Goal: Task Accomplishment & Management: Use online tool/utility

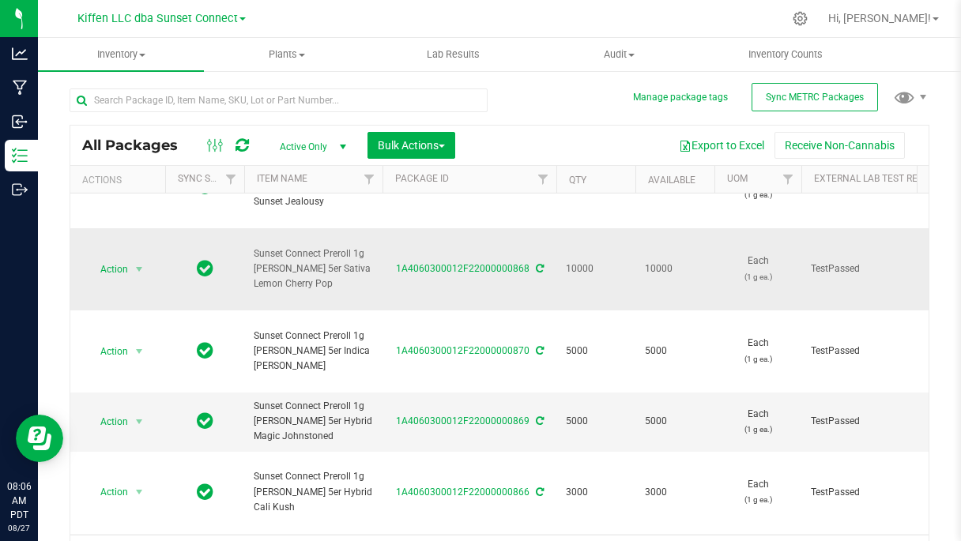
scroll to position [47, 0]
click at [173, 17] on span "Kiffen LLC dba Sunset Connect" at bounding box center [157, 19] width 160 height 14
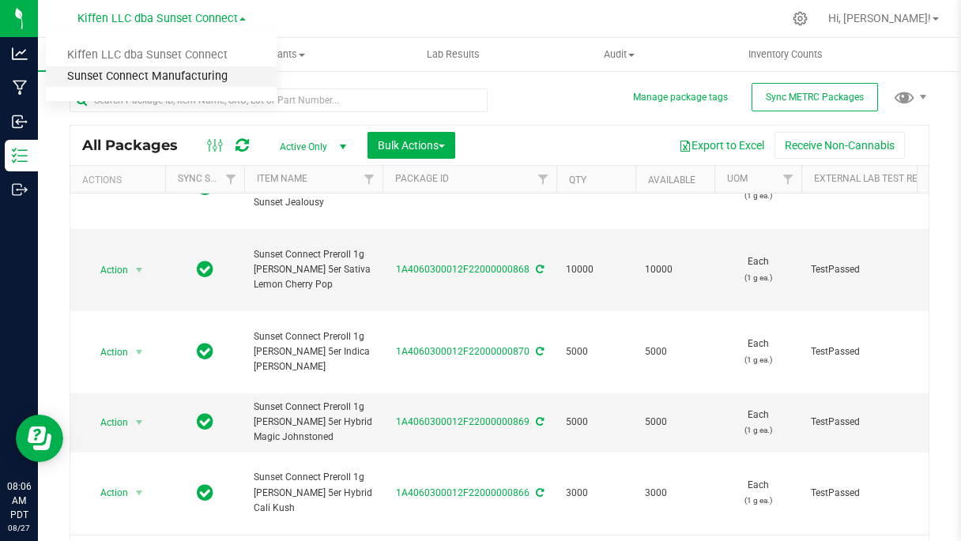
click at [170, 75] on link "Sunset Connect Manufacturing" at bounding box center [161, 76] width 231 height 21
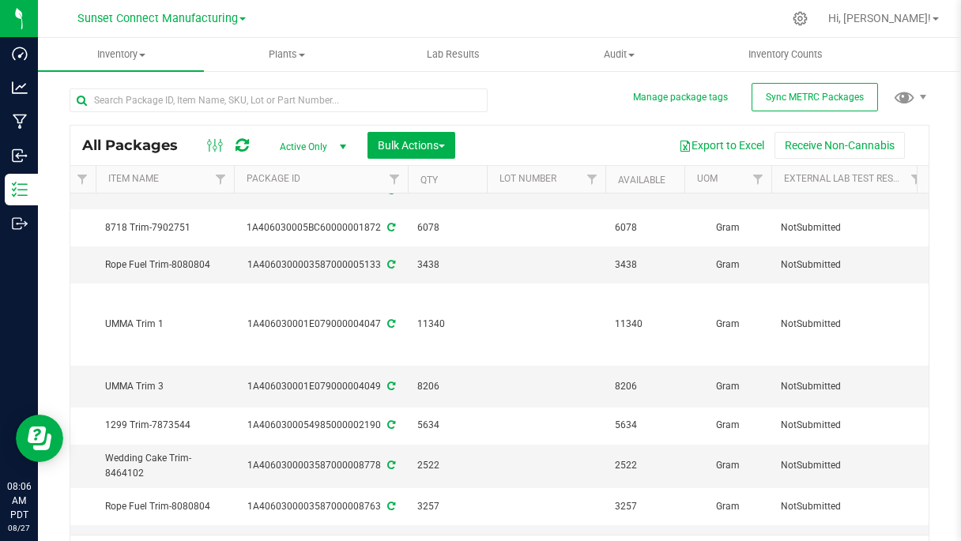
scroll to position [213, 126]
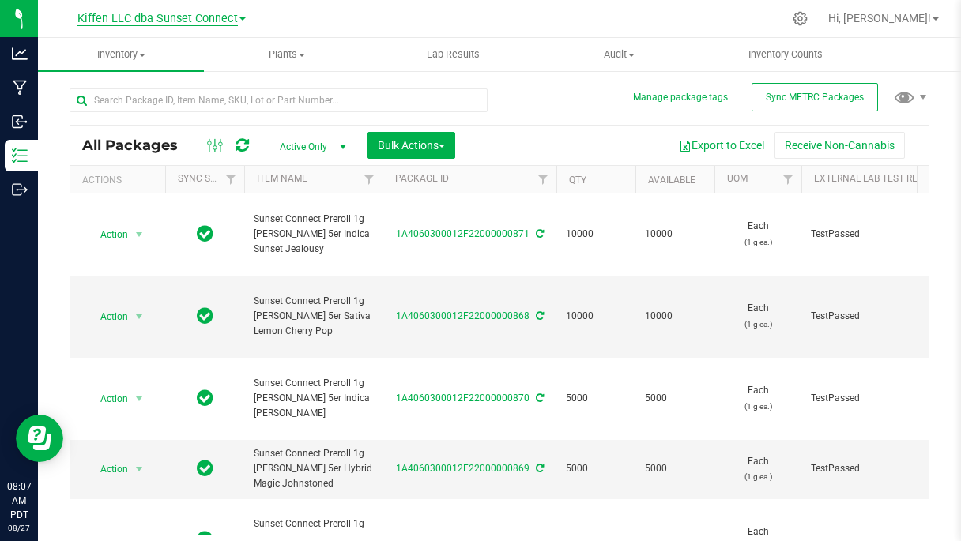
click at [207, 19] on span "Kiffen LLC dba Sunset Connect" at bounding box center [157, 19] width 160 height 14
click at [200, 60] on link "Kiffen LLC dba Sunset Connect" at bounding box center [161, 55] width 231 height 21
click at [214, 6] on div "Kiffen LLC dba Sunset Connect Kiffen LLC dba Sunset Connect Sunset Connect Manu…" at bounding box center [161, 18] width 231 height 25
click at [213, 17] on span "Kiffen LLC dba Sunset Connect" at bounding box center [157, 19] width 160 height 14
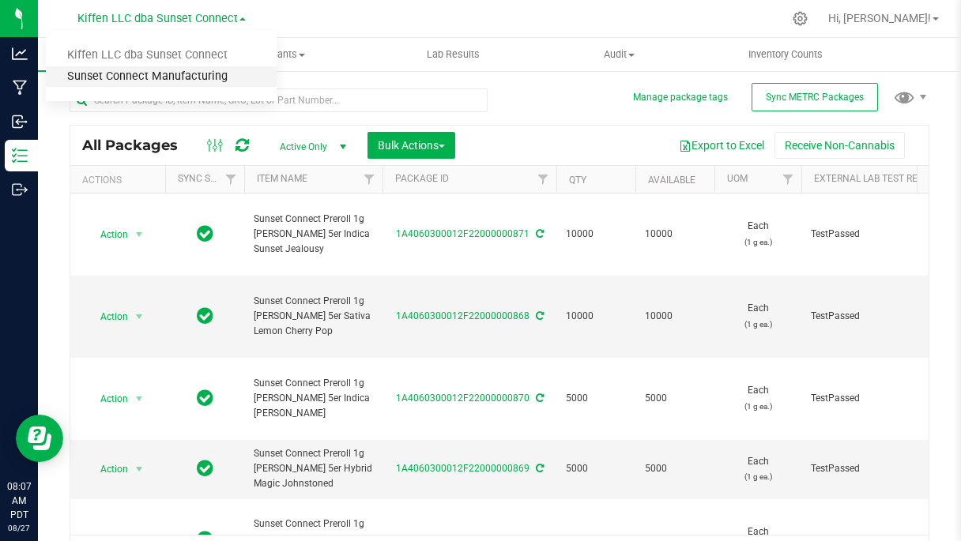
click at [209, 77] on link "Sunset Connect Manufacturing" at bounding box center [161, 76] width 231 height 21
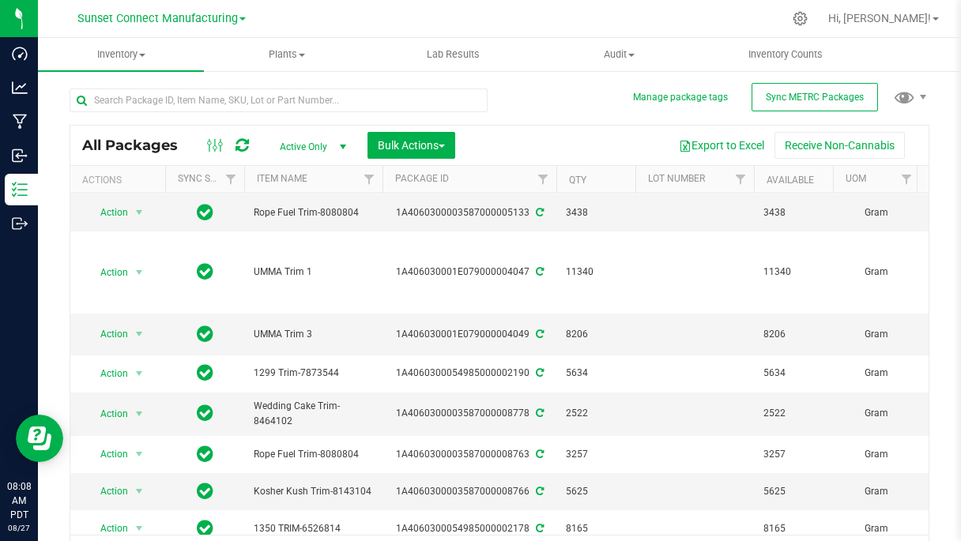
scroll to position [267, 0]
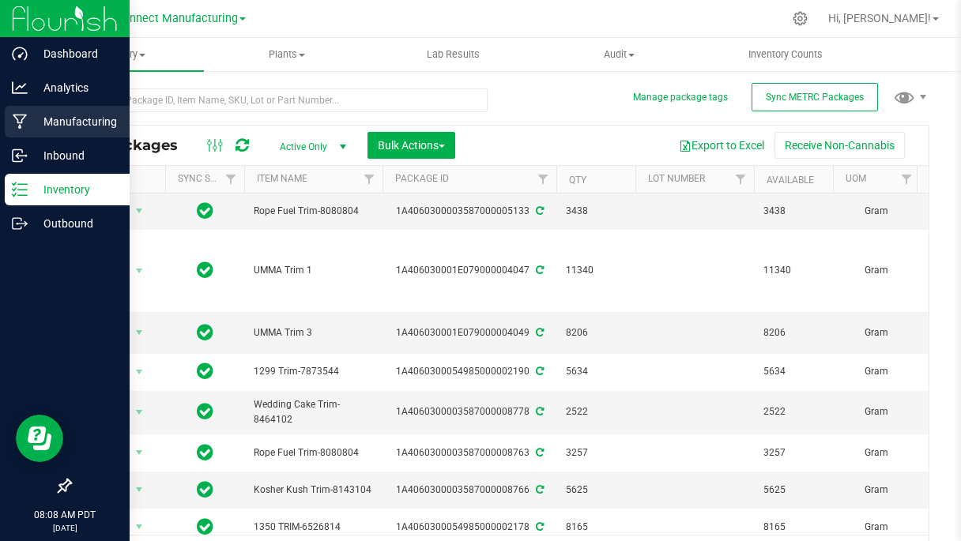
click at [28, 121] on p "Manufacturing" at bounding box center [75, 121] width 95 height 19
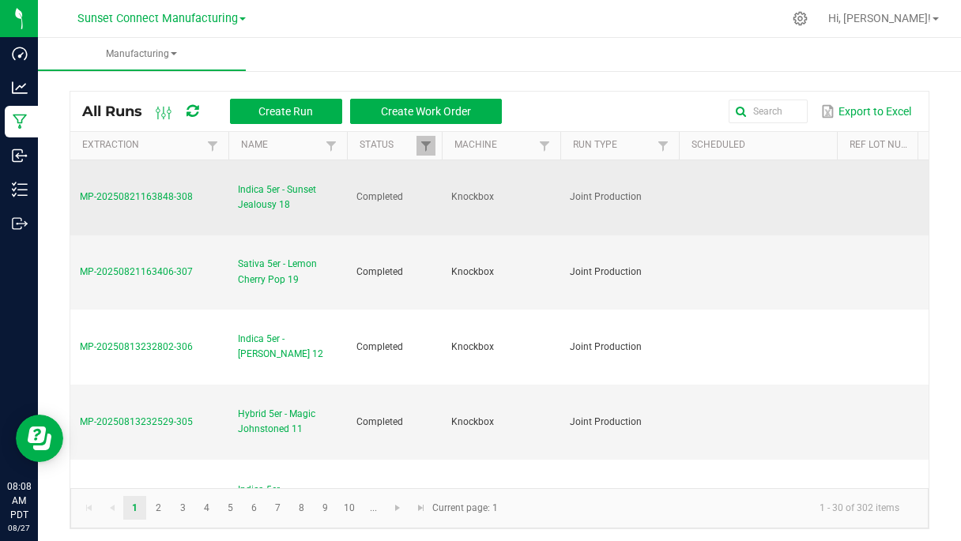
click at [273, 190] on span "Indica 5er - Sunset Jealousy 18" at bounding box center [288, 198] width 100 height 30
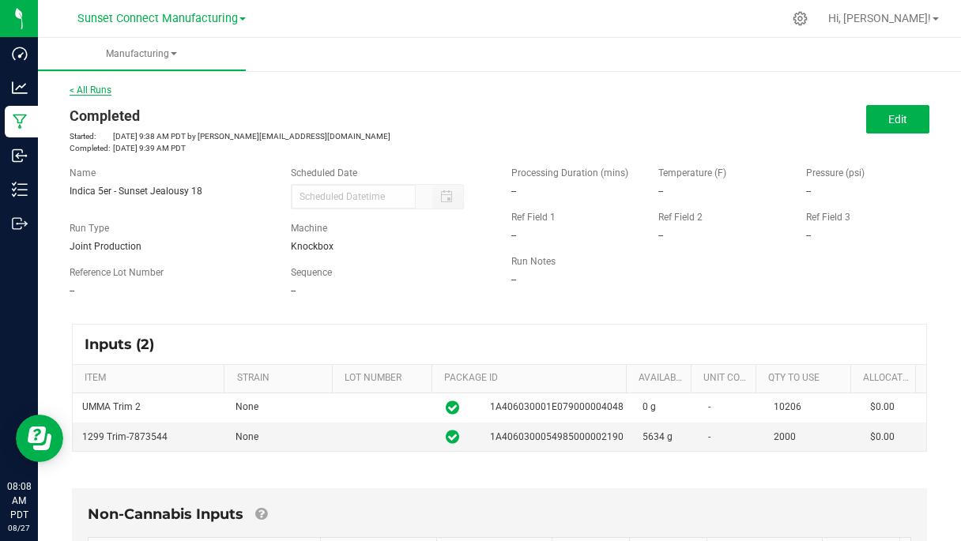
click at [93, 89] on link "< All Runs" at bounding box center [91, 90] width 42 height 11
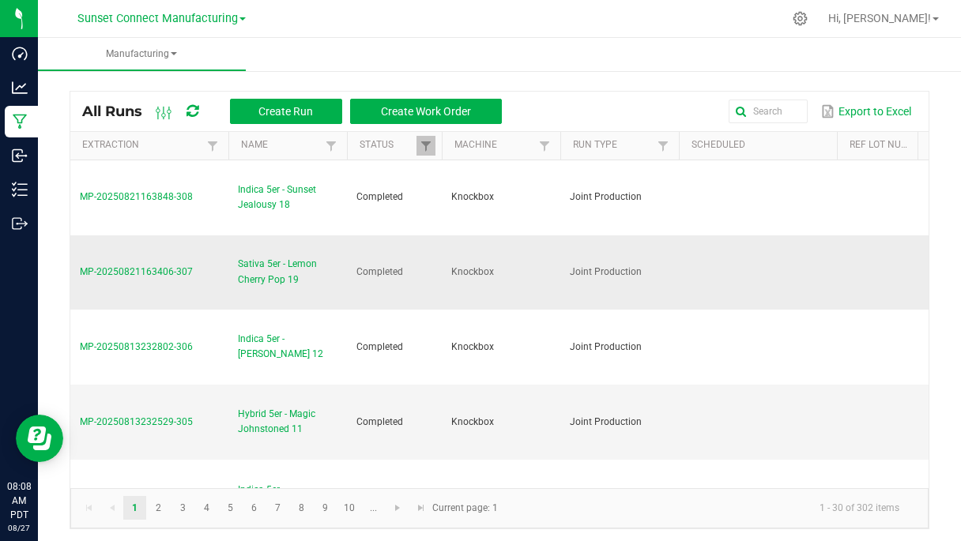
click at [258, 257] on span "Sativa 5er - Lemon Cherry Pop 19" at bounding box center [288, 272] width 100 height 30
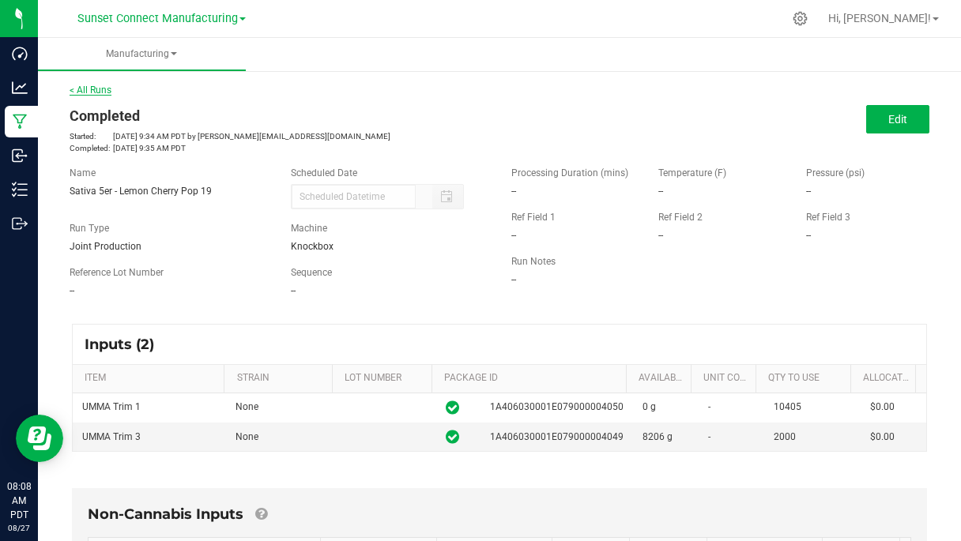
click at [89, 85] on link "< All Runs" at bounding box center [91, 90] width 42 height 11
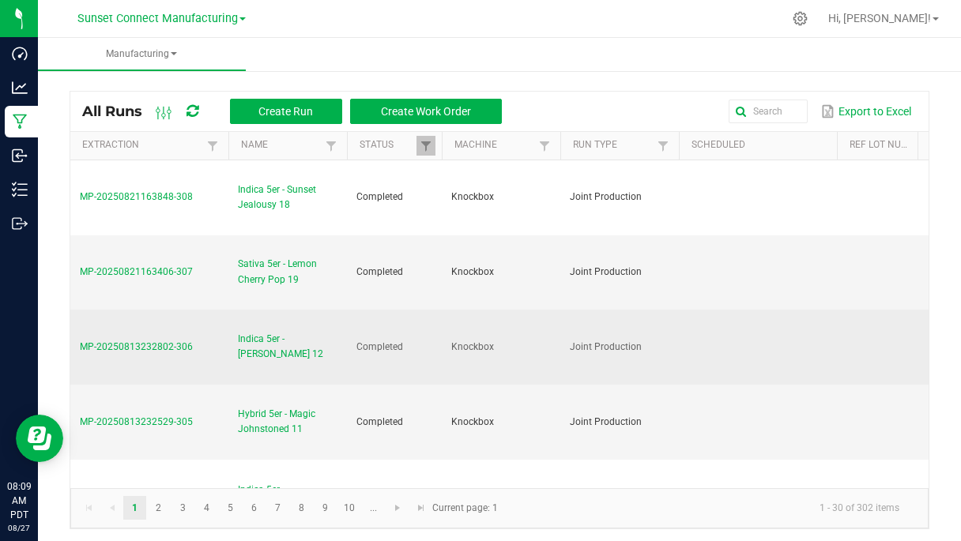
click at [298, 332] on span "Indica 5er - [PERSON_NAME] 12" at bounding box center [288, 347] width 100 height 30
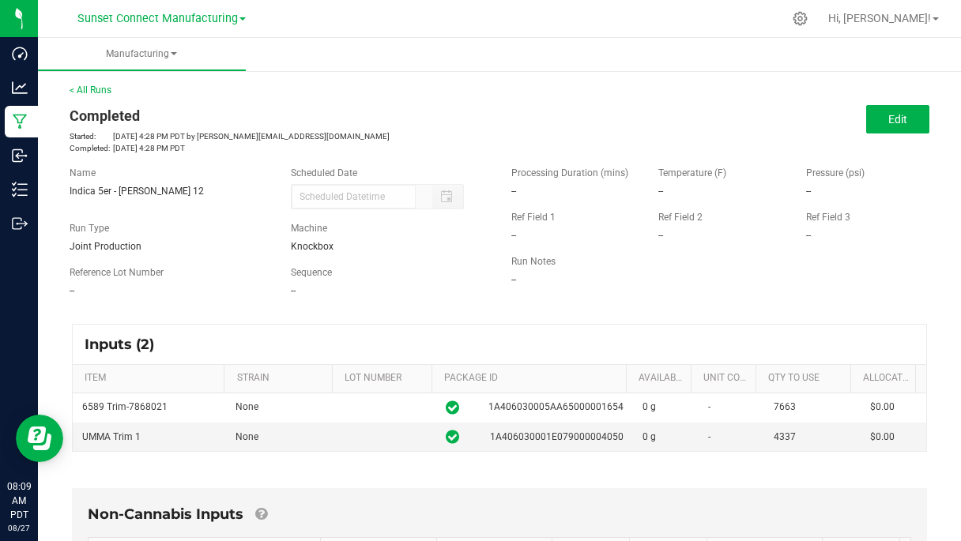
click at [90, 96] on div "< All Runs Completed Started: [DATE] 4:28 PM PDT by [PERSON_NAME][EMAIL_ADDRESS…" at bounding box center [500, 118] width 860 height 71
click at [95, 89] on link "< All Runs" at bounding box center [91, 90] width 42 height 11
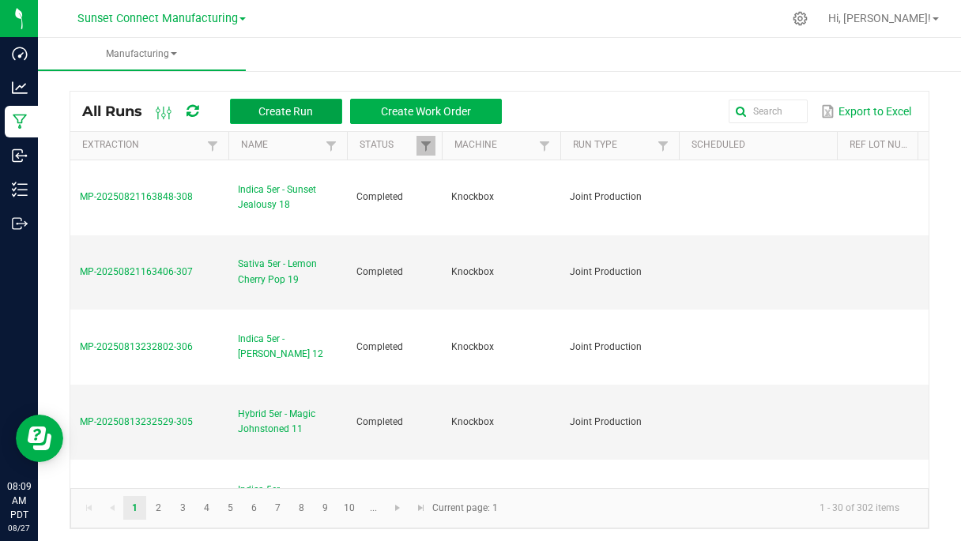
click at [321, 117] on button "Create Run" at bounding box center [286, 111] width 112 height 25
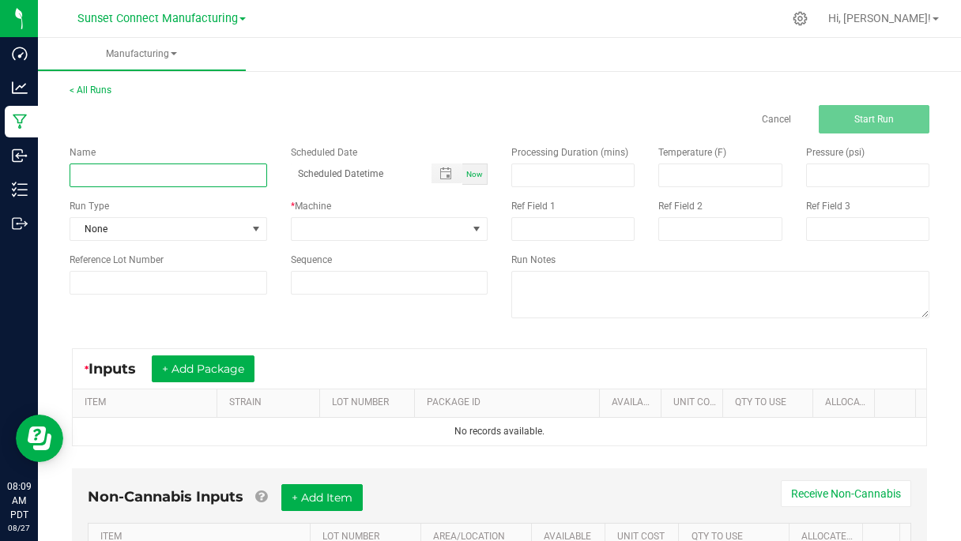
click at [216, 180] on input at bounding box center [169, 176] width 198 height 24
type input "Sativa 5er - Mookie Mints 01"
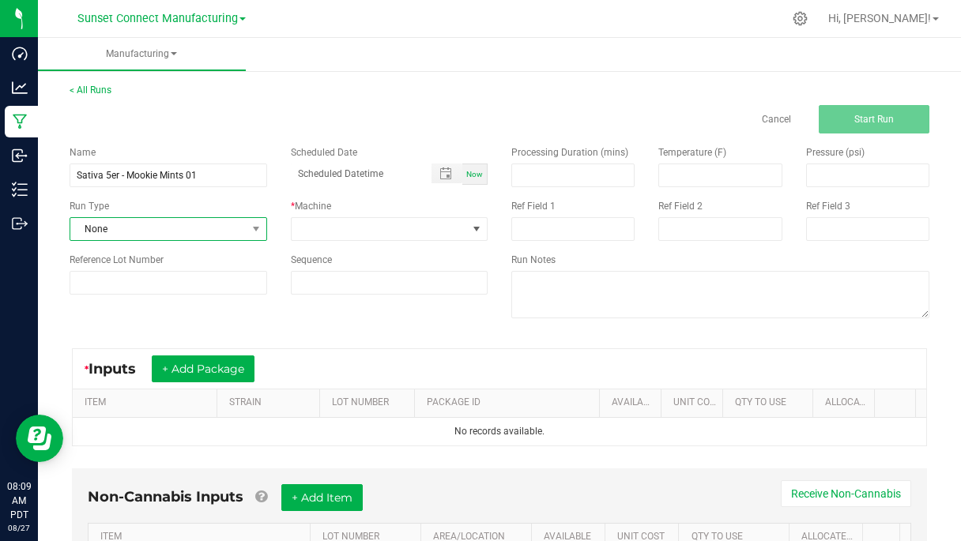
click at [125, 225] on span "None" at bounding box center [158, 229] width 176 height 22
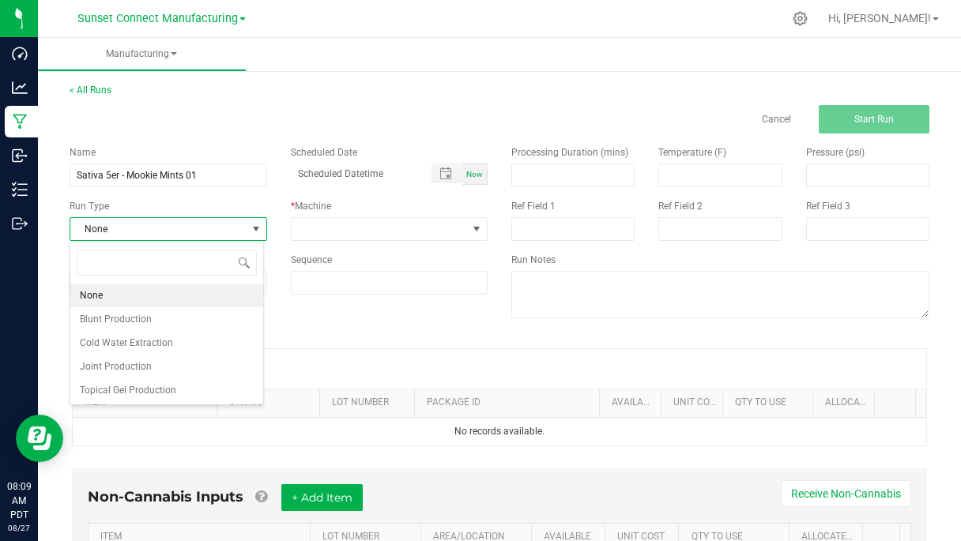
scroll to position [24, 194]
click at [146, 368] on span "Joint Production" at bounding box center [116, 367] width 72 height 16
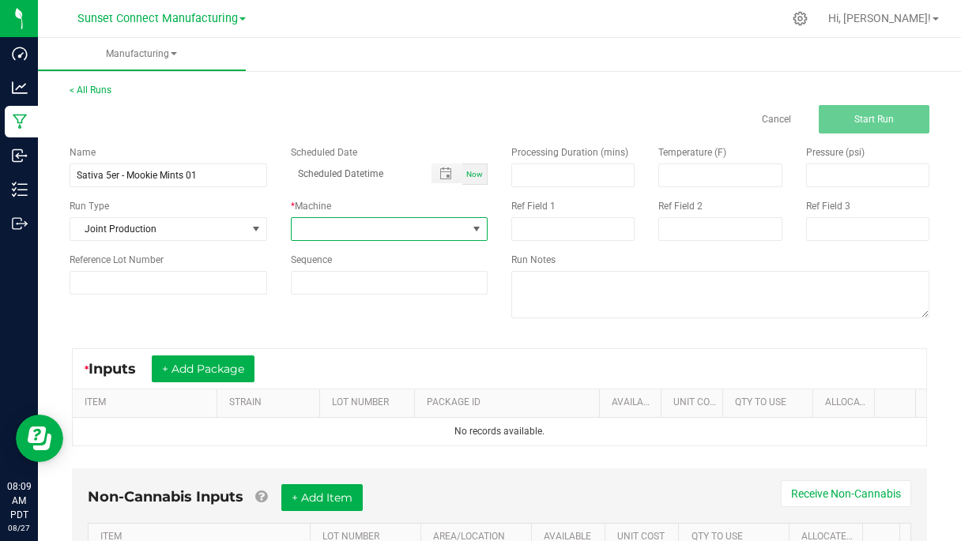
click at [334, 226] on span at bounding box center [380, 229] width 176 height 22
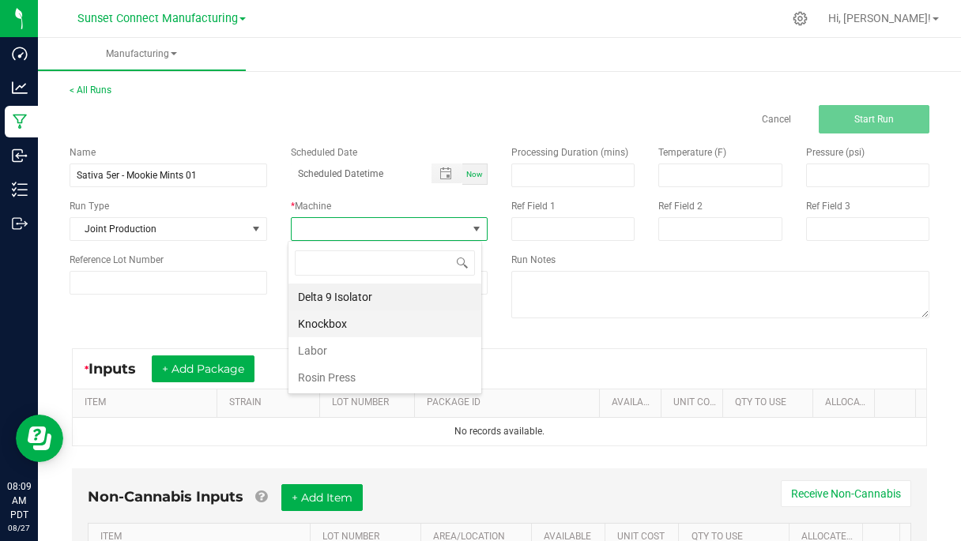
click at [345, 333] on li "Knockbox" at bounding box center [384, 324] width 193 height 27
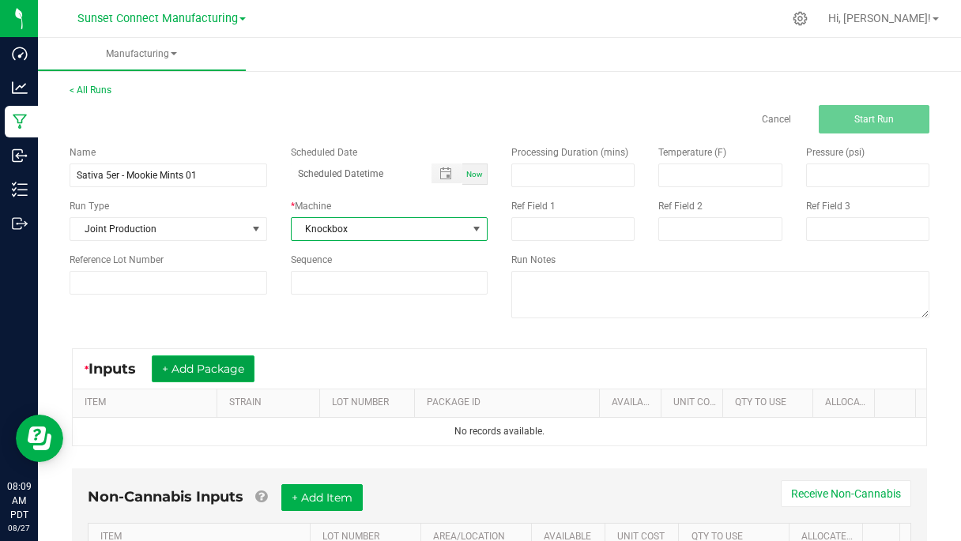
click at [241, 373] on button "+ Add Package" at bounding box center [203, 369] width 103 height 27
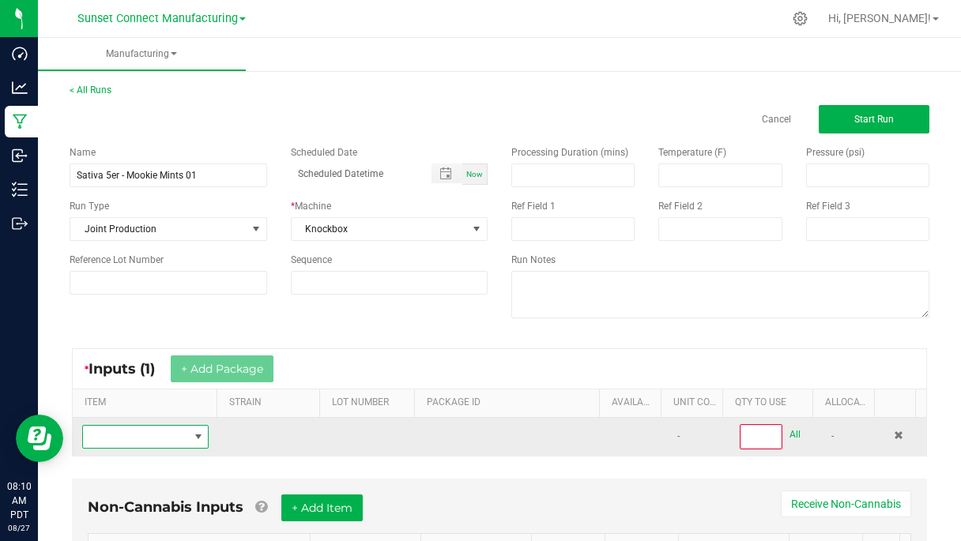
click at [164, 438] on span "NO DATA FOUND" at bounding box center [135, 437] width 105 height 22
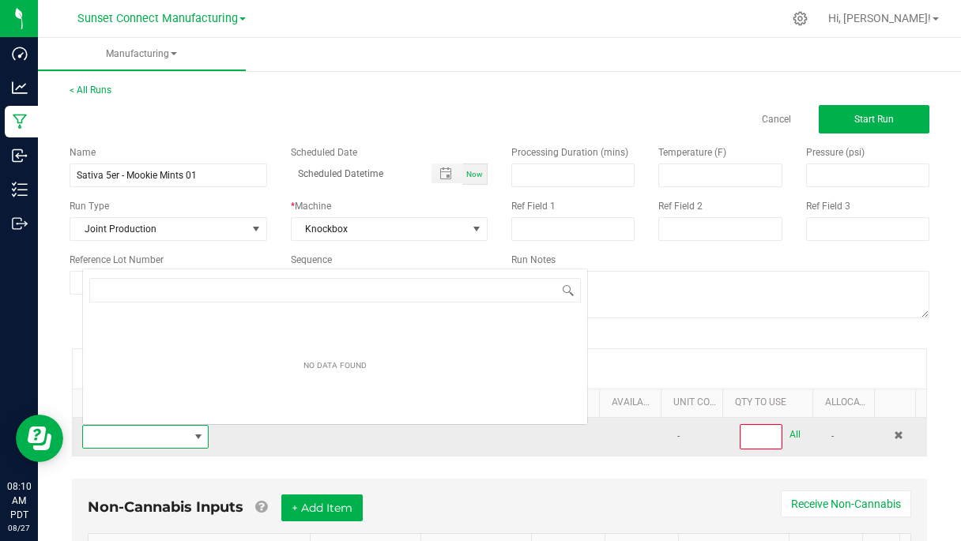
scroll to position [24, 121]
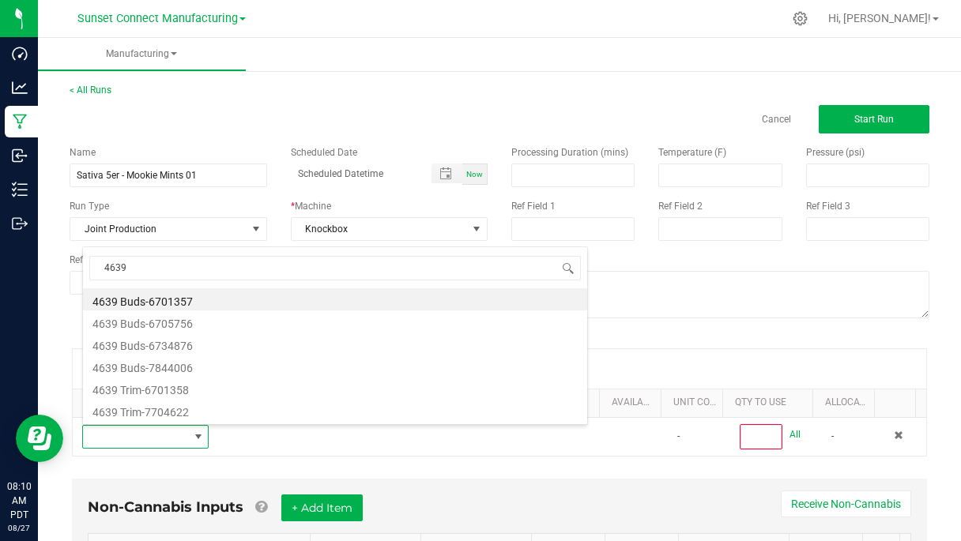
type input "4639"
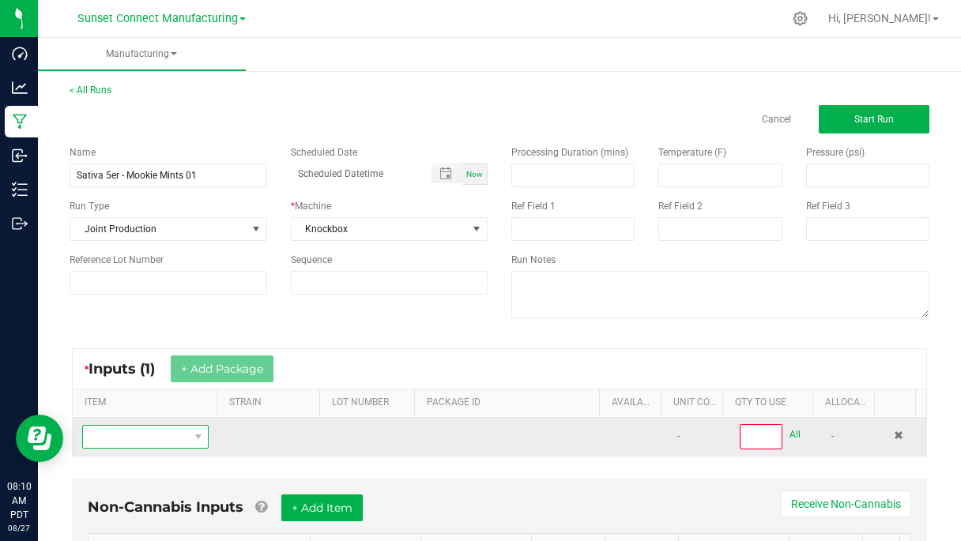
click at [161, 432] on span "NO DATA FOUND" at bounding box center [135, 437] width 105 height 22
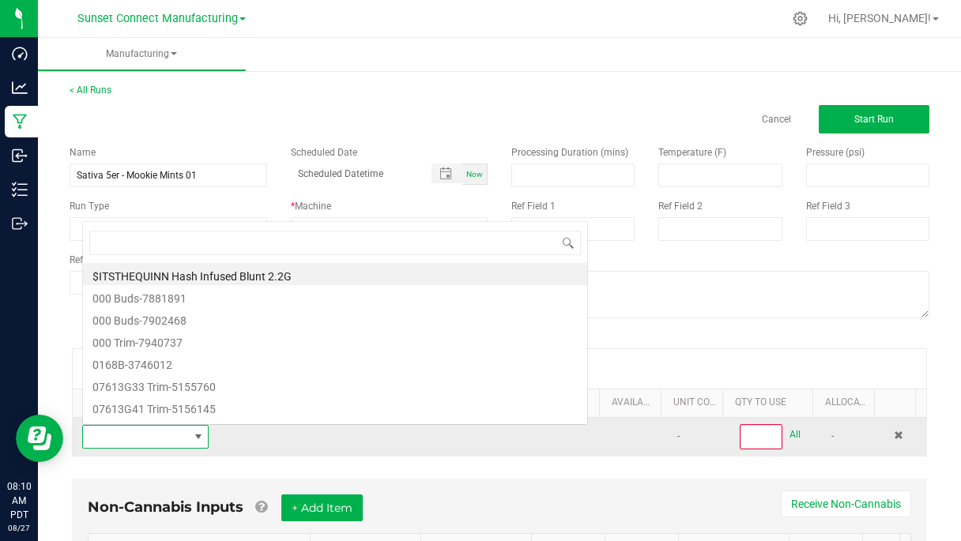
scroll to position [0, 0]
type input "4639"
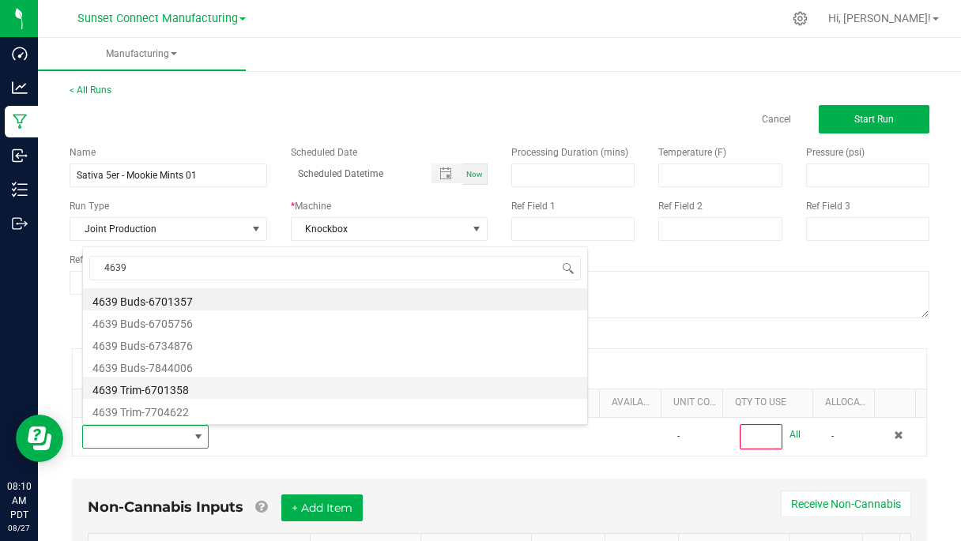
click at [164, 390] on li "4639 Trim-6701358" at bounding box center [335, 388] width 504 height 22
type input "0"
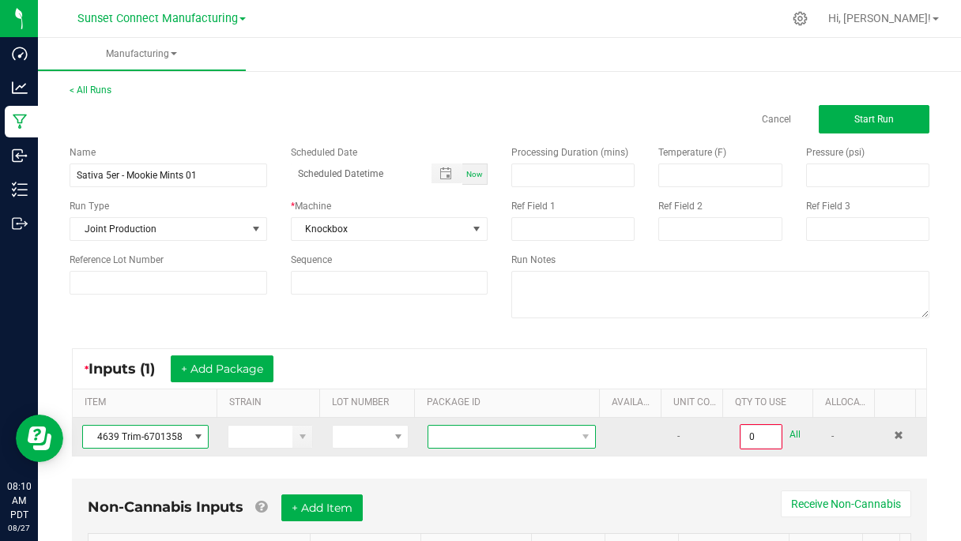
click at [526, 445] on span "NO DATA FOUND" at bounding box center [501, 437] width 147 height 22
click at [93, 444] on span "4639 Trim-6701358" at bounding box center [135, 437] width 105 height 22
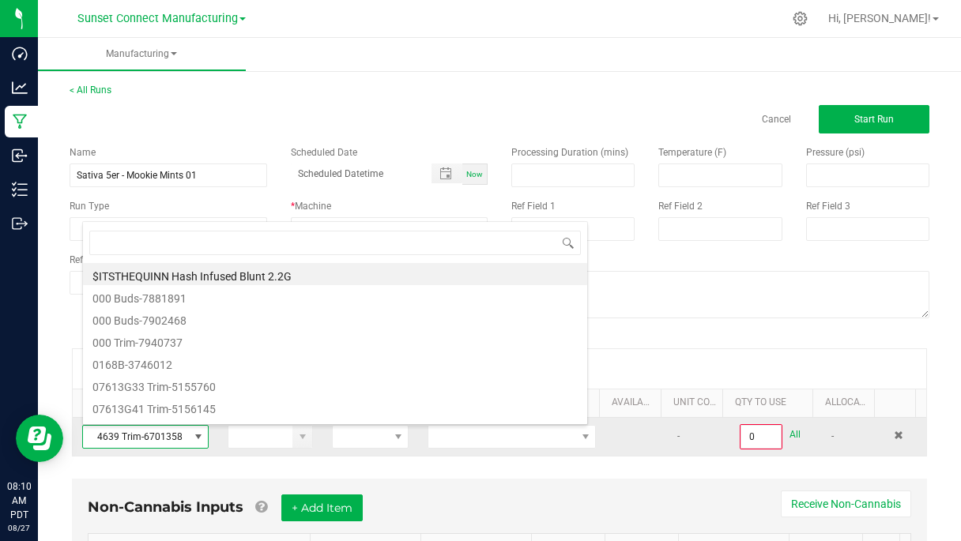
scroll to position [24, 121]
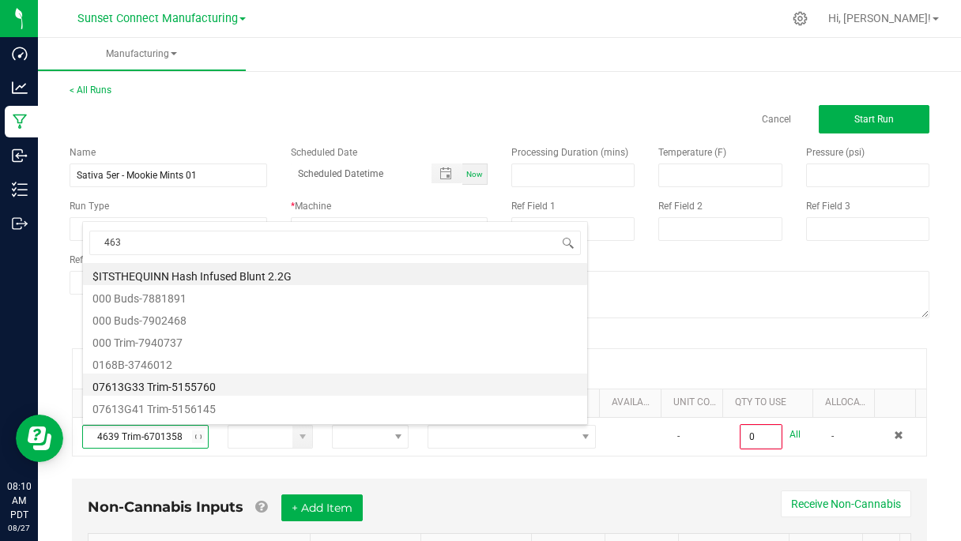
type input "4639"
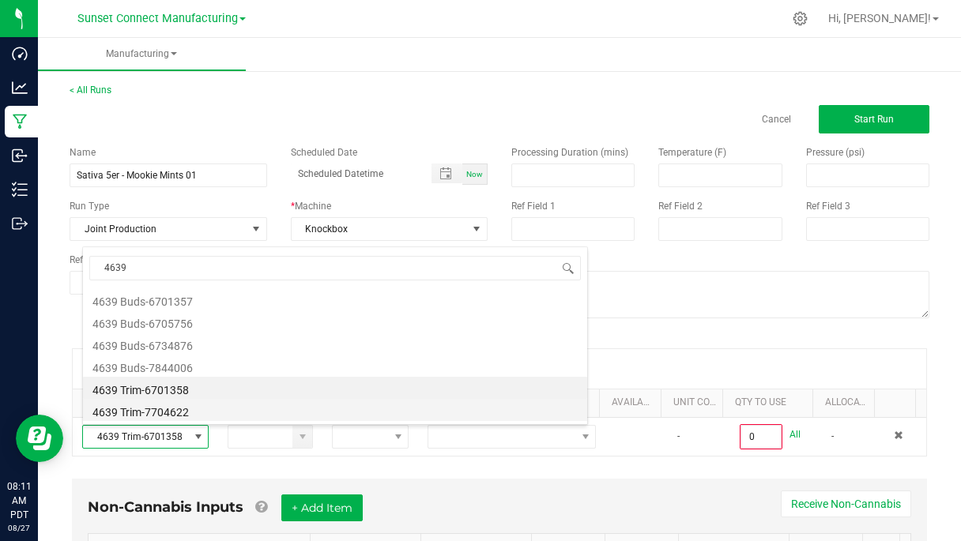
click at [184, 409] on li "4639 Trim-7704622" at bounding box center [335, 410] width 504 height 22
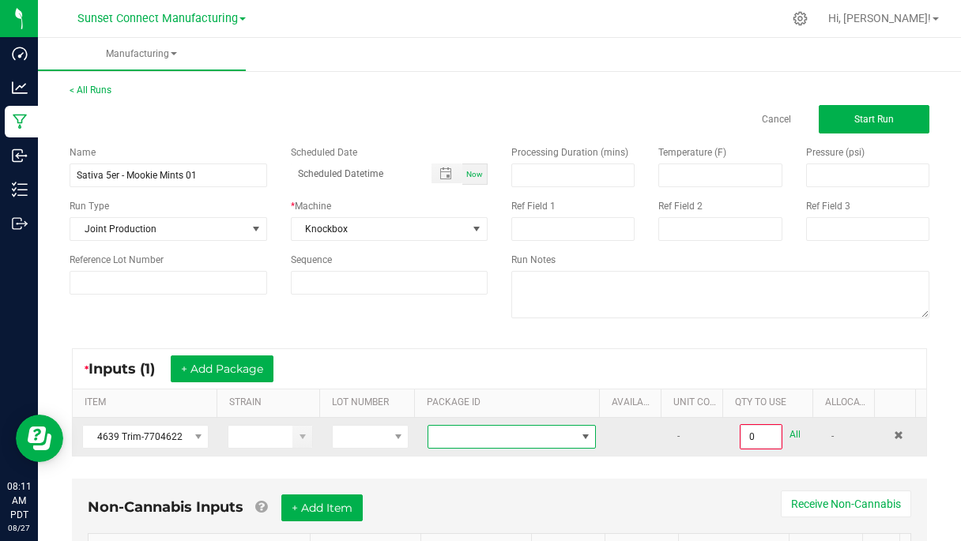
click at [523, 428] on span at bounding box center [501, 437] width 147 height 22
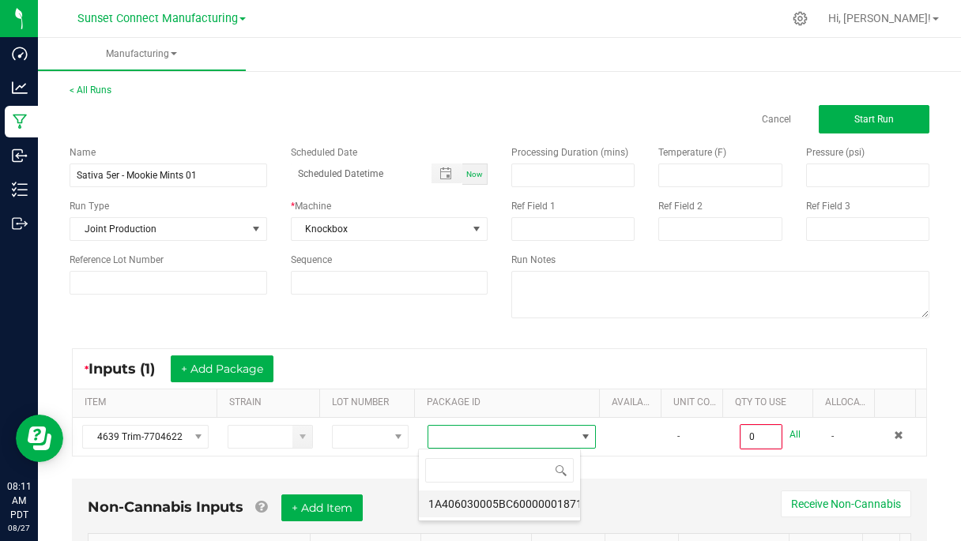
click at [487, 511] on li "1A406030005BC60000001871" at bounding box center [499, 504] width 161 height 27
type input "0.0000 g"
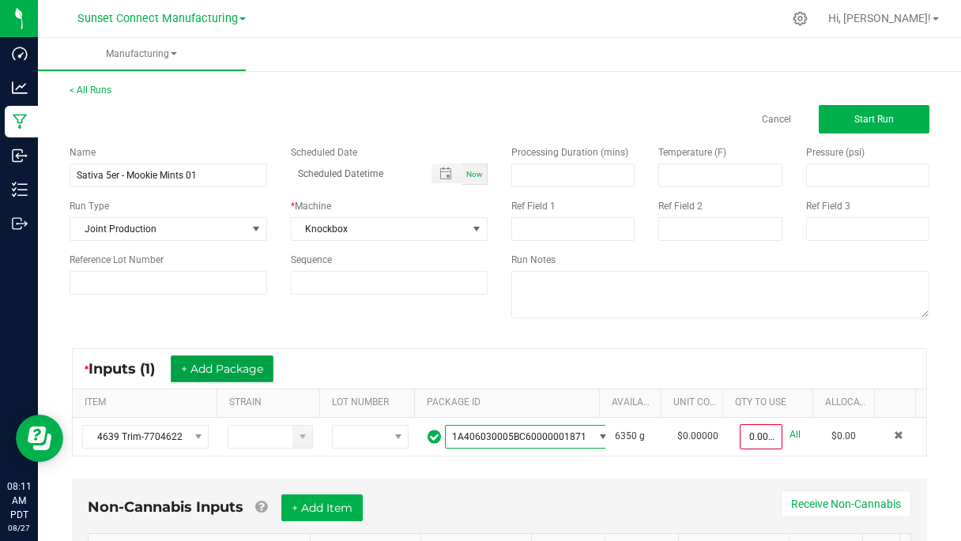
click at [251, 371] on button "+ Add Package" at bounding box center [222, 369] width 103 height 27
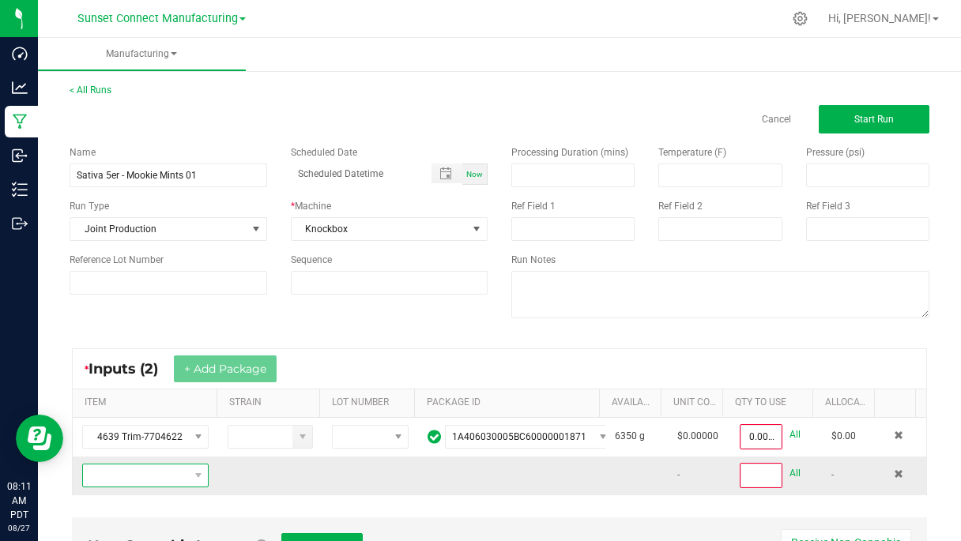
click at [162, 473] on span "NO DATA FOUND" at bounding box center [135, 476] width 105 height 22
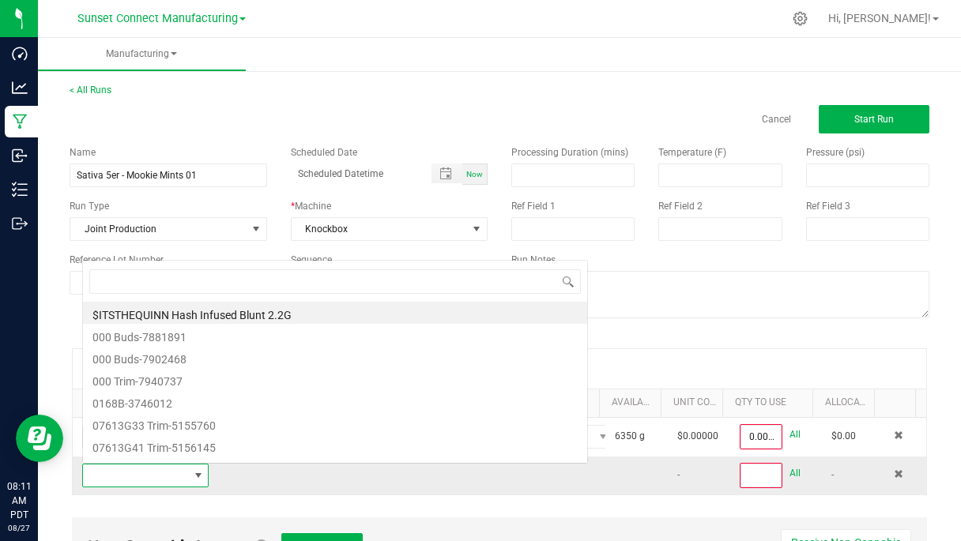
scroll to position [24, 121]
type input "8718"
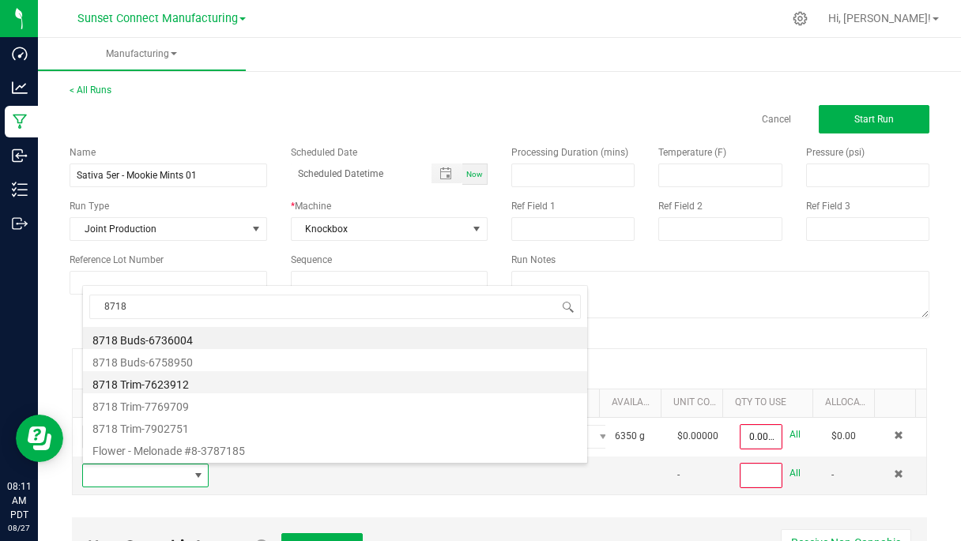
click at [201, 386] on li "8718 Trim-7623912" at bounding box center [335, 382] width 504 height 22
type input "0"
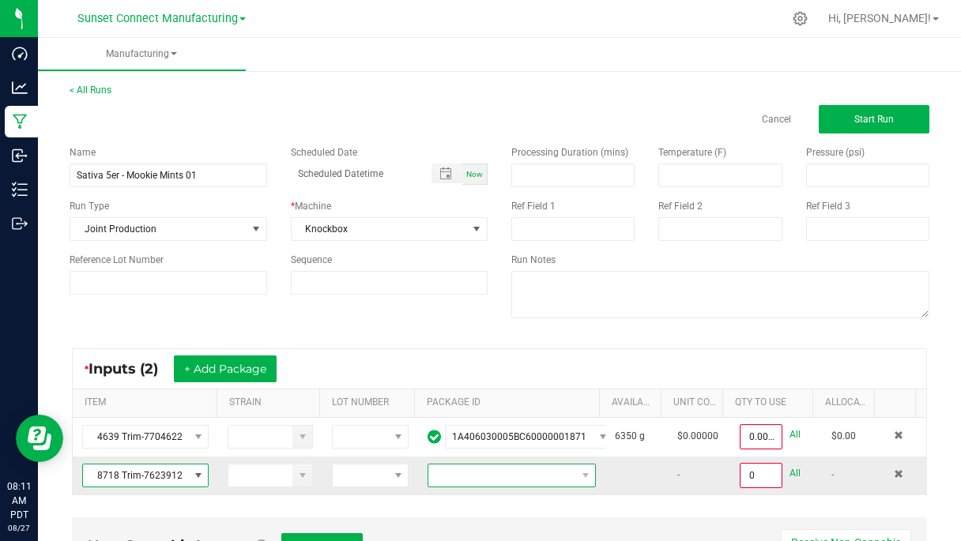
click at [549, 484] on span "NO DATA FOUND" at bounding box center [501, 476] width 147 height 22
click at [131, 490] on td "8718 Trim-7623912" at bounding box center [145, 476] width 145 height 38
click at [134, 482] on span "8718 Trim-7623912" at bounding box center [135, 476] width 105 height 22
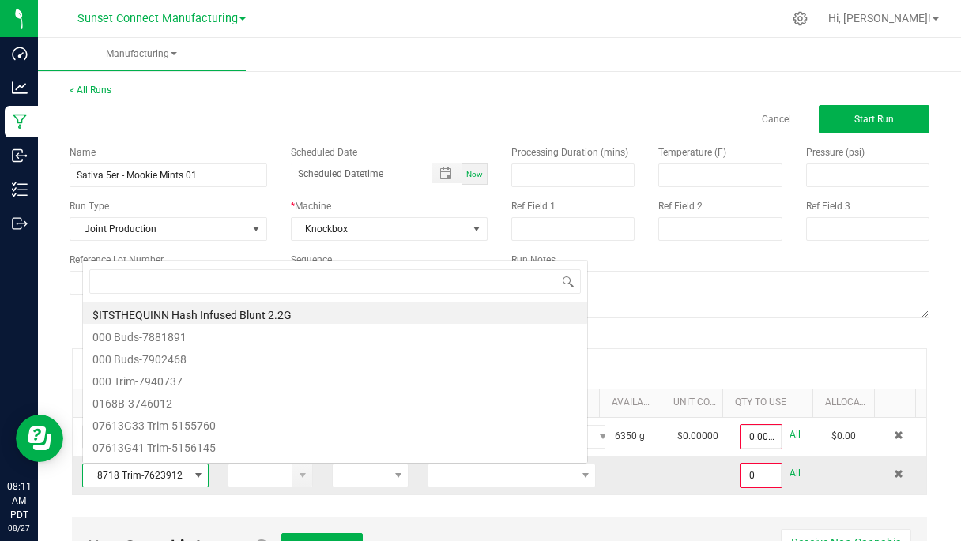
scroll to position [24, 121]
type input "8718"
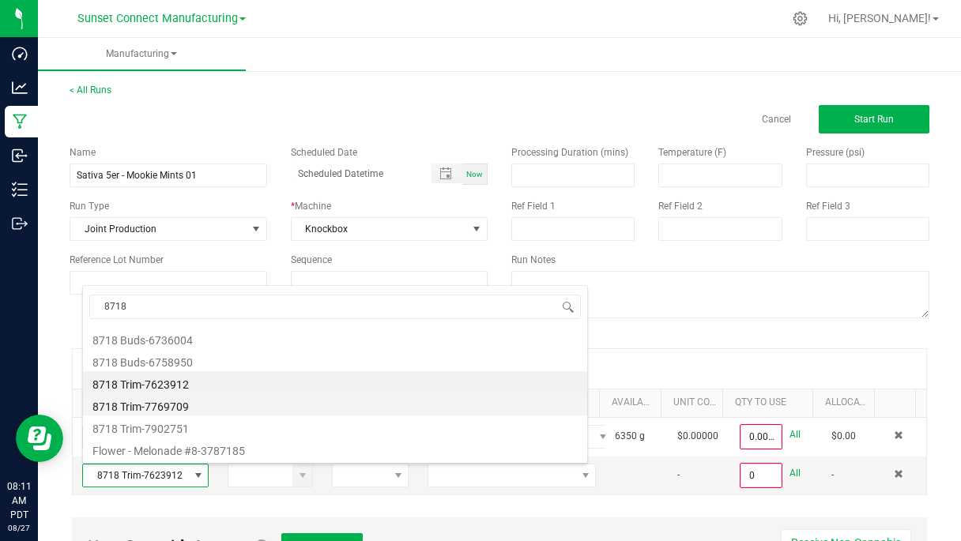
click at [190, 404] on li "8718 Trim-7769709" at bounding box center [335, 405] width 504 height 22
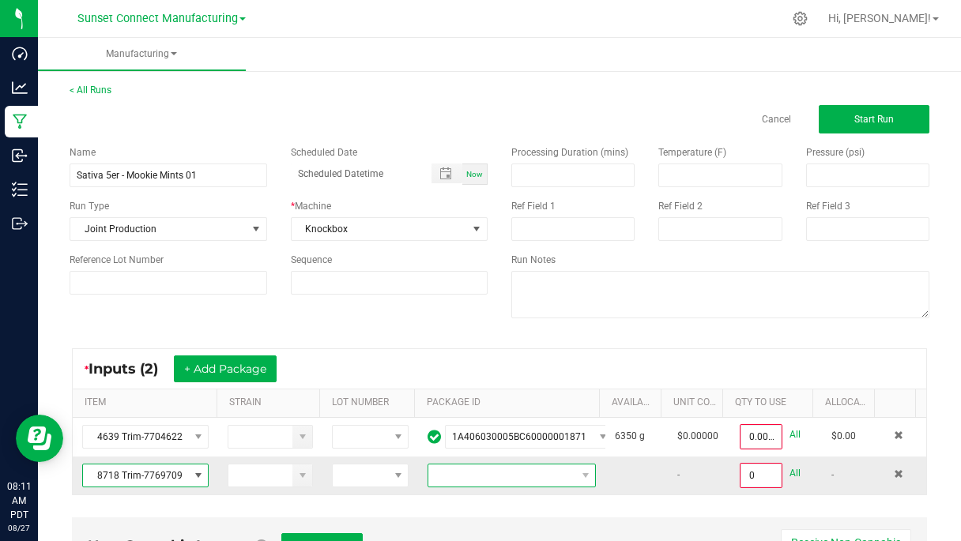
click at [500, 470] on span "NO DATA FOUND" at bounding box center [501, 476] width 147 height 22
click at [183, 477] on span "8718 Trim-7769709" at bounding box center [135, 476] width 105 height 22
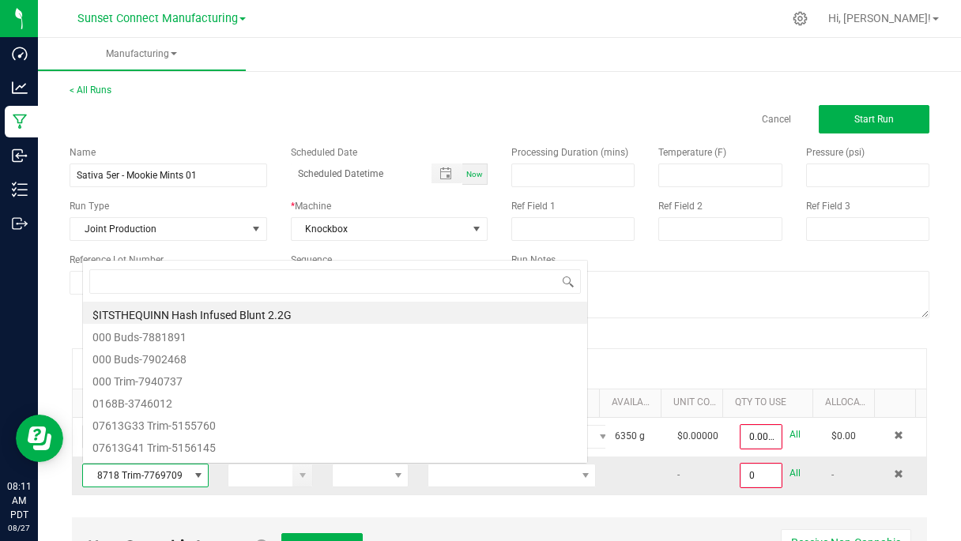
scroll to position [24, 121]
type input "8718"
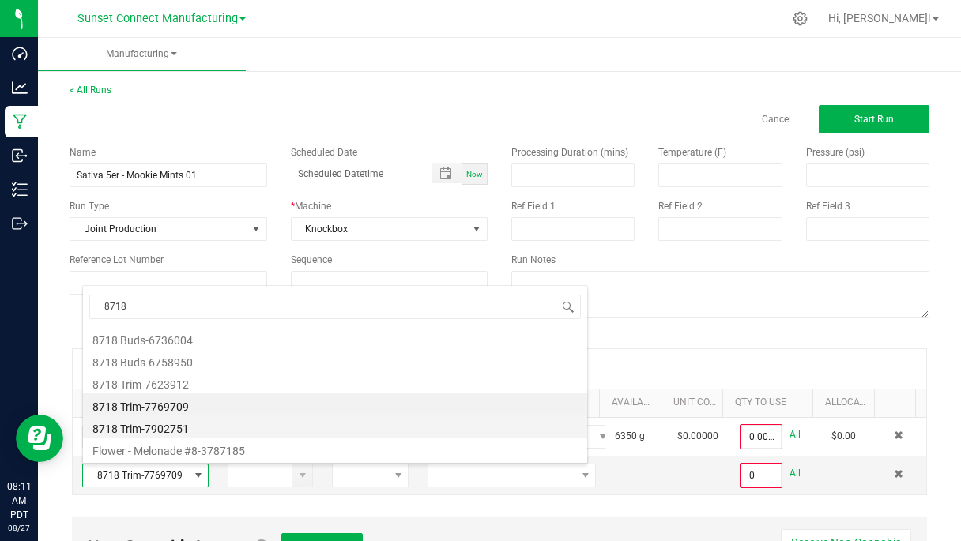
click at [213, 431] on li "8718 Trim-7902751" at bounding box center [335, 427] width 504 height 22
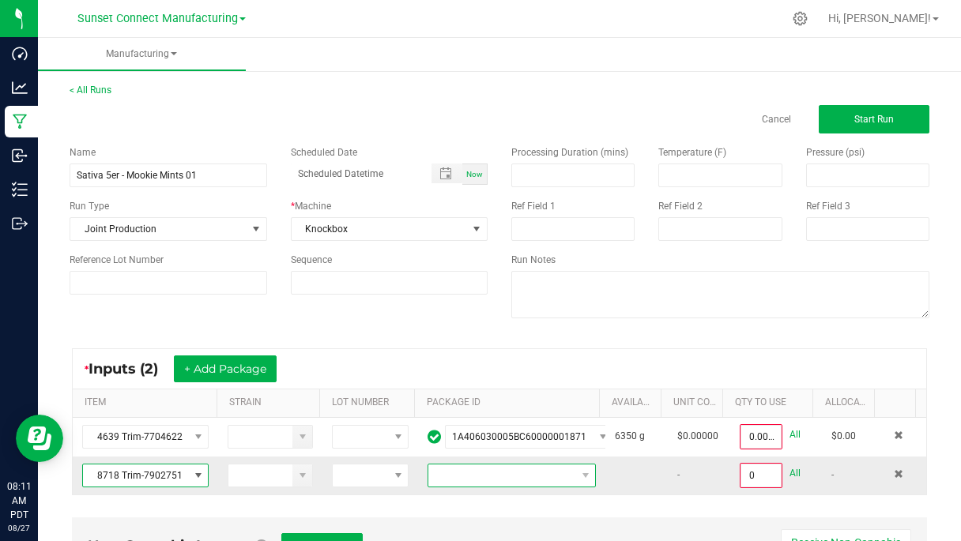
click at [463, 482] on span "NO DATA FOUND" at bounding box center [501, 476] width 147 height 22
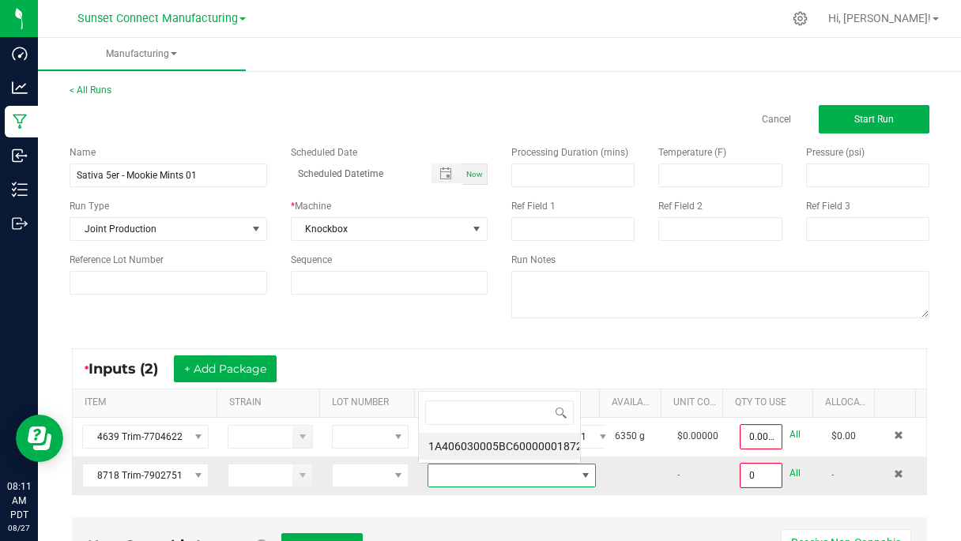
scroll to position [0, 0]
click at [522, 441] on li "1A406030005BC60000001872" at bounding box center [499, 446] width 161 height 27
type input "0.0000 g"
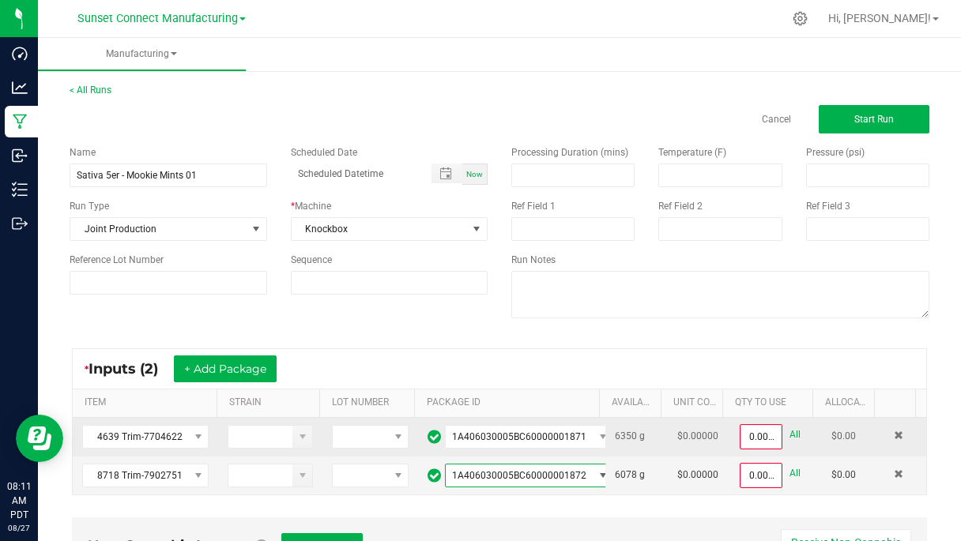
click at [782, 439] on div "All" at bounding box center [791, 434] width 18 height 21
click at [790, 439] on link "All" at bounding box center [795, 434] width 11 height 21
type input "6350.0000 g"
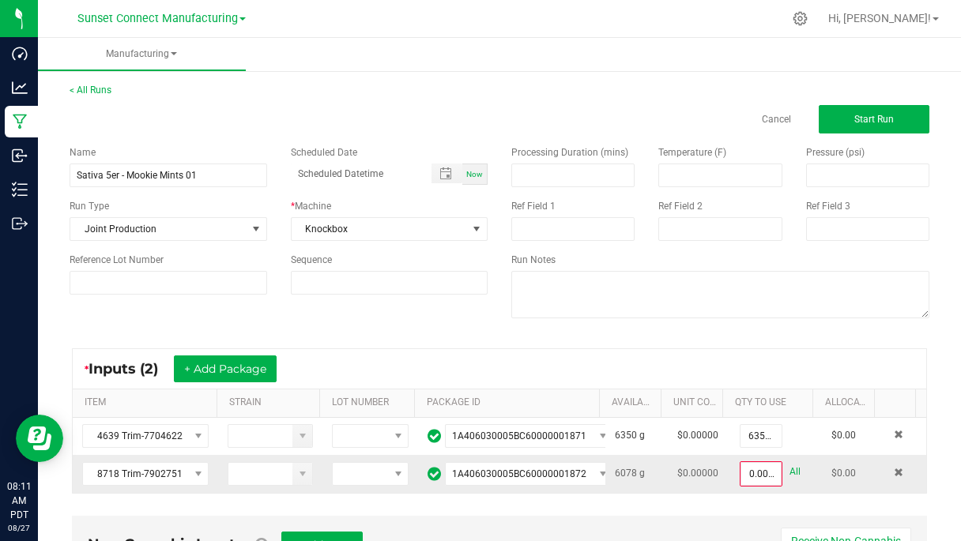
click at [790, 471] on link "All" at bounding box center [795, 472] width 11 height 21
type input "6078.0000 g"
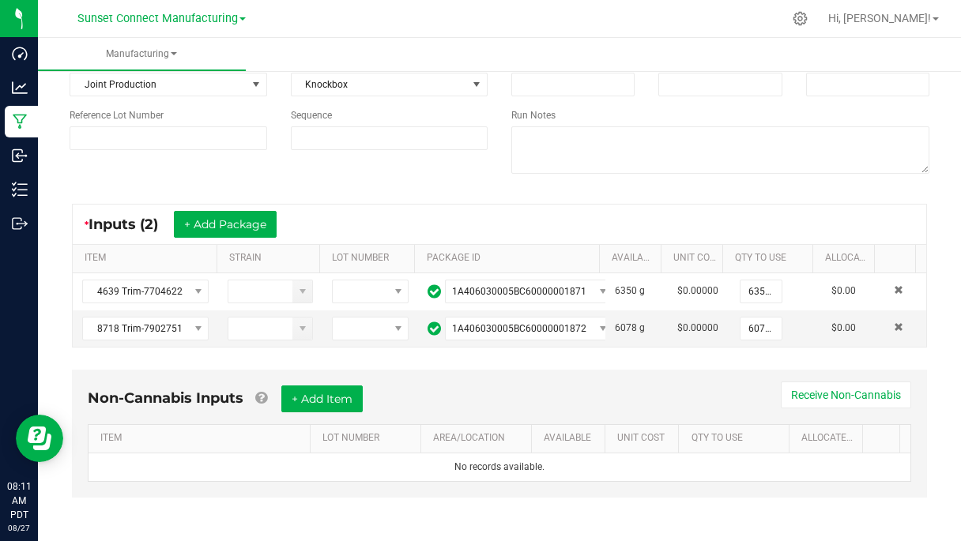
scroll to position [147, 0]
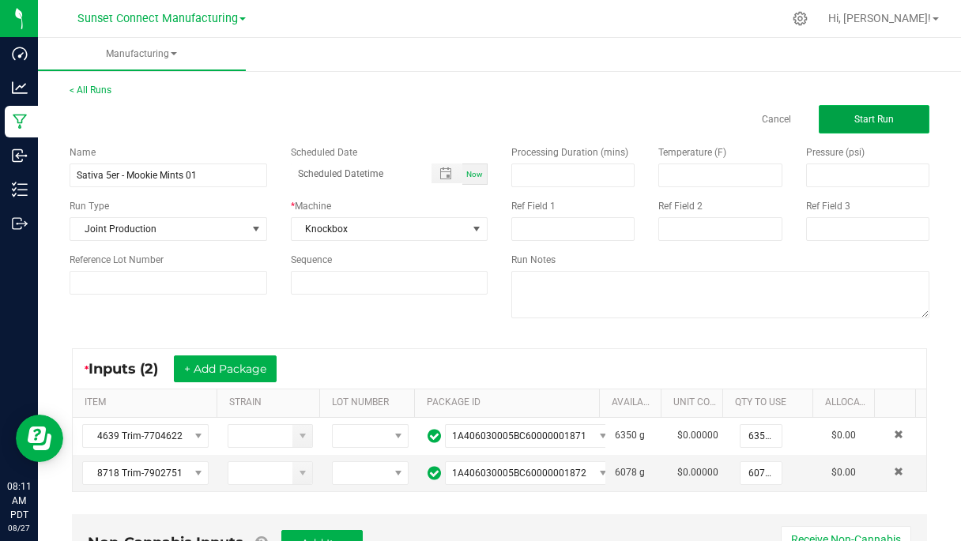
click at [854, 116] on span "Start Run" at bounding box center [874, 119] width 40 height 11
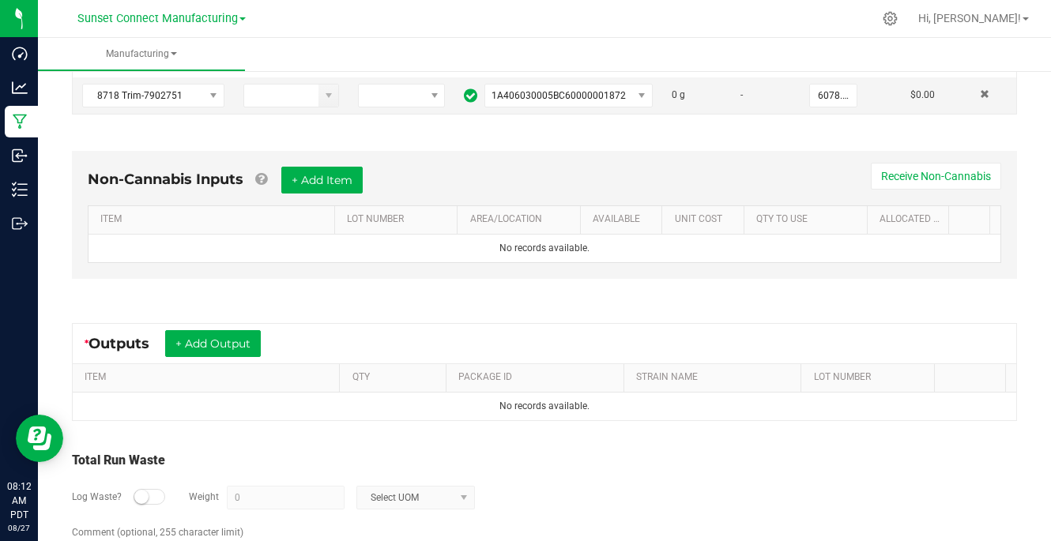
scroll to position [458, 0]
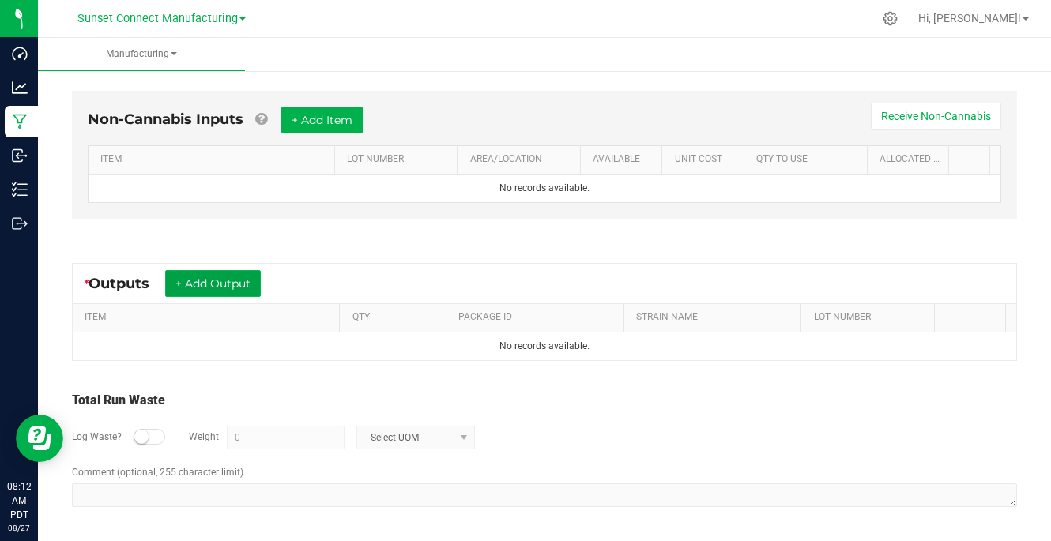
click at [233, 284] on button "+ Add Output" at bounding box center [213, 283] width 96 height 27
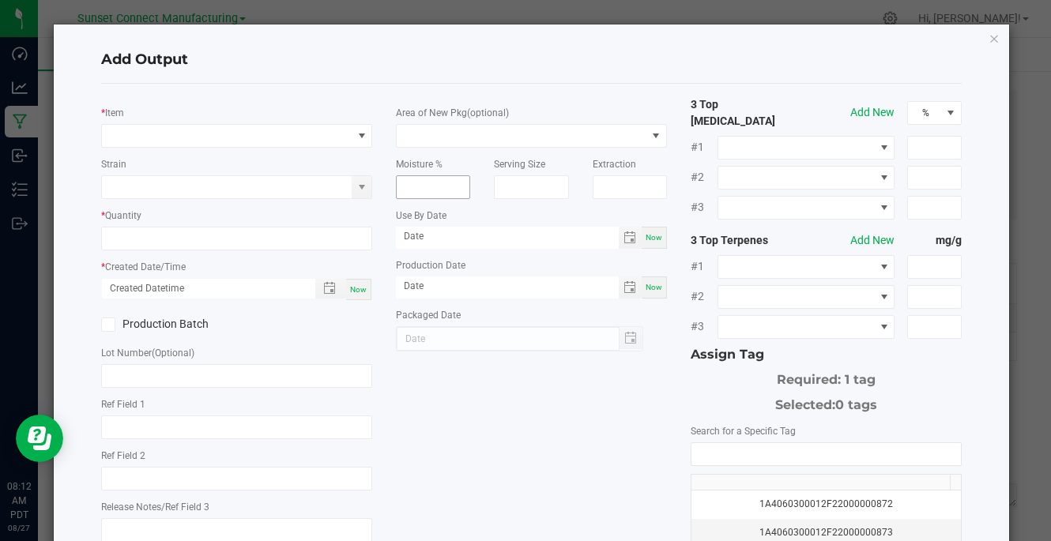
scroll to position [213, 0]
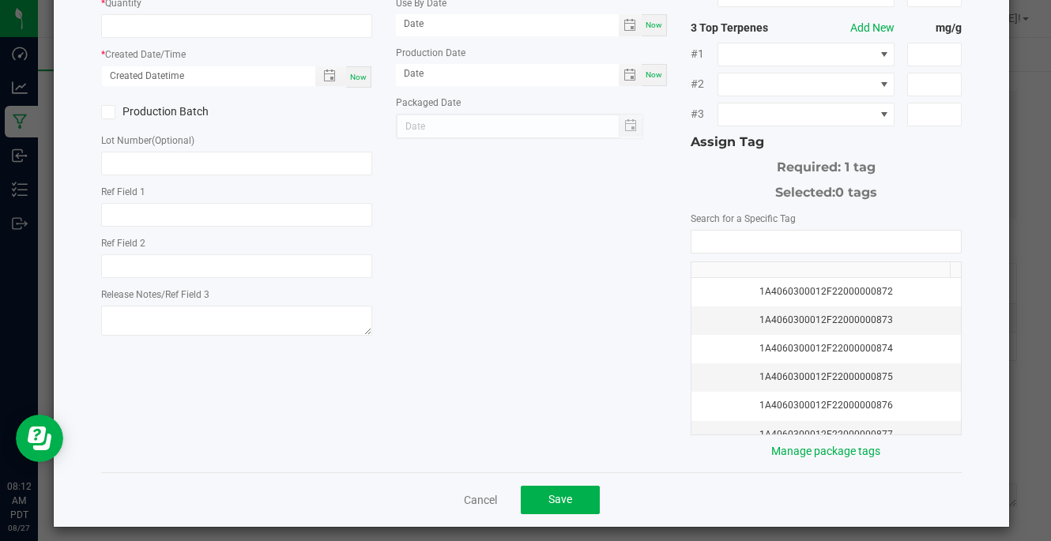
click at [477, 475] on div "Cancel Save" at bounding box center [531, 500] width 861 height 55
click at [469, 497] on link "Cancel" at bounding box center [480, 500] width 33 height 16
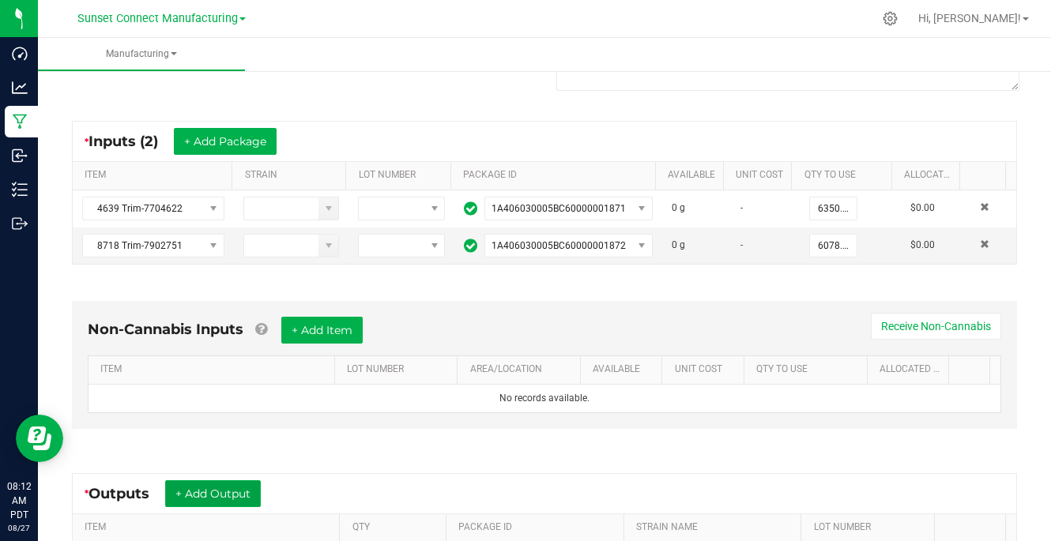
scroll to position [0, 0]
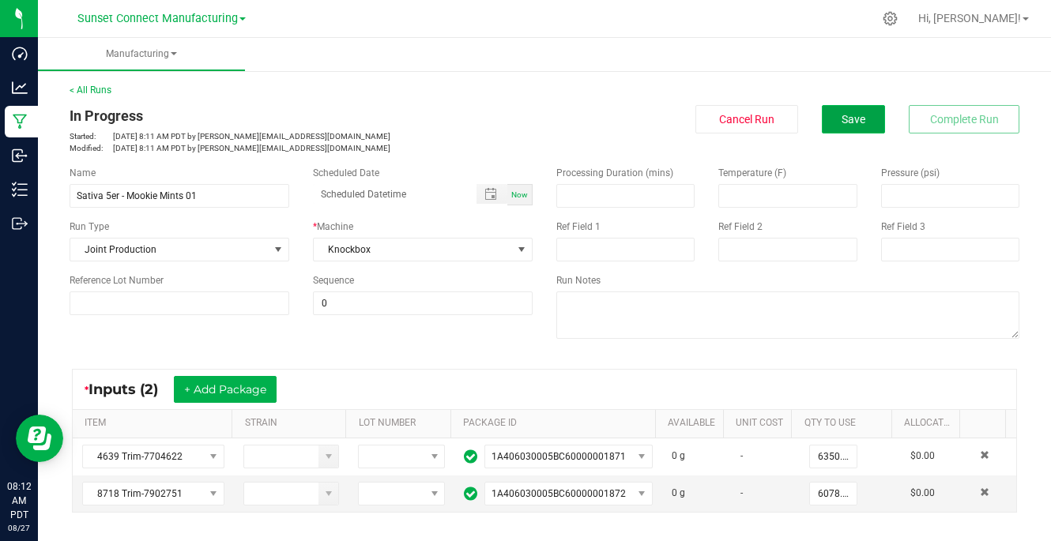
click at [846, 131] on button "Save" at bounding box center [853, 119] width 63 height 28
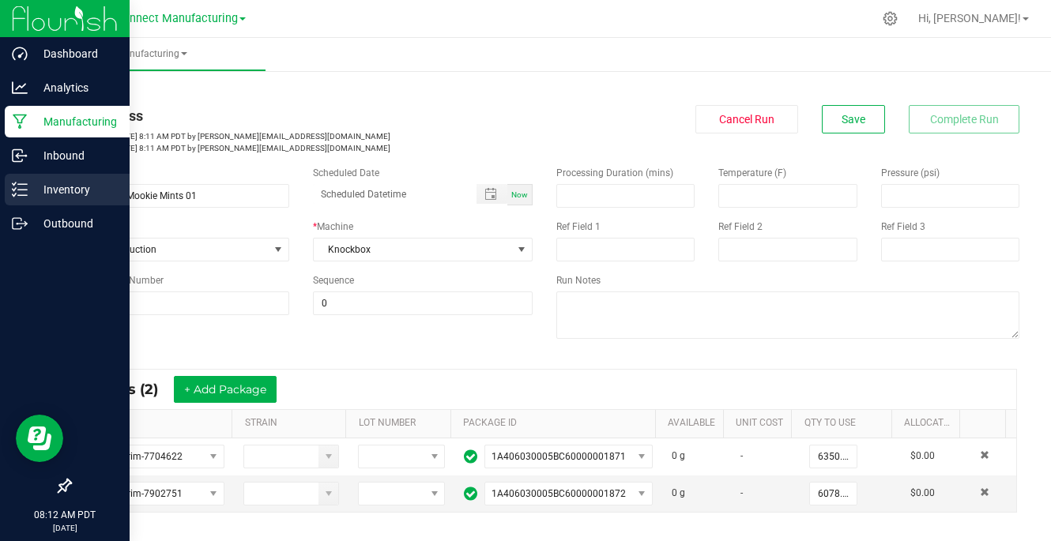
click at [28, 190] on p "Inventory" at bounding box center [75, 189] width 95 height 19
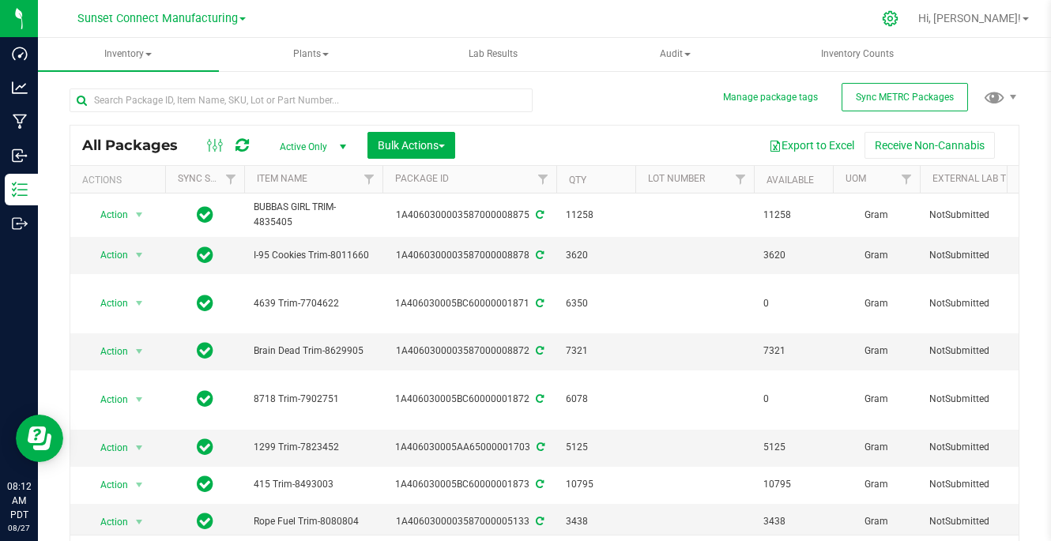
click at [899, 20] on icon at bounding box center [890, 18] width 17 height 17
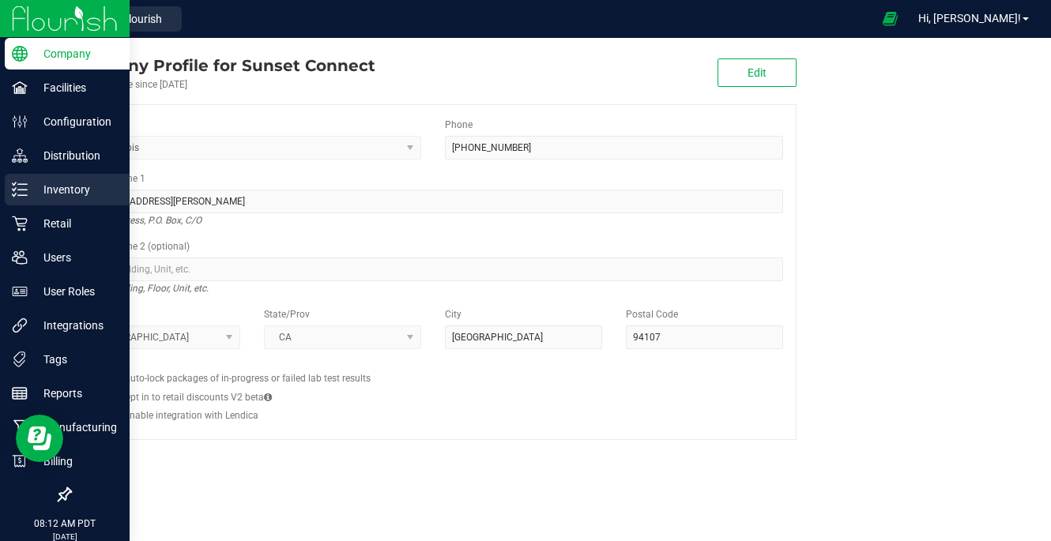
click at [36, 193] on p "Inventory" at bounding box center [75, 189] width 95 height 19
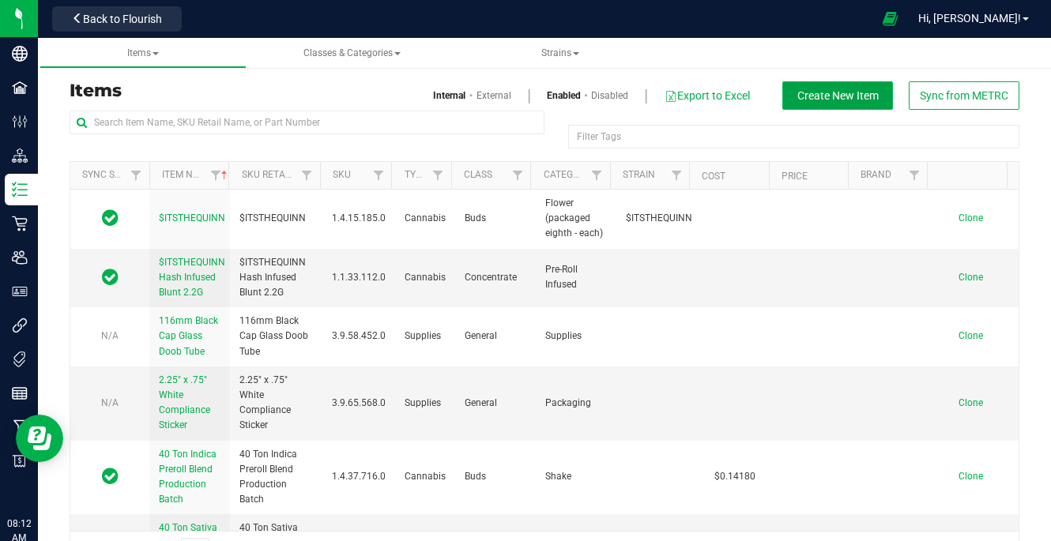
click at [812, 107] on button "Create New Item" at bounding box center [837, 95] width 111 height 28
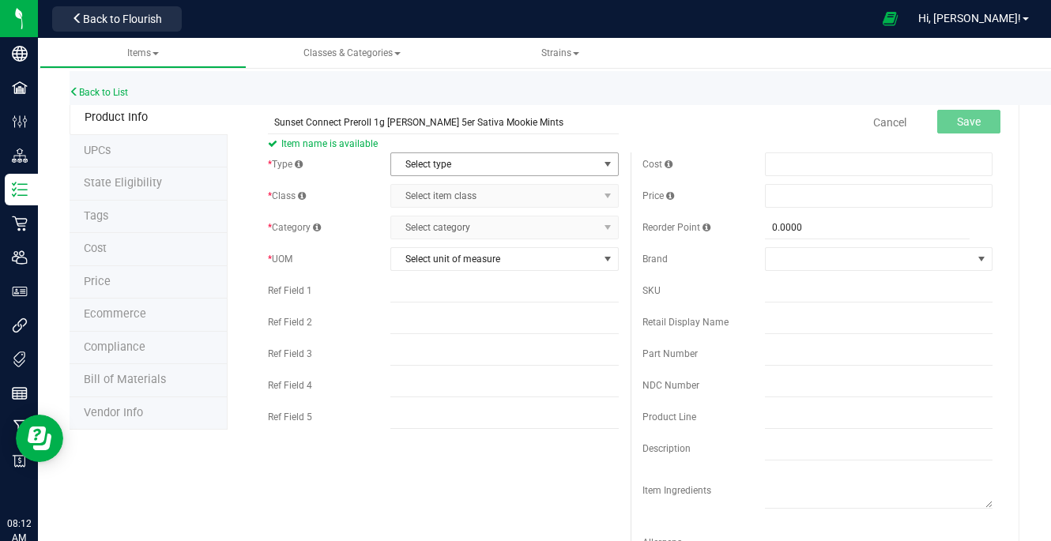
type input "Sunset Connect Preroll 1g [PERSON_NAME] 5er Sativa Mookie Mints"
click at [480, 157] on span "Select type" at bounding box center [494, 164] width 206 height 22
click at [474, 187] on li "Cannabis" at bounding box center [499, 191] width 223 height 24
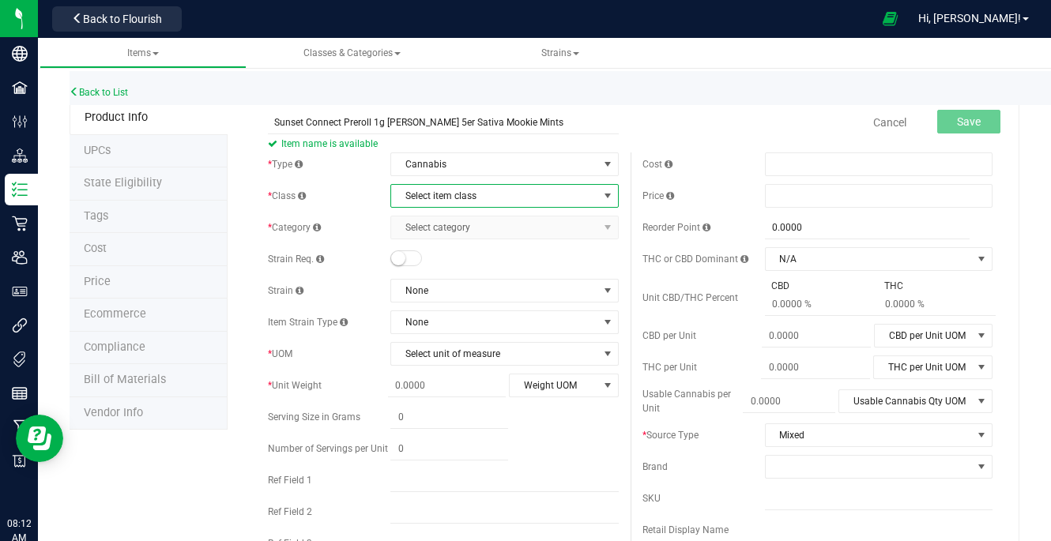
click at [473, 188] on span "Select item class" at bounding box center [494, 196] width 206 height 22
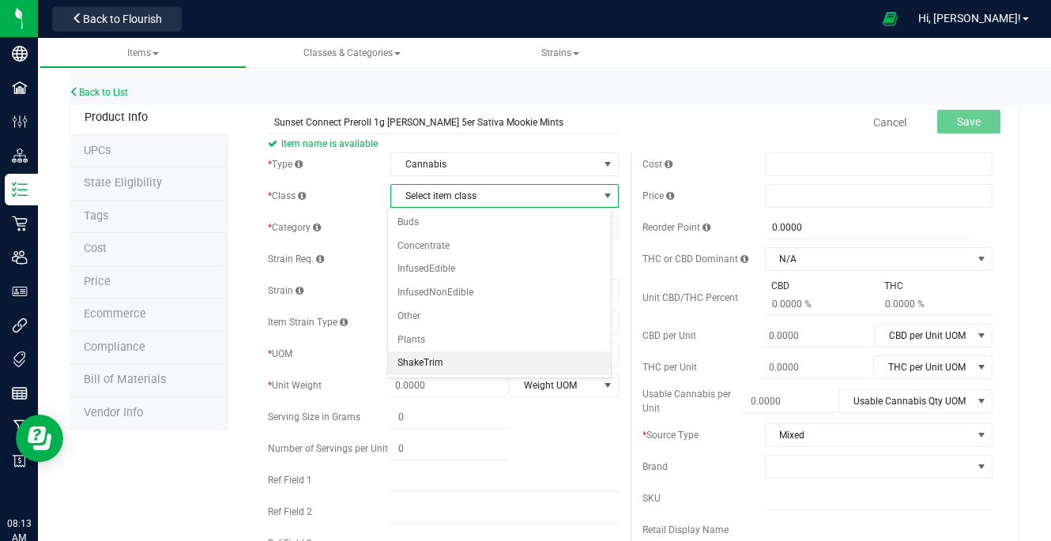
click at [472, 361] on li "ShakeTrim" at bounding box center [499, 364] width 223 height 24
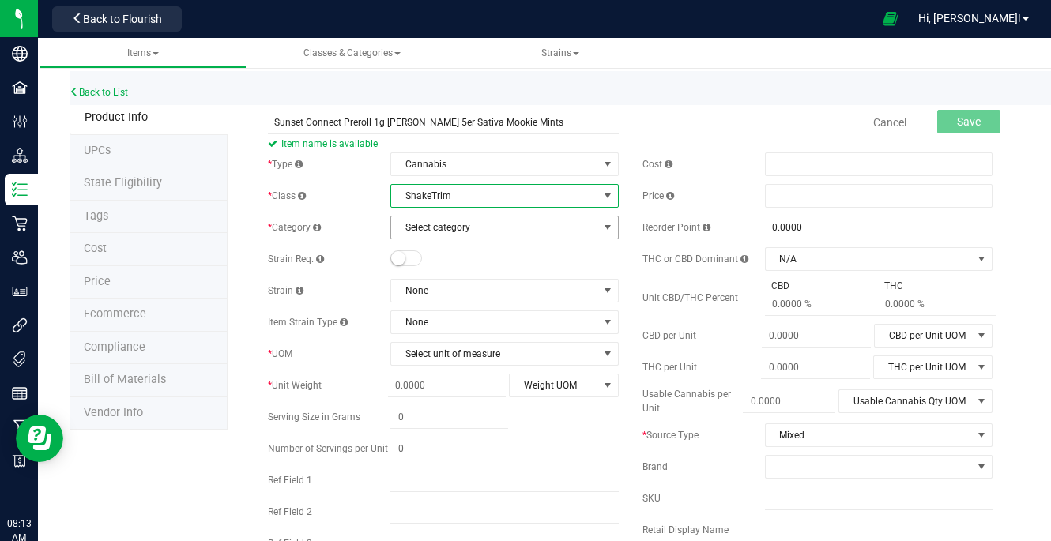
click at [480, 219] on span "Select category" at bounding box center [494, 228] width 206 height 22
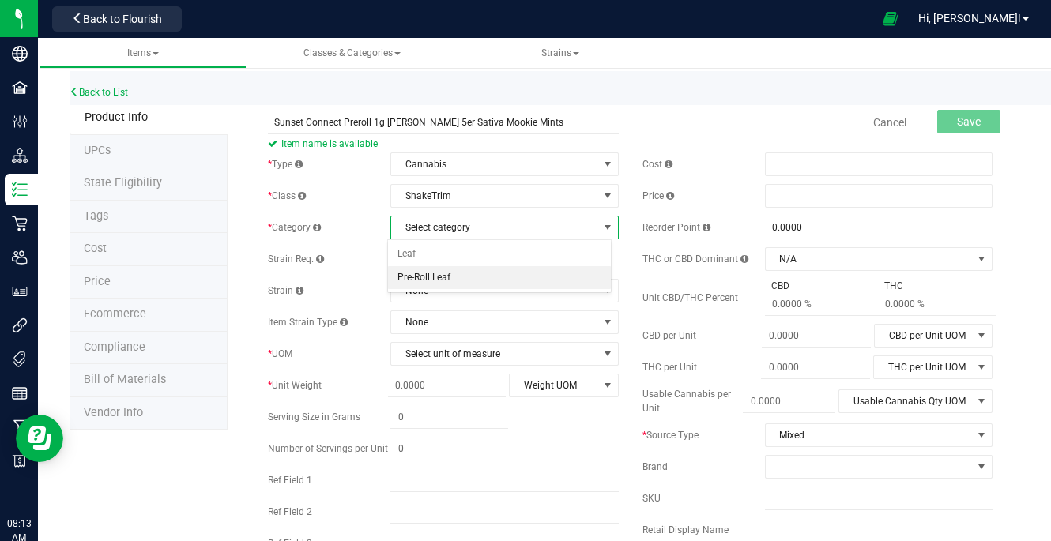
click at [470, 277] on li "Pre-Roll Leaf" at bounding box center [499, 278] width 223 height 24
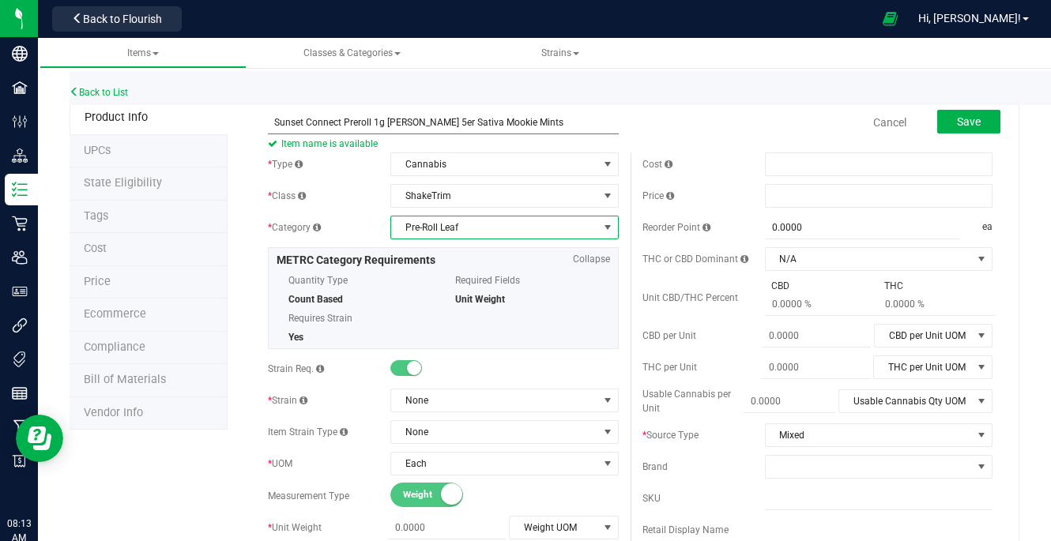
click at [520, 119] on input "Sunset Connect Preroll 1g [PERSON_NAME] 5er Sativa Mookie Mints" at bounding box center [443, 123] width 350 height 24
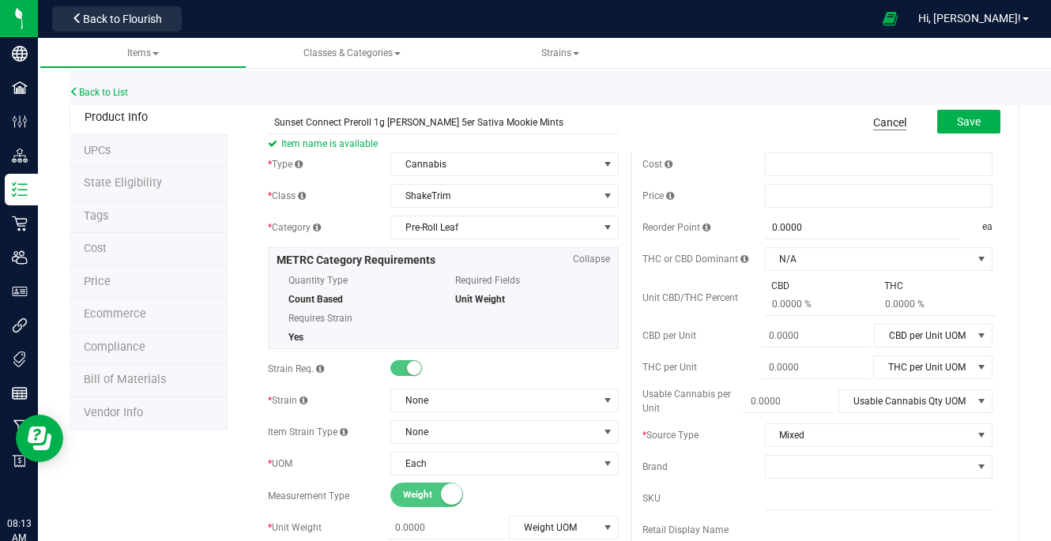
click at [876, 120] on link "Cancel" at bounding box center [889, 123] width 33 height 16
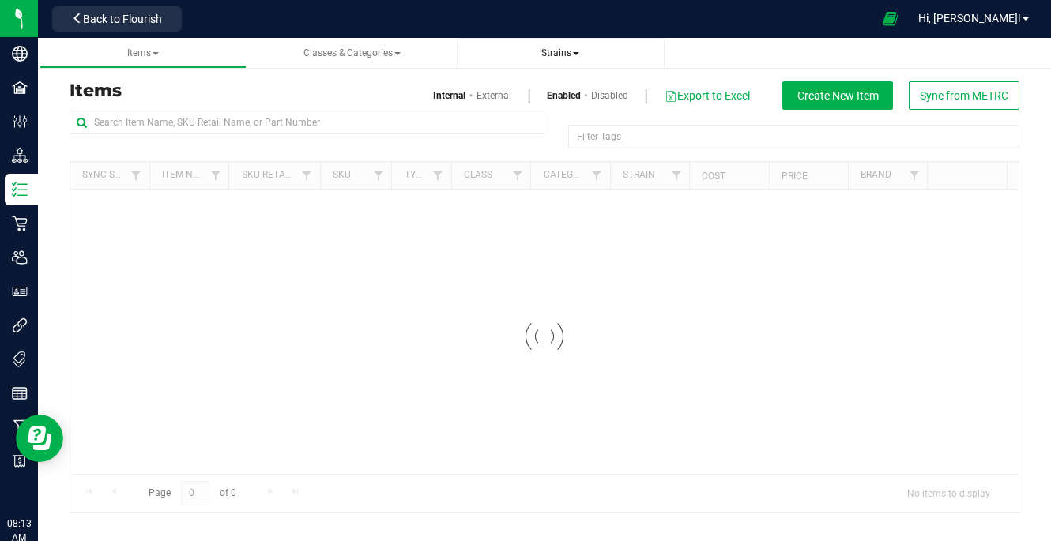
click at [556, 55] on span "Strains" at bounding box center [560, 52] width 38 height 11
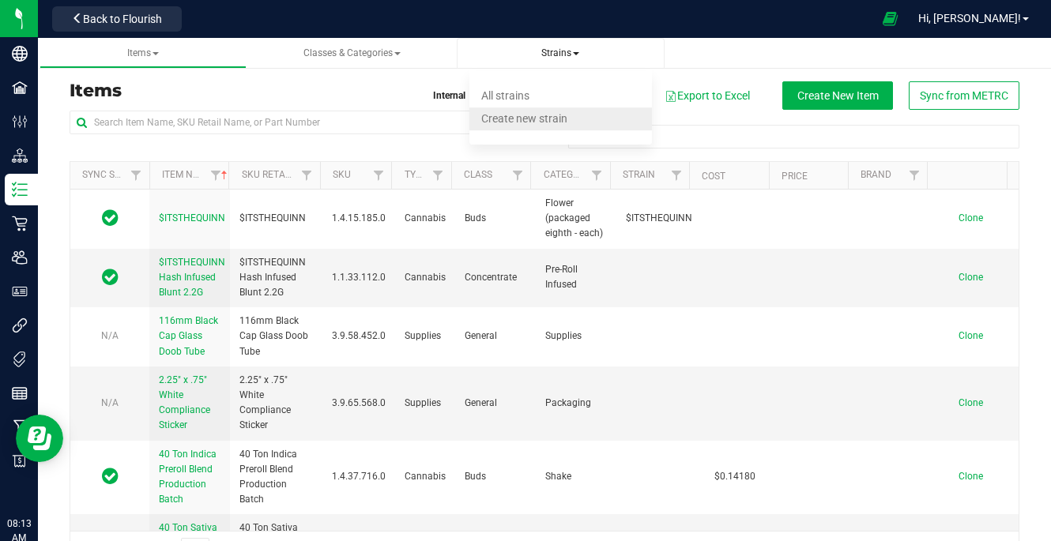
click at [536, 116] on span "Create new strain" at bounding box center [524, 118] width 86 height 13
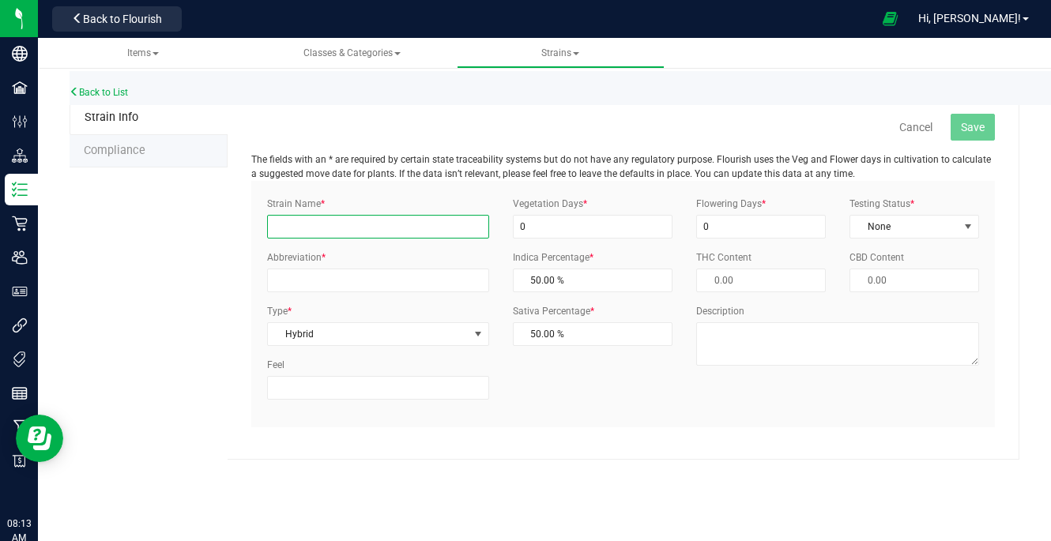
click at [355, 220] on input "Strain Name *" at bounding box center [377, 227] width 221 height 24
type input "Mookie Mints"
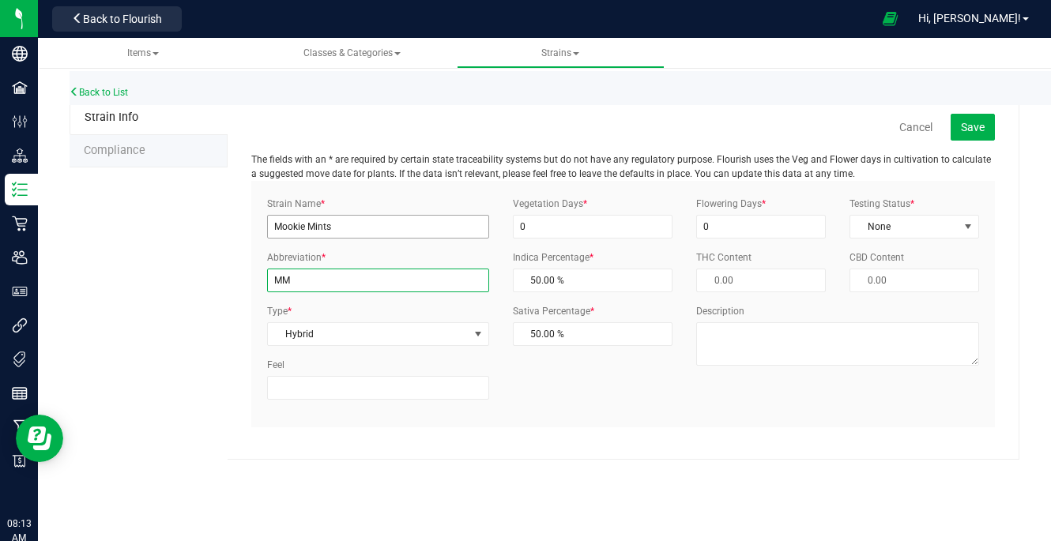
type input "MM"
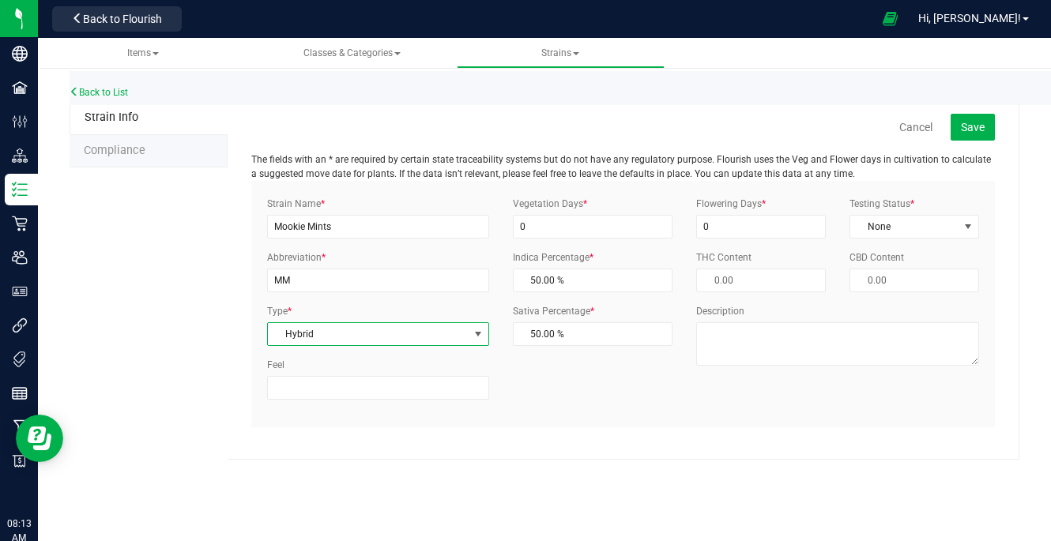
click at [318, 337] on span "Hybrid" at bounding box center [368, 334] width 200 height 22
click at [326, 383] on li "Sativa" at bounding box center [378, 385] width 220 height 24
type input "0.00 %"
type input "0"
type input "100.00 %"
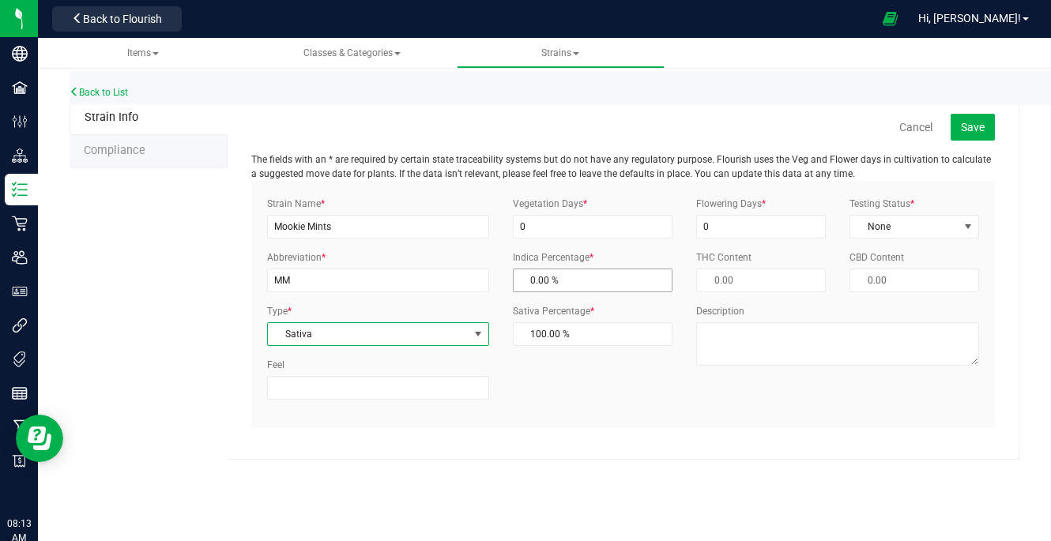
click at [578, 286] on span "0.00 % 0" at bounding box center [593, 281] width 160 height 24
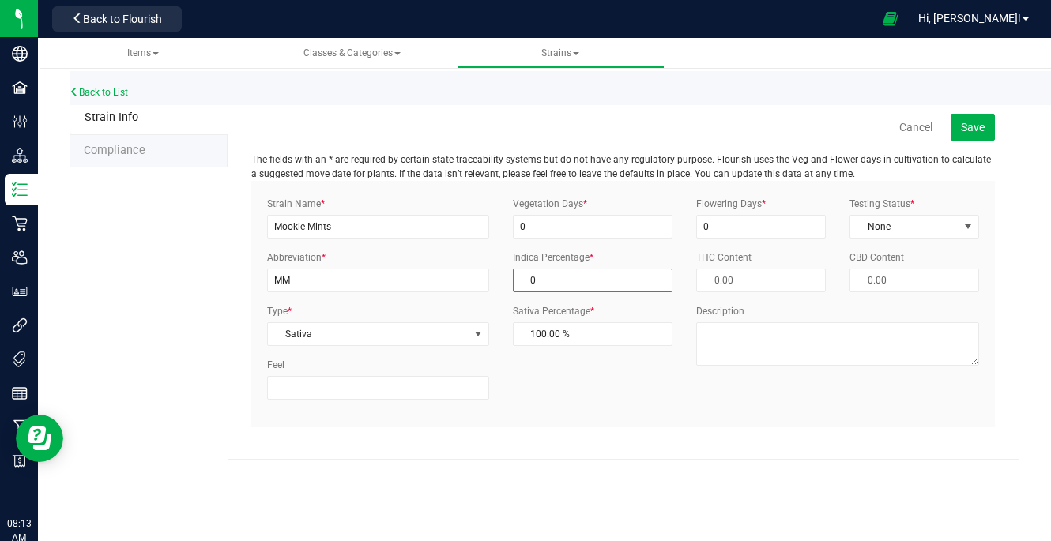
click at [578, 286] on input "0" at bounding box center [593, 281] width 159 height 22
click at [582, 232] on input "0" at bounding box center [593, 227] width 160 height 24
click at [582, 231] on input "0" at bounding box center [593, 227] width 160 height 24
type input "25"
click at [751, 221] on input "0" at bounding box center [761, 227] width 130 height 24
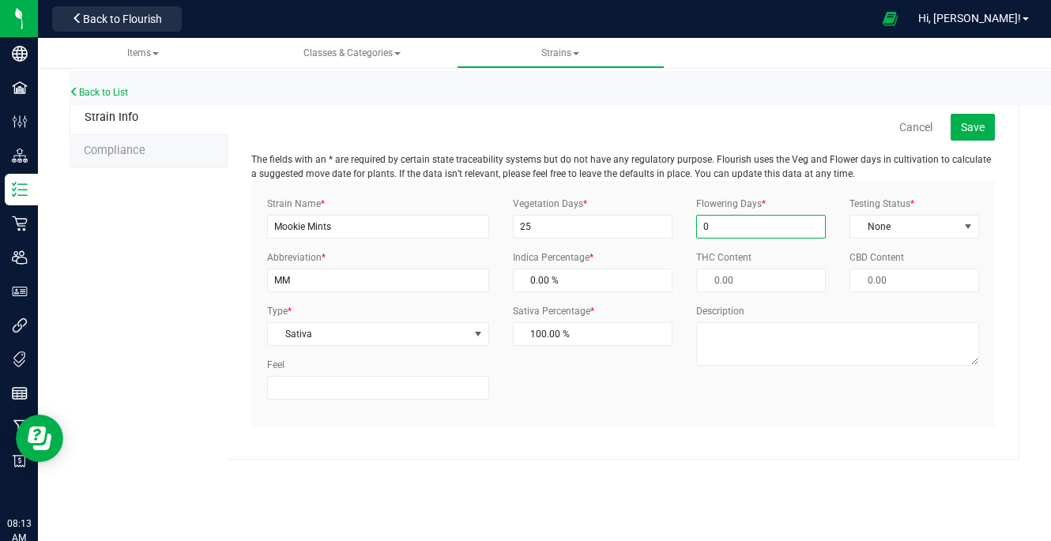
click at [752, 221] on input "0" at bounding box center [761, 227] width 130 height 24
type input "2"
click at [639, 233] on input "25" at bounding box center [593, 227] width 160 height 24
type input "0"
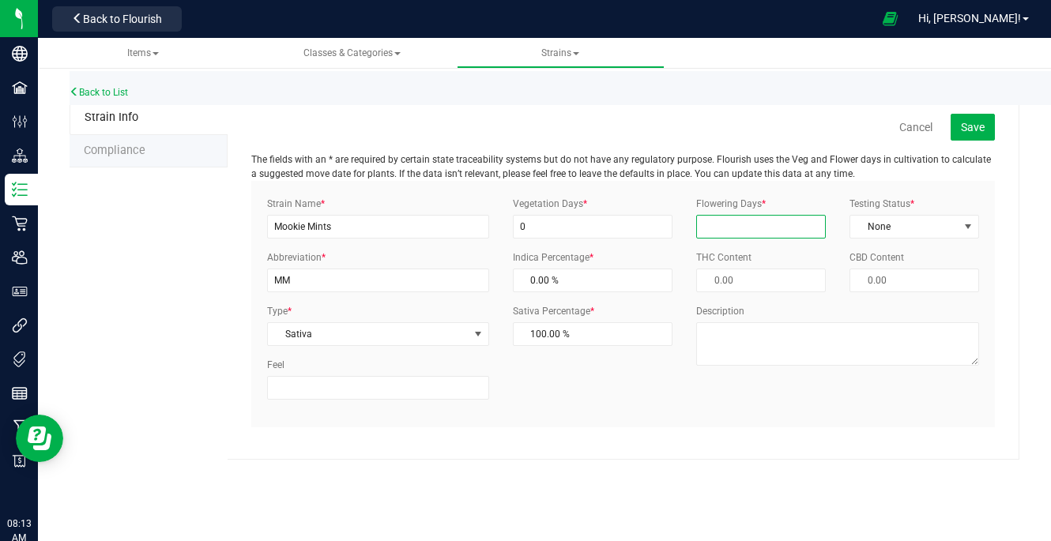
click at [748, 230] on input "Flowering Days *" at bounding box center [761, 227] width 130 height 24
type input "0"
click at [880, 224] on span "None" at bounding box center [904, 227] width 108 height 22
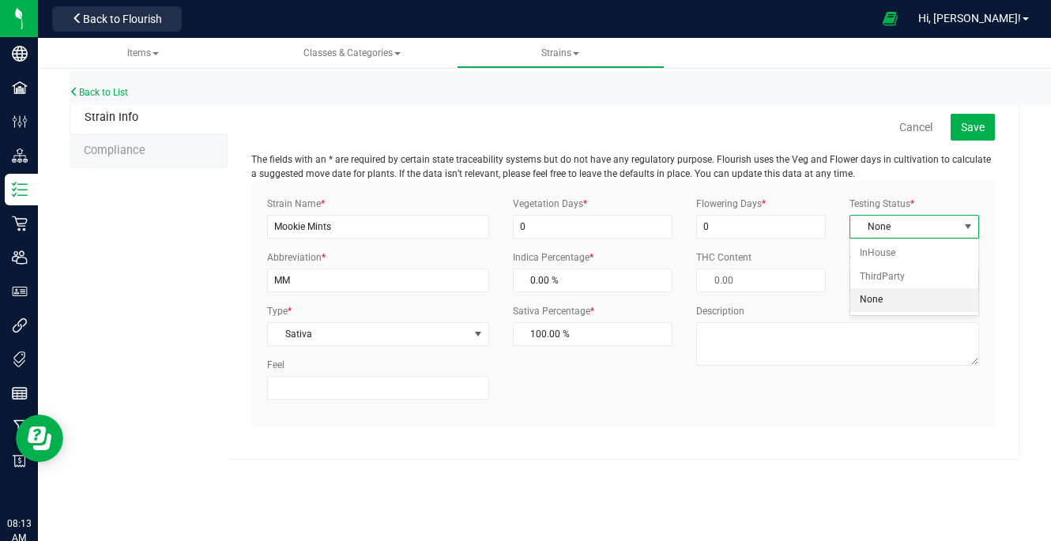
click at [884, 303] on li "None" at bounding box center [914, 300] width 128 height 24
click at [788, 421] on div "Strain Name * Mookie Mints Abbreviation * MM Type * Sativa Select Indica Sativa…" at bounding box center [623, 304] width 744 height 247
click at [960, 131] on span "Save" at bounding box center [973, 127] width 24 height 13
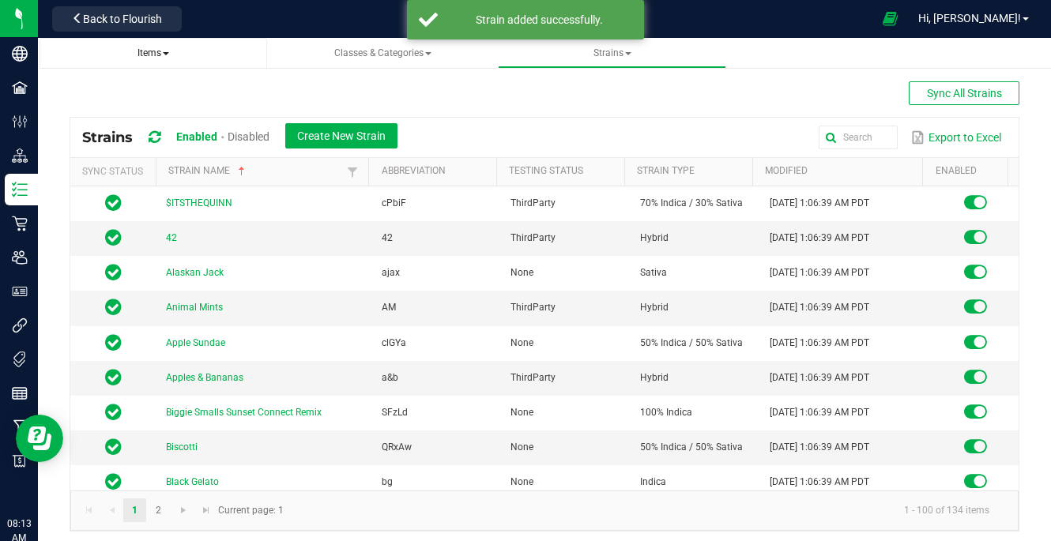
click at [165, 56] on span "Items" at bounding box center [154, 52] width 32 height 11
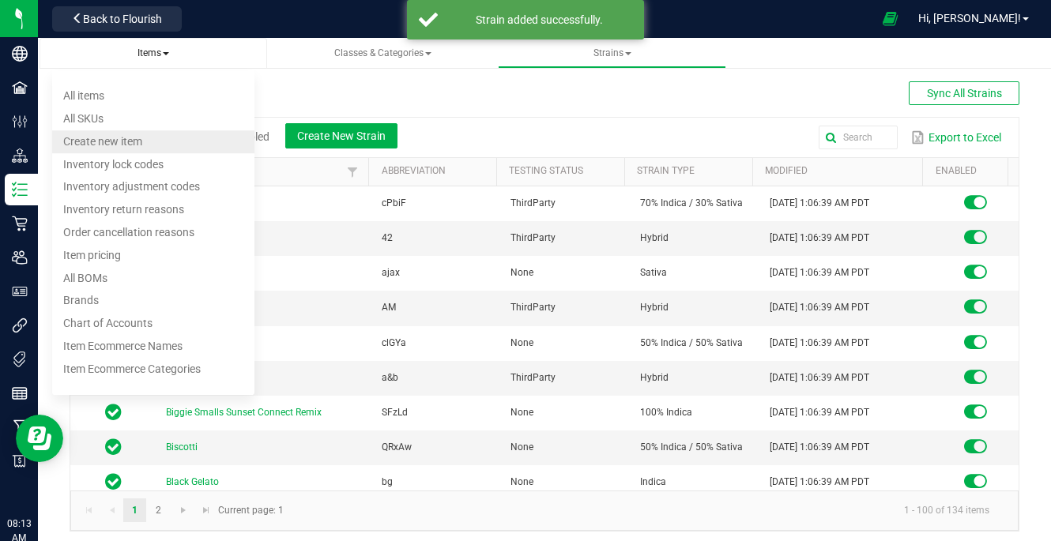
click at [105, 142] on span "Create new item" at bounding box center [102, 141] width 79 height 13
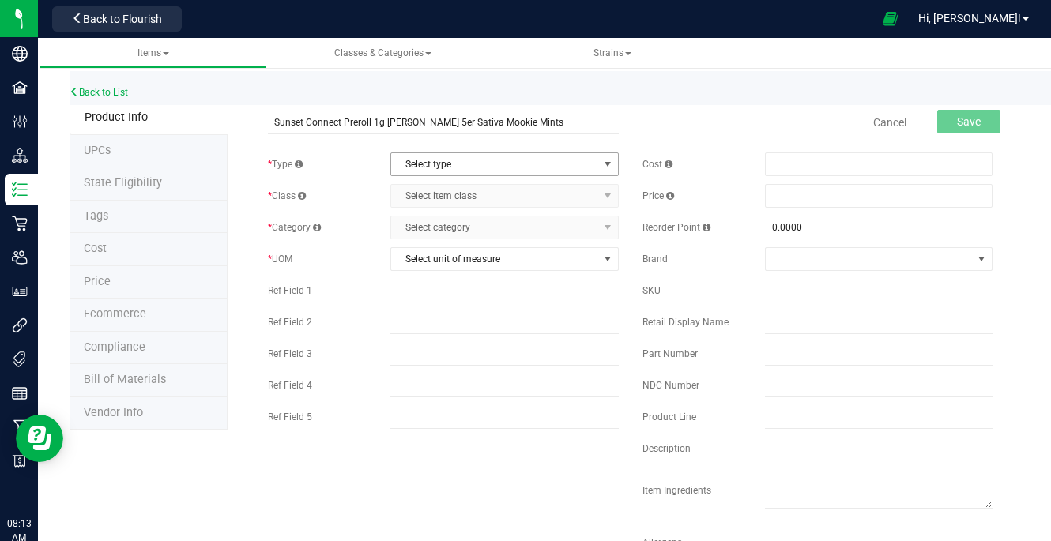
type input "Sunset Connect Preroll 1g [PERSON_NAME] 5er Sativa Mookie Mints"
click at [477, 159] on span "Select type" at bounding box center [494, 164] width 206 height 22
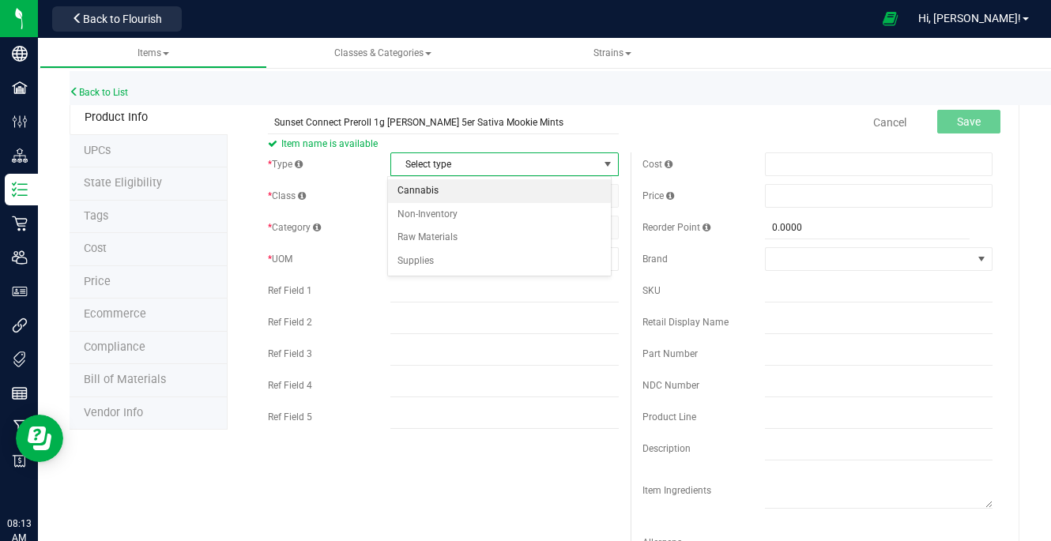
click at [465, 194] on li "Cannabis" at bounding box center [499, 191] width 223 height 24
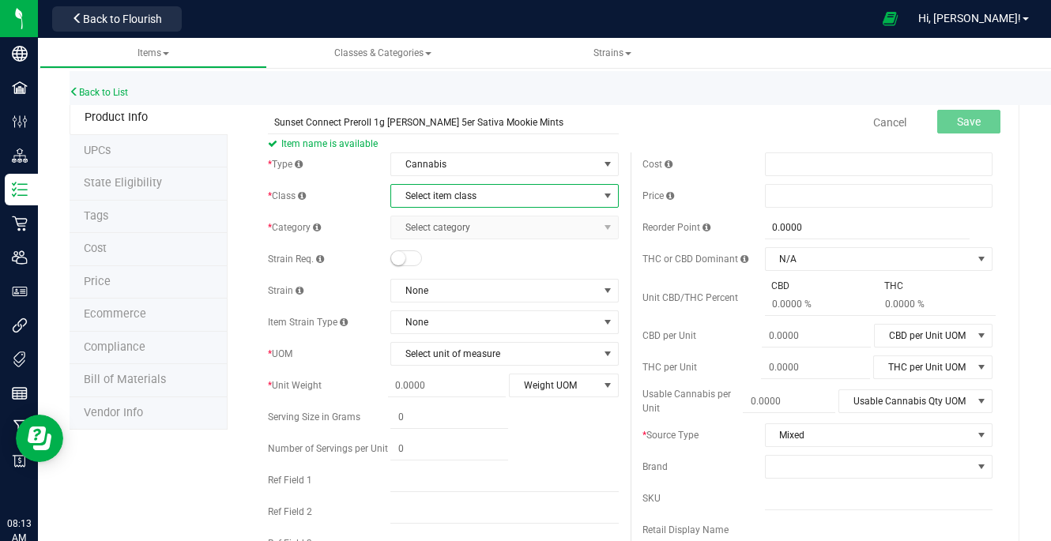
click at [464, 199] on span "Select item class" at bounding box center [494, 196] width 206 height 22
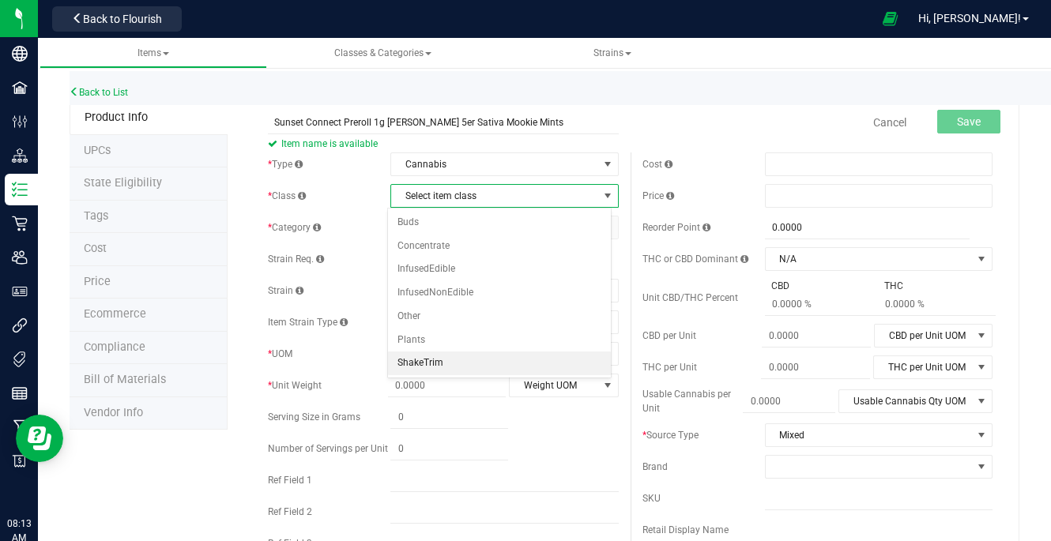
click at [460, 368] on li "ShakeTrim" at bounding box center [499, 364] width 223 height 24
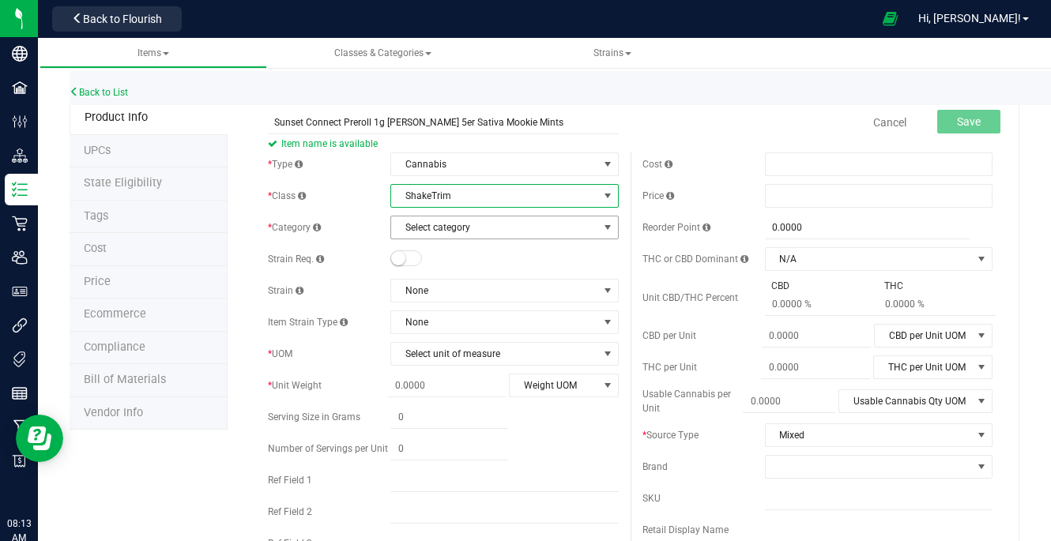
click at [507, 235] on span "Select category" at bounding box center [494, 228] width 206 height 22
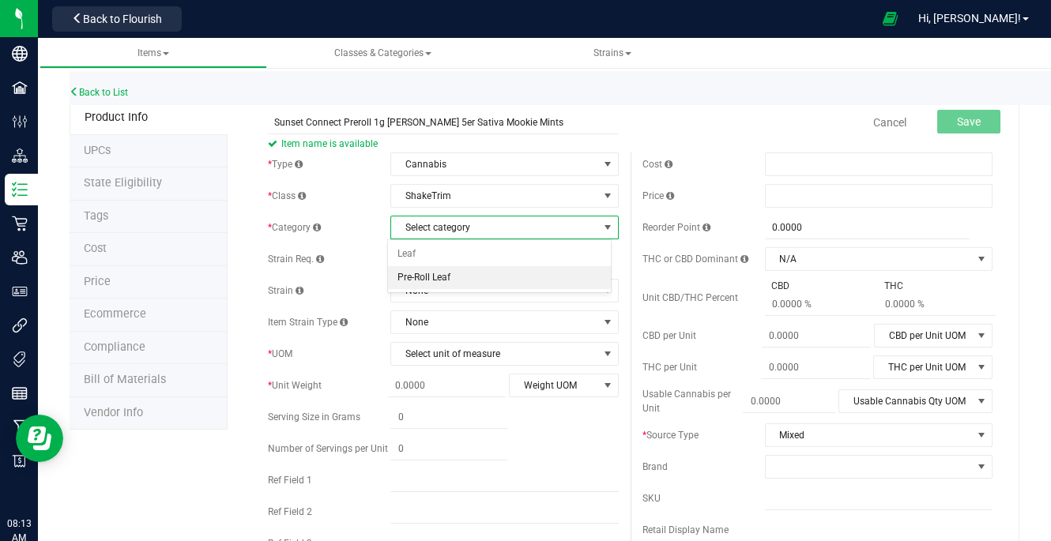
click at [487, 281] on li "Pre-Roll Leaf" at bounding box center [499, 278] width 223 height 24
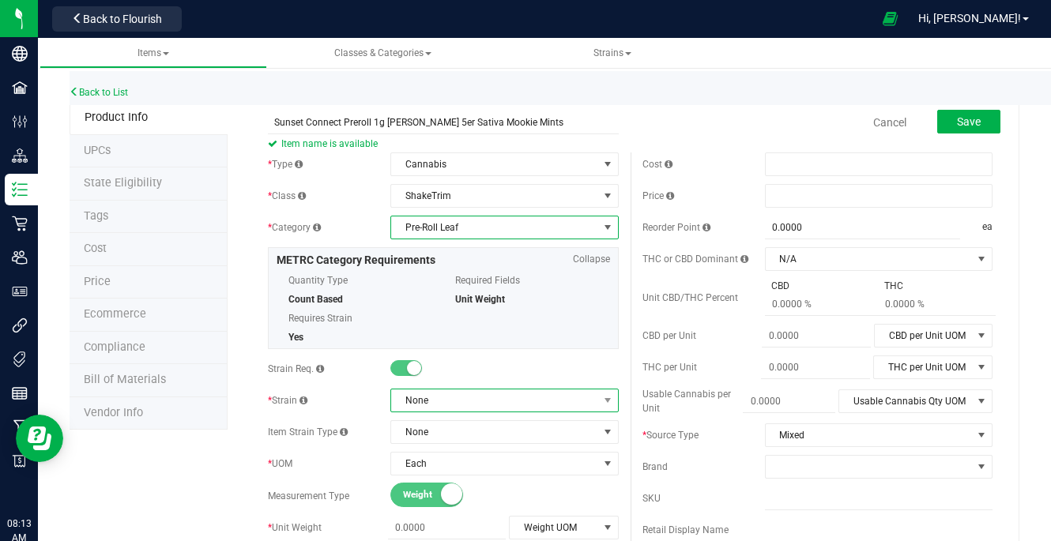
click at [466, 390] on span "None" at bounding box center [494, 401] width 206 height 22
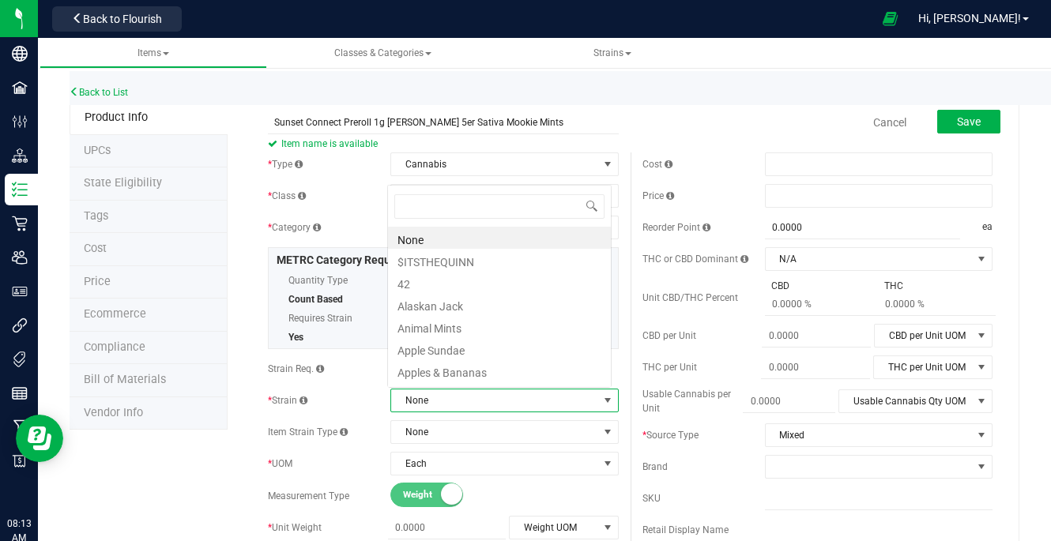
scroll to position [24, 221]
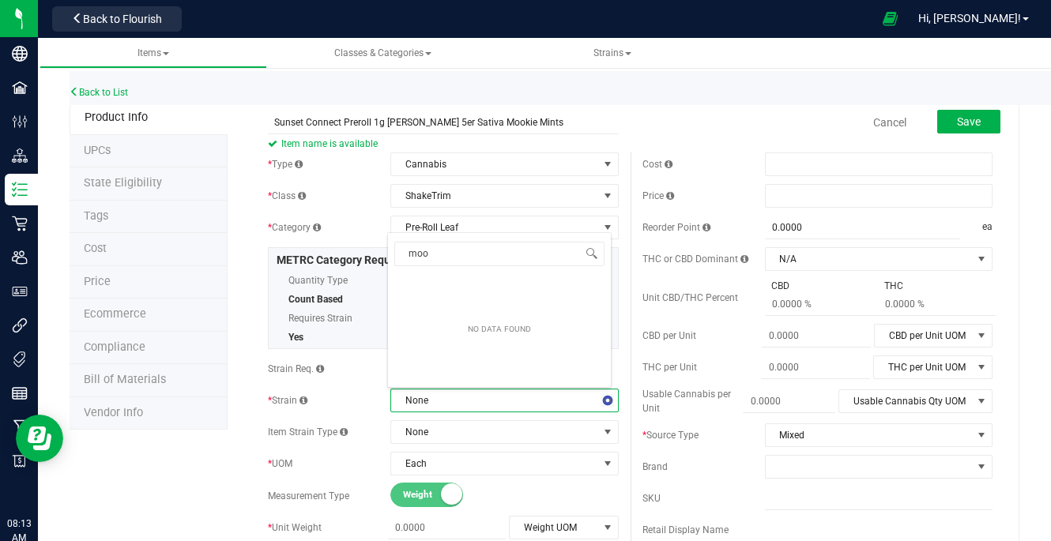
type input "mook"
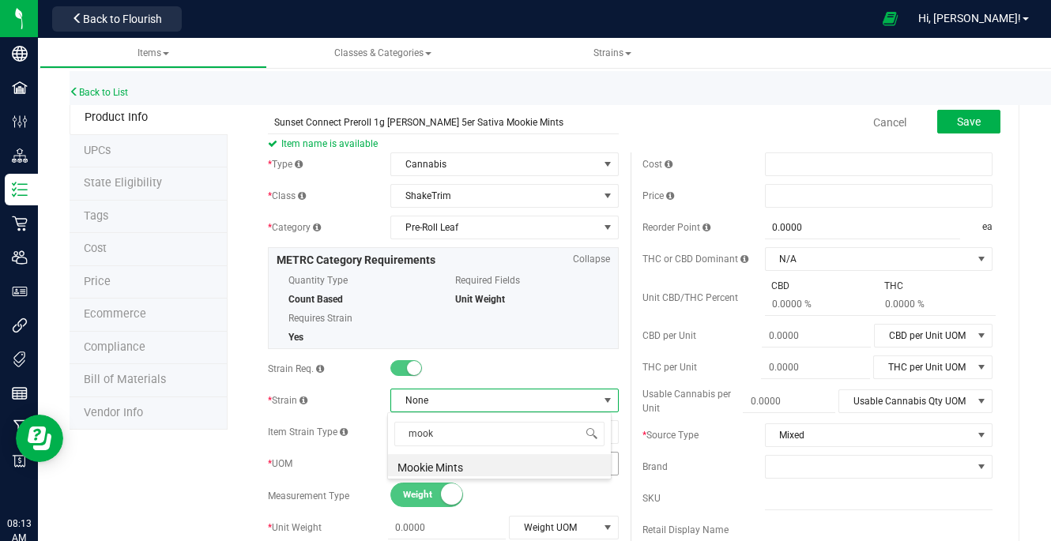
click at [445, 464] on li "Mookie Mints" at bounding box center [499, 465] width 223 height 22
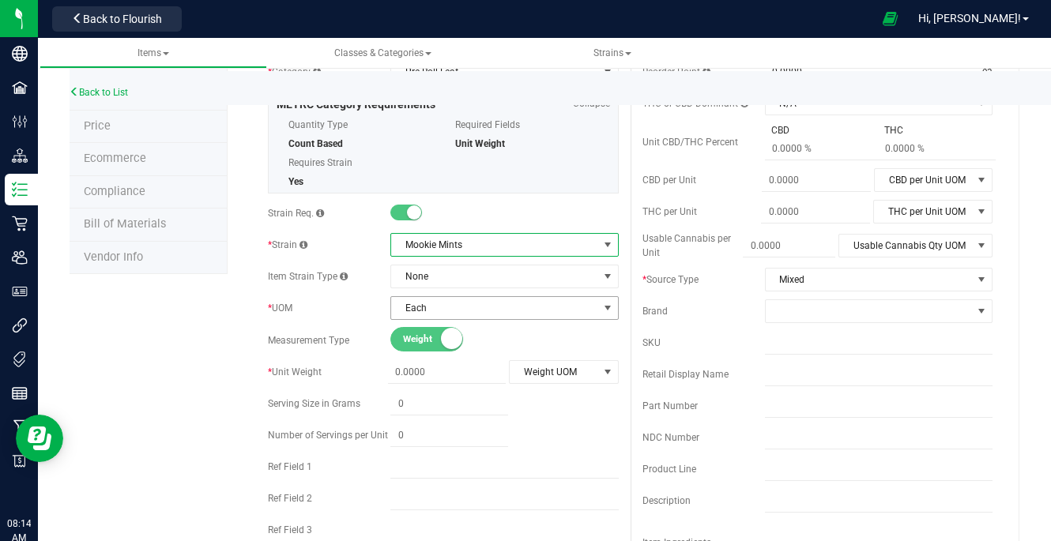
scroll to position [156, 0]
click at [463, 377] on span at bounding box center [447, 372] width 118 height 23
type input "1"
type input "1.0000"
click at [571, 367] on span "Weight UOM" at bounding box center [554, 372] width 89 height 22
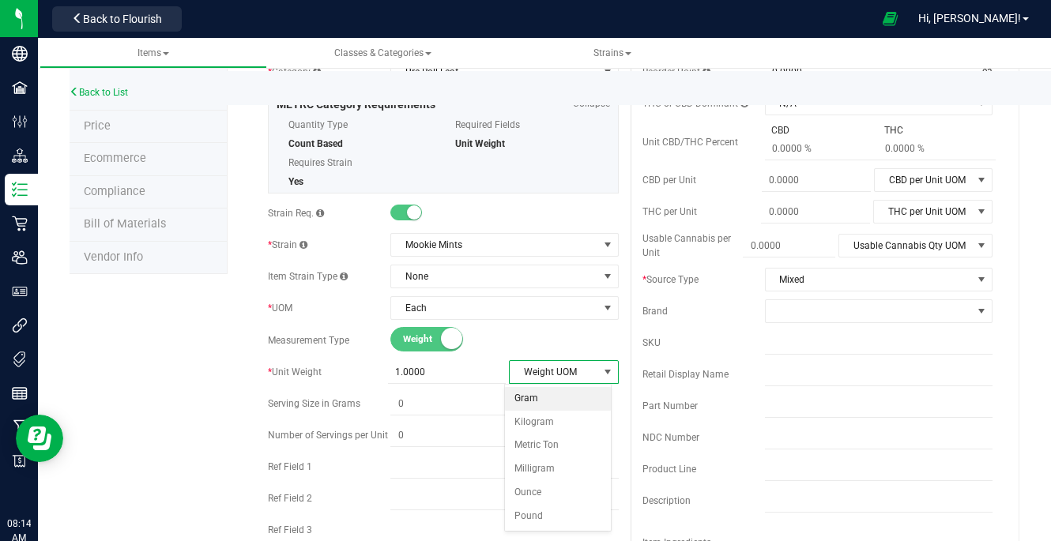
click at [542, 406] on li "Gram" at bounding box center [558, 399] width 106 height 24
click at [580, 421] on div "* Type Cannabis Select type Cannabis Non-Inventory Raw Materials Supplies * Cla…" at bounding box center [443, 305] width 374 height 616
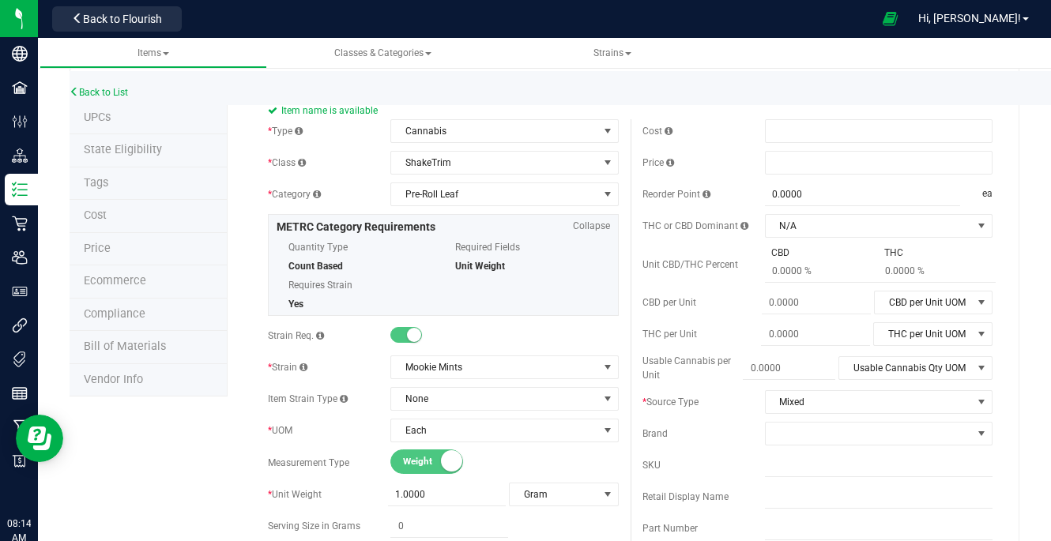
scroll to position [0, 0]
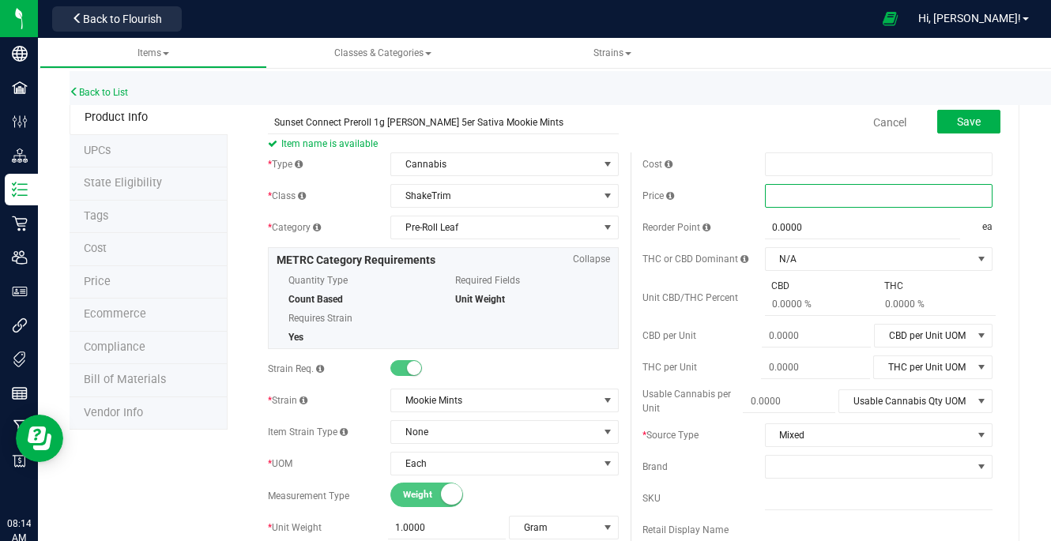
click at [796, 194] on span at bounding box center [879, 196] width 228 height 24
type input "1.56"
type input "$1.56000"
click at [707, 99] on div "Back to List" at bounding box center [595, 88] width 1051 height 34
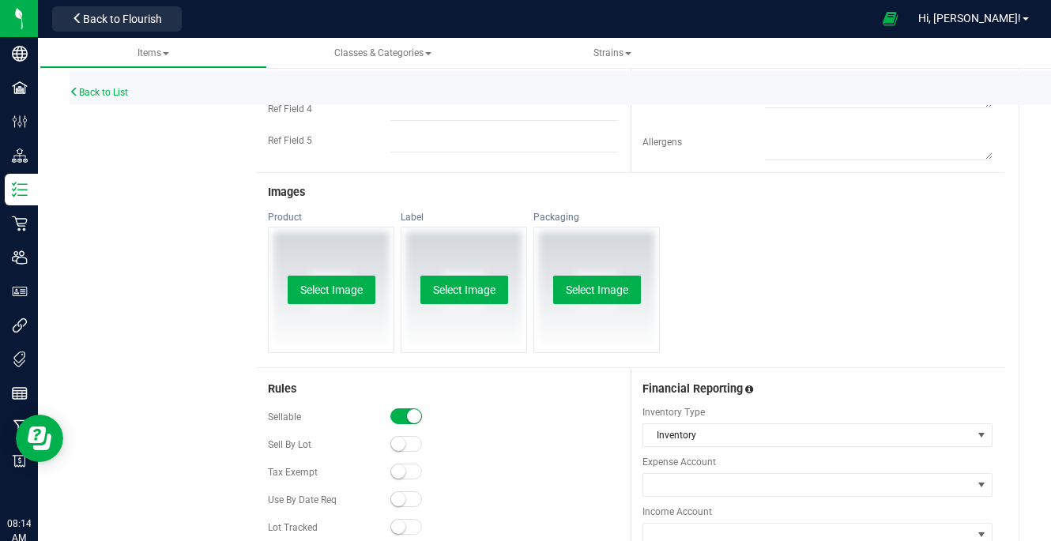
scroll to position [826, 0]
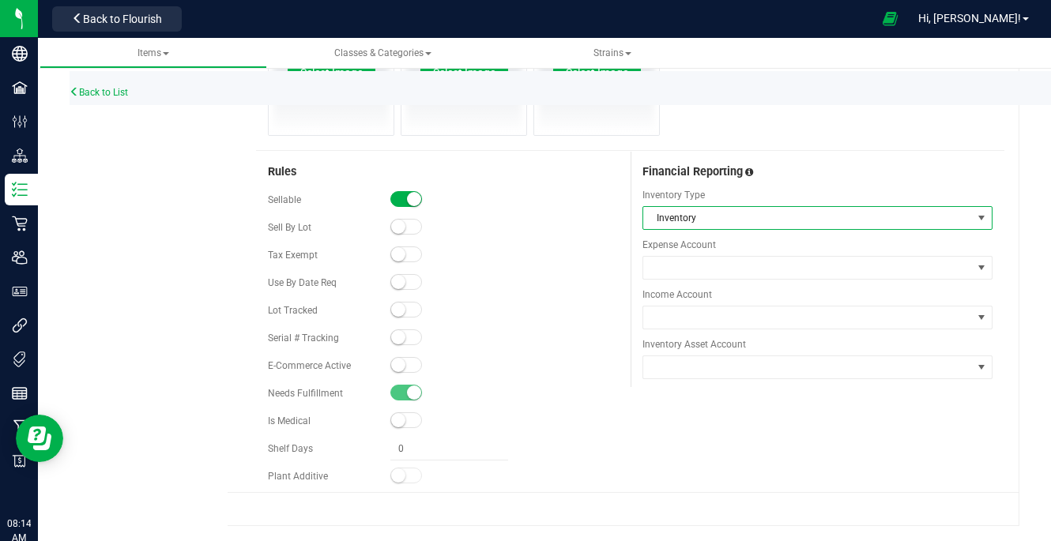
click at [689, 219] on span "Inventory" at bounding box center [807, 218] width 329 height 22
click at [608, 254] on div at bounding box center [504, 255] width 228 height 16
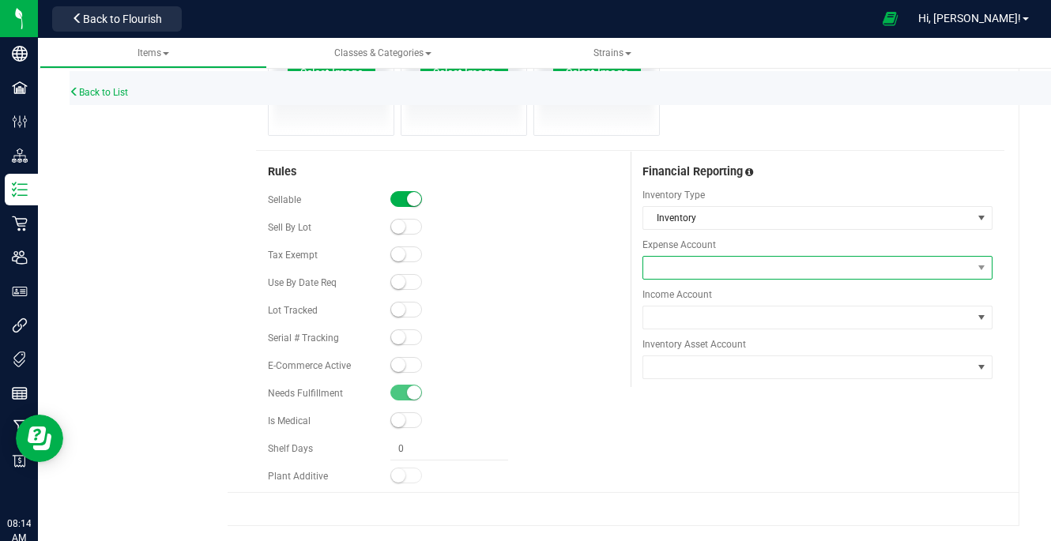
click at [680, 262] on span at bounding box center [807, 268] width 329 height 22
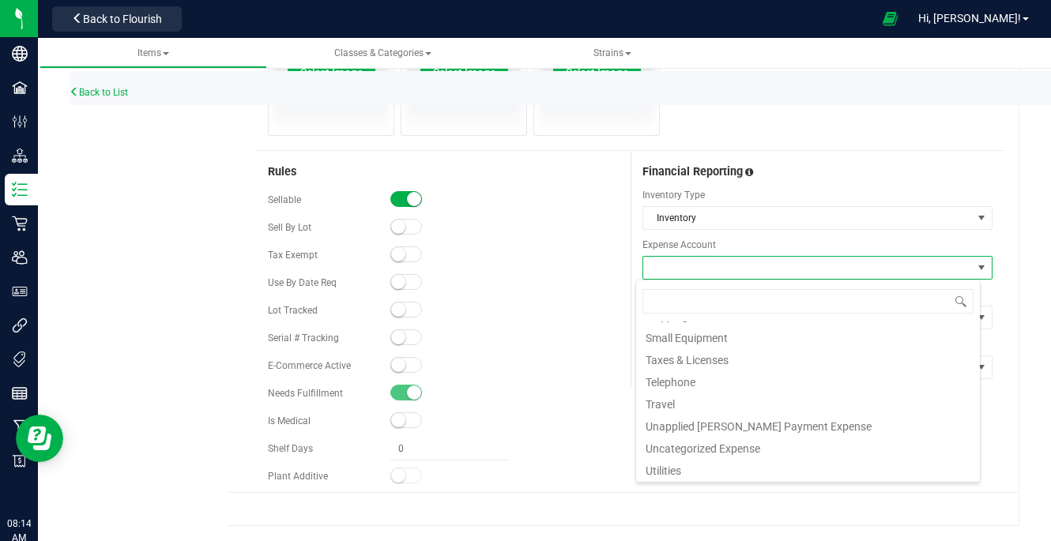
click at [797, 166] on div "Financial Reporting" at bounding box center [818, 166] width 350 height 29
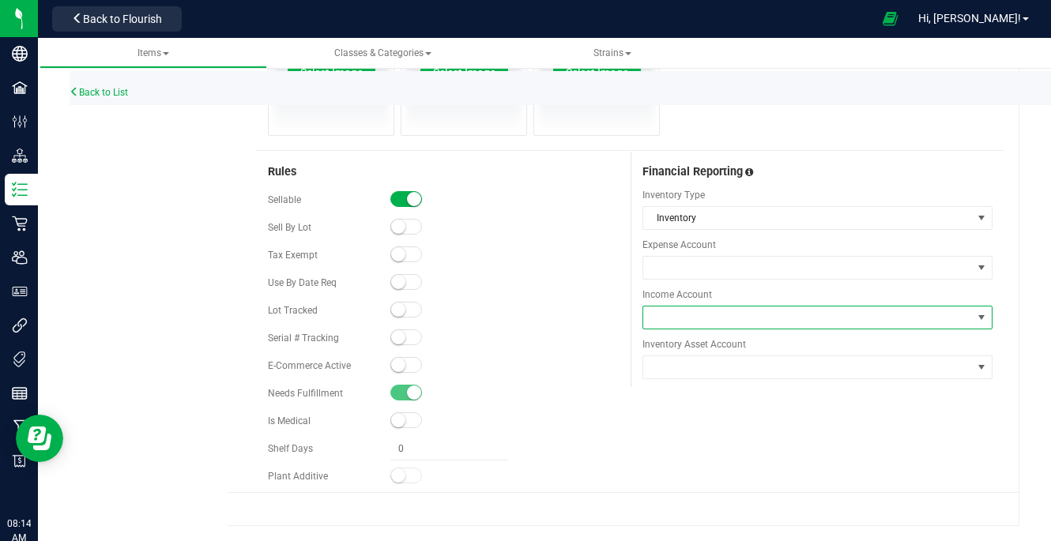
click at [771, 321] on span at bounding box center [807, 318] width 329 height 22
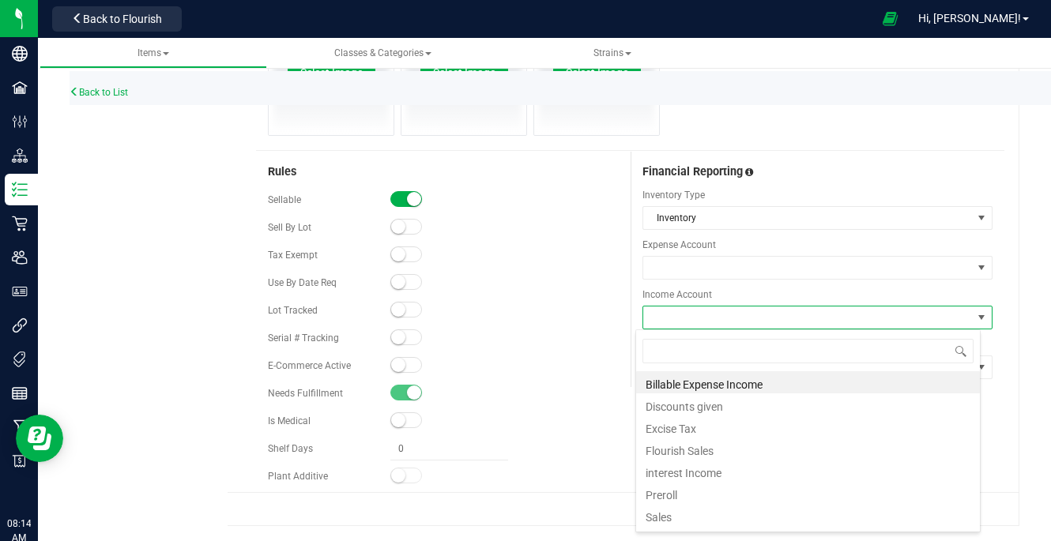
scroll to position [24, 345]
click at [721, 454] on li "Flourish Sales" at bounding box center [808, 449] width 344 height 22
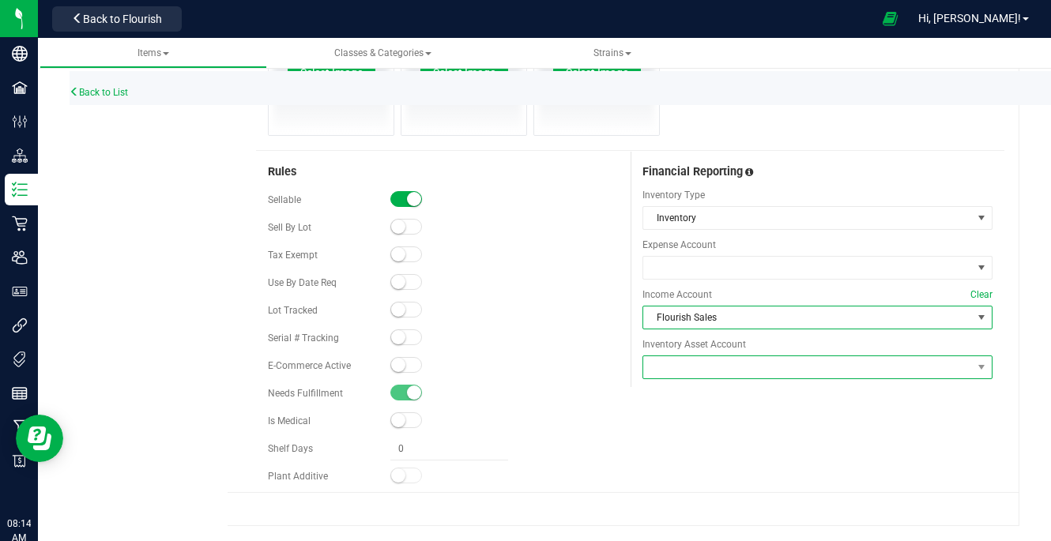
click at [729, 372] on span at bounding box center [807, 367] width 329 height 22
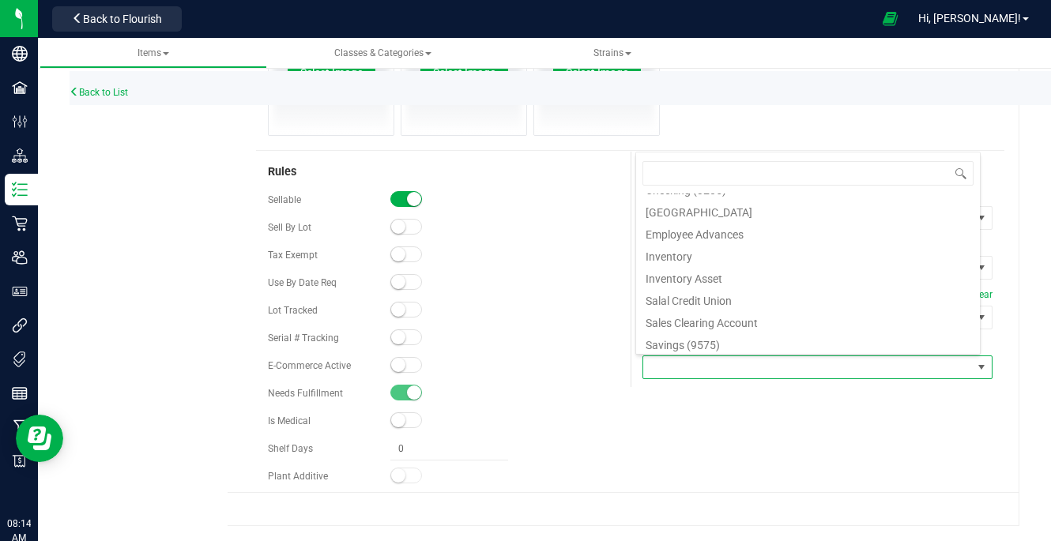
scroll to position [87, 0]
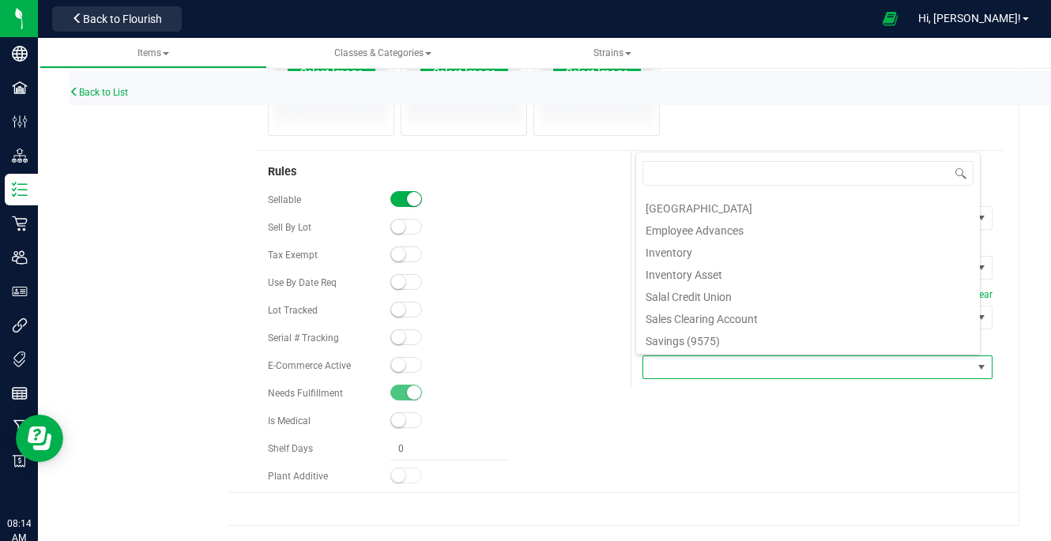
click at [723, 407] on div "Rules Sellable Sell By Lot" at bounding box center [630, 322] width 748 height 341
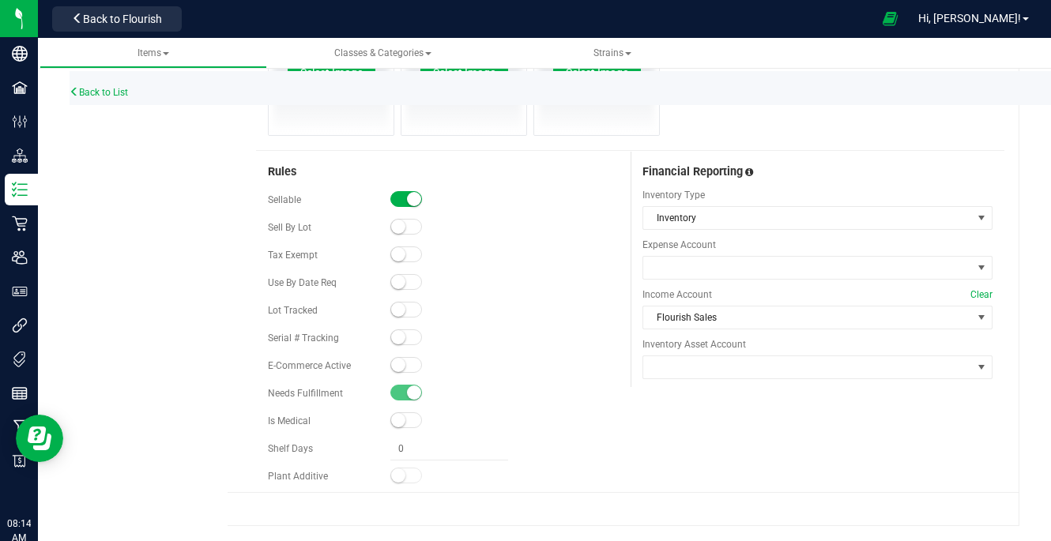
scroll to position [0, 0]
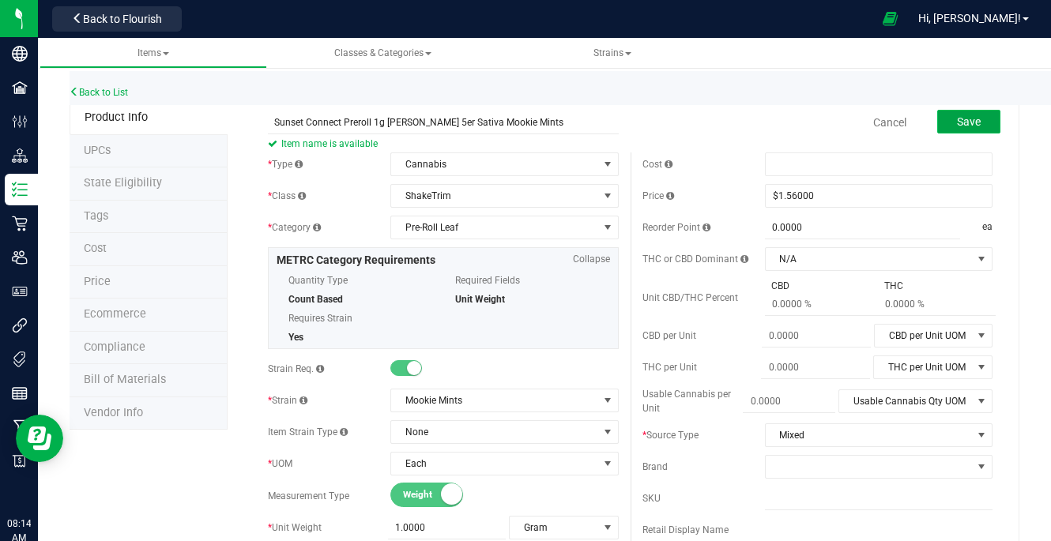
click at [944, 122] on button "Save" at bounding box center [968, 122] width 63 height 24
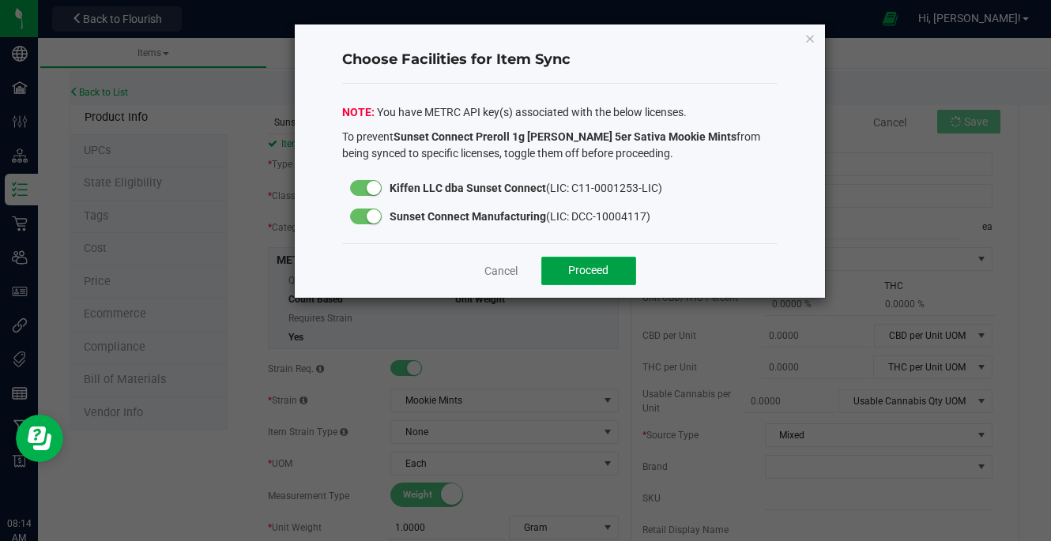
click at [618, 266] on button "Proceed" at bounding box center [588, 271] width 95 height 28
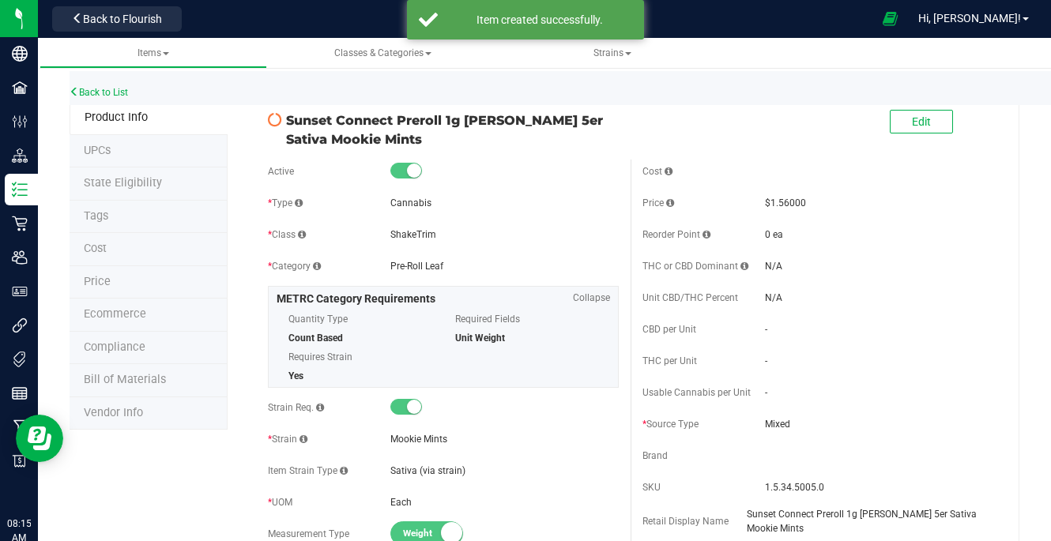
click at [114, 84] on div "Back to List" at bounding box center [595, 88] width 1051 height 34
click at [110, 92] on link "Back to List" at bounding box center [99, 92] width 58 height 11
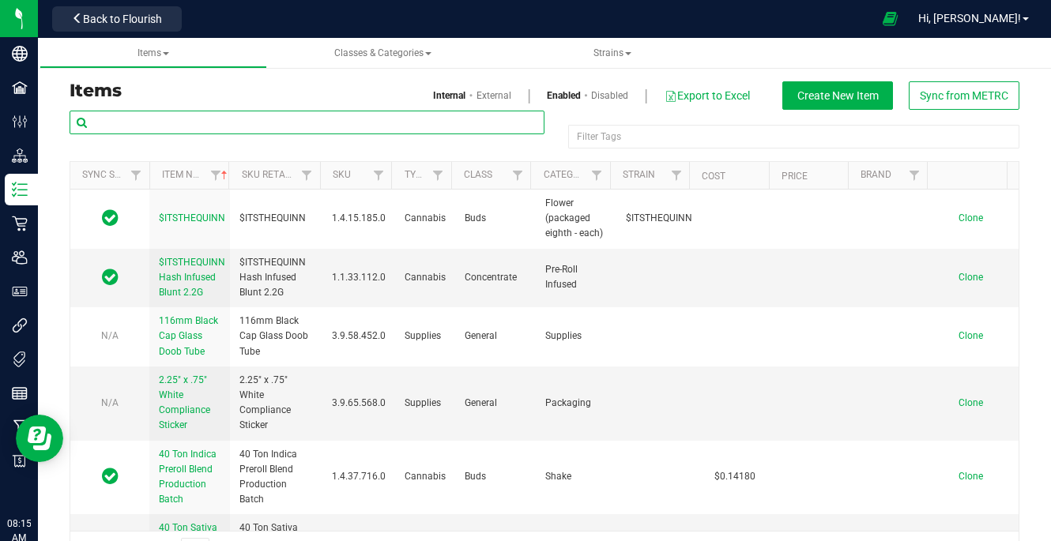
click at [319, 125] on input "text" at bounding box center [307, 123] width 475 height 24
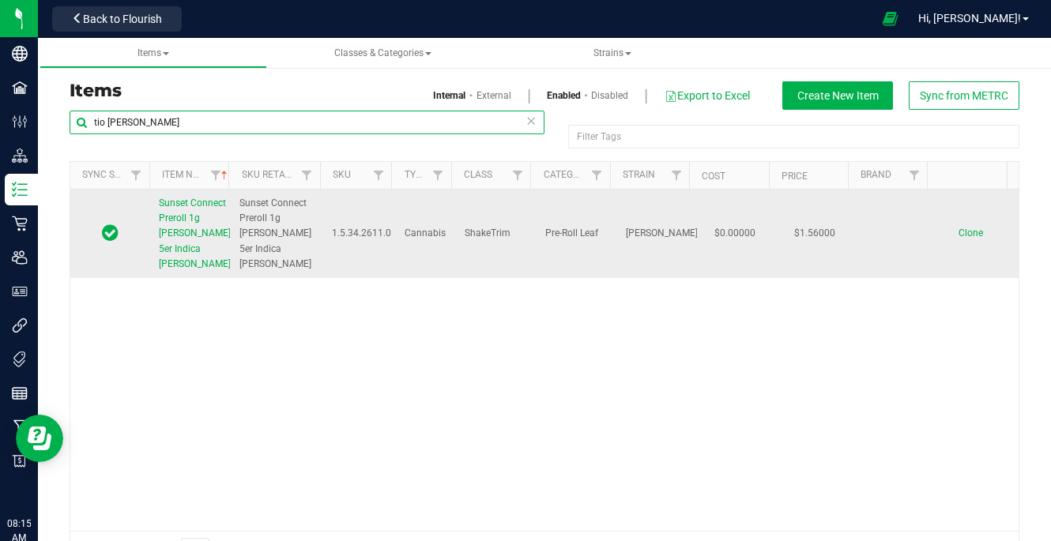
type input "tio [PERSON_NAME]"
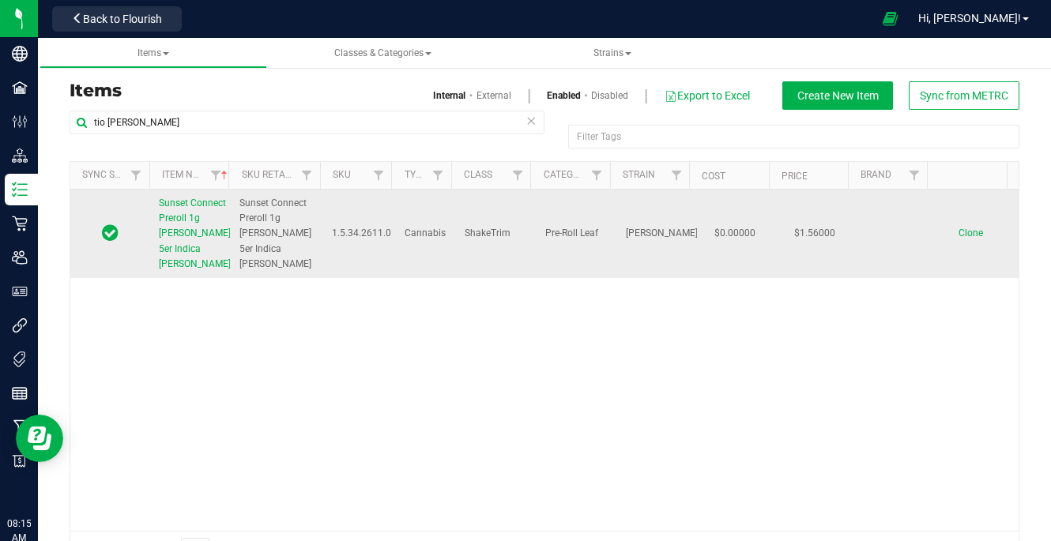
click at [184, 239] on span "Sunset Connect Preroll 1g [PERSON_NAME] 5er Indica [PERSON_NAME]" at bounding box center [195, 234] width 72 height 72
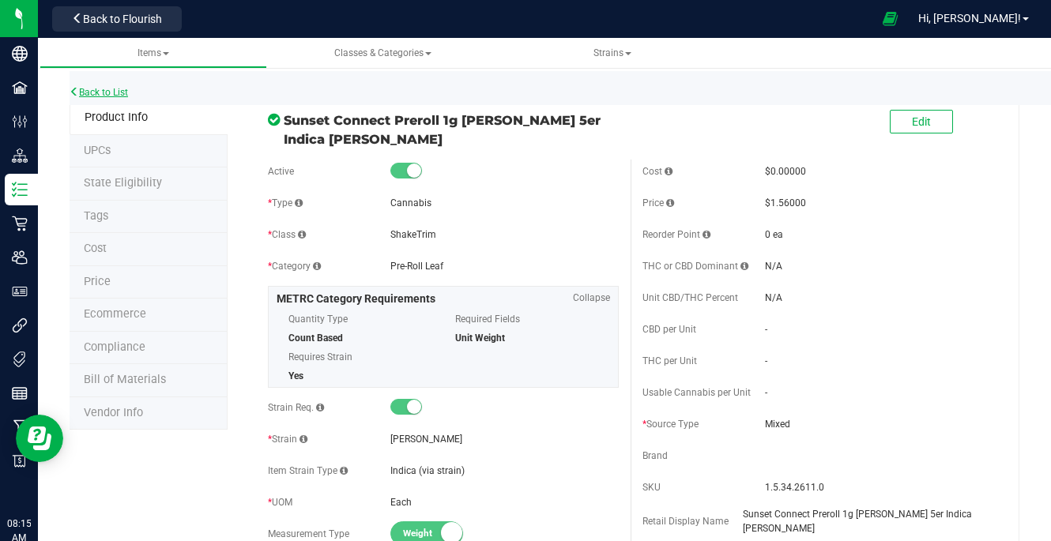
click at [104, 94] on link "Back to List" at bounding box center [99, 92] width 58 height 11
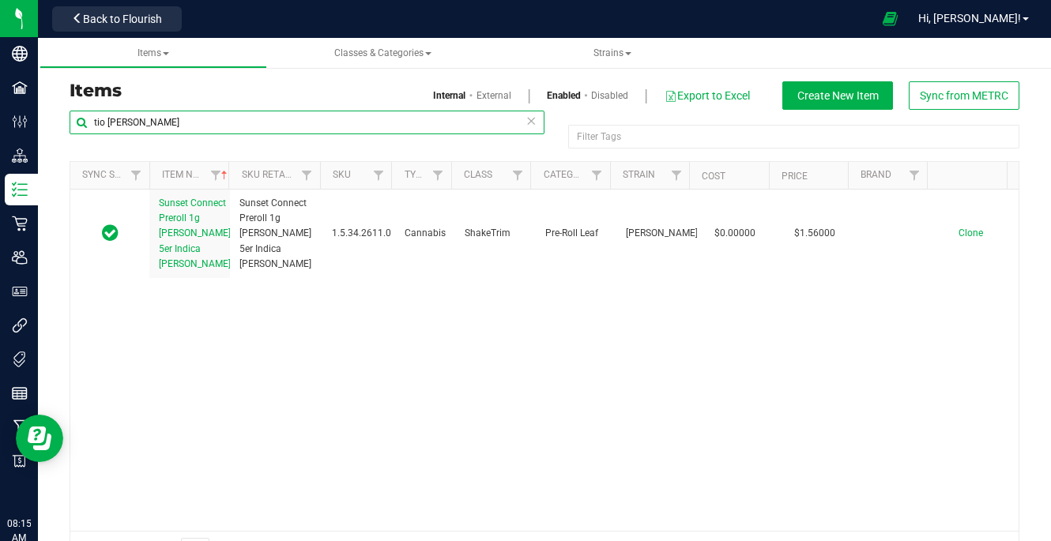
click at [307, 116] on input "tio [PERSON_NAME]" at bounding box center [307, 123] width 475 height 24
type input "t"
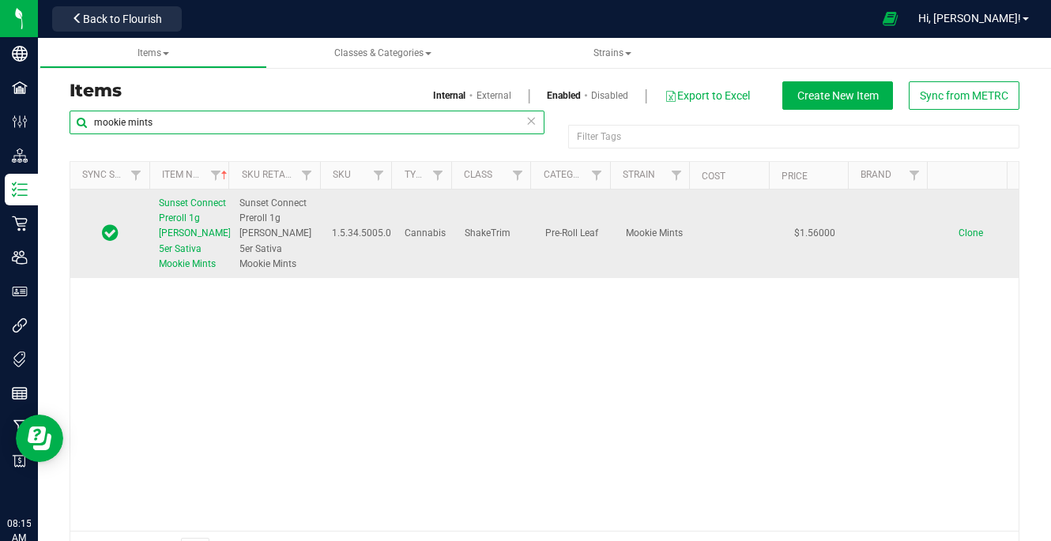
type input "mookie mints"
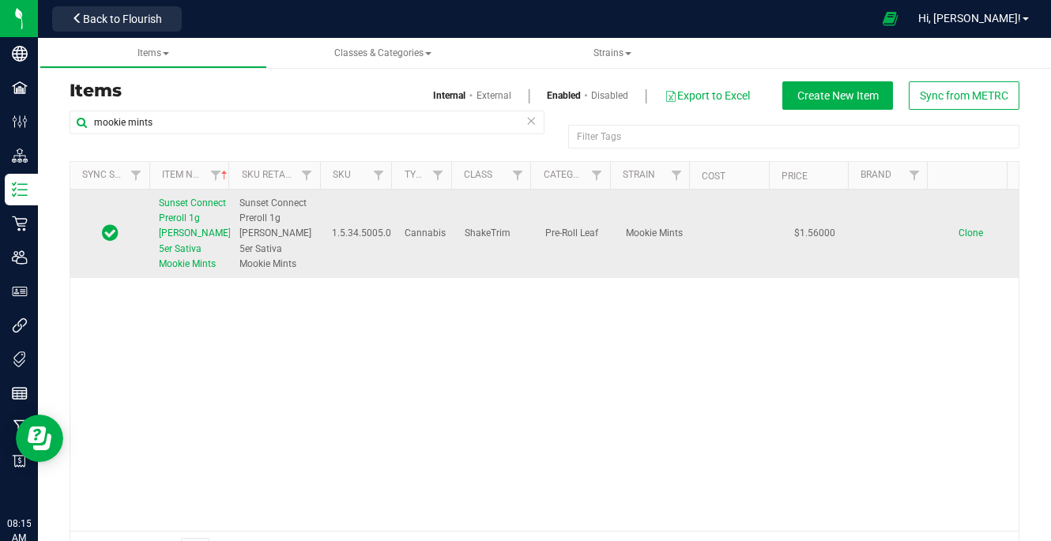
click at [188, 233] on span "Sunset Connect Preroll 1g [PERSON_NAME] 5er Sativa Mookie Mints" at bounding box center [195, 234] width 72 height 72
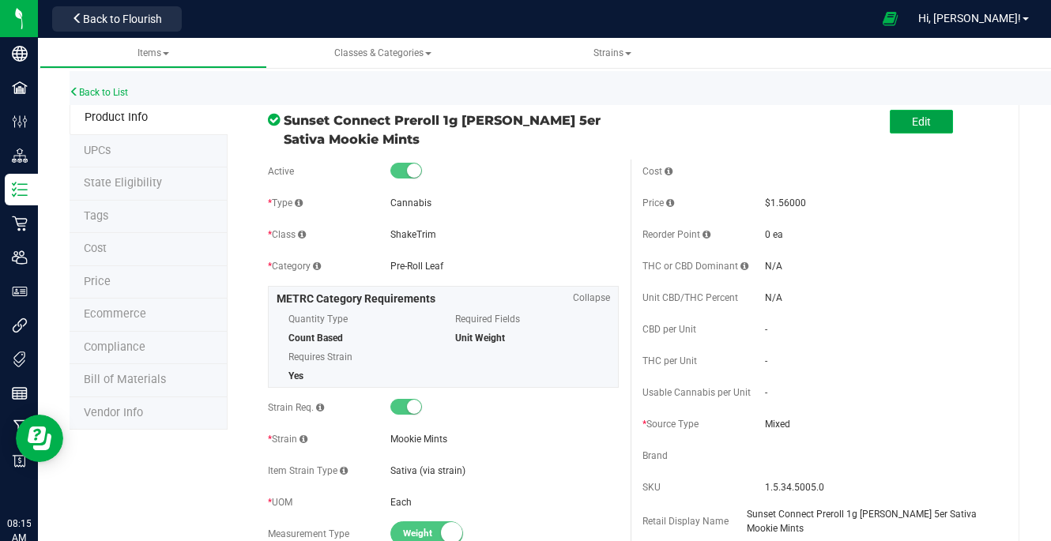
click at [935, 119] on button "Edit" at bounding box center [921, 122] width 63 height 24
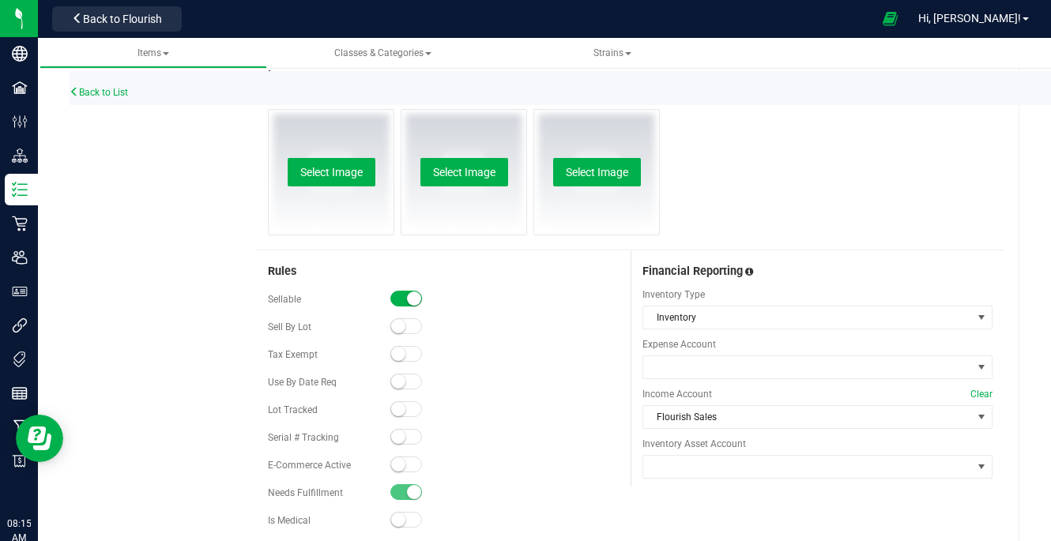
scroll to position [803, 0]
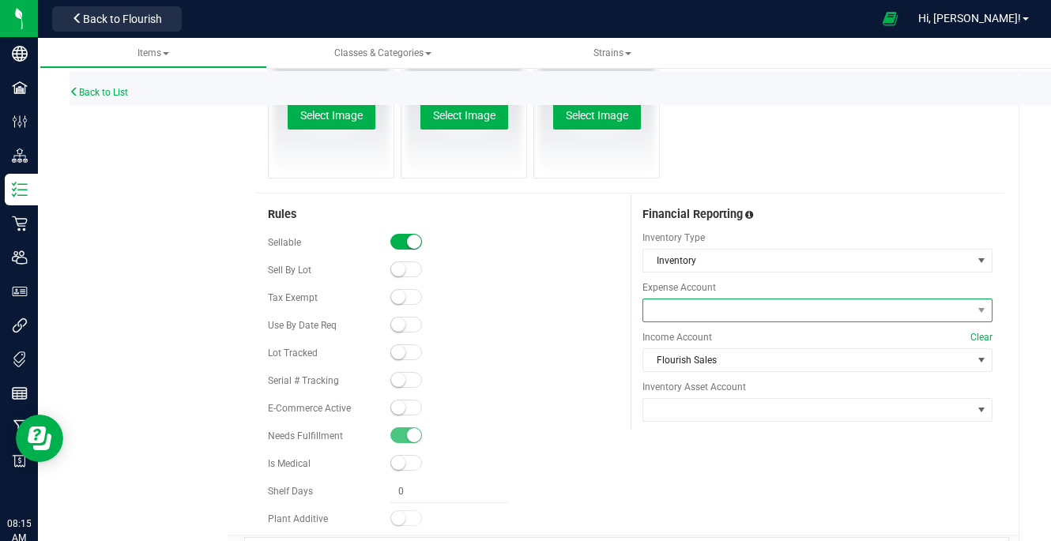
click at [807, 300] on span at bounding box center [807, 311] width 329 height 22
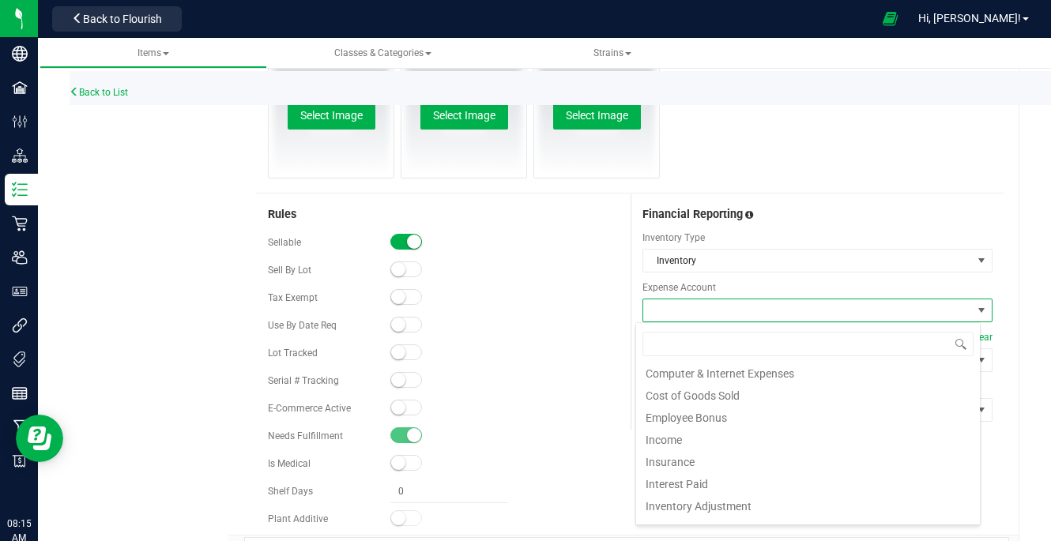
scroll to position [194, 0]
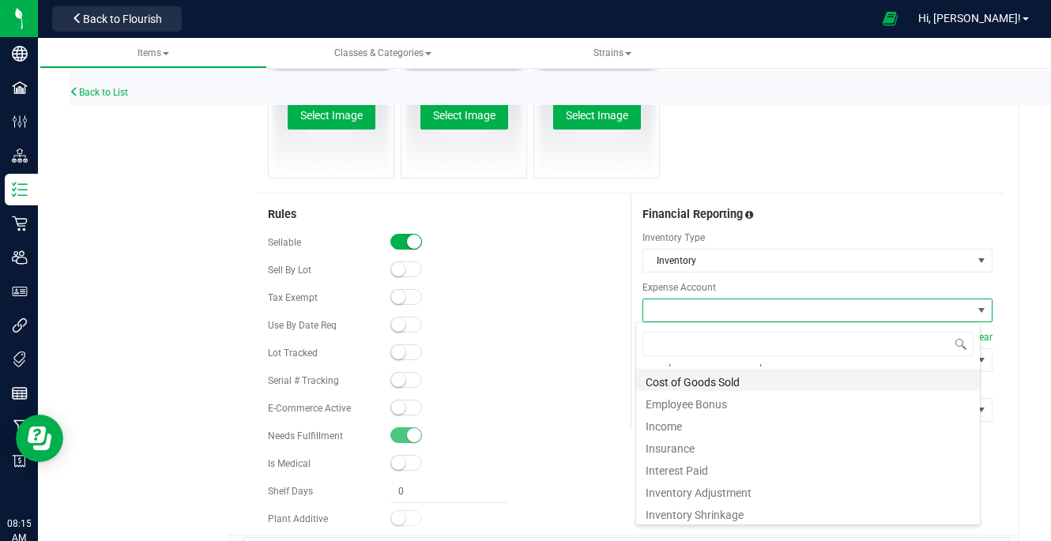
click at [768, 380] on li "Cost of Goods Sold" at bounding box center [808, 380] width 344 height 22
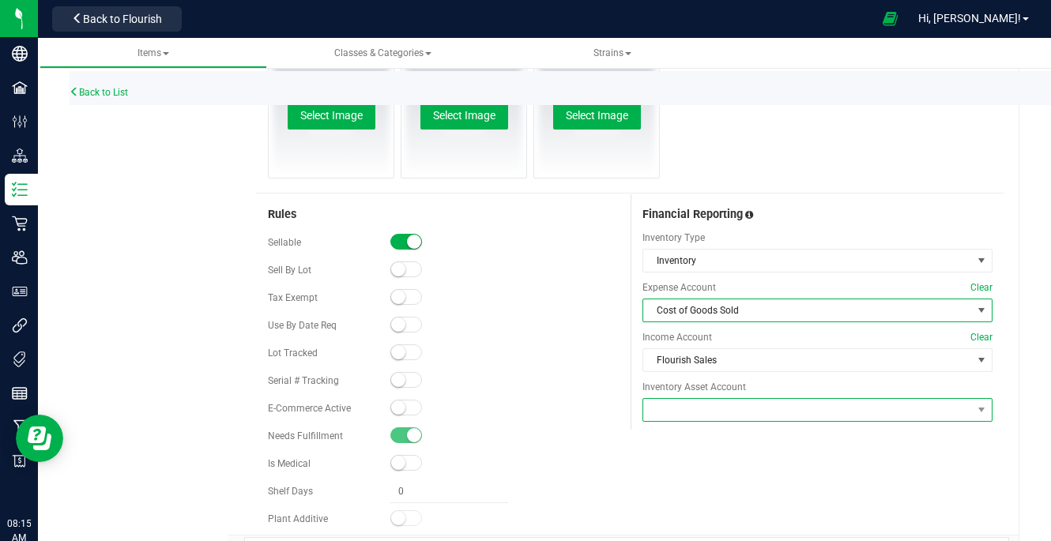
click at [758, 421] on span at bounding box center [818, 410] width 350 height 24
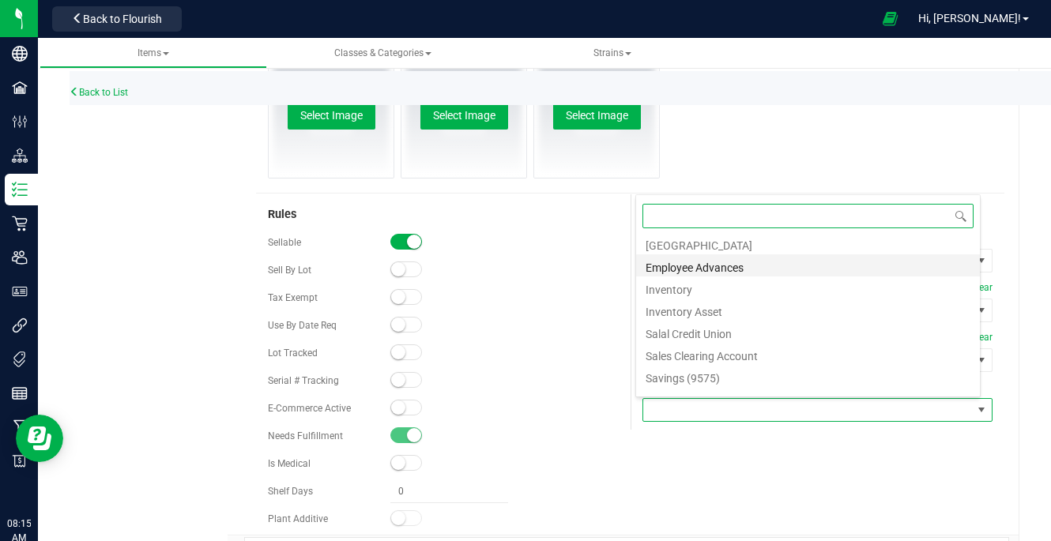
scroll to position [95, 0]
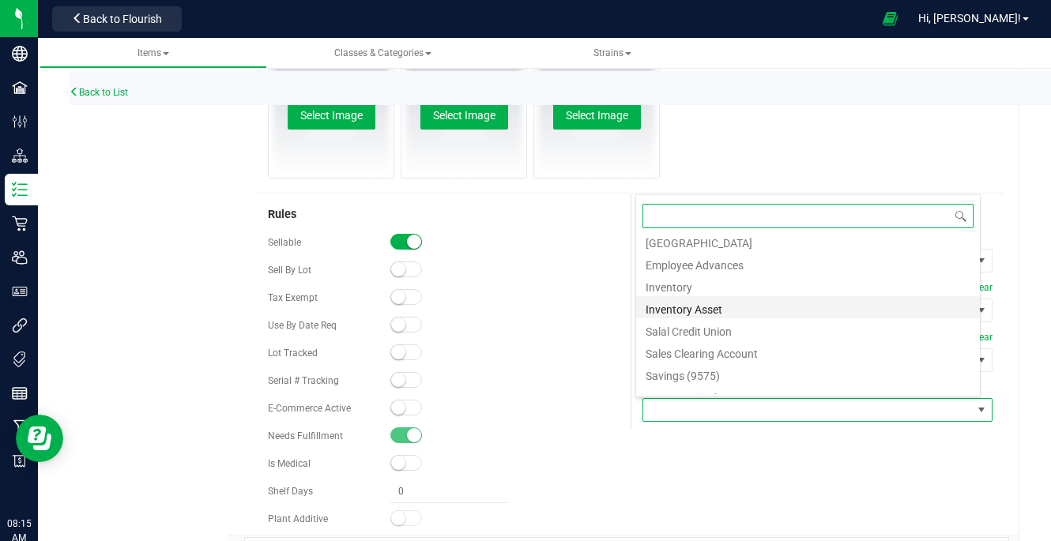
click at [771, 307] on li "Inventory Asset" at bounding box center [808, 307] width 344 height 22
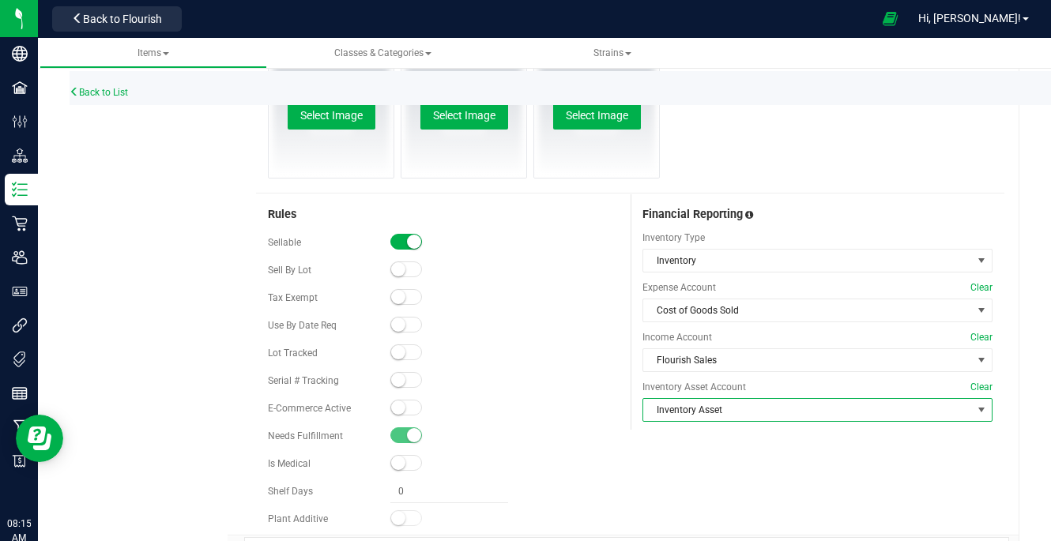
click at [757, 468] on div "Rules Sellable Sell By Lot" at bounding box center [630, 364] width 748 height 341
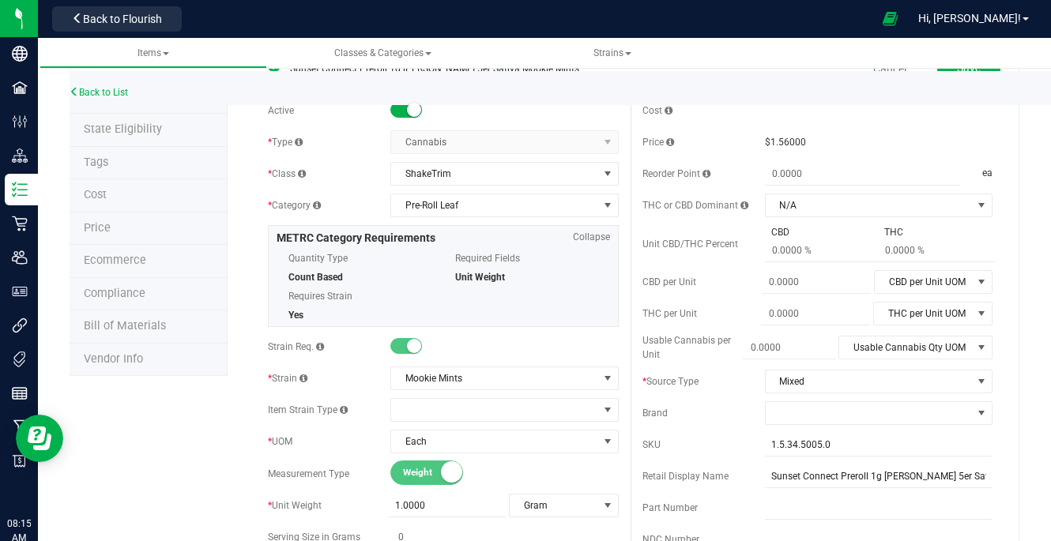
scroll to position [0, 0]
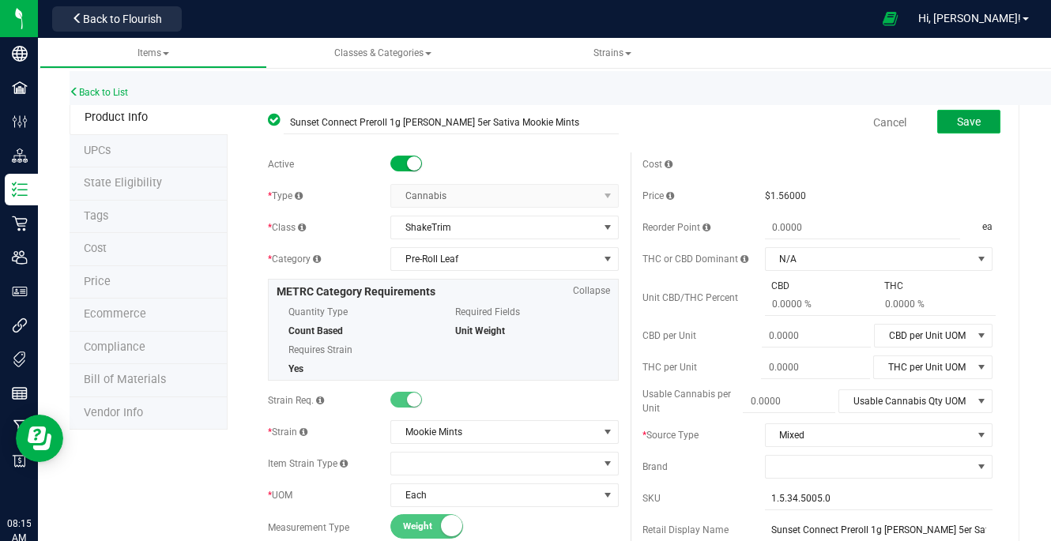
click at [957, 123] on span "Save" at bounding box center [969, 121] width 24 height 13
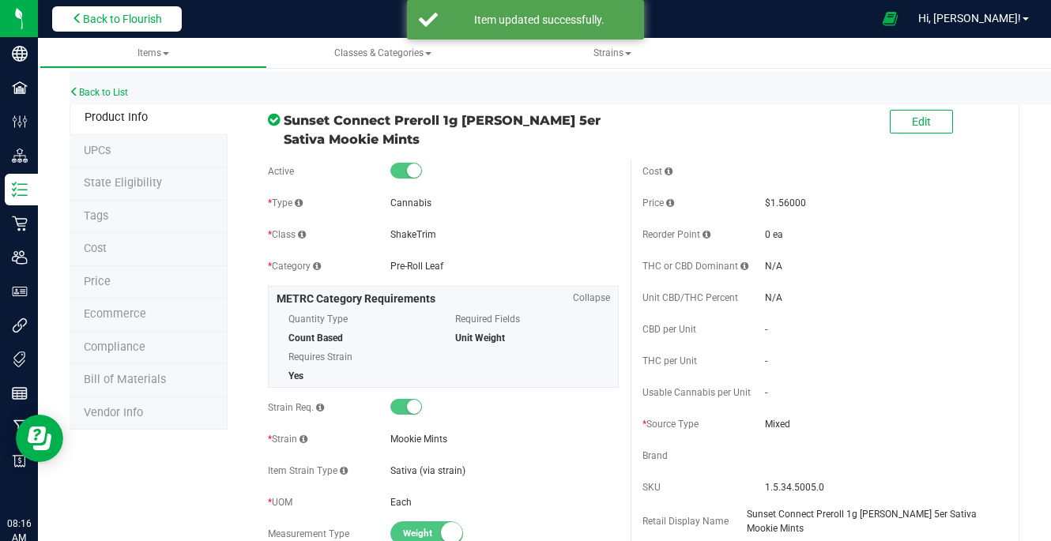
click at [123, 22] on span "Back to Flourish" at bounding box center [122, 19] width 79 height 13
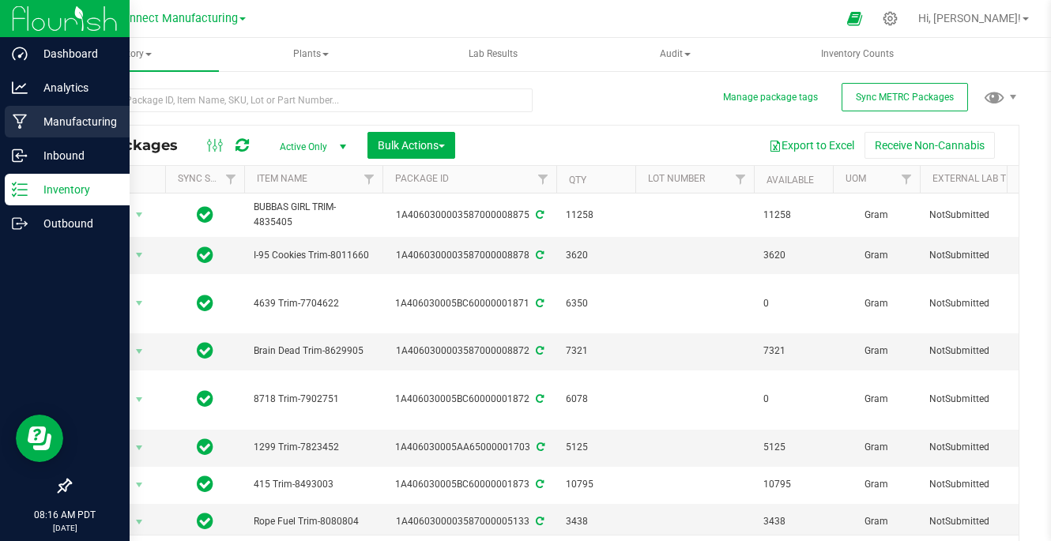
click at [37, 116] on p "Manufacturing" at bounding box center [75, 121] width 95 height 19
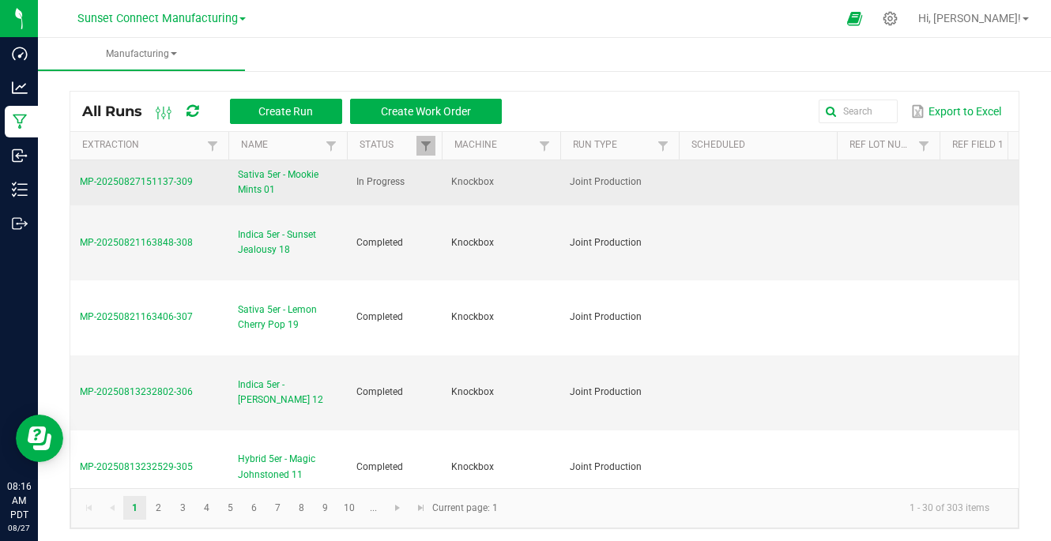
click at [260, 186] on span "Sativa 5er - Mookie Mints 01" at bounding box center [288, 183] width 100 height 30
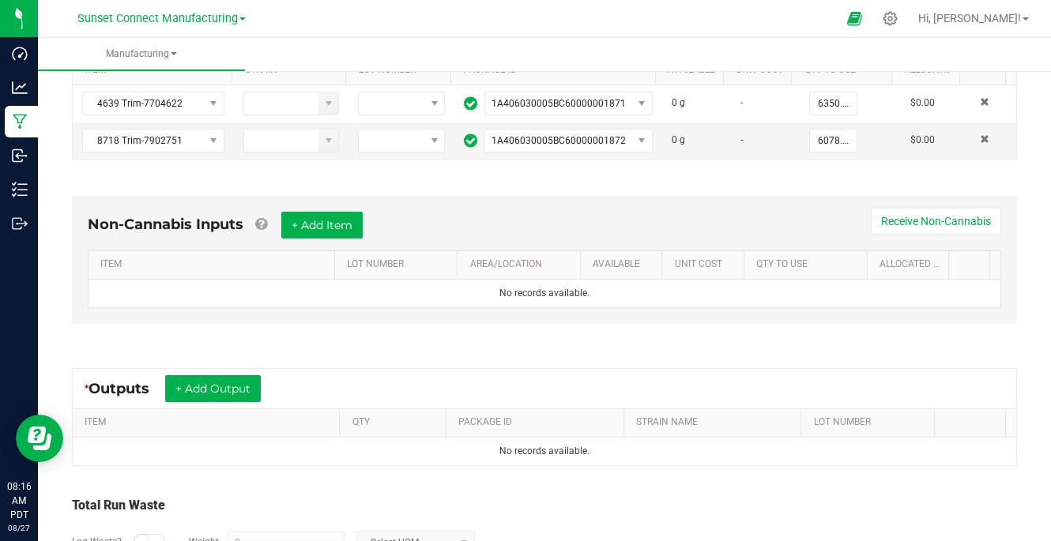
scroll to position [360, 0]
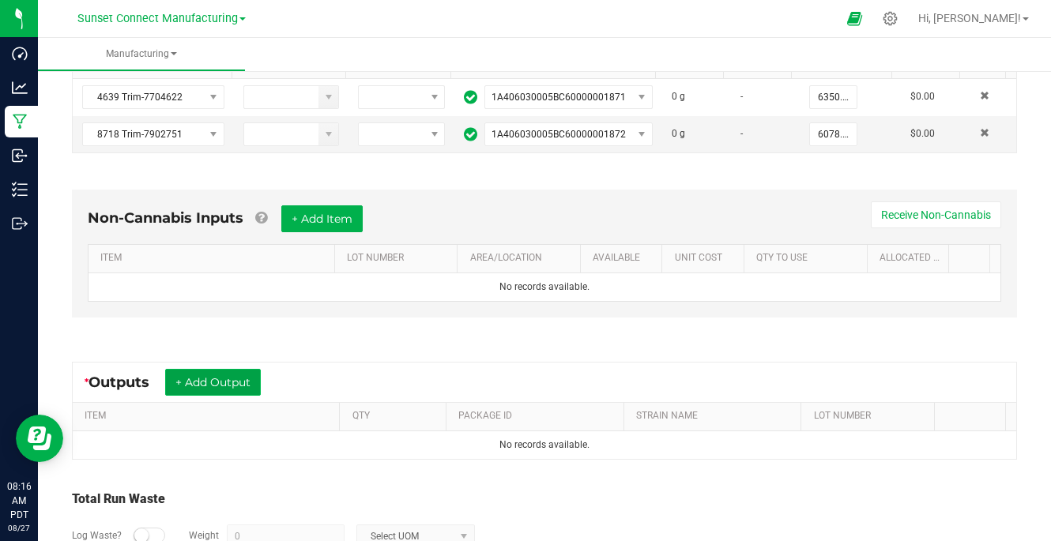
click at [245, 377] on button "+ Add Output" at bounding box center [213, 382] width 96 height 27
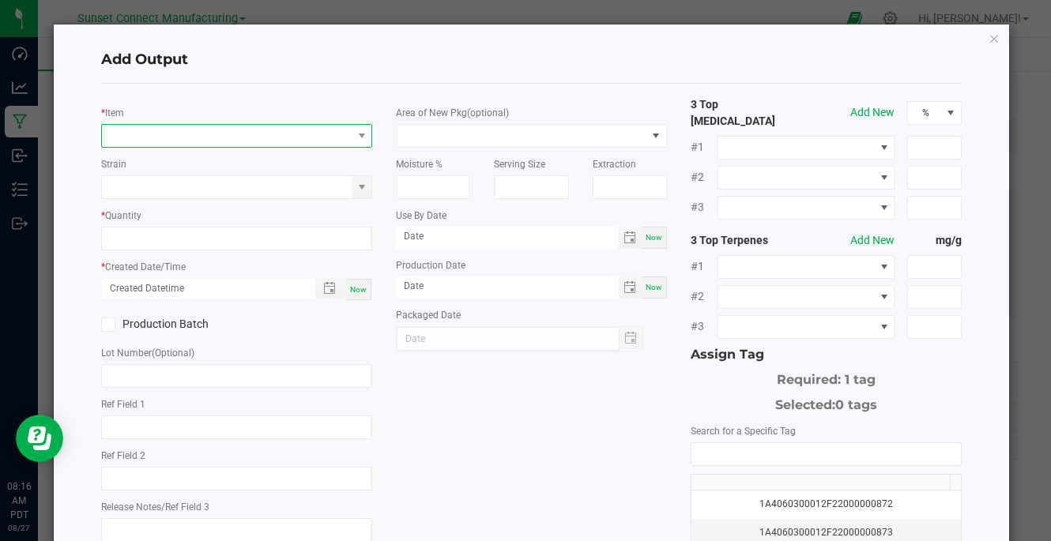
click at [262, 140] on span "NO DATA FOUND" at bounding box center [227, 136] width 250 height 22
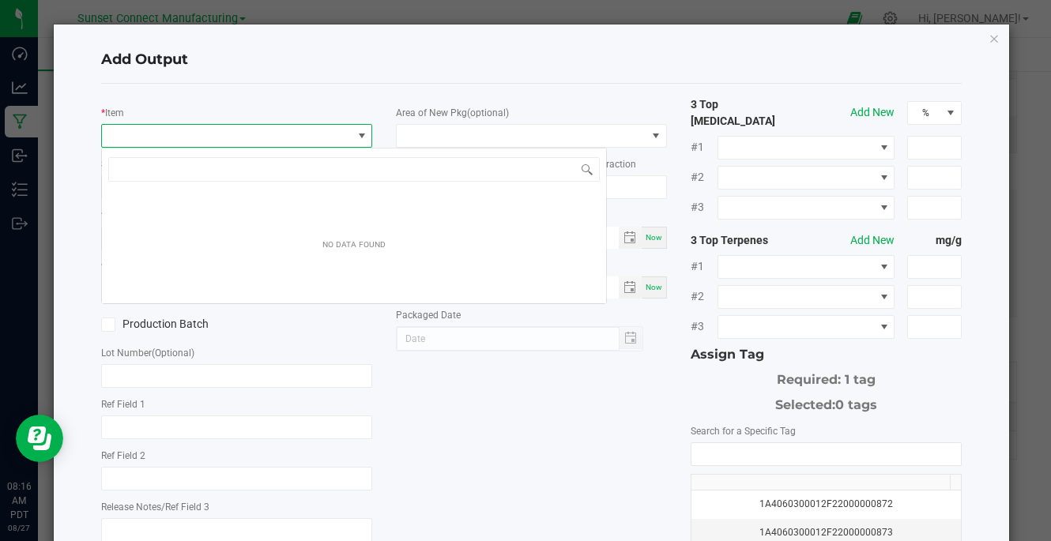
scroll to position [24, 267]
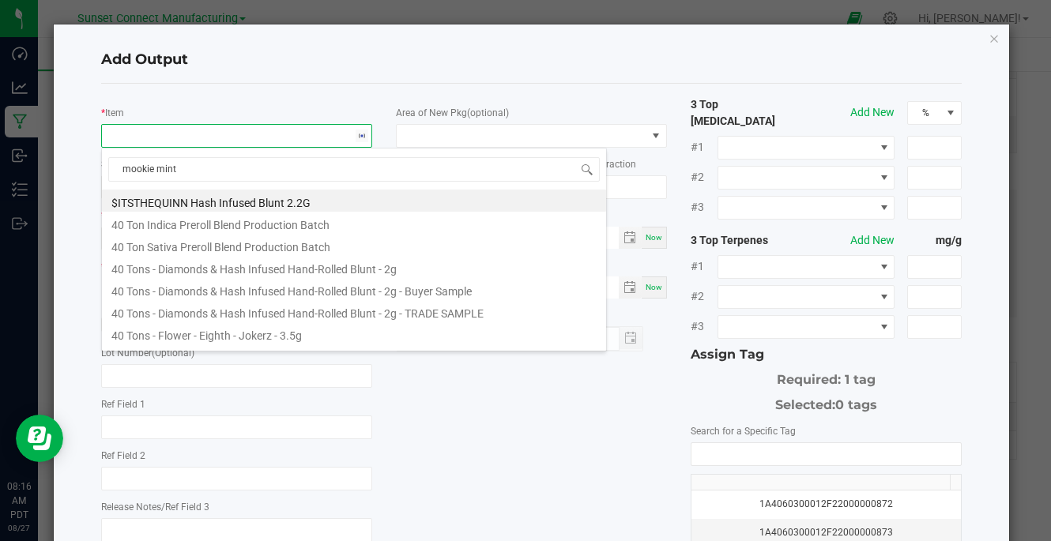
type input "mookie mints"
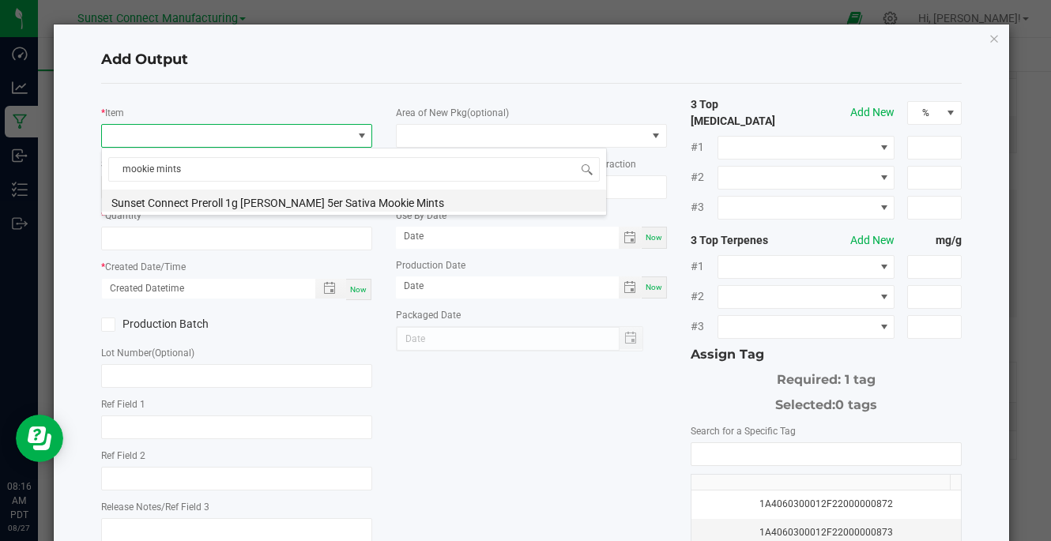
click at [229, 204] on li "Sunset Connect Preroll 1g [PERSON_NAME] 5er Sativa Mookie Mints" at bounding box center [354, 201] width 504 height 22
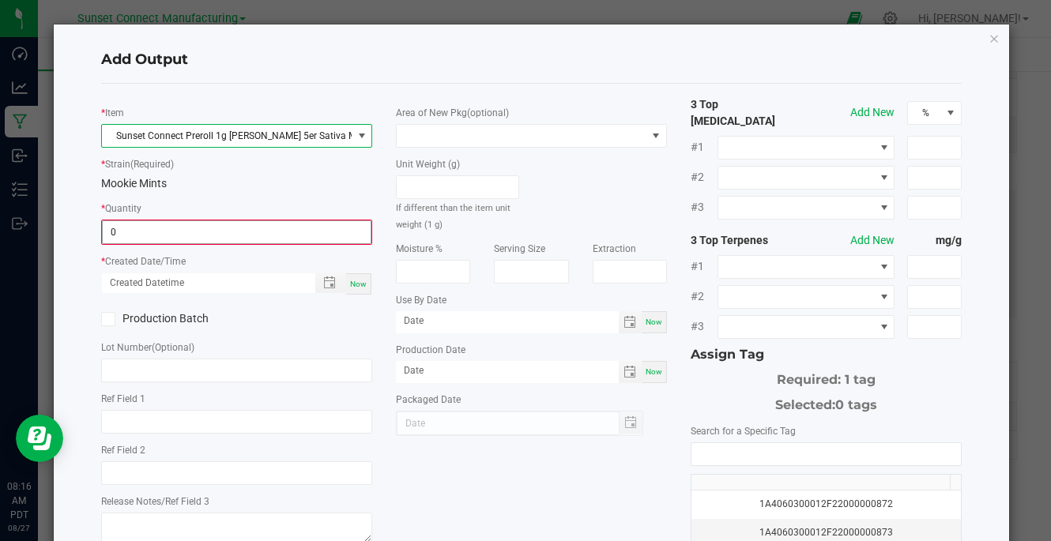
click at [218, 229] on input "0" at bounding box center [237, 232] width 268 height 22
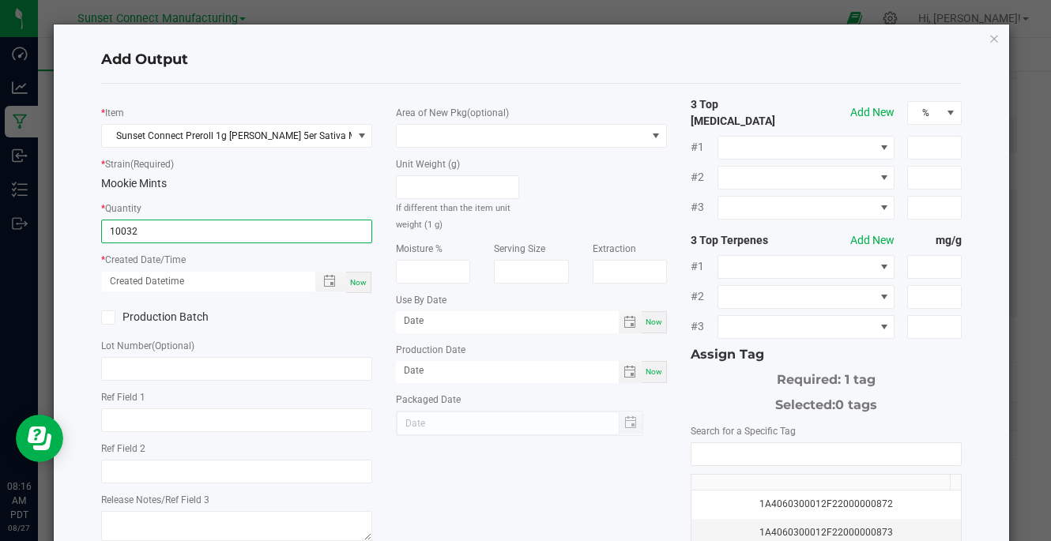
type input "10032 ea"
click at [228, 188] on div "Mookie Mints" at bounding box center [236, 183] width 271 height 17
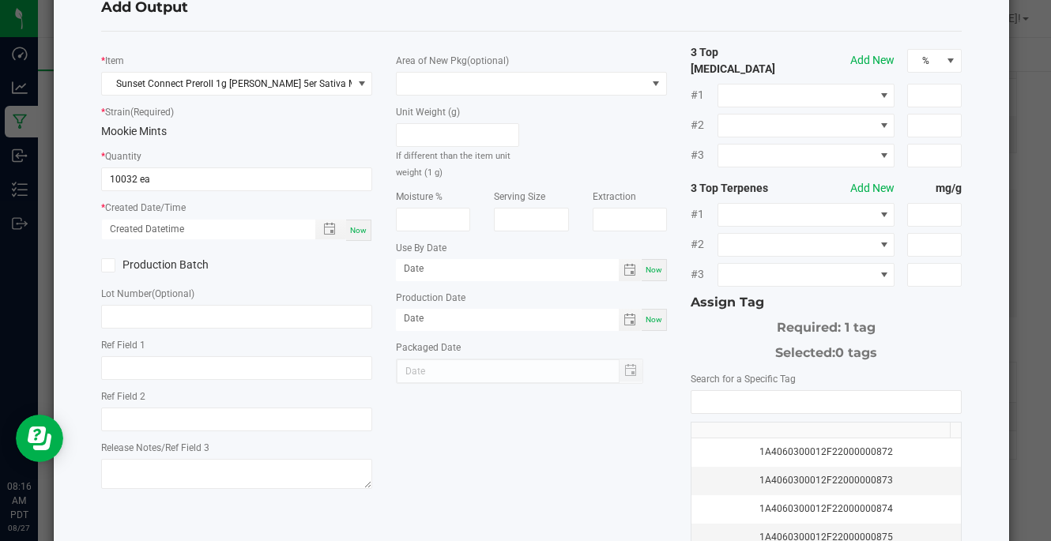
scroll to position [54, 0]
click at [319, 229] on span "Toggle popup" at bounding box center [329, 227] width 27 height 13
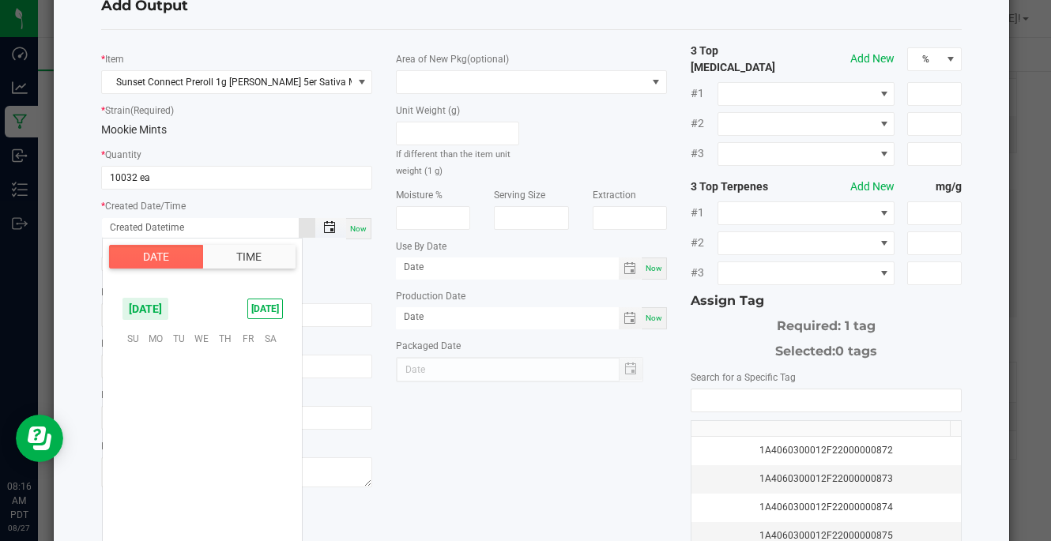
scroll to position [256202, 0]
click at [140, 458] on span "24" at bounding box center [133, 460] width 23 height 25
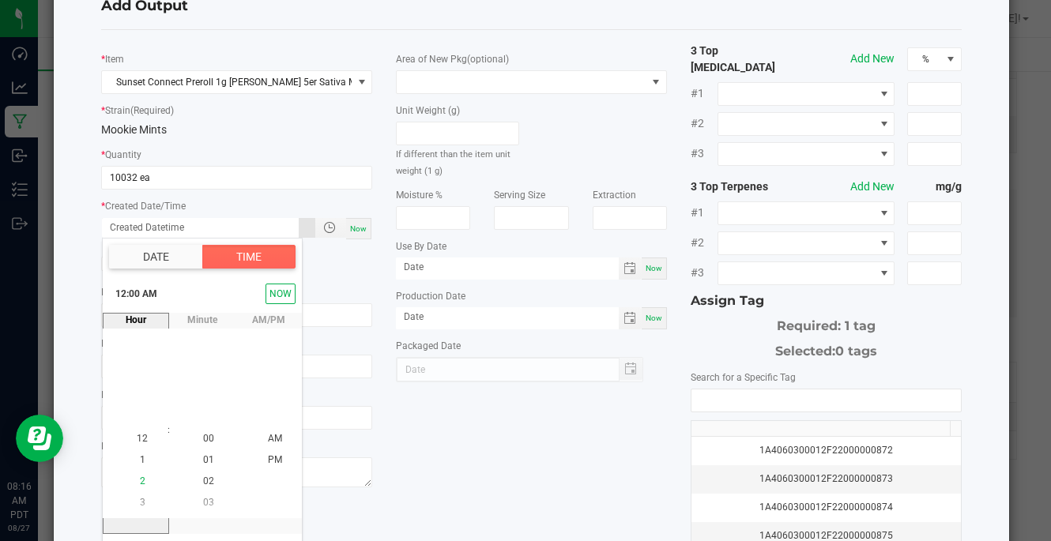
click at [140, 481] on span "2" at bounding box center [143, 482] width 6 height 11
click at [268, 457] on span "PM" at bounding box center [275, 459] width 14 height 11
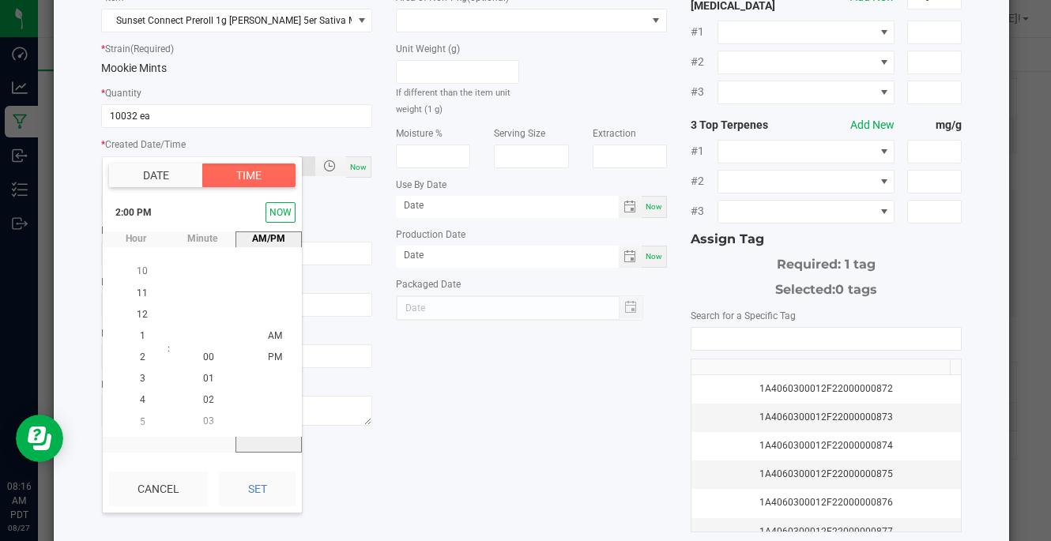
scroll to position [136, 0]
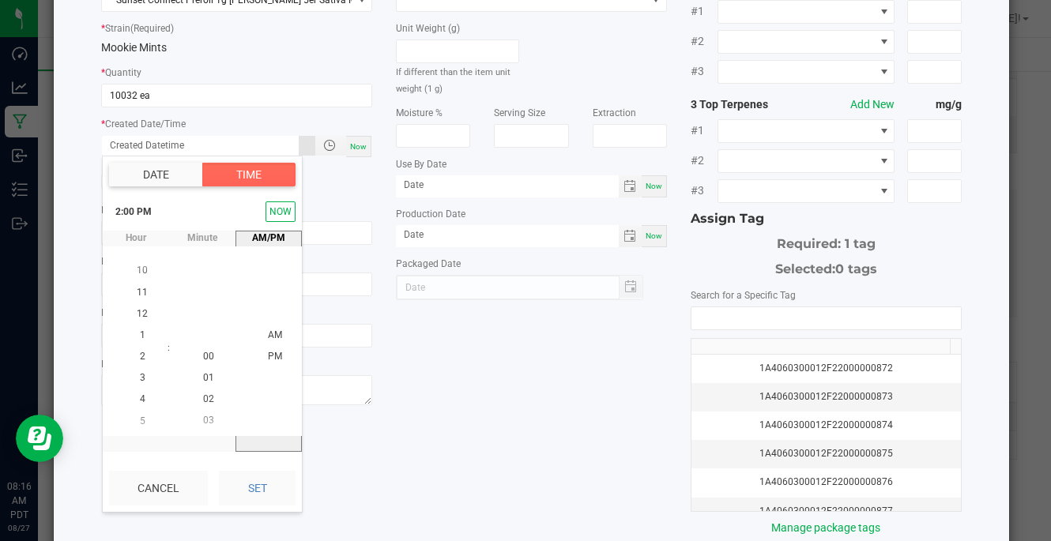
click at [254, 495] on button "Set" at bounding box center [257, 488] width 77 height 35
type input "[DATE] 2:00 PM"
type input "[DATE]"
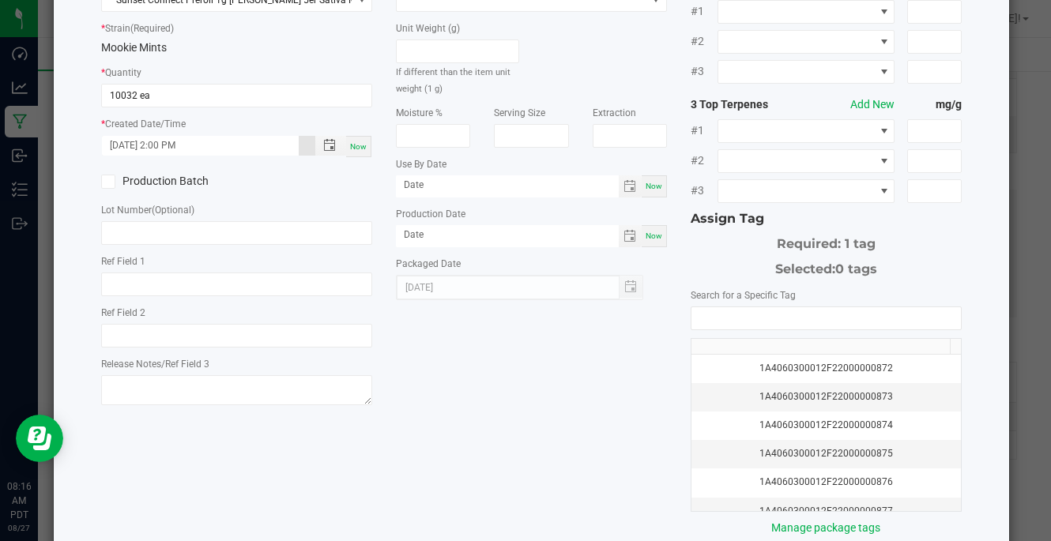
click at [514, 436] on div "* Item Sunset Connect Preroll 1g [PERSON_NAME] 5er Sativa Mookie Mints * Strain…" at bounding box center [531, 248] width 884 height 576
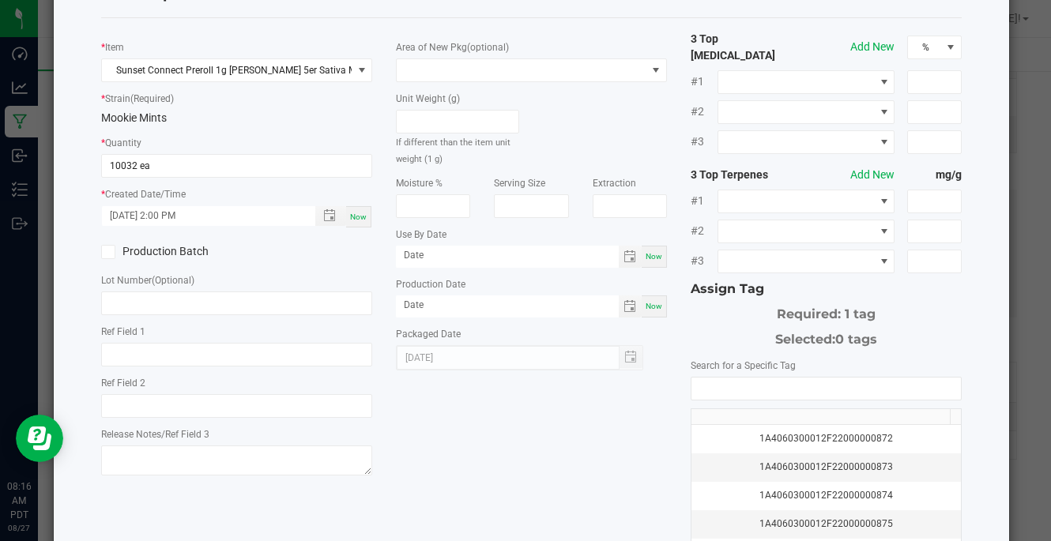
scroll to position [63, 0]
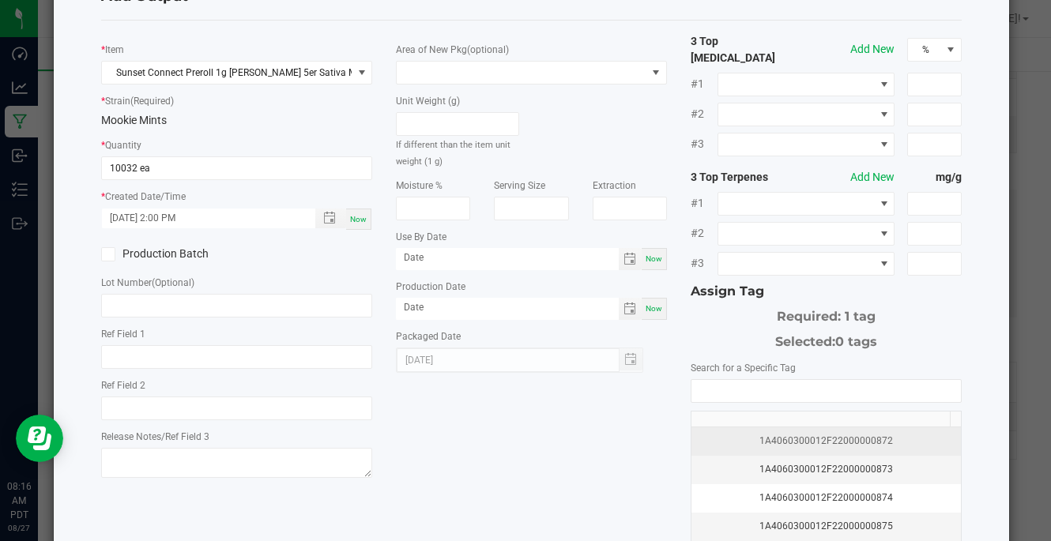
click at [821, 434] on div "1A4060300012F22000000872" at bounding box center [826, 441] width 251 height 15
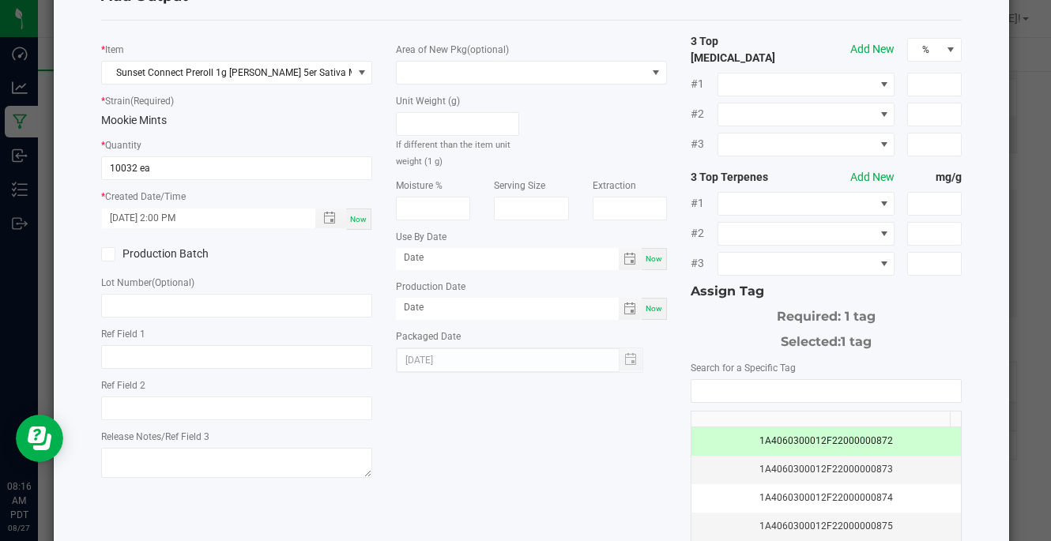
click at [579, 446] on div "* Item Sunset Connect Preroll 1g [PERSON_NAME] 5er Sativa Mookie Mints * Strain…" at bounding box center [531, 321] width 884 height 576
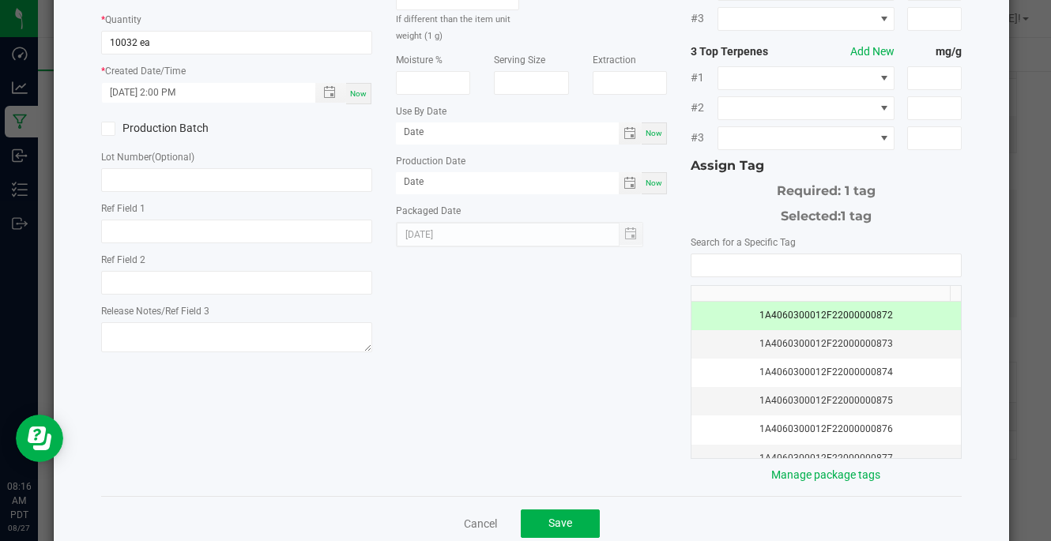
scroll to position [213, 0]
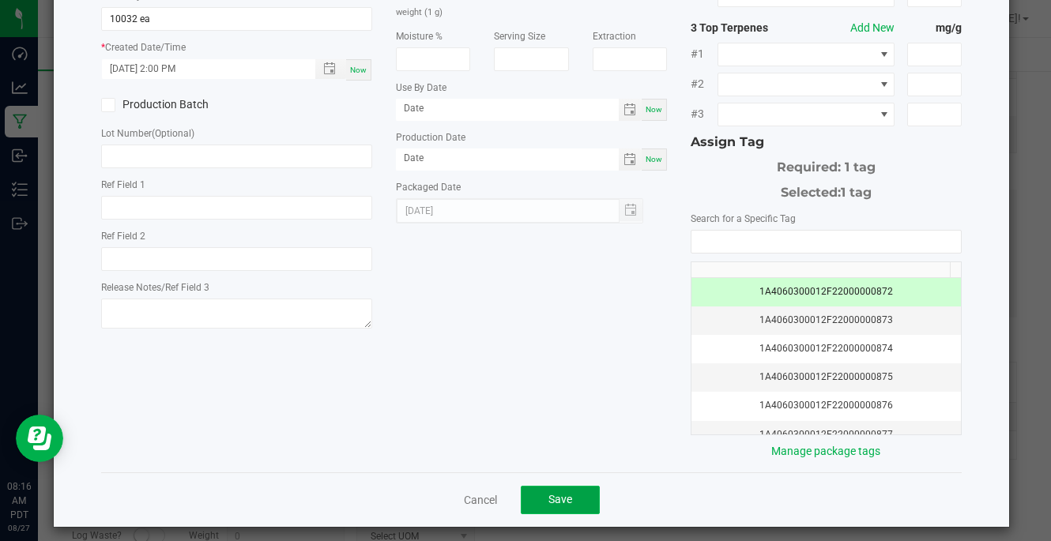
click at [562, 486] on button "Save" at bounding box center [560, 500] width 79 height 28
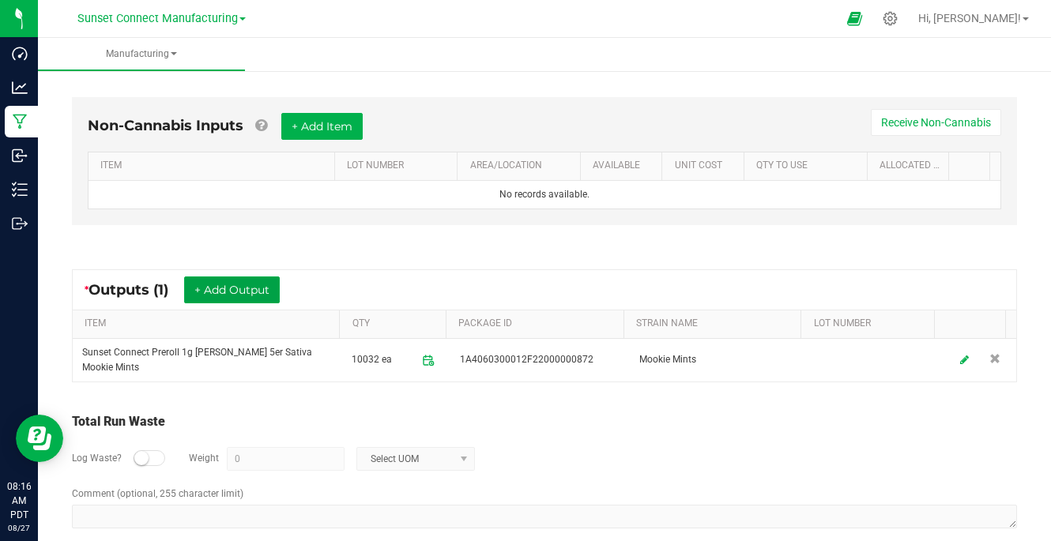
scroll to position [471, 0]
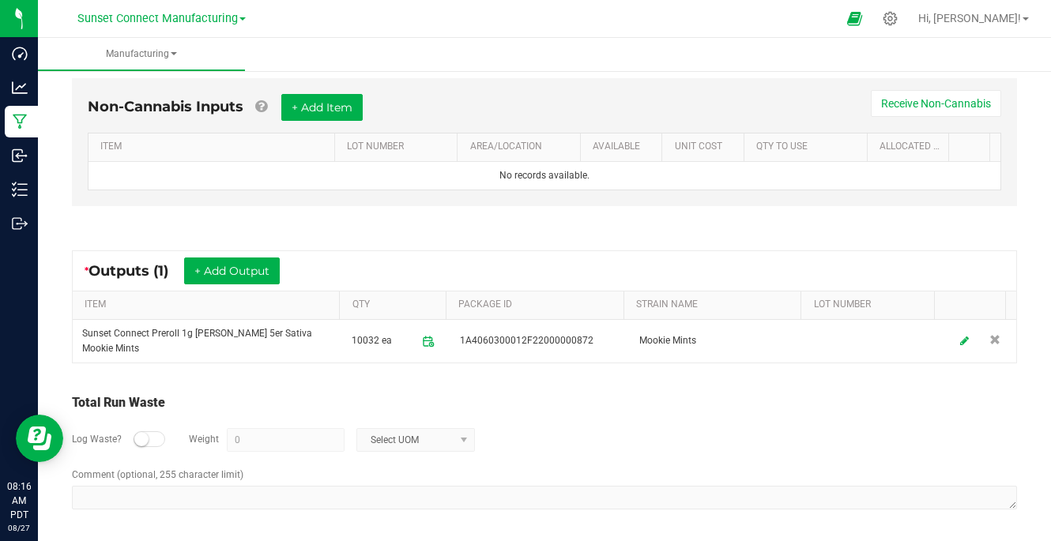
click at [160, 436] on div at bounding box center [150, 440] width 32 height 16
click at [269, 439] on input "0" at bounding box center [286, 440] width 116 height 22
click at [436, 443] on span "Select UOM" at bounding box center [405, 440] width 97 height 22
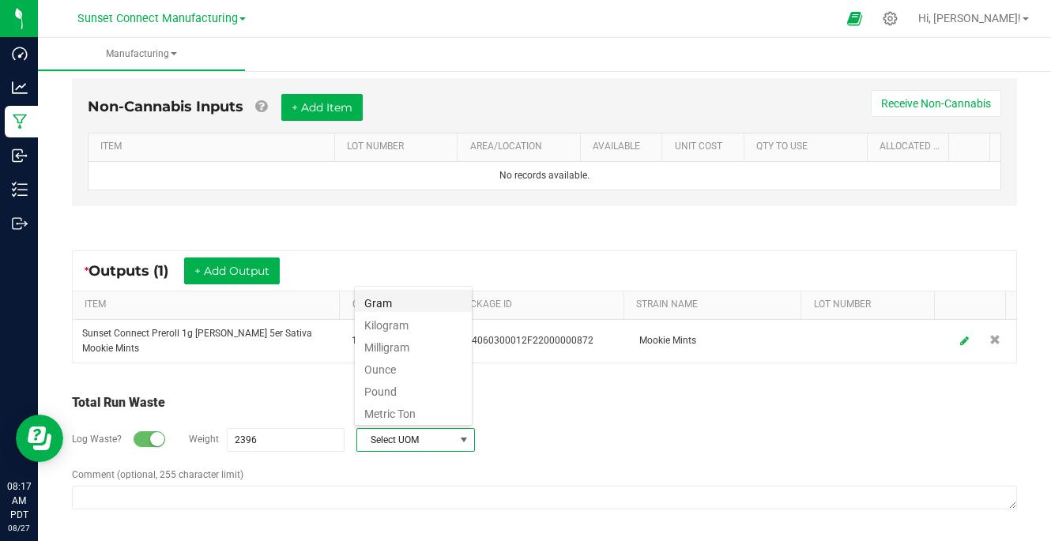
click at [432, 306] on li "Gram" at bounding box center [413, 301] width 117 height 22
type input "2396 g"
click at [532, 420] on div "Log Waste? Weight 2396 g Gram" at bounding box center [544, 440] width 945 height 55
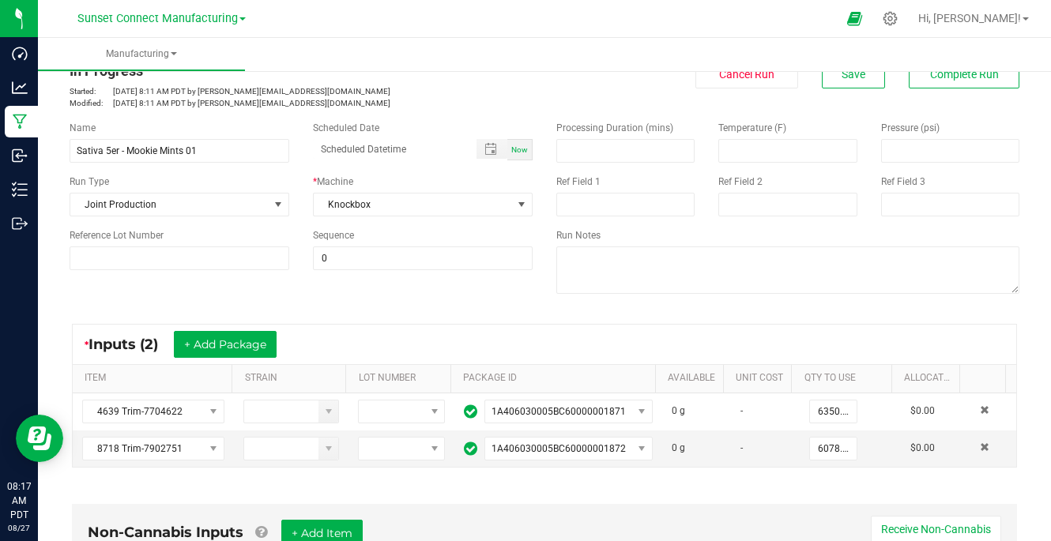
scroll to position [0, 0]
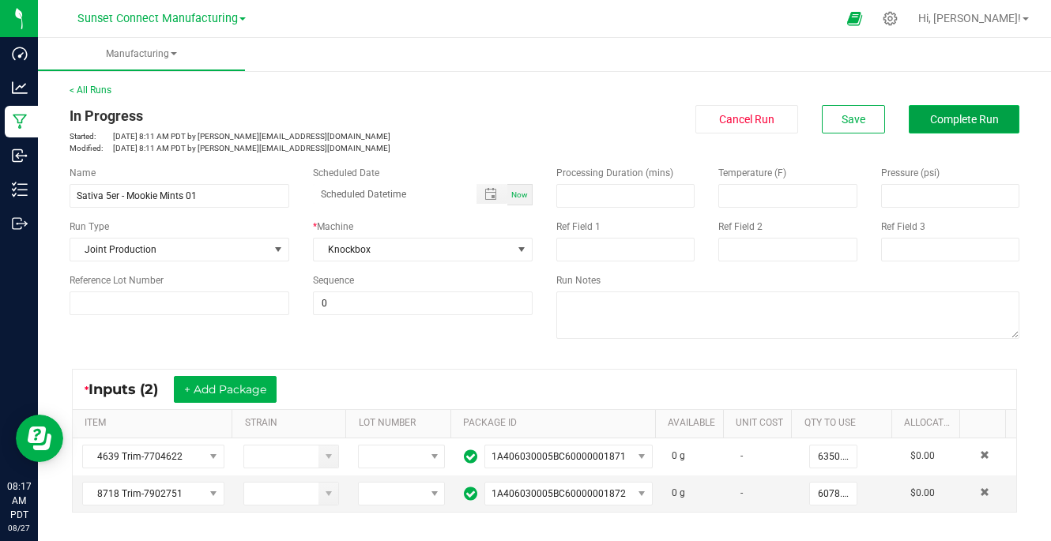
click at [930, 124] on span "Complete Run" at bounding box center [964, 119] width 69 height 13
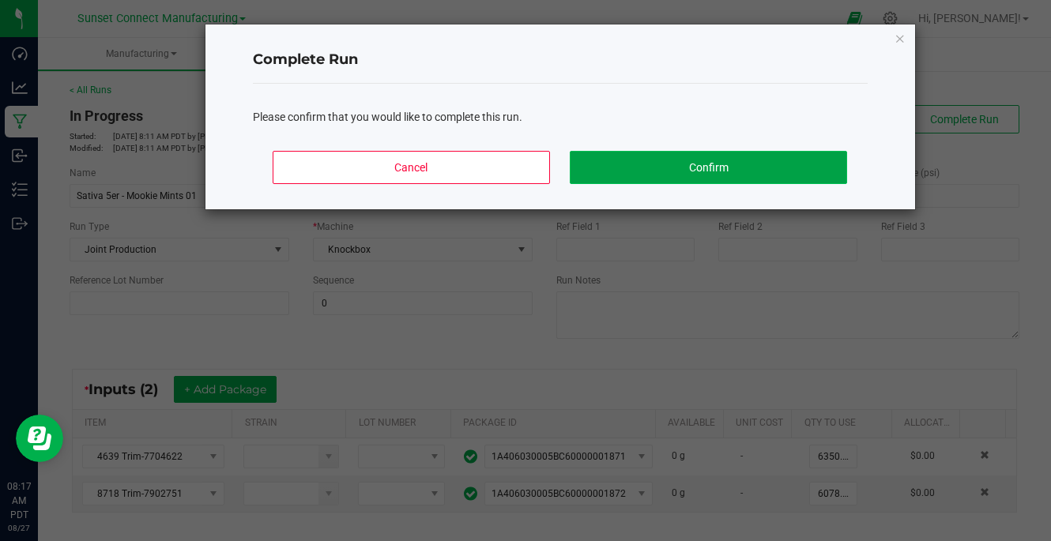
click at [812, 176] on button "Confirm" at bounding box center [708, 167] width 277 height 33
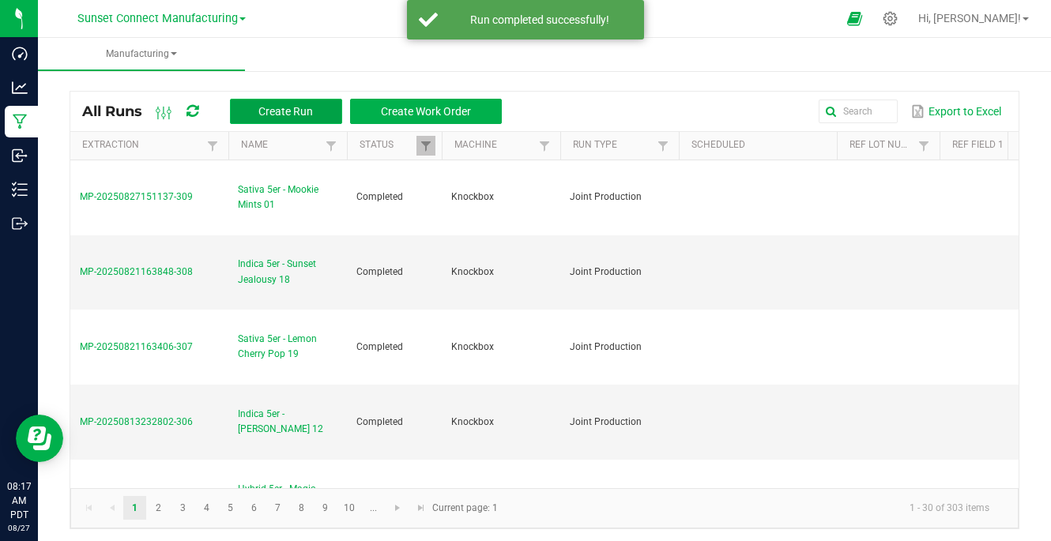
click at [305, 111] on span "Create Run" at bounding box center [285, 111] width 55 height 13
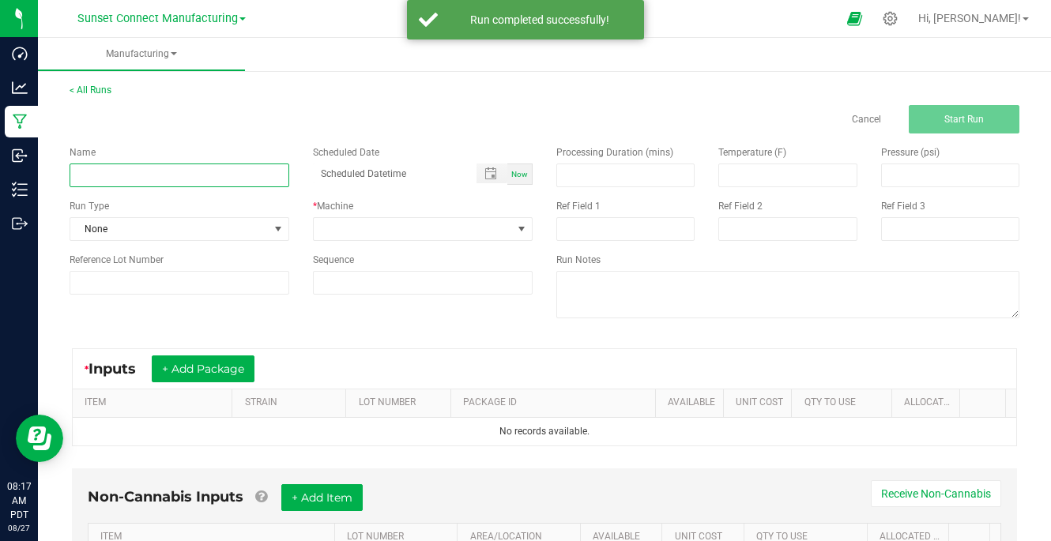
click at [215, 177] on input at bounding box center [180, 176] width 220 height 24
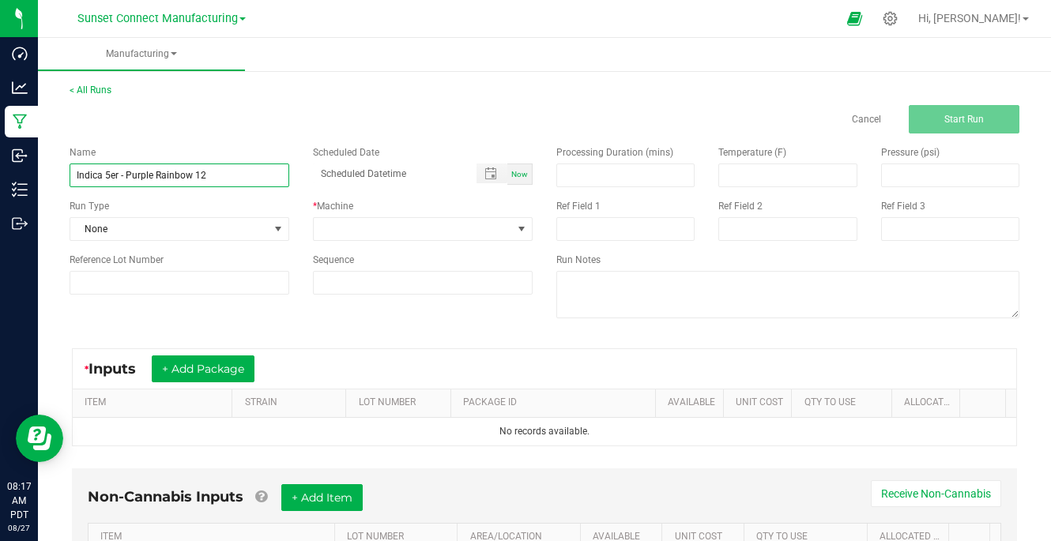
type input "Indica 5er - Purple Rainbow 12"
click at [200, 242] on div "Name Indica 5er - Purple Rainbow 12 Scheduled Date Now Run Type None * Machine …" at bounding box center [301, 220] width 487 height 173
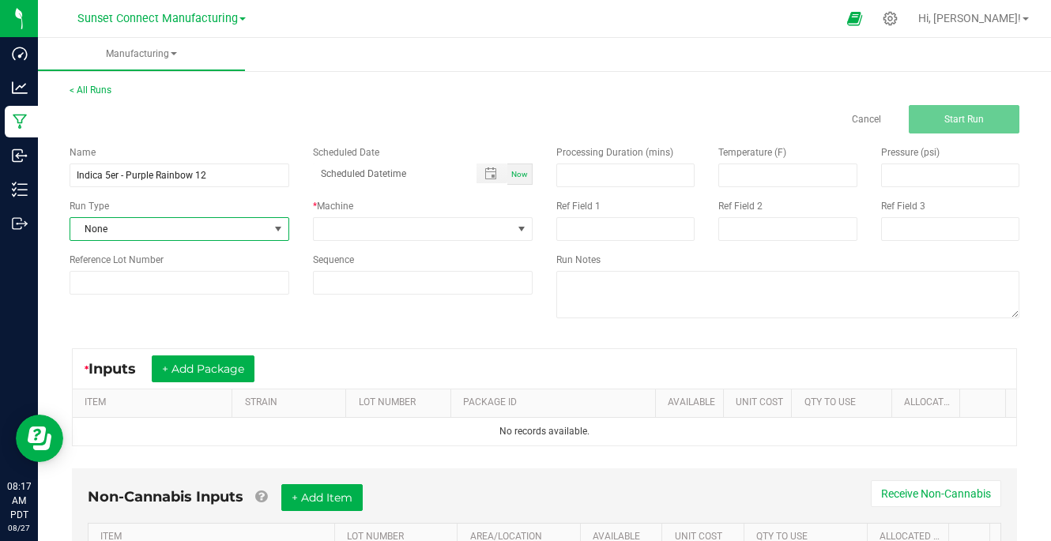
click at [199, 231] on span "None" at bounding box center [169, 229] width 198 height 22
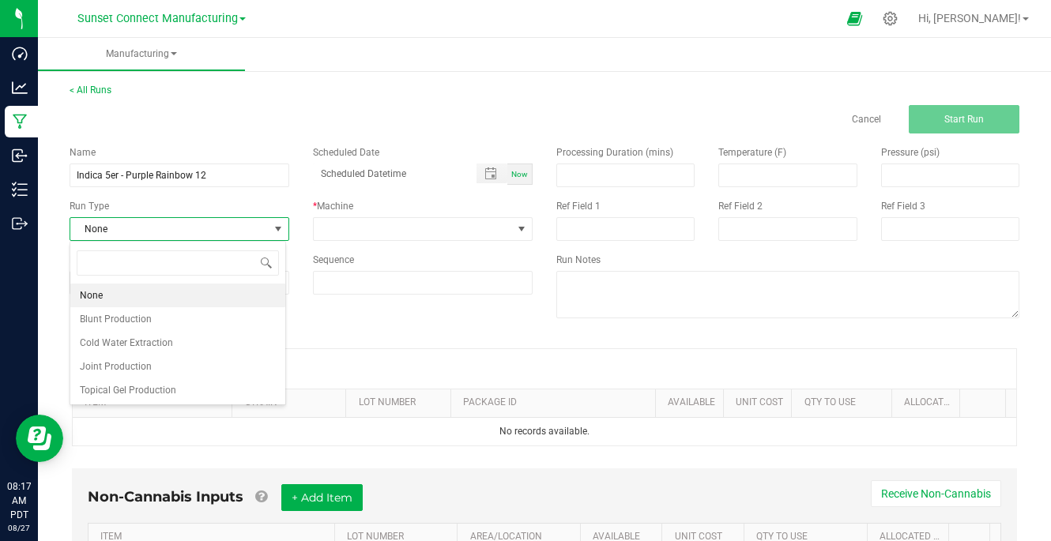
scroll to position [24, 217]
click at [168, 366] on li "Joint Production" at bounding box center [177, 367] width 215 height 24
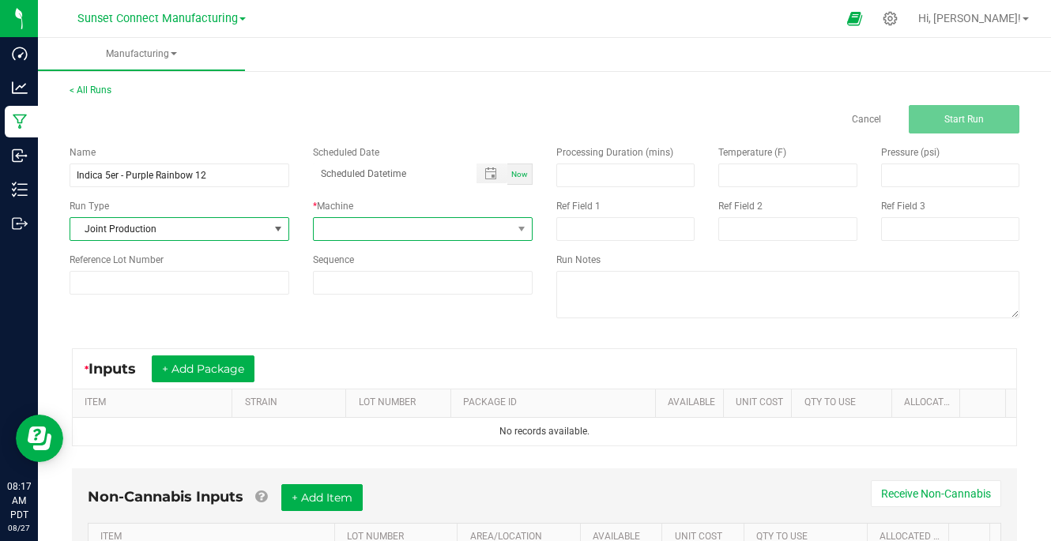
click at [326, 234] on span at bounding box center [413, 229] width 198 height 22
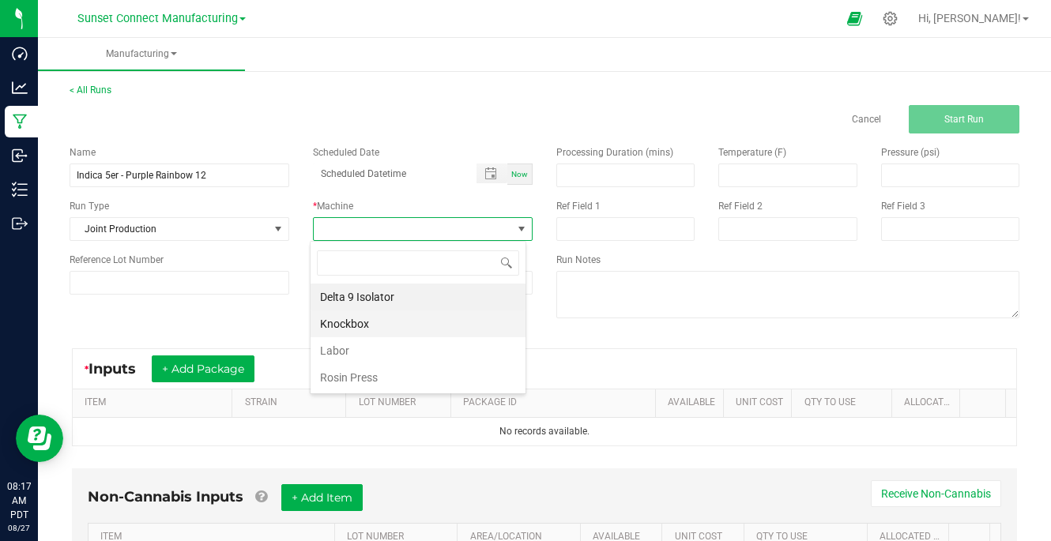
click at [341, 330] on li "Knockbox" at bounding box center [418, 324] width 215 height 27
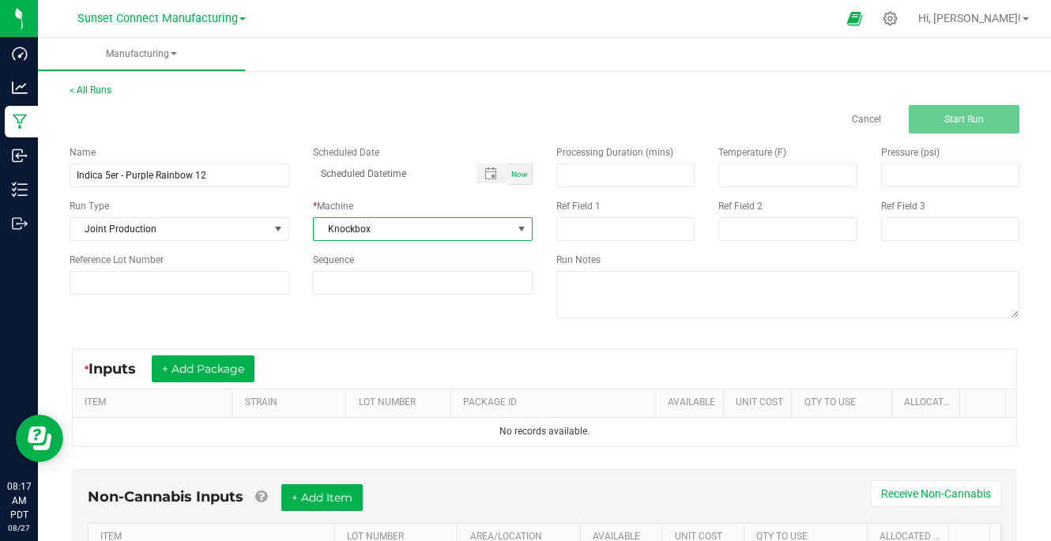
click at [341, 330] on div "Name Indica 5er - Purple Rainbow 12 Scheduled Date Now Run Type Joint Productio…" at bounding box center [545, 234] width 974 height 201
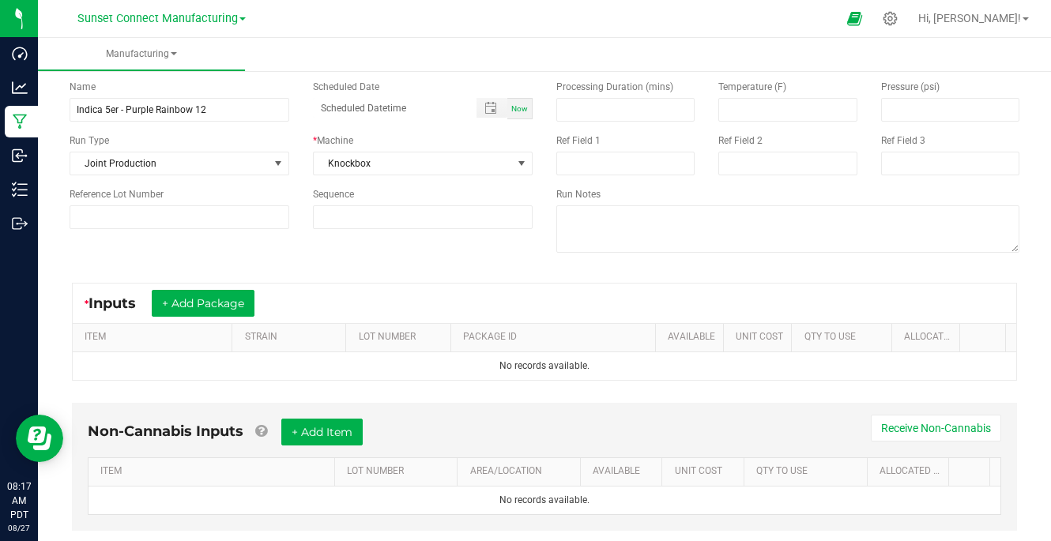
scroll to position [66, 0]
click at [225, 303] on button "+ Add Package" at bounding box center [203, 302] width 103 height 27
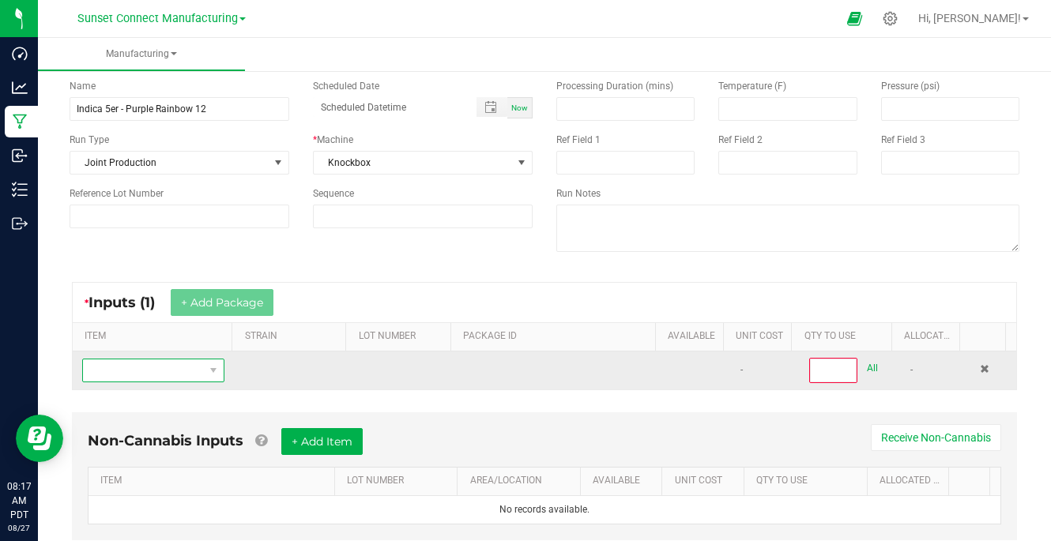
click at [171, 364] on span "NO DATA FOUND" at bounding box center [143, 371] width 121 height 22
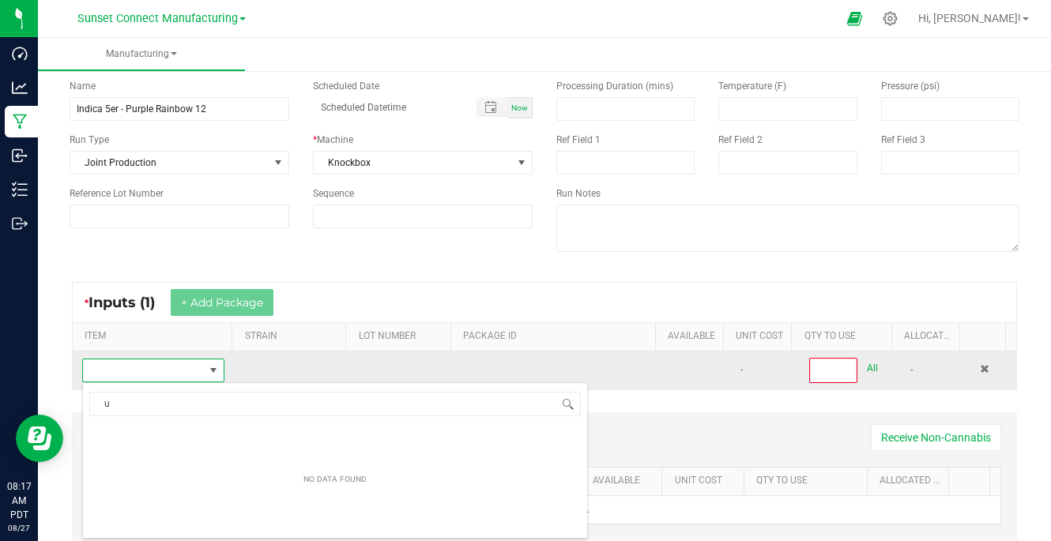
scroll to position [24, 136]
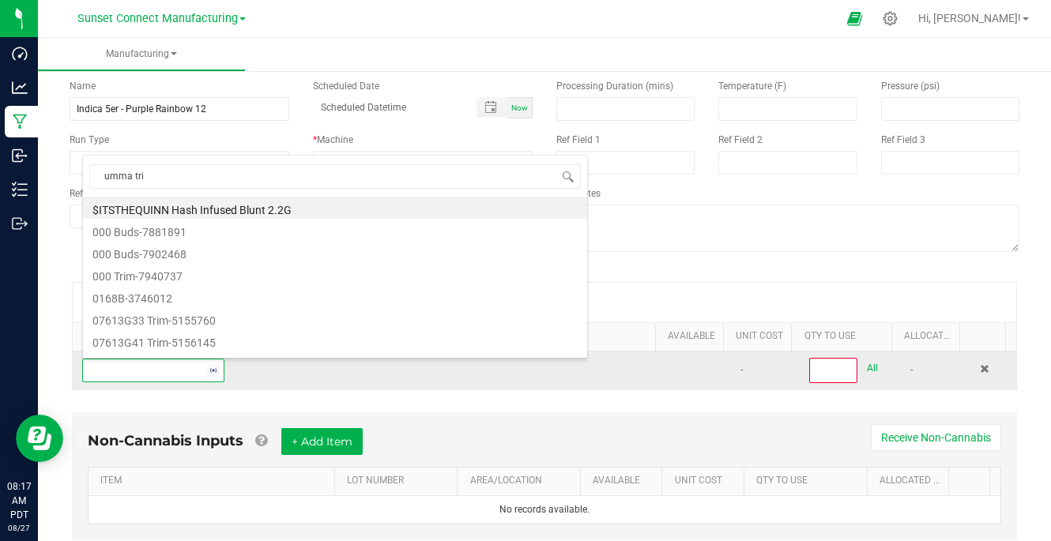
type input "umma trim"
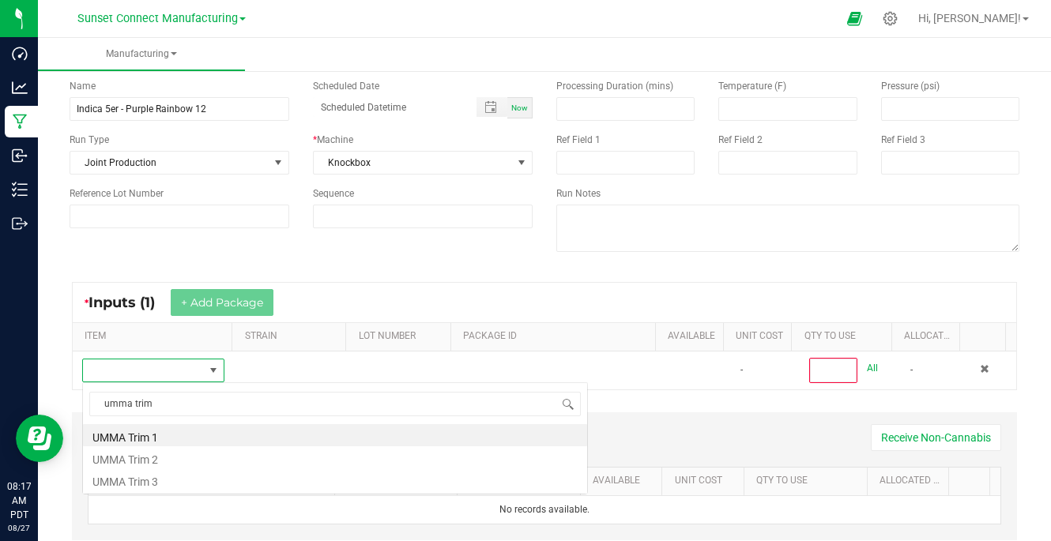
scroll to position [0, 0]
click at [155, 435] on li "UMMA Trim 1" at bounding box center [335, 435] width 504 height 22
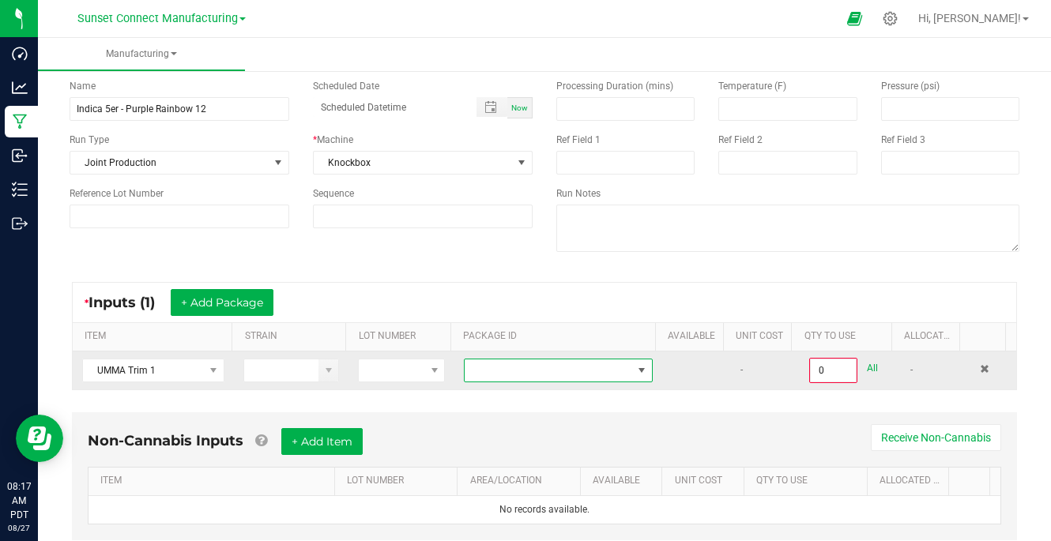
click at [494, 366] on span at bounding box center [548, 371] width 167 height 22
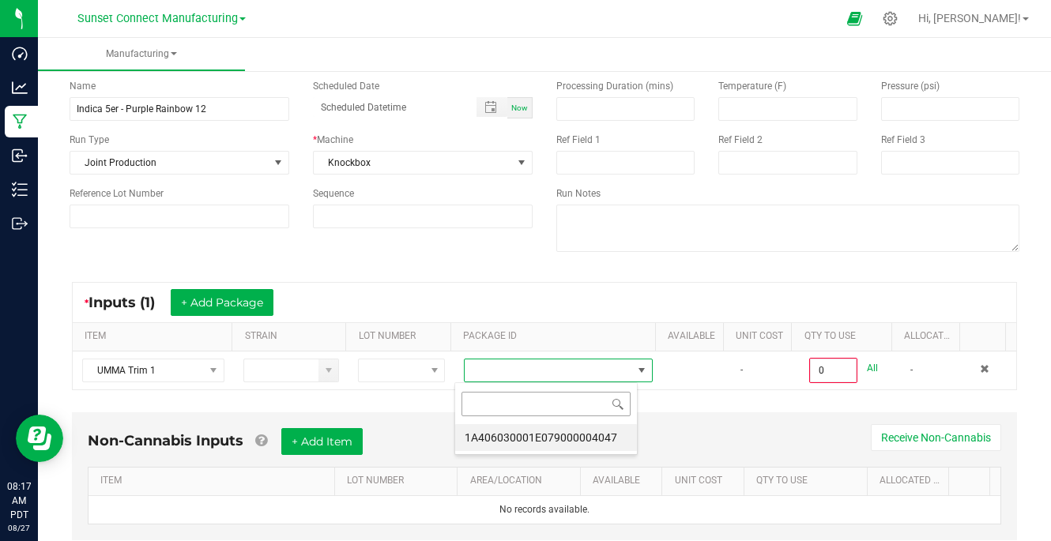
scroll to position [24, 183]
click at [539, 435] on li "1A406030001E079000004047" at bounding box center [546, 437] width 182 height 27
type input "0.0000 g"
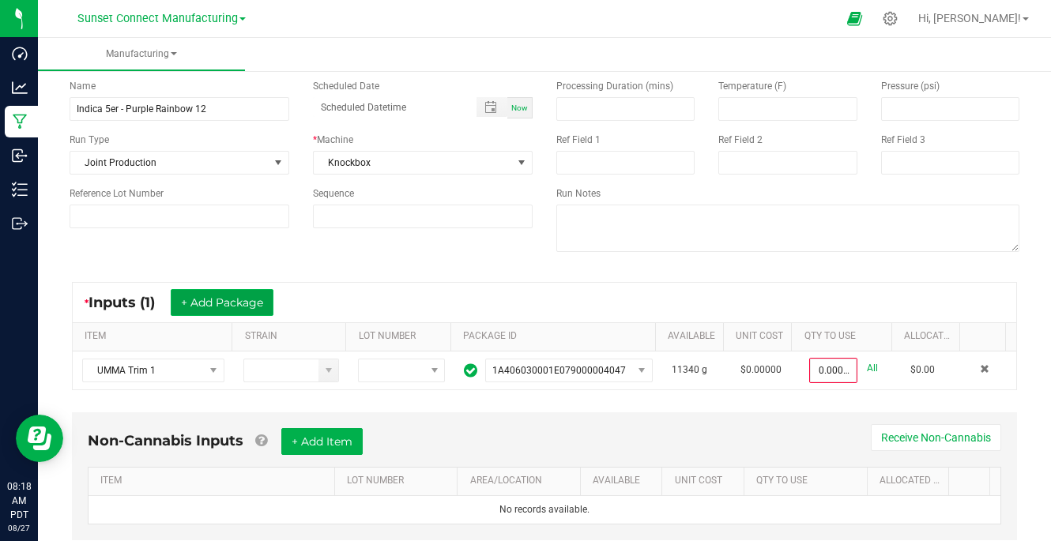
click at [221, 312] on button "+ Add Package" at bounding box center [222, 302] width 103 height 27
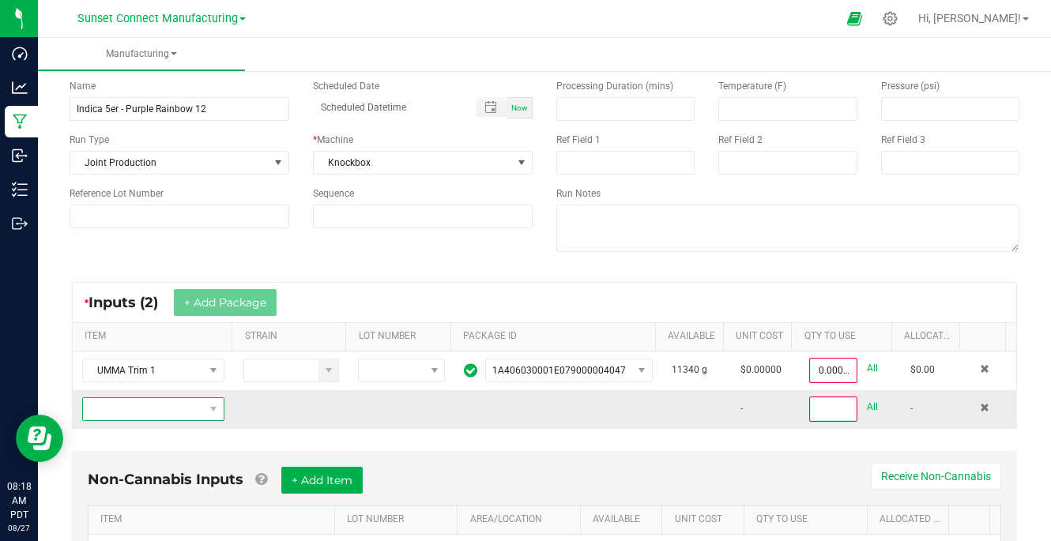
click at [160, 410] on span "NO DATA FOUND" at bounding box center [143, 409] width 121 height 22
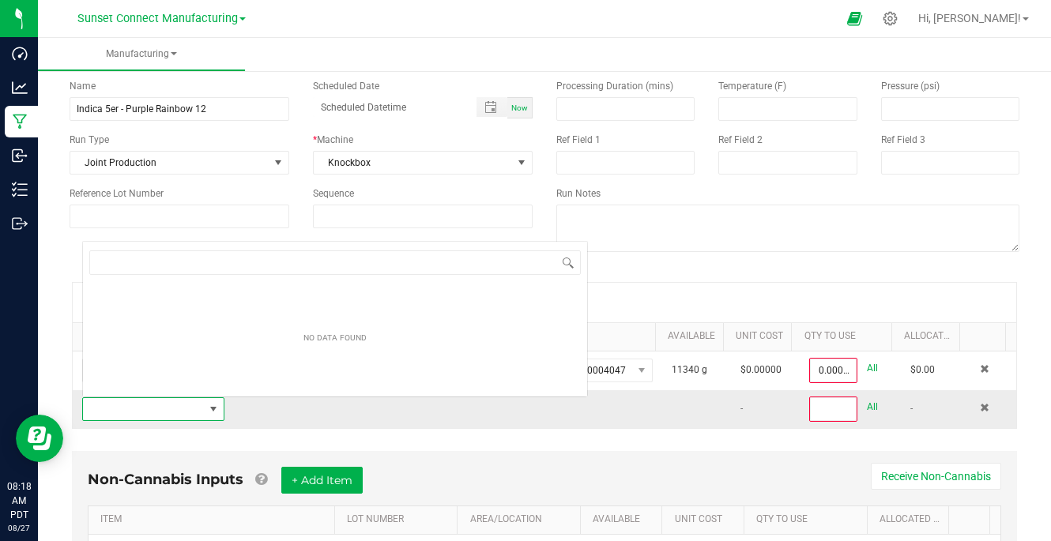
scroll to position [24, 136]
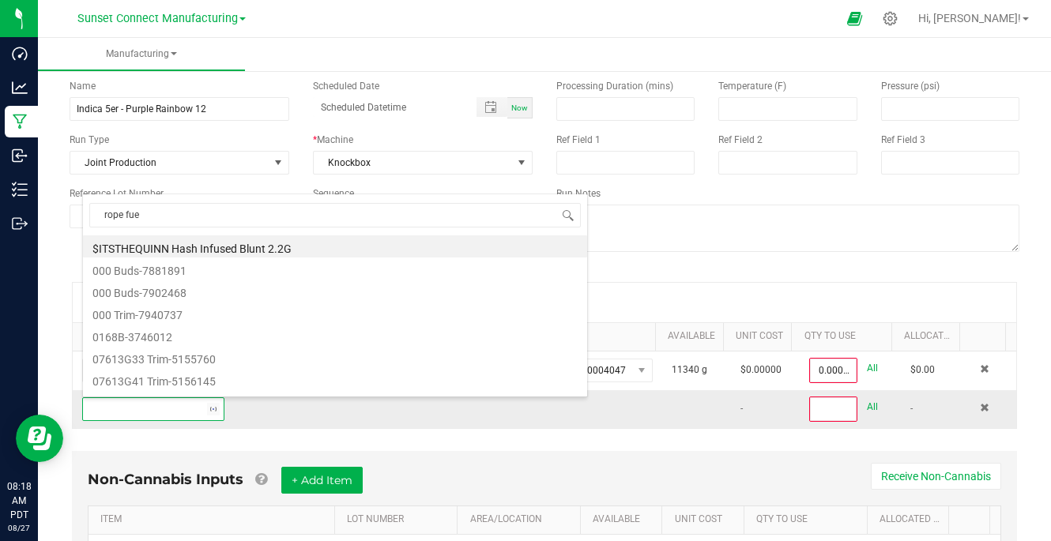
type input "rope fuel"
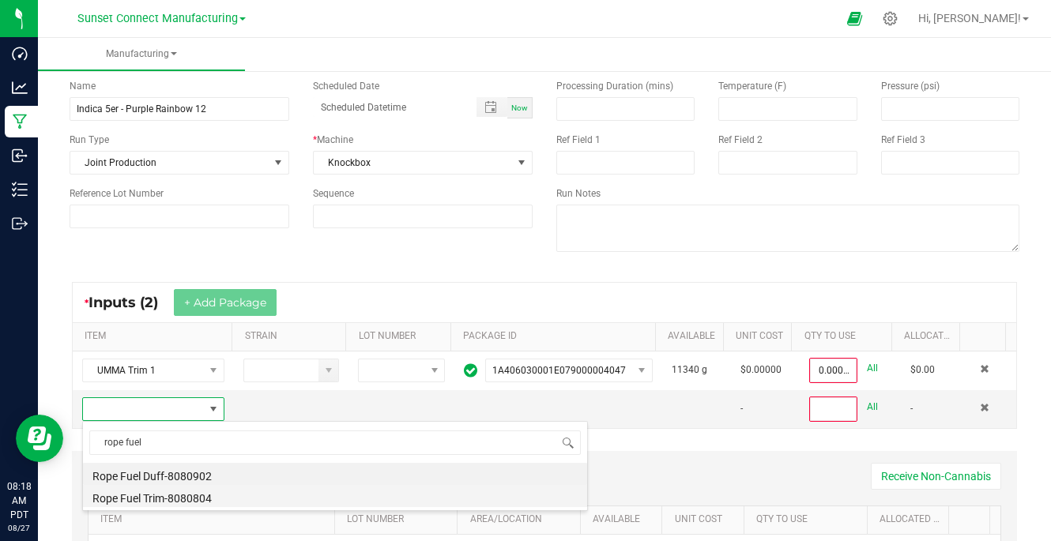
click at [202, 495] on li "Rope Fuel Trim-8080804" at bounding box center [335, 496] width 504 height 22
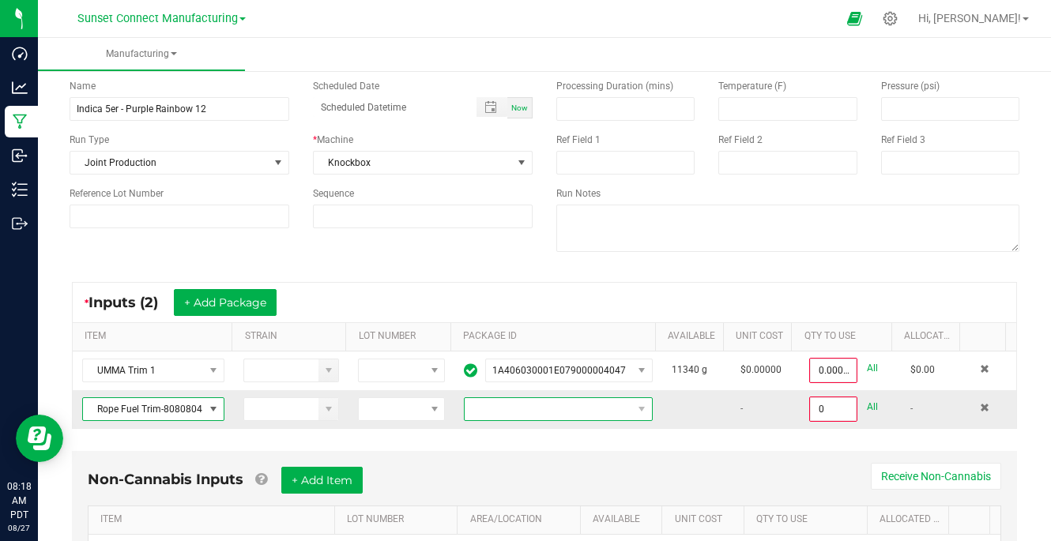
click at [539, 407] on span at bounding box center [548, 409] width 167 height 22
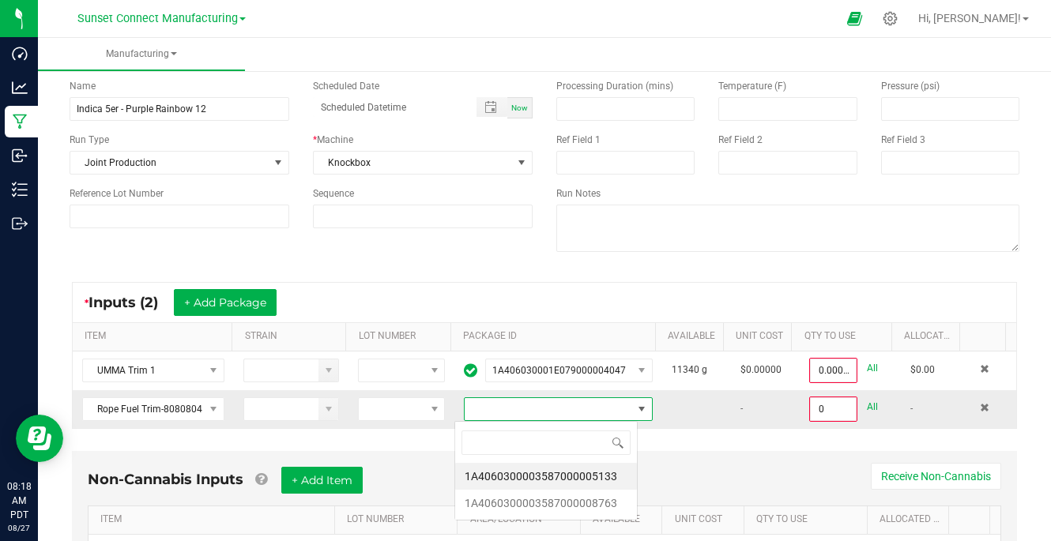
scroll to position [24, 183]
click at [582, 404] on span at bounding box center [548, 409] width 167 height 22
click at [581, 499] on li "1A4060300003587000008763" at bounding box center [546, 503] width 182 height 27
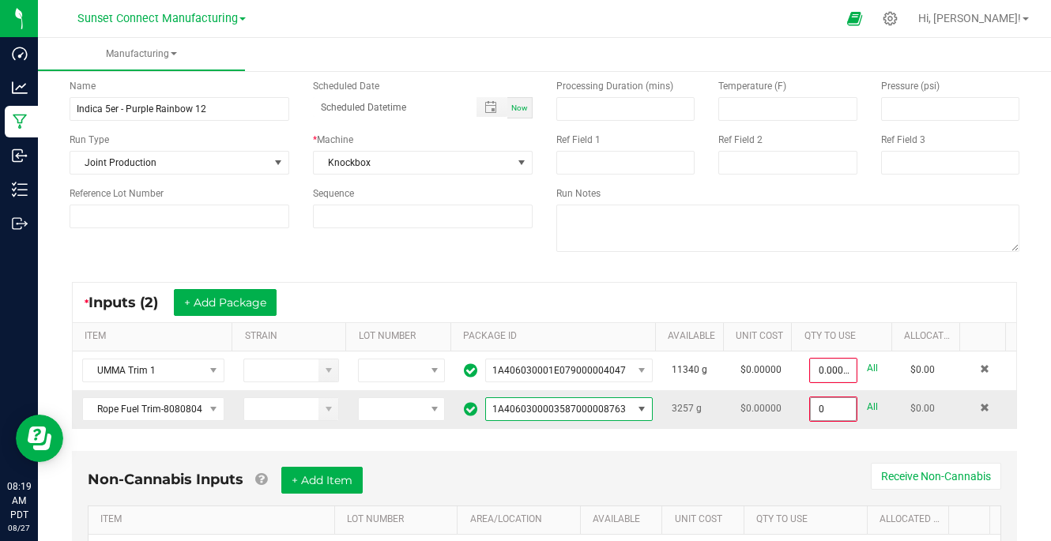
click at [818, 410] on input "0" at bounding box center [833, 409] width 45 height 22
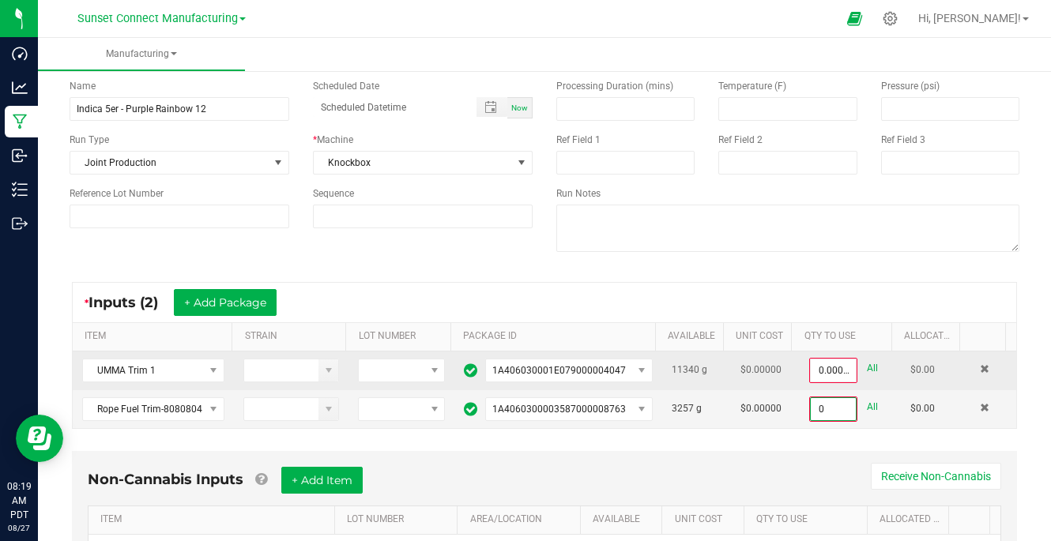
type input "0.0000 g"
click at [867, 368] on link "All" at bounding box center [872, 368] width 11 height 21
type input "11340.0000 g"
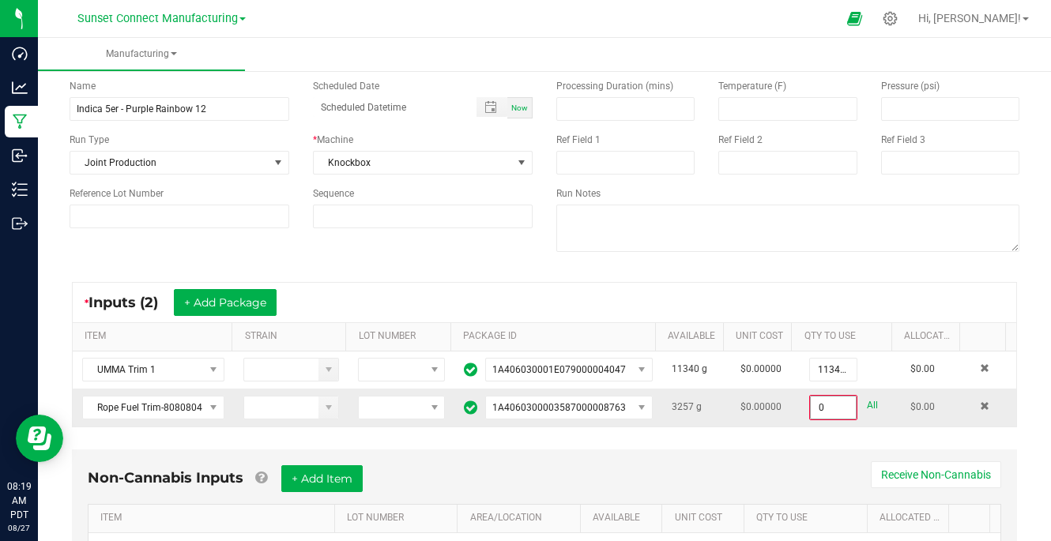
click at [812, 409] on input "0" at bounding box center [833, 408] width 45 height 22
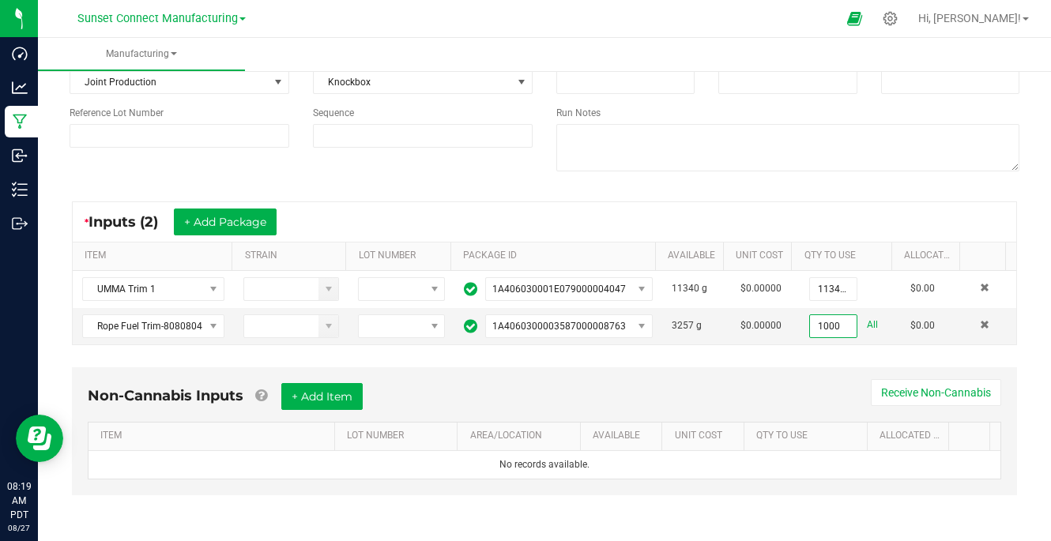
type input "1000.0000 g"
click at [631, 202] on kendo-grid "* Inputs (2) + Add Package ITEM STRAIN LOT NUMBER PACKAGE ID AVAILABLE Unit Cos…" at bounding box center [544, 274] width 945 height 144
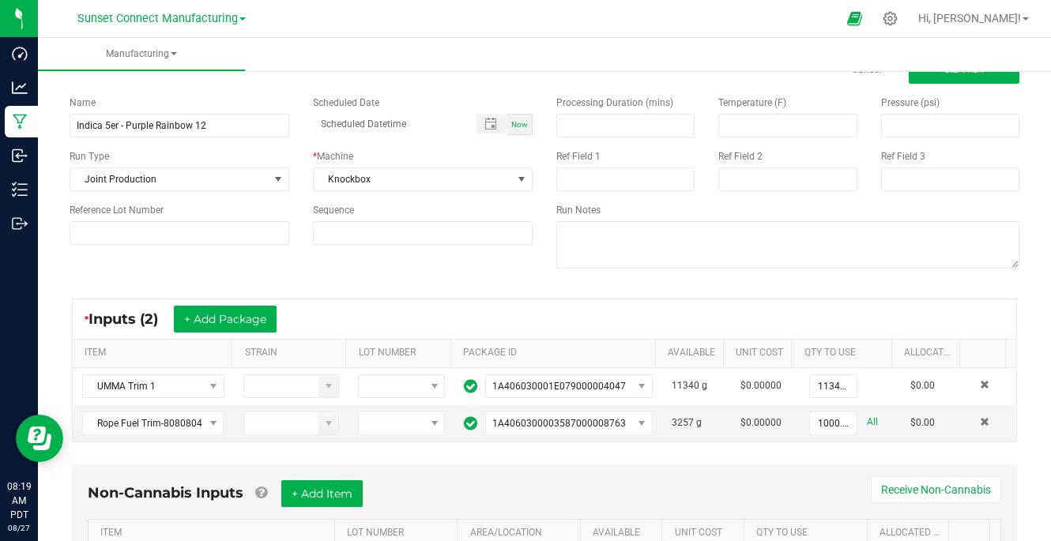
scroll to position [0, 0]
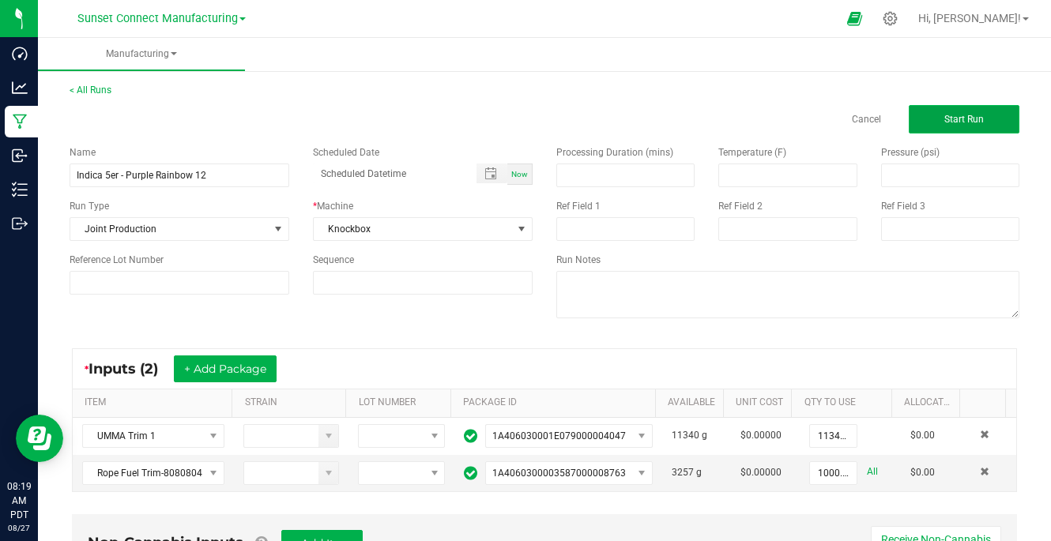
click at [944, 115] on span "Start Run" at bounding box center [964, 119] width 40 height 11
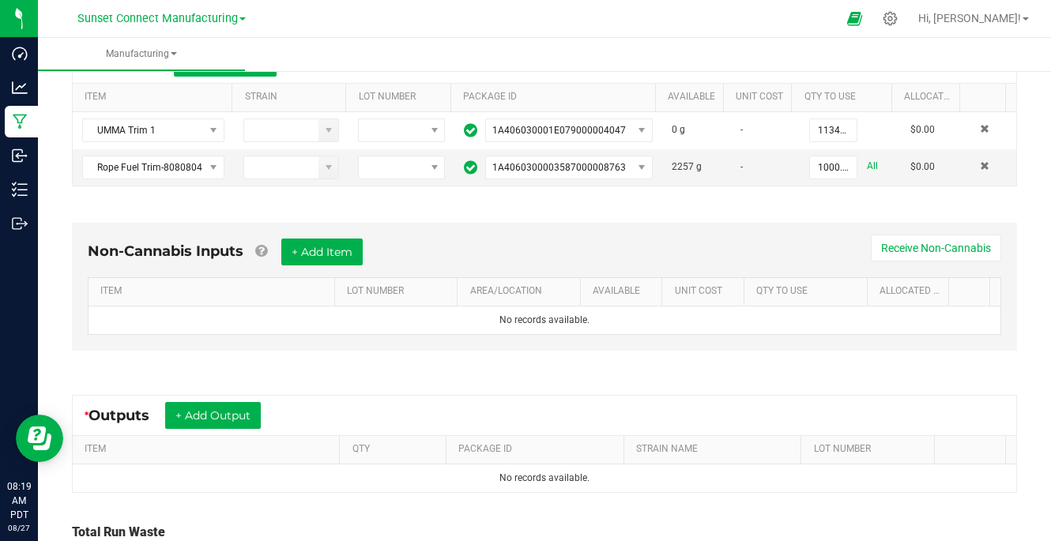
scroll to position [386, 0]
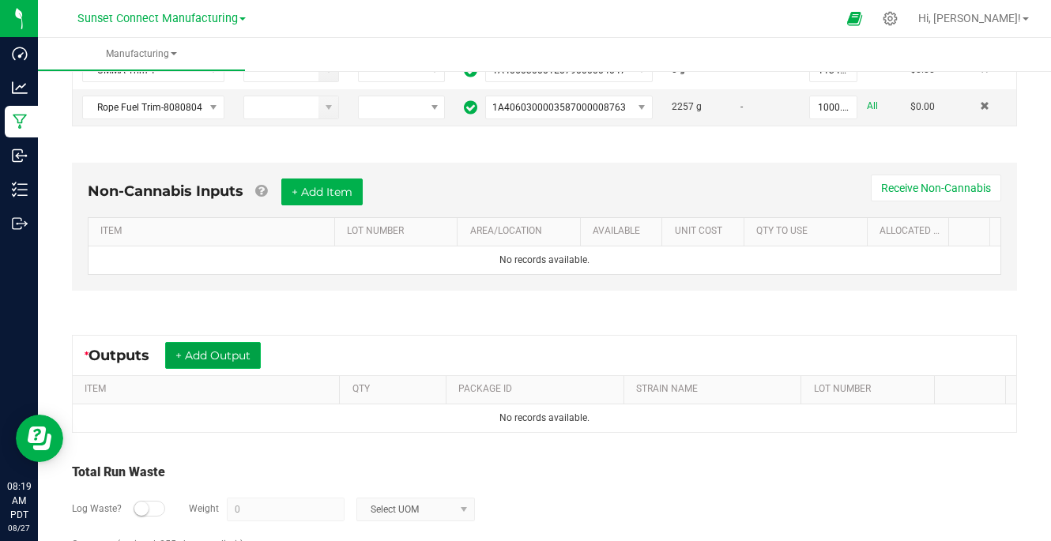
click at [232, 358] on button "+ Add Output" at bounding box center [213, 355] width 96 height 27
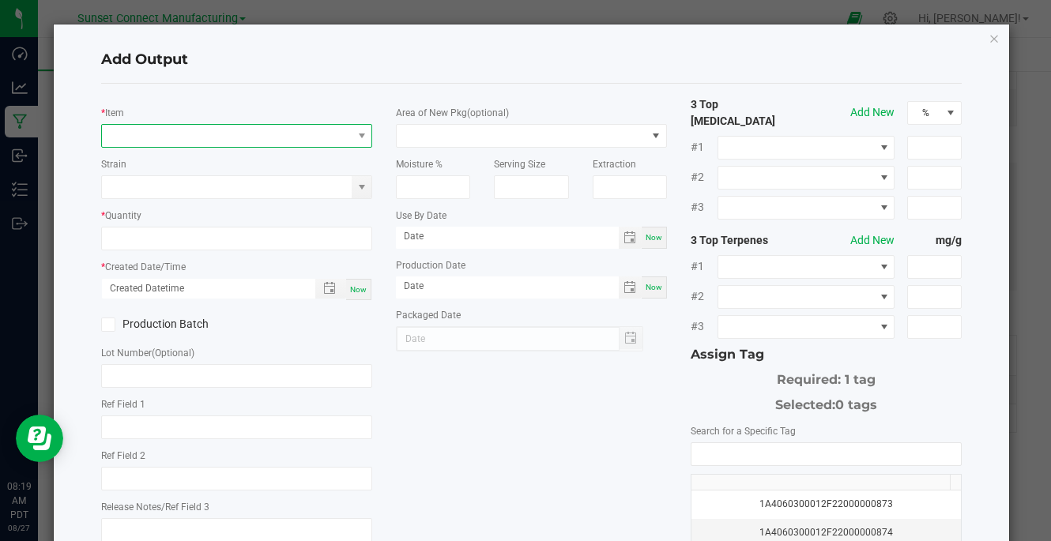
click at [251, 140] on span "NO DATA FOUND" at bounding box center [227, 136] width 250 height 22
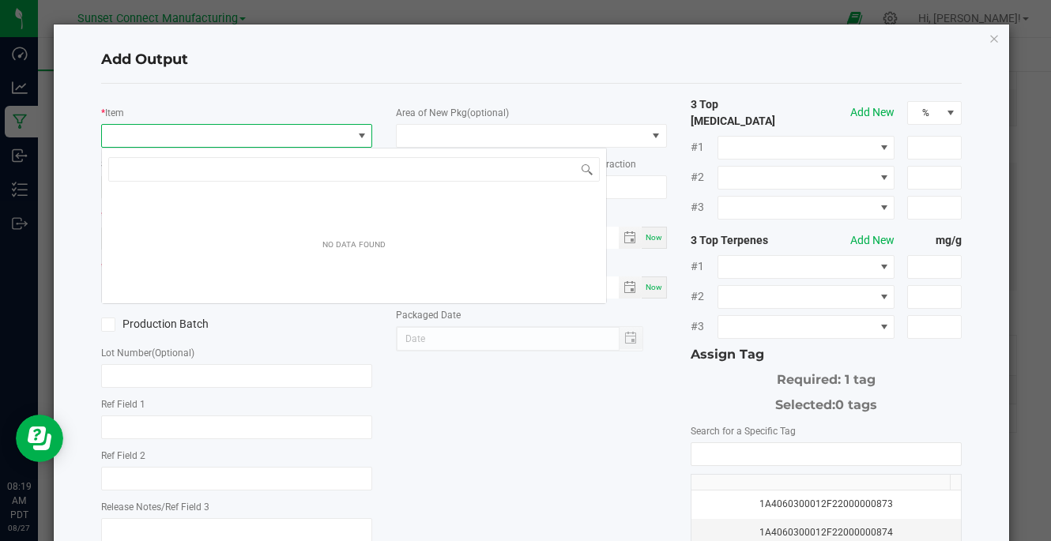
scroll to position [24, 267]
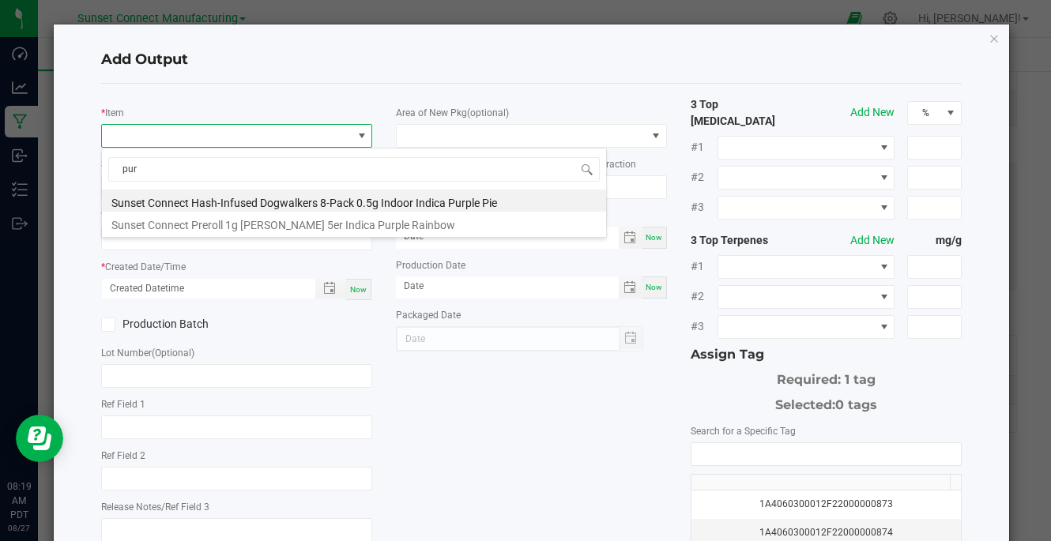
type input "purp"
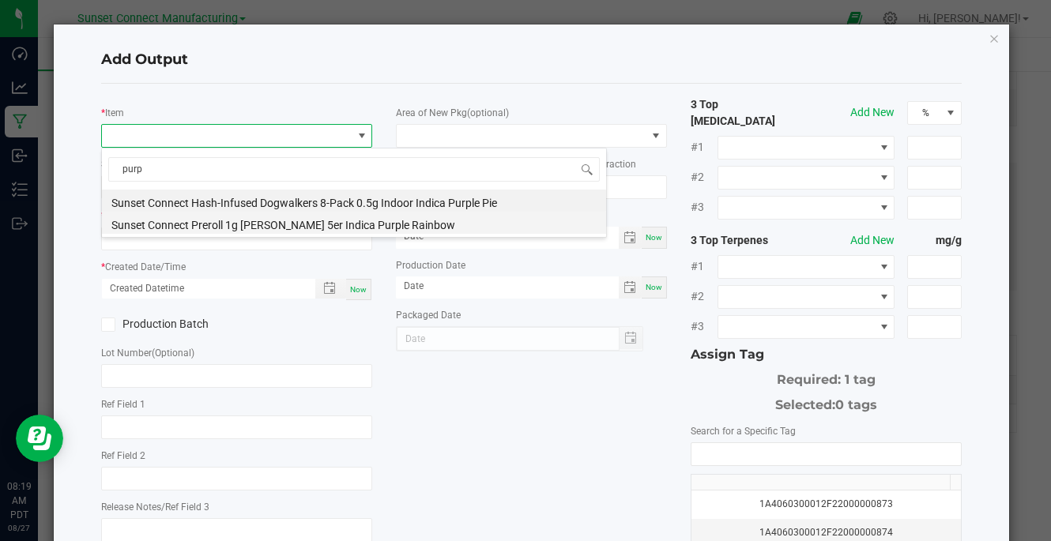
click at [258, 224] on li "Sunset Connect Preroll 1g [PERSON_NAME] 5er Indica Purple Rainbow" at bounding box center [354, 223] width 504 height 22
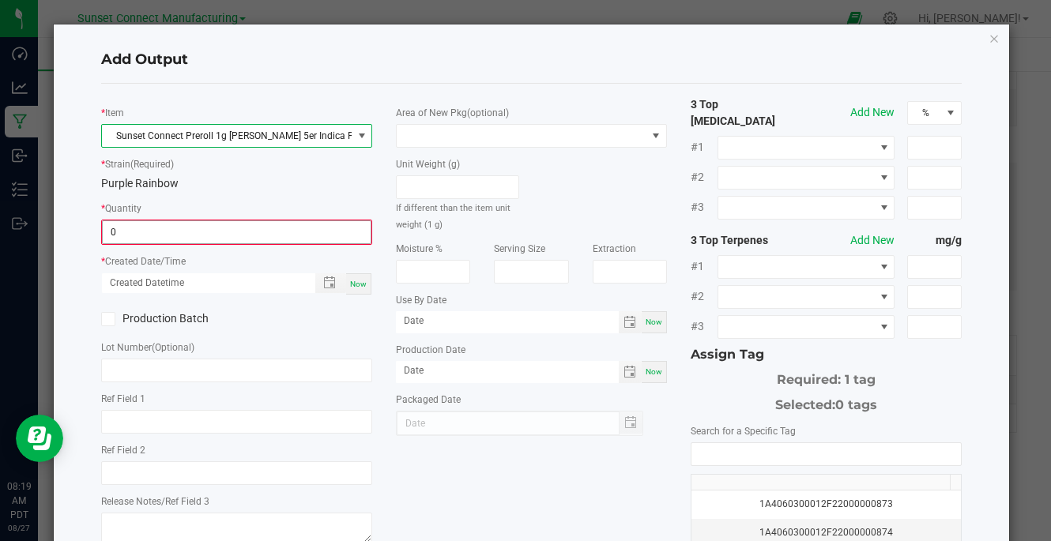
click at [240, 230] on input "0" at bounding box center [237, 232] width 268 height 22
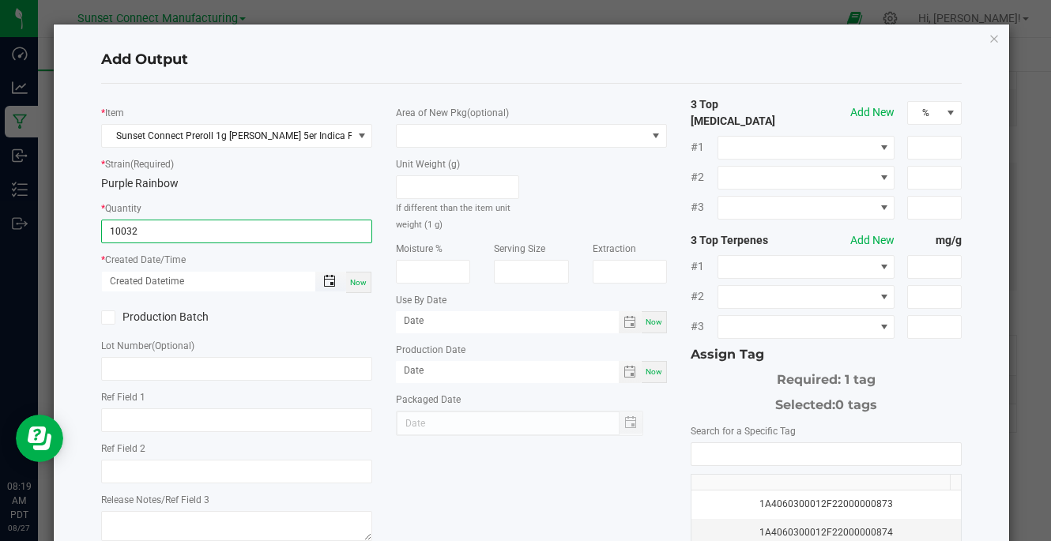
click at [324, 281] on span "Toggle popup" at bounding box center [329, 281] width 13 height 13
type input "10032 ea"
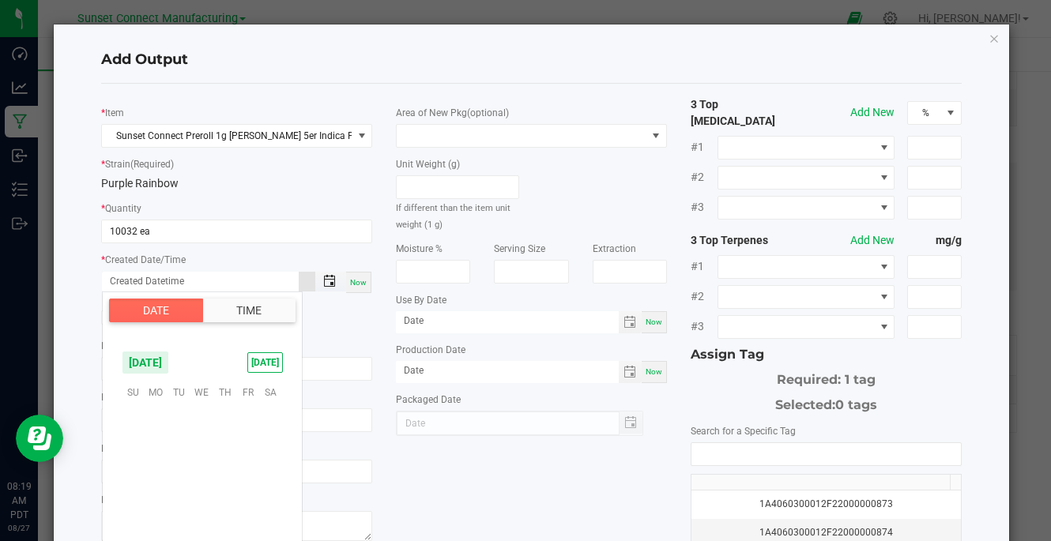
scroll to position [256202, 0]
click at [160, 511] on span "25" at bounding box center [156, 514] width 23 height 25
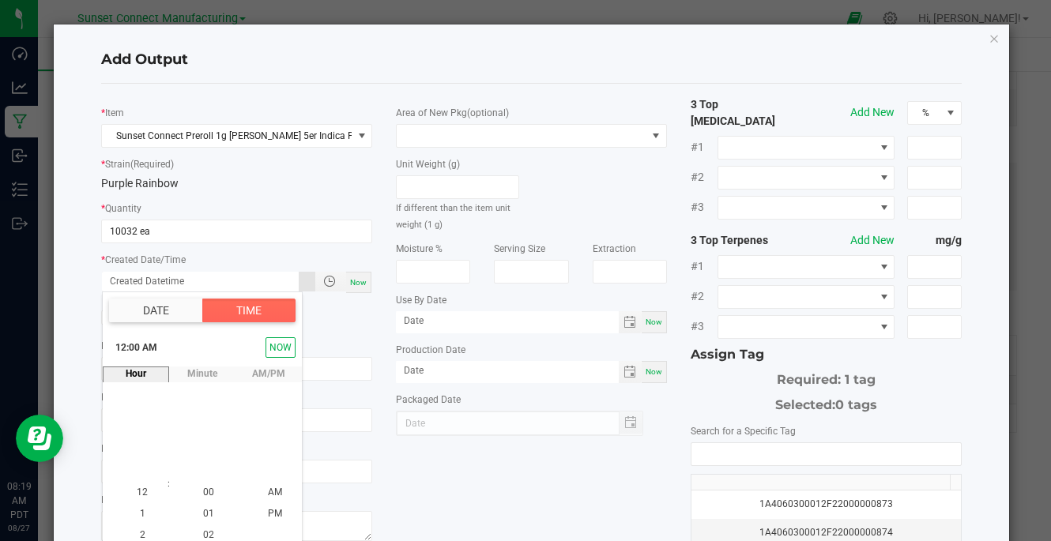
scroll to position [31, 0]
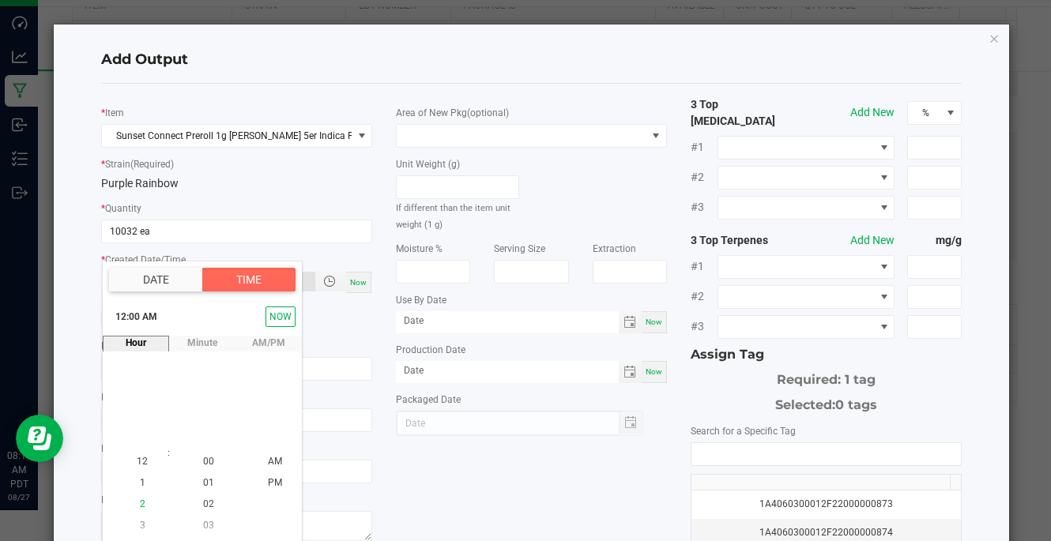
click at [145, 503] on li "2" at bounding box center [142, 505] width 38 height 21
click at [268, 481] on span "PM" at bounding box center [275, 482] width 14 height 11
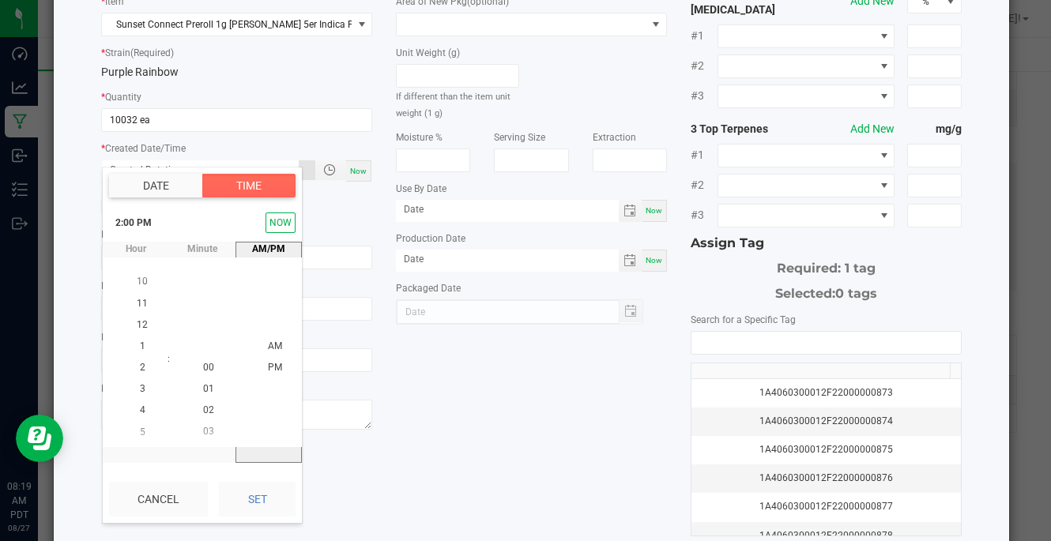
scroll to position [0, 0]
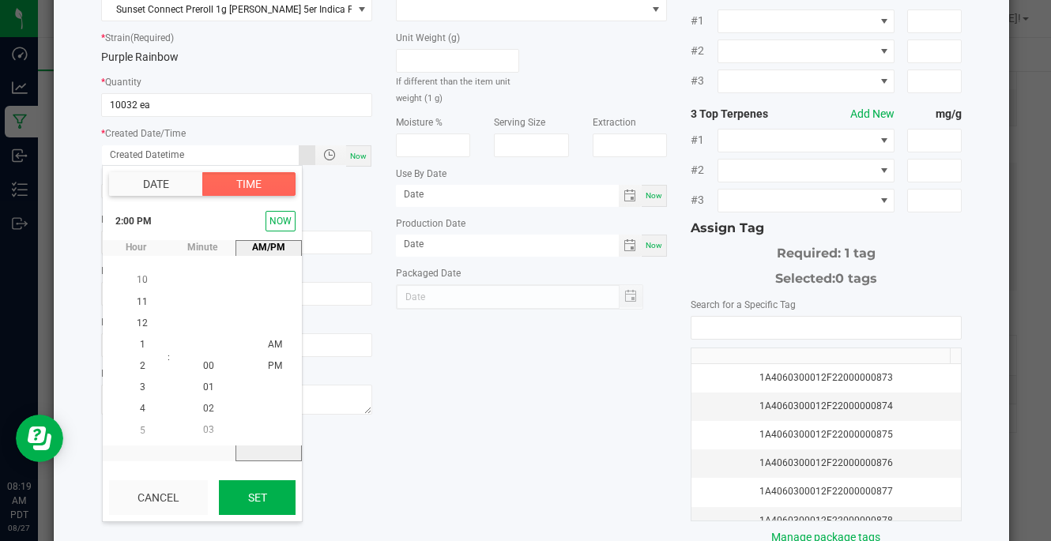
click at [266, 492] on button "Set" at bounding box center [257, 498] width 77 height 35
type input "[DATE] 2:00 PM"
type input "[DATE]"
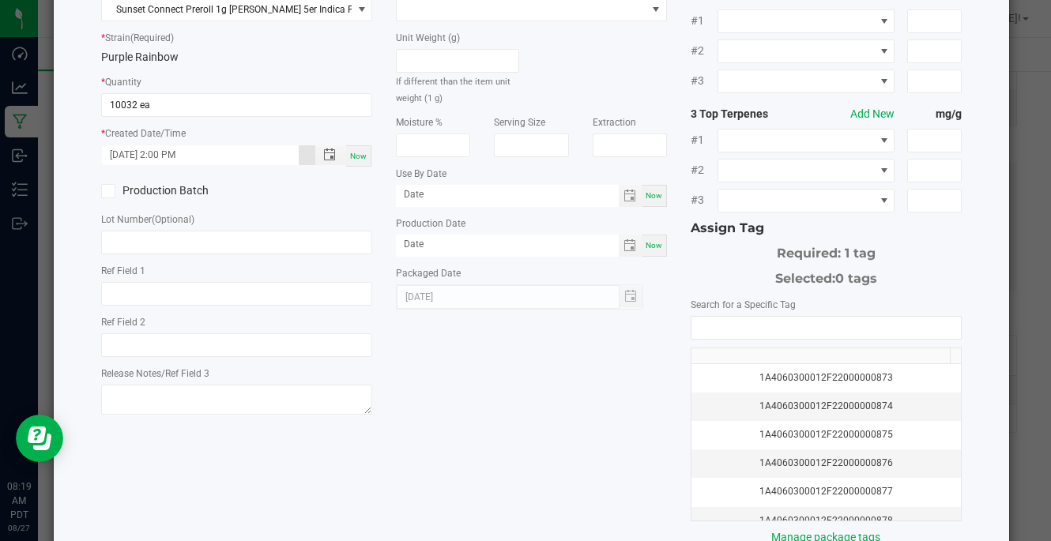
click at [492, 413] on div "* Item Sunset Connect Preroll 1g [PERSON_NAME] 5er Indica Purple Rainbow * Stra…" at bounding box center [531, 258] width 884 height 576
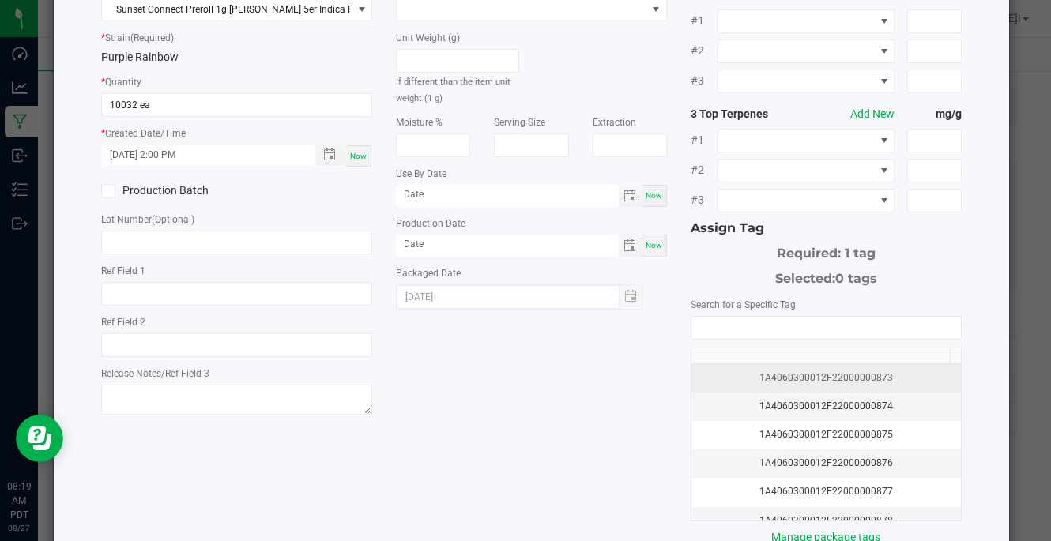
click at [775, 371] on div "1A4060300012F22000000873" at bounding box center [826, 378] width 251 height 15
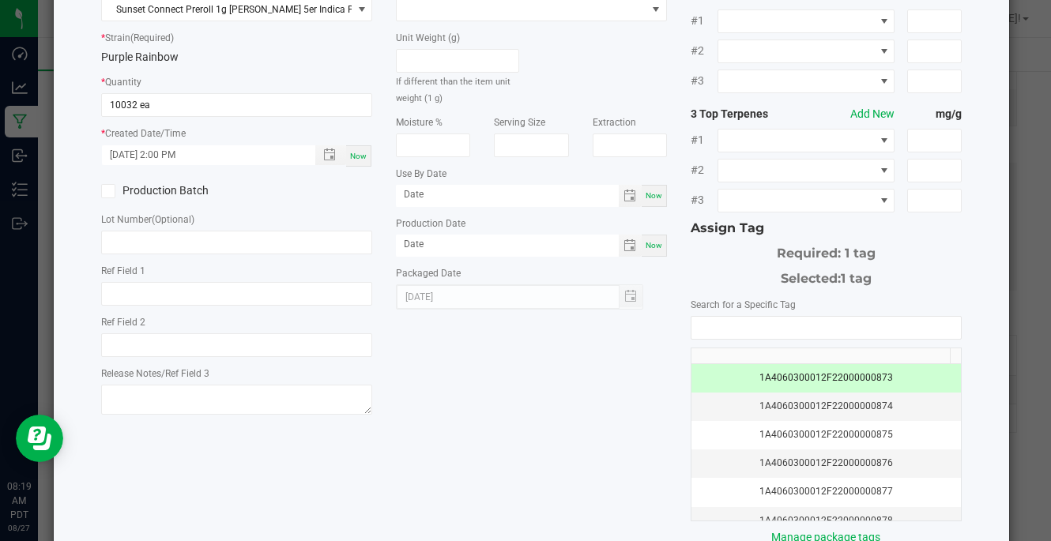
click at [530, 361] on div "* Item Sunset Connect Preroll 1g [PERSON_NAME] 5er Indica Purple Rainbow * Stra…" at bounding box center [531, 258] width 884 height 576
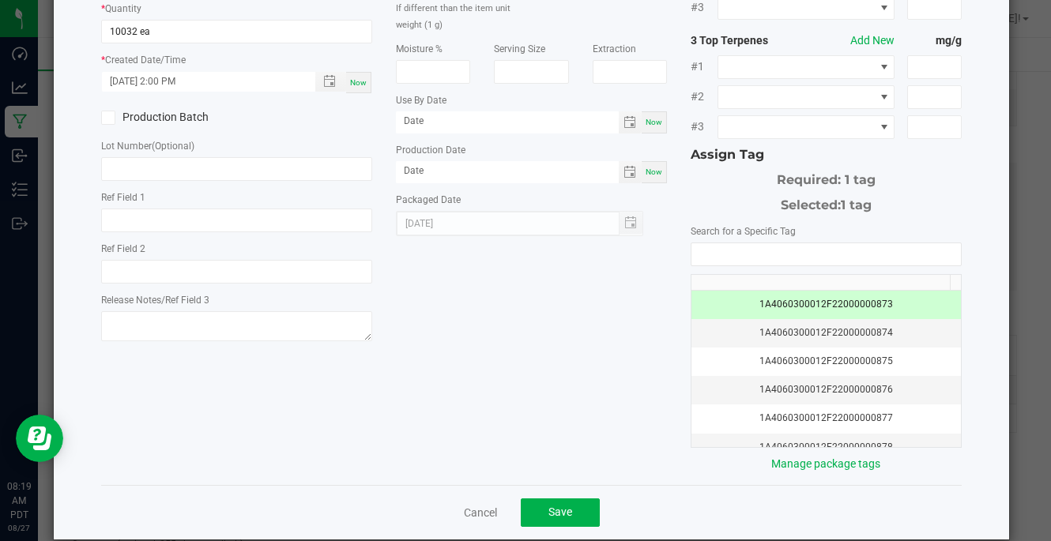
scroll to position [213, 0]
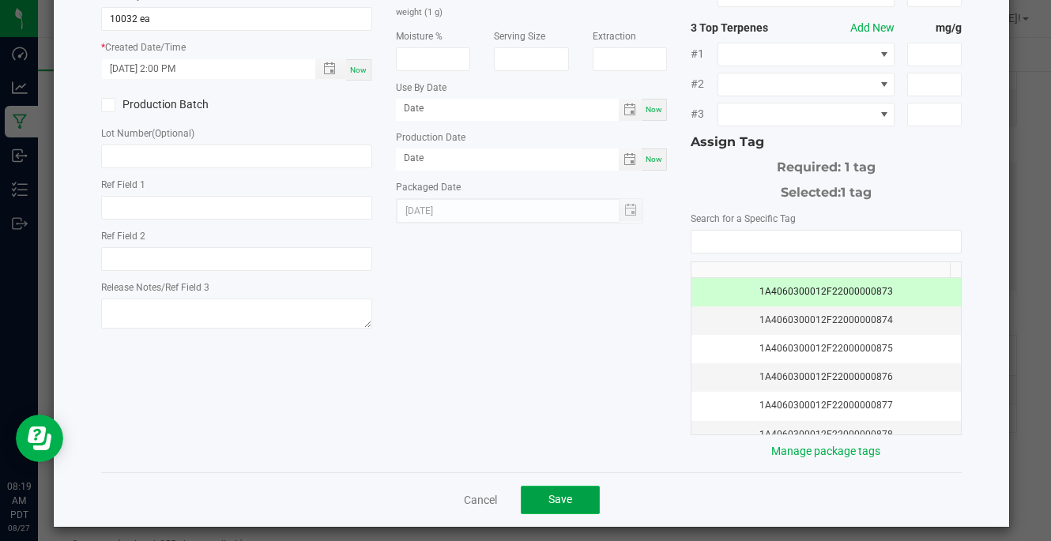
click at [554, 496] on span "Save" at bounding box center [560, 499] width 24 height 13
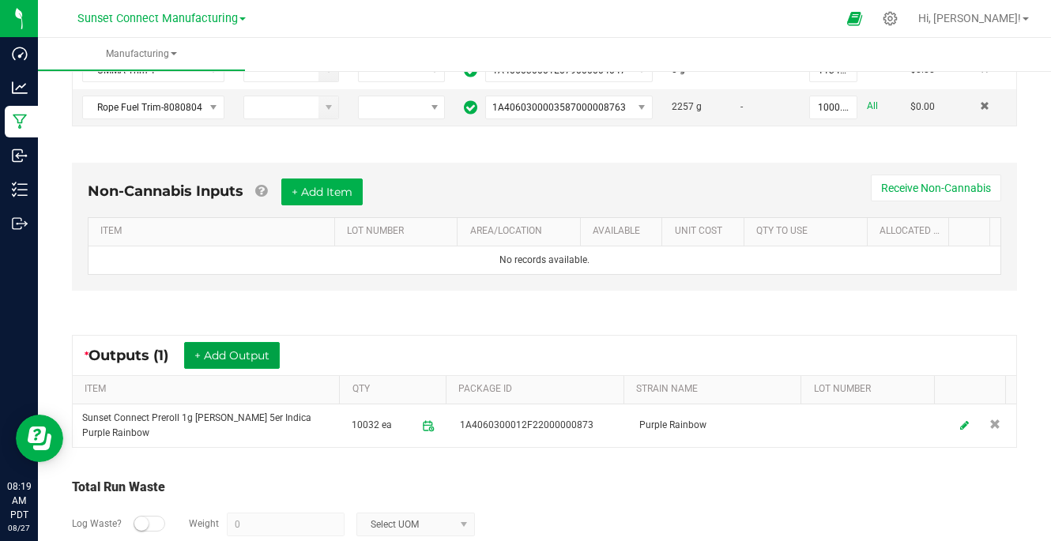
scroll to position [455, 0]
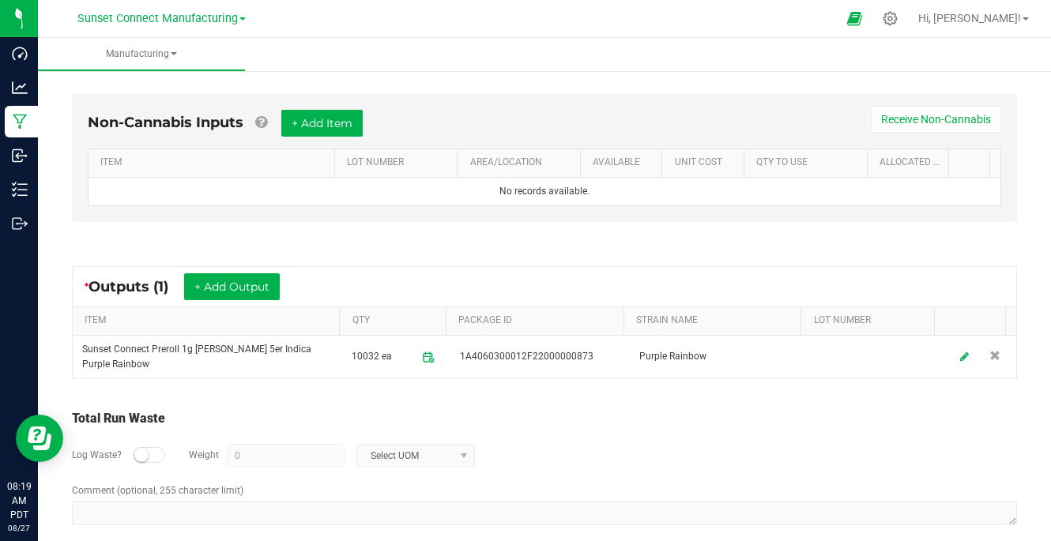
click at [138, 454] on small at bounding box center [141, 455] width 14 height 14
click at [262, 454] on input "0" at bounding box center [286, 456] width 116 height 22
click at [438, 457] on span "Select UOM" at bounding box center [405, 456] width 97 height 22
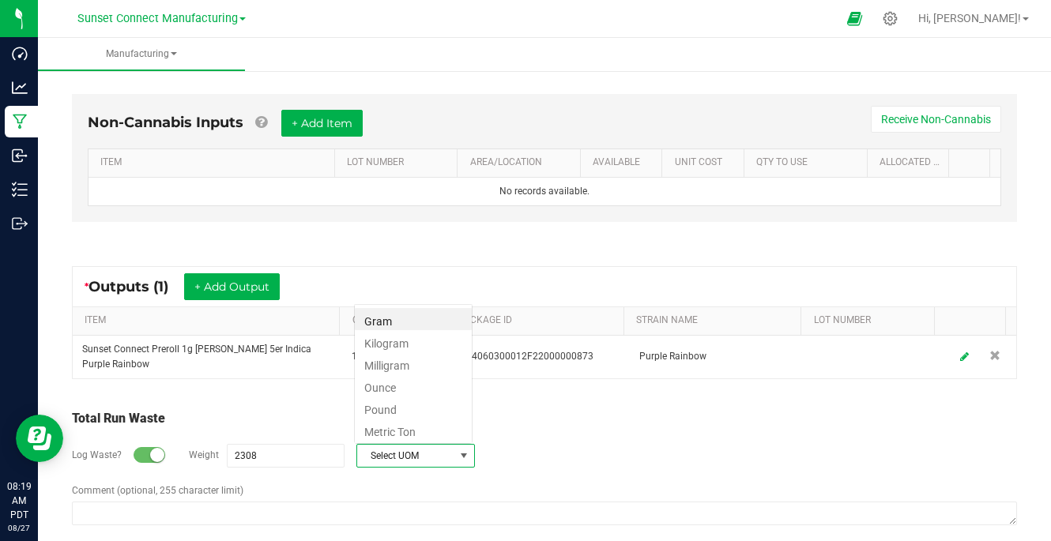
scroll to position [24, 119]
click at [432, 324] on li "Gram" at bounding box center [413, 319] width 117 height 22
type input "2308 g"
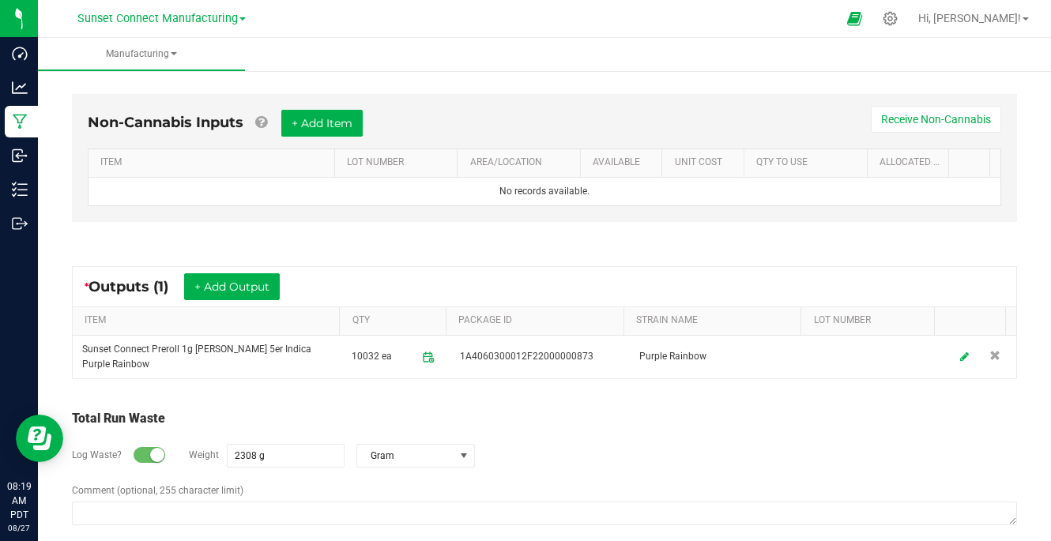
click at [545, 443] on div "Log Waste? Weight 2308 g Gram" at bounding box center [544, 455] width 945 height 55
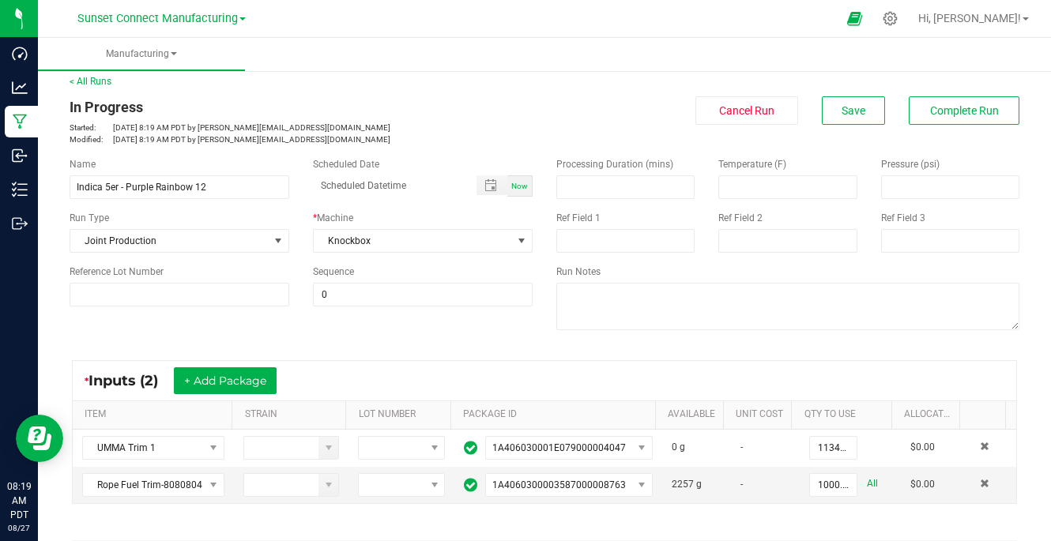
scroll to position [0, 0]
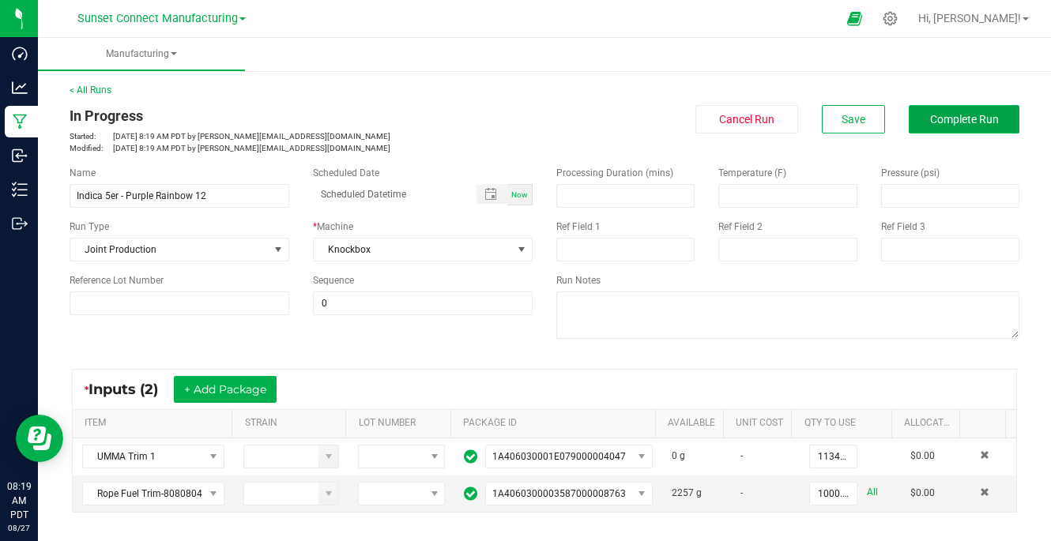
click at [940, 118] on span "Complete Run" at bounding box center [964, 119] width 69 height 13
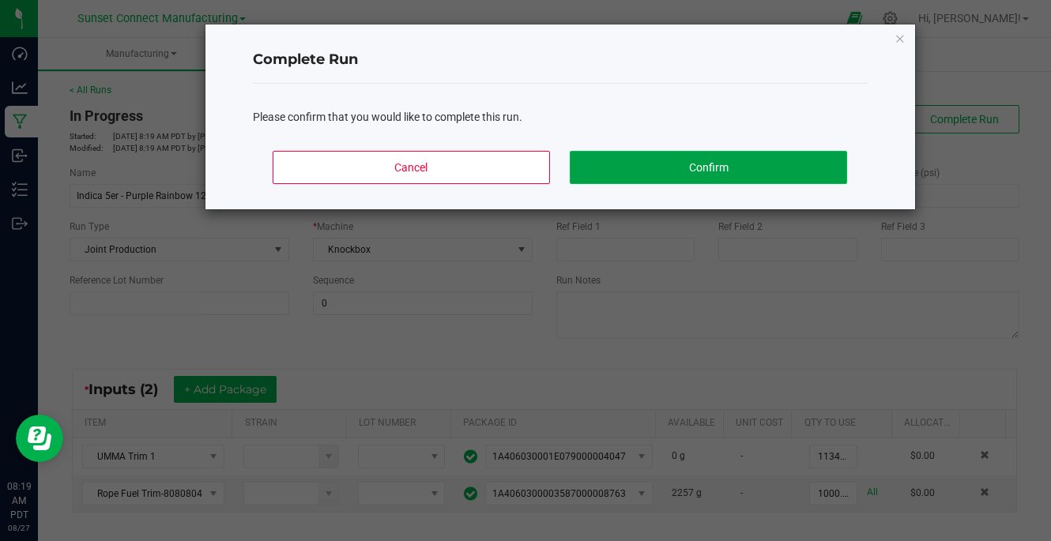
click at [679, 170] on button "Confirm" at bounding box center [708, 167] width 277 height 33
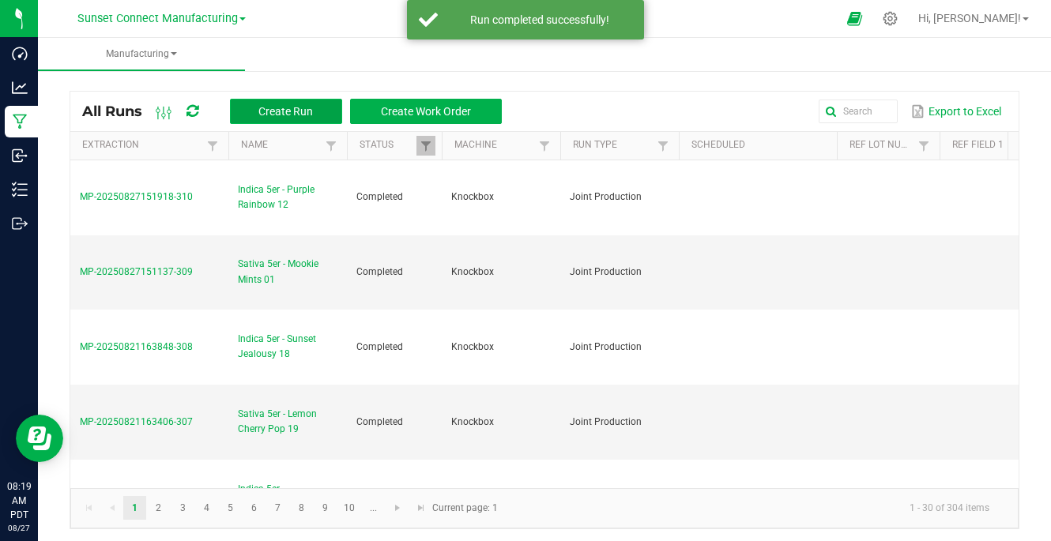
click at [287, 112] on span "Create Run" at bounding box center [285, 111] width 55 height 13
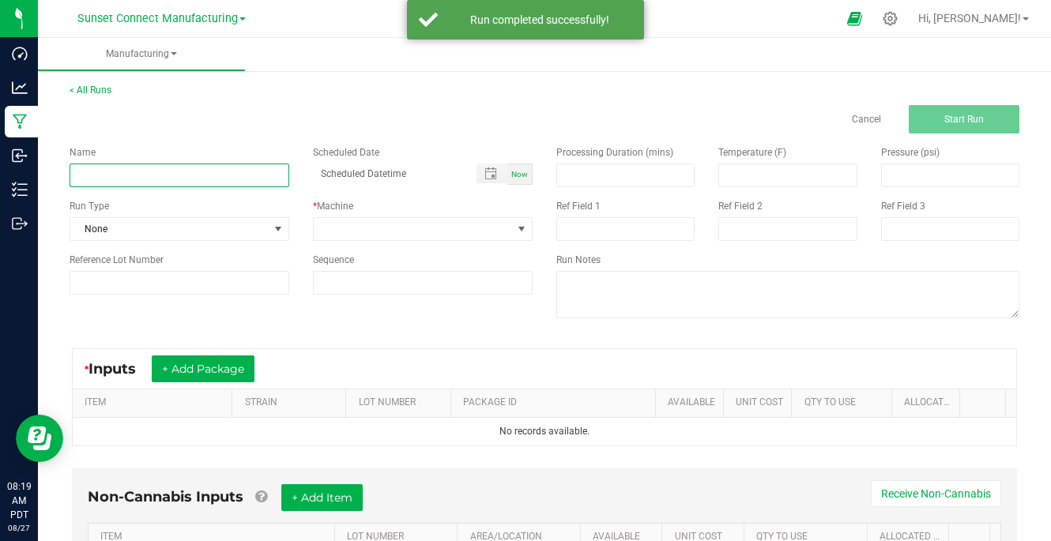
click at [171, 181] on input at bounding box center [180, 176] width 220 height 24
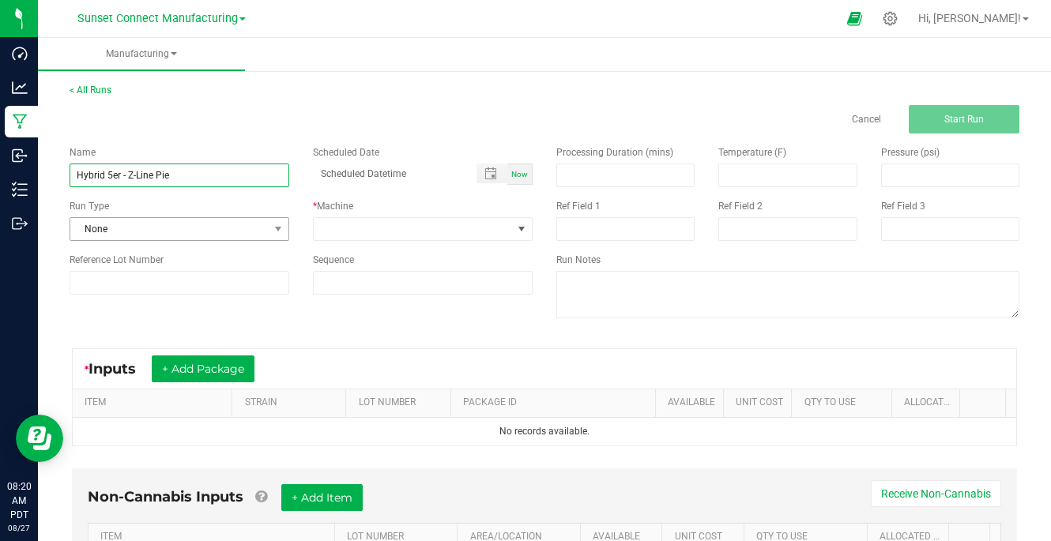
type input "Hybrid 5er - Z-Line Pie"
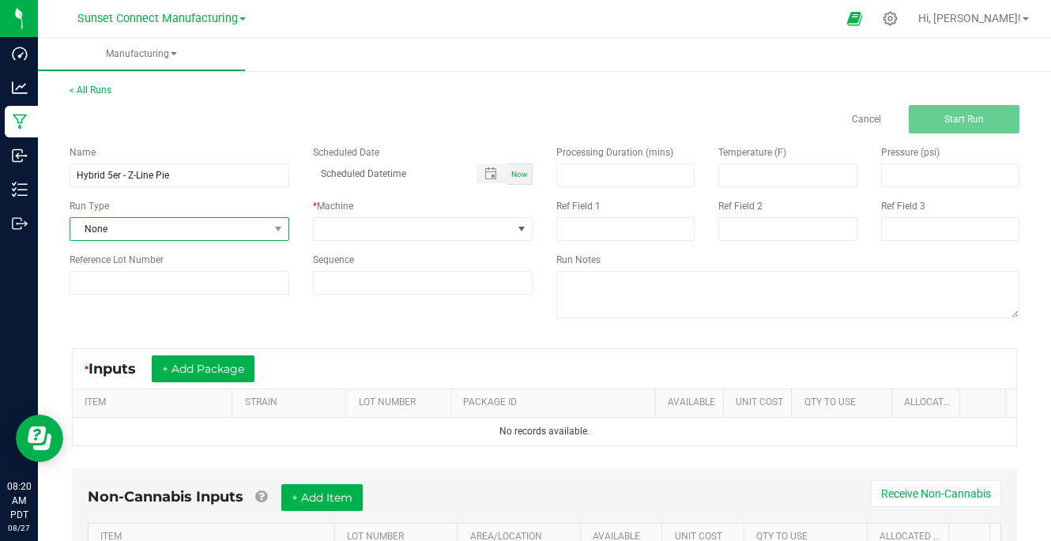
click at [192, 225] on span "None" at bounding box center [169, 229] width 198 height 22
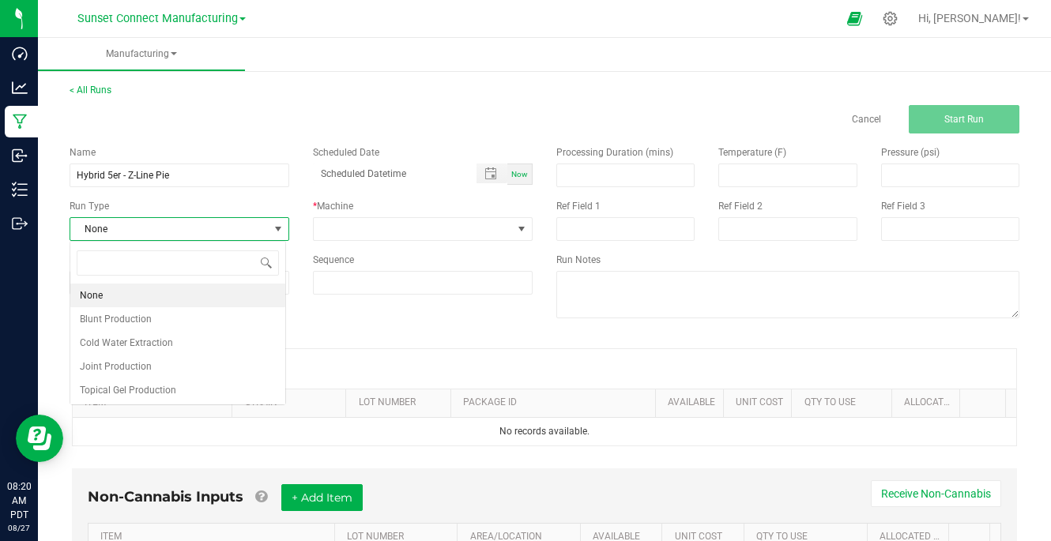
scroll to position [24, 217]
click at [177, 341] on li "Cold Water Extraction" at bounding box center [177, 343] width 215 height 24
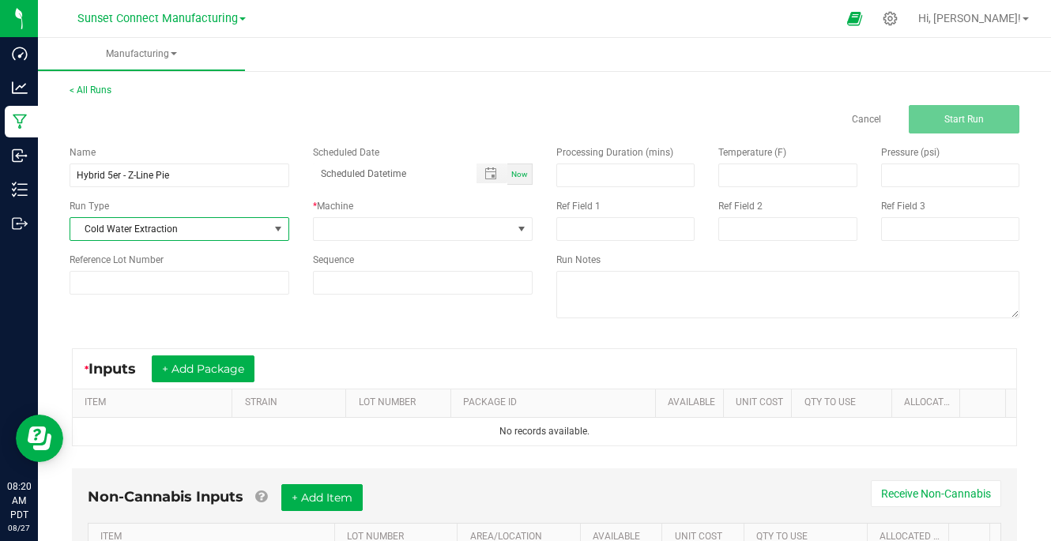
click at [181, 229] on span "Cold Water Extraction" at bounding box center [169, 229] width 198 height 22
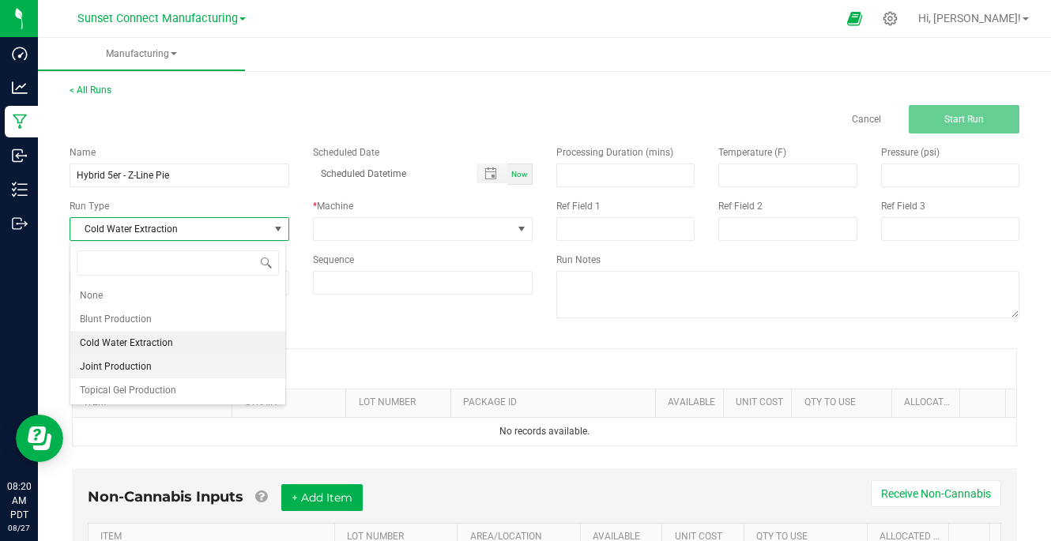
click at [169, 368] on li "Joint Production" at bounding box center [177, 367] width 215 height 24
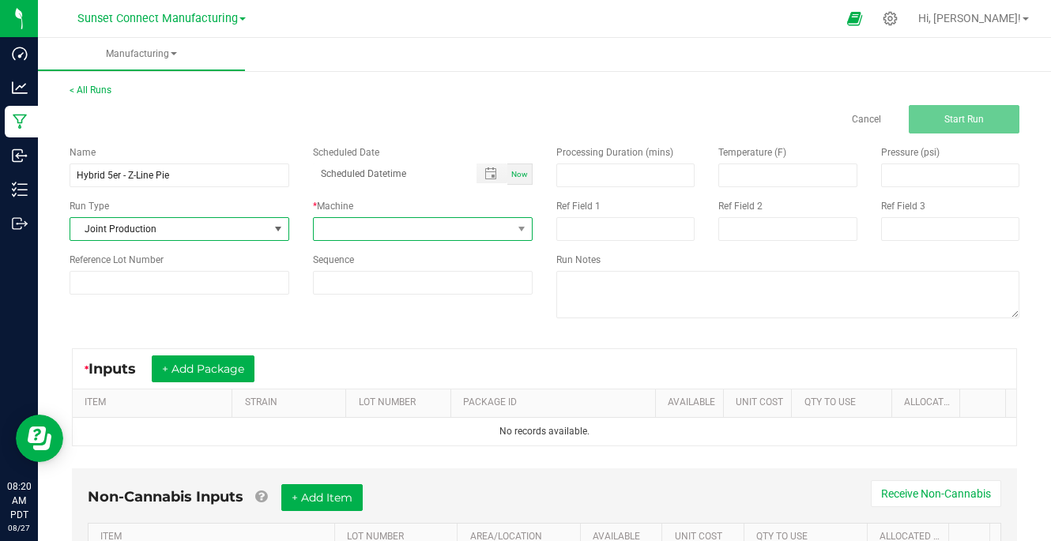
click at [334, 223] on span at bounding box center [413, 229] width 198 height 22
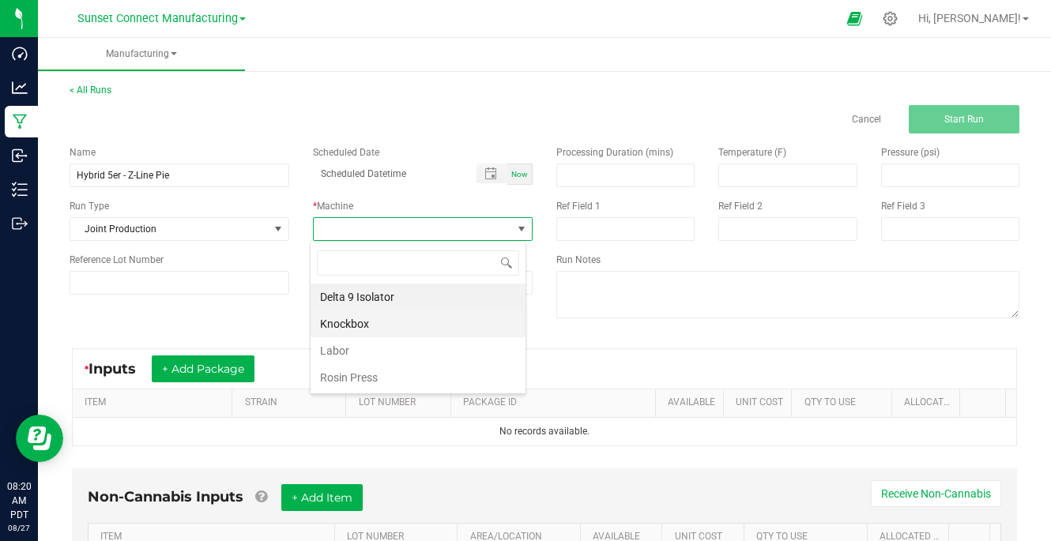
click at [355, 330] on li "Knockbox" at bounding box center [418, 324] width 215 height 27
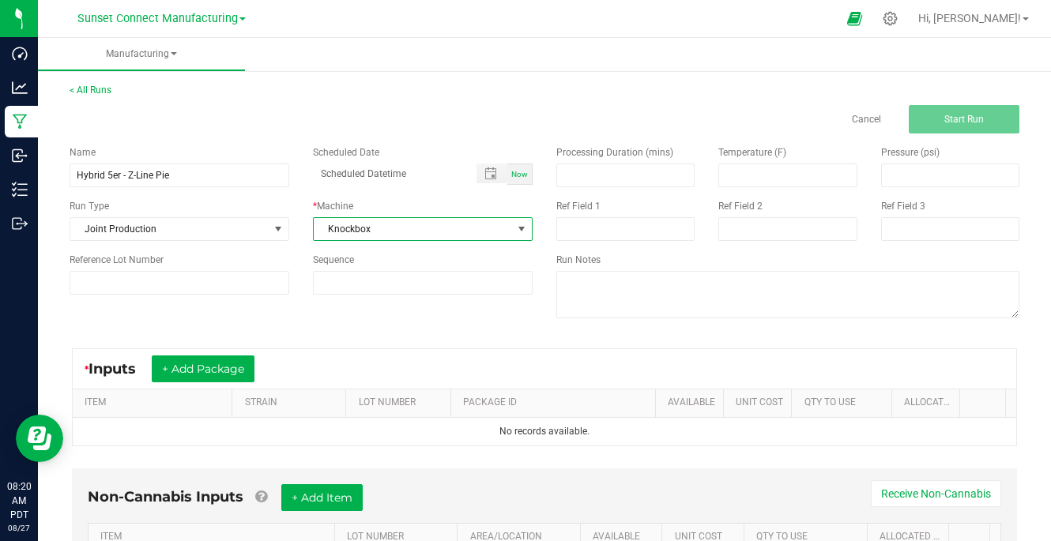
click at [361, 328] on div "Name Hybrid 5er - Z-Line Pie Scheduled Date Now Run Type Joint Production * Mac…" at bounding box center [545, 234] width 974 height 201
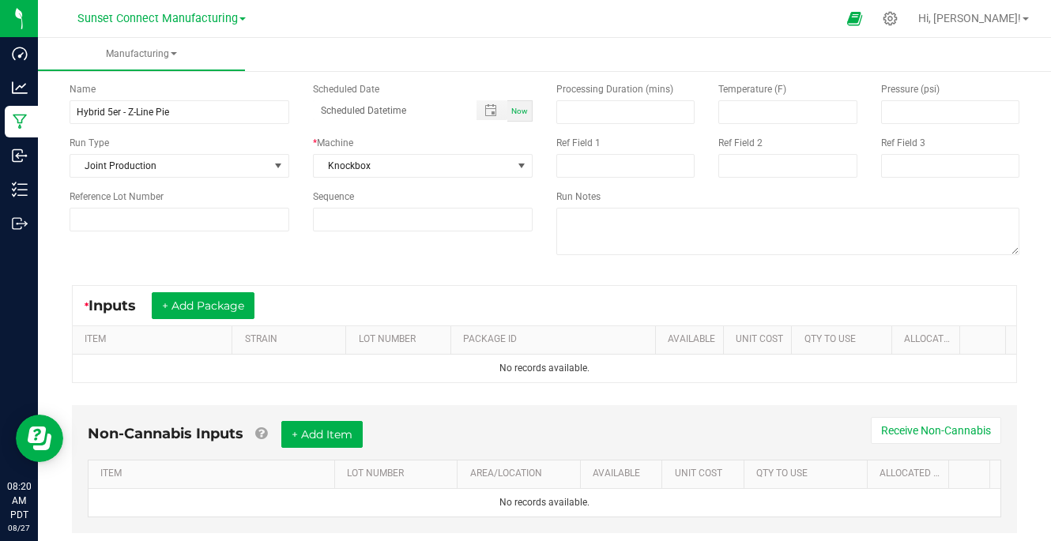
scroll to position [92, 0]
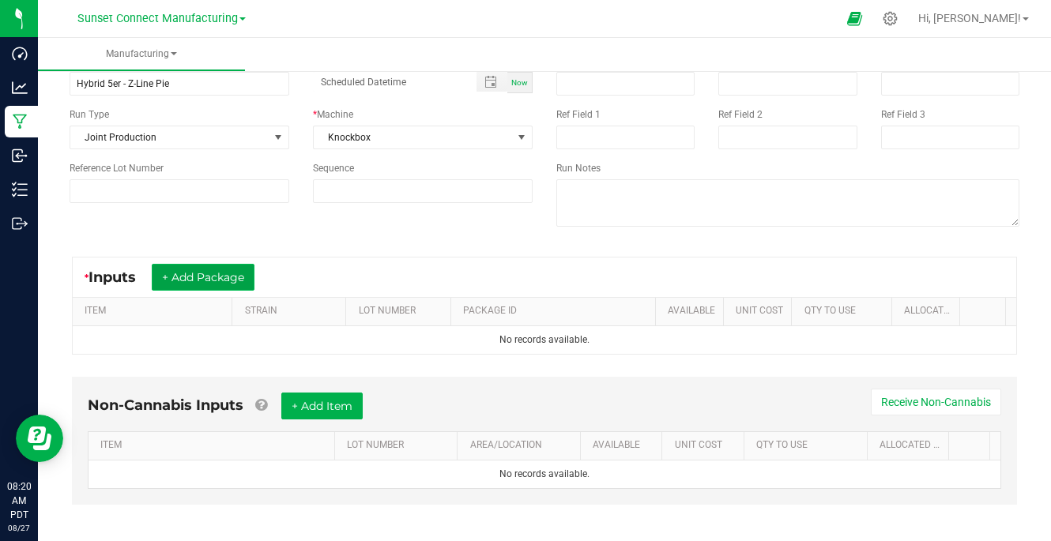
click at [227, 277] on button "+ Add Package" at bounding box center [203, 277] width 103 height 27
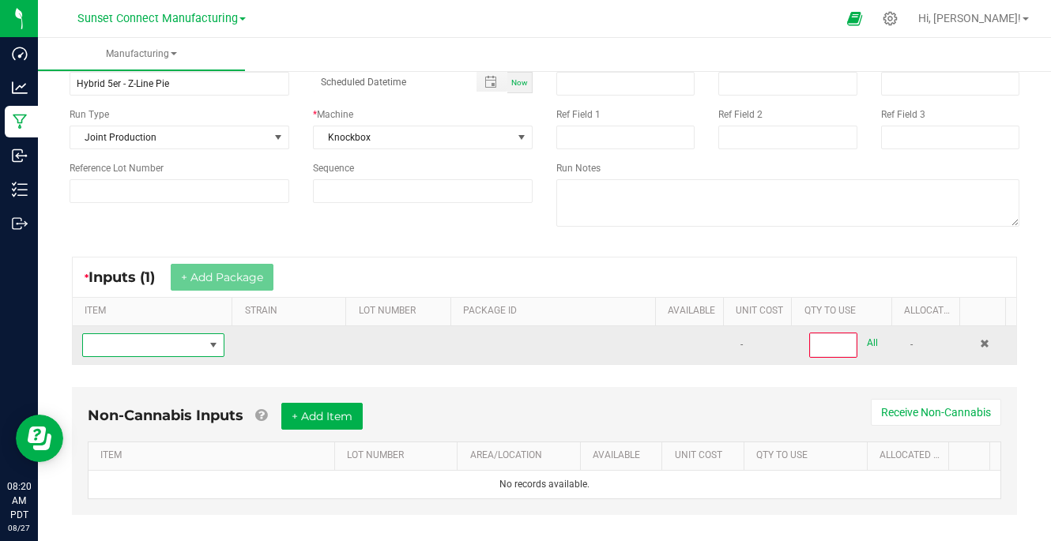
click at [185, 342] on span "NO DATA FOUND" at bounding box center [143, 345] width 121 height 22
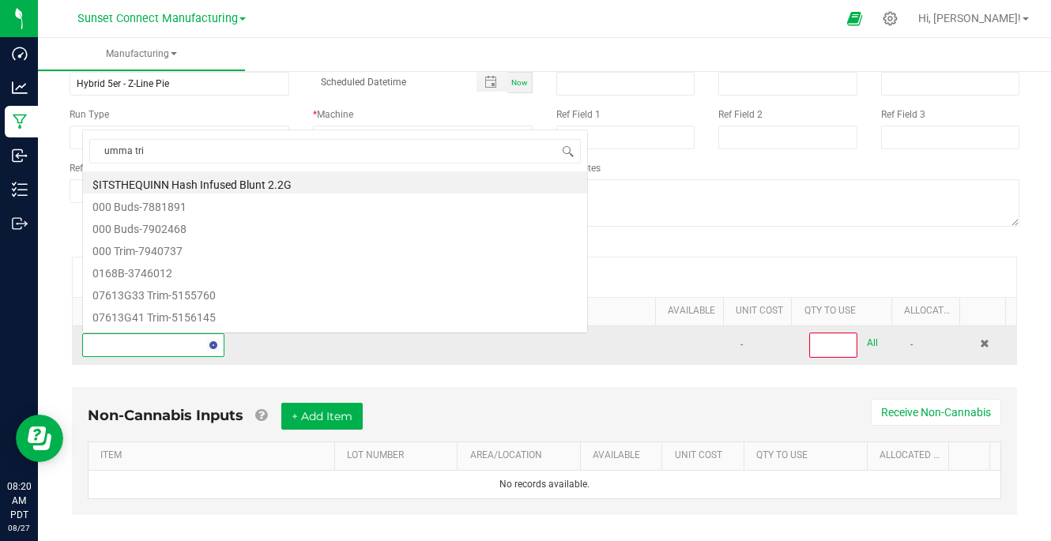
scroll to position [24, 136]
type input "umma trim"
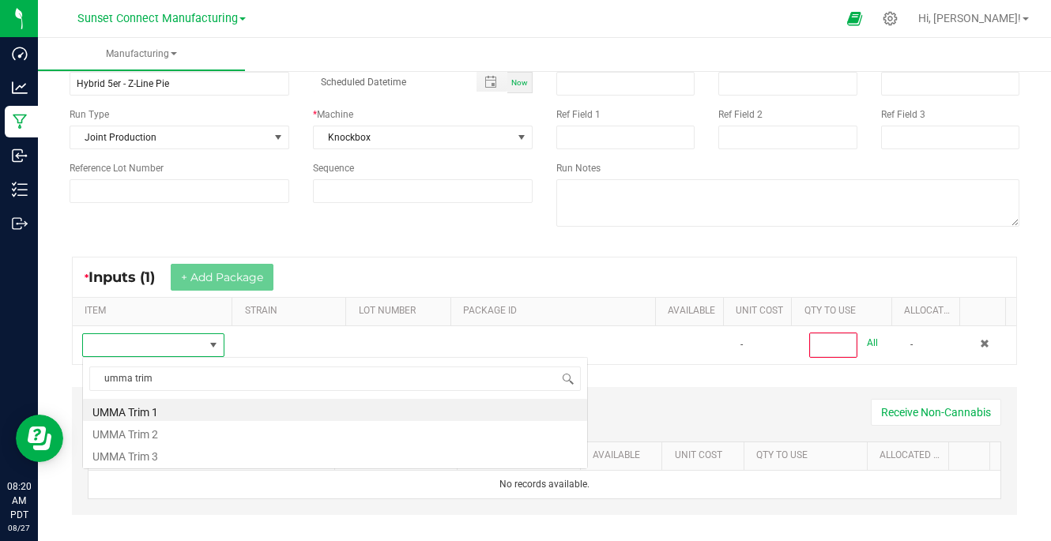
scroll to position [0, 0]
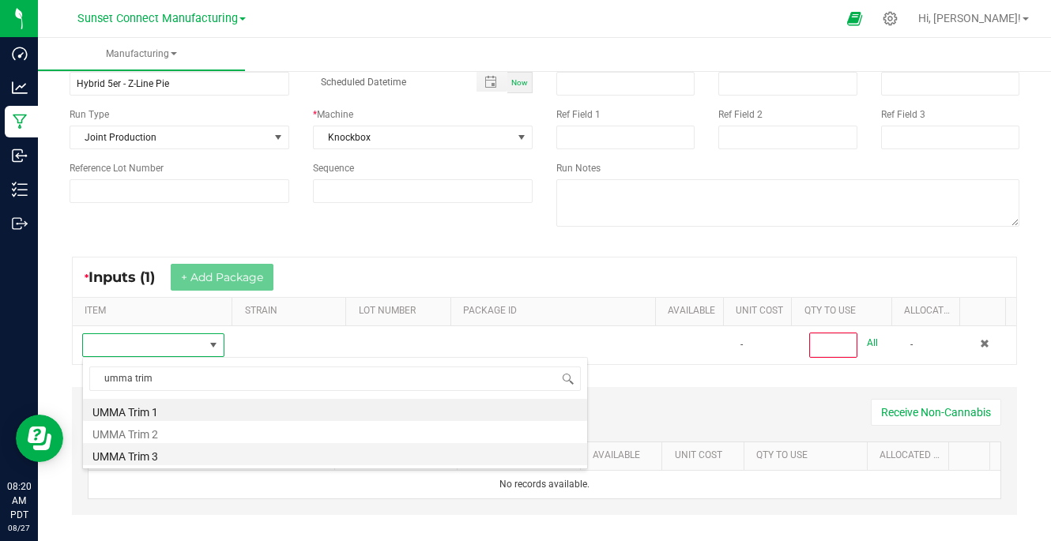
click at [184, 450] on li "UMMA Trim 3" at bounding box center [335, 454] width 504 height 22
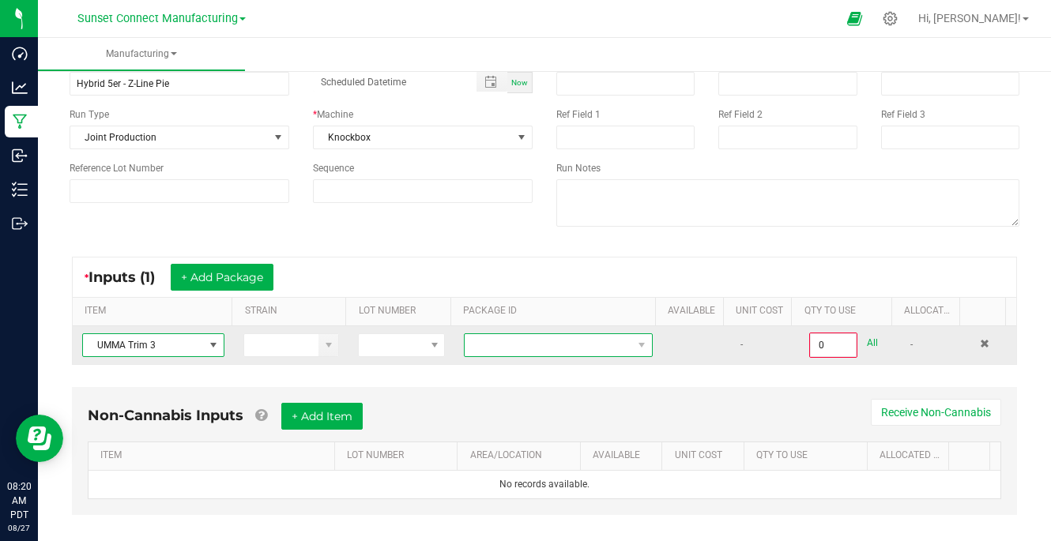
click at [545, 352] on span at bounding box center [548, 345] width 167 height 22
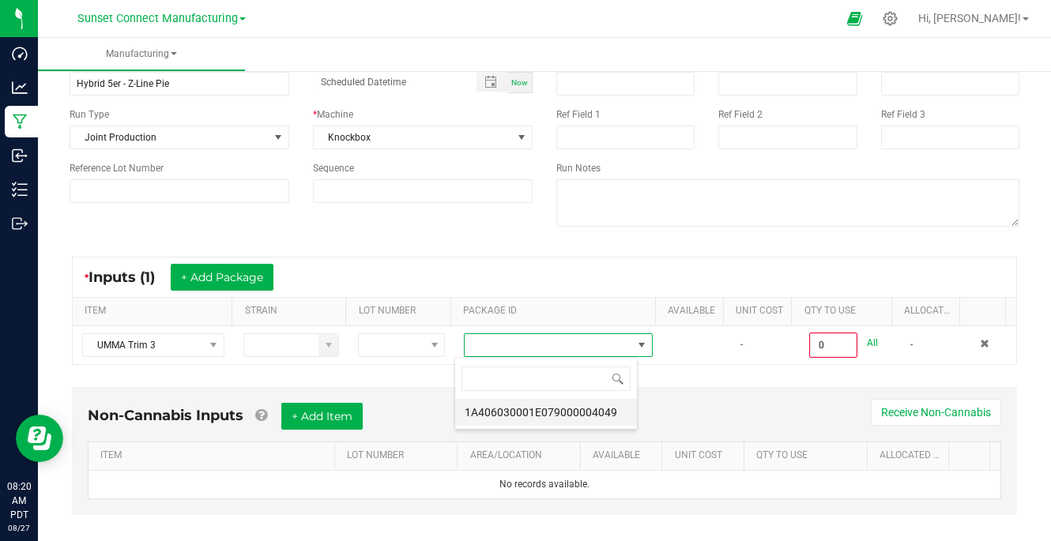
click at [538, 408] on li "1A406030001E079000004049" at bounding box center [546, 412] width 182 height 27
type input "0.0000 g"
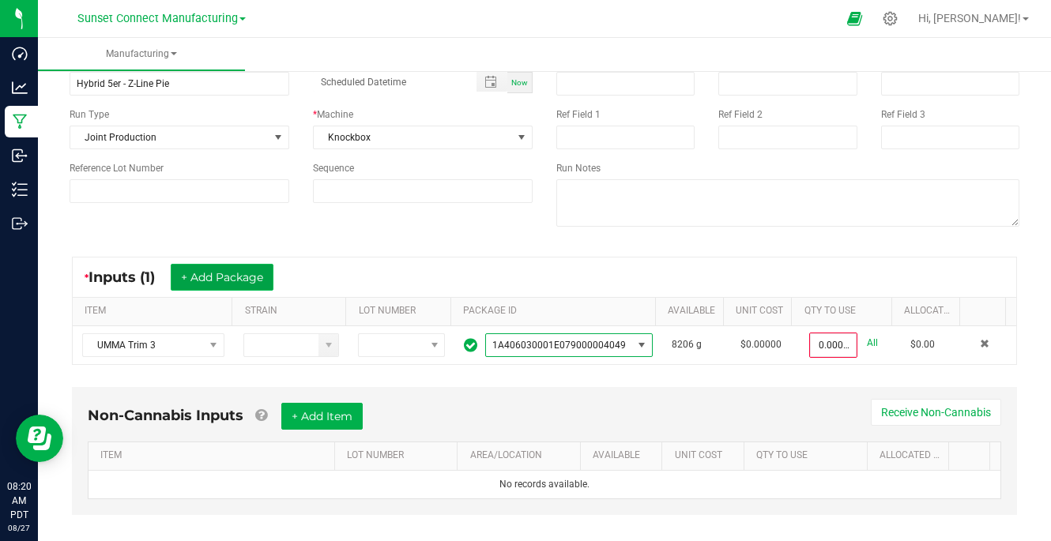
click at [248, 279] on button "+ Add Package" at bounding box center [222, 277] width 103 height 27
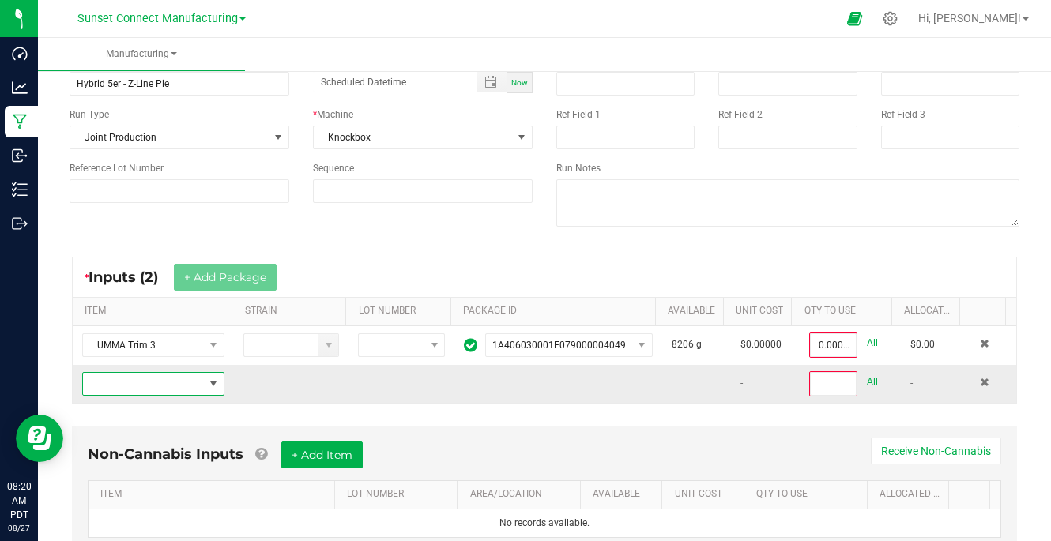
click at [164, 381] on span "NO DATA FOUND" at bounding box center [143, 384] width 121 height 22
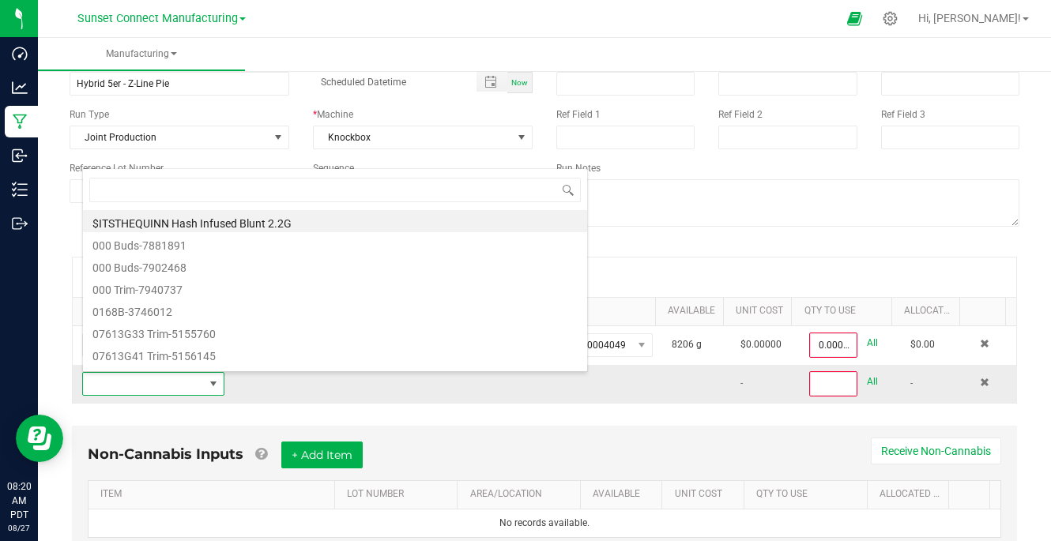
scroll to position [24, 136]
type input "1350"
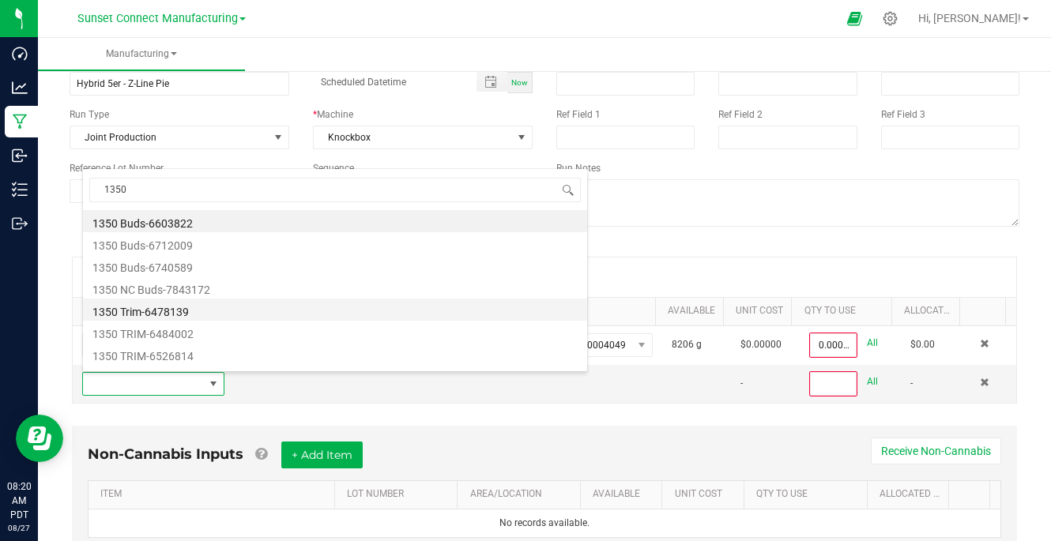
click at [226, 315] on li "1350 Trim-6478139" at bounding box center [335, 310] width 504 height 22
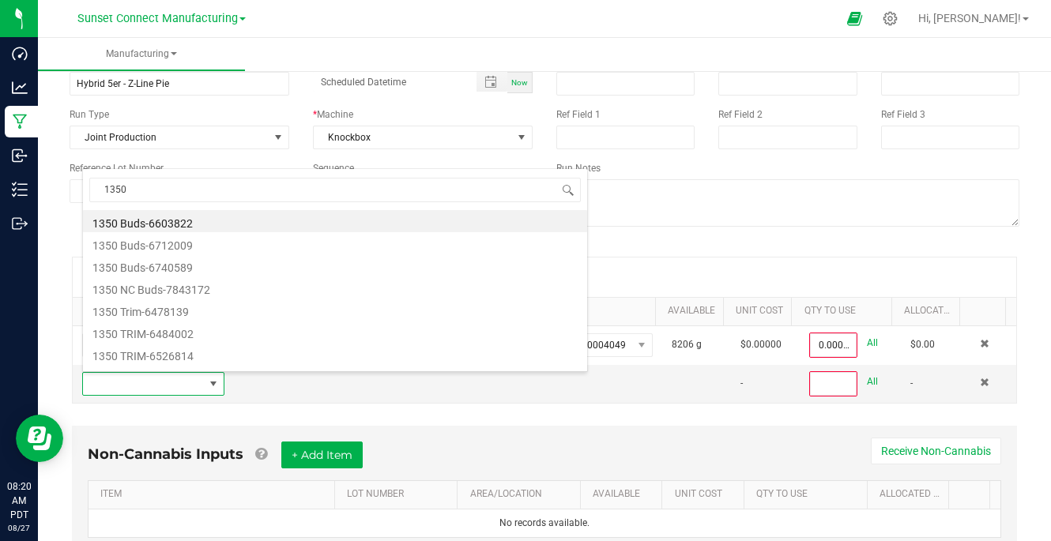
type input "0"
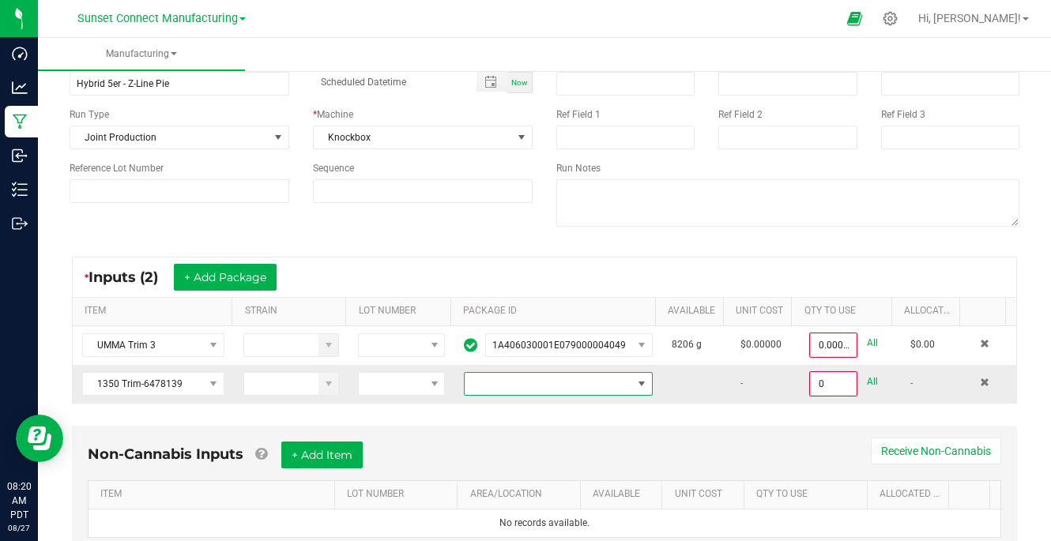
click at [526, 380] on span "NO DATA FOUND" at bounding box center [548, 384] width 167 height 22
click at [172, 384] on span "1350 Trim-6478139" at bounding box center [143, 384] width 121 height 22
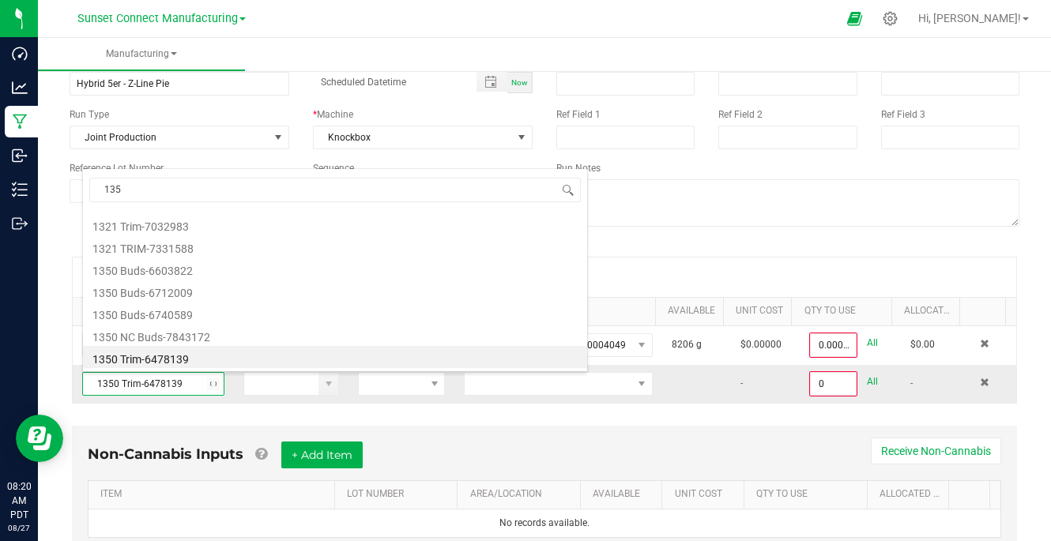
type input "1350"
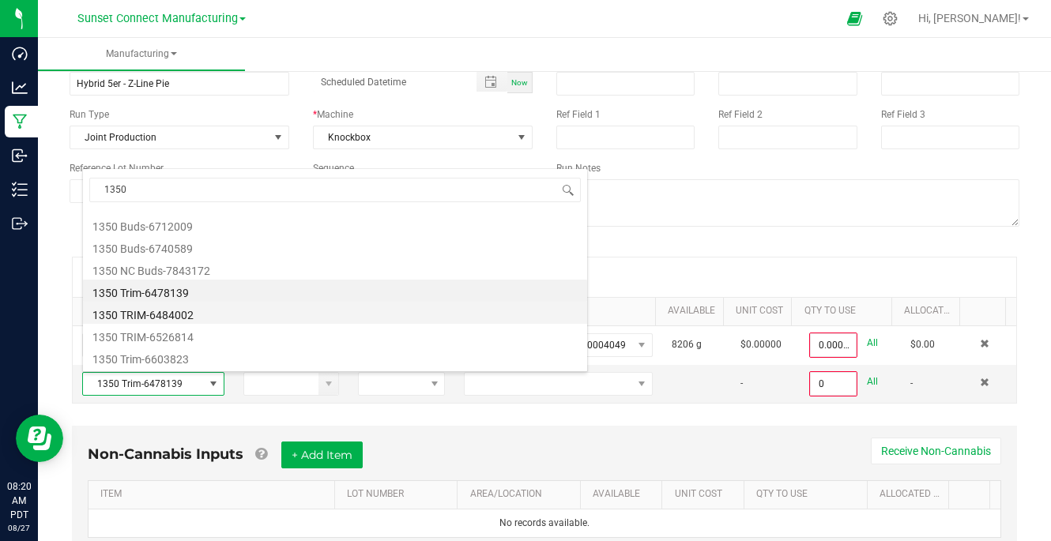
click at [198, 311] on li "1350 TRIM-6484002" at bounding box center [335, 313] width 504 height 22
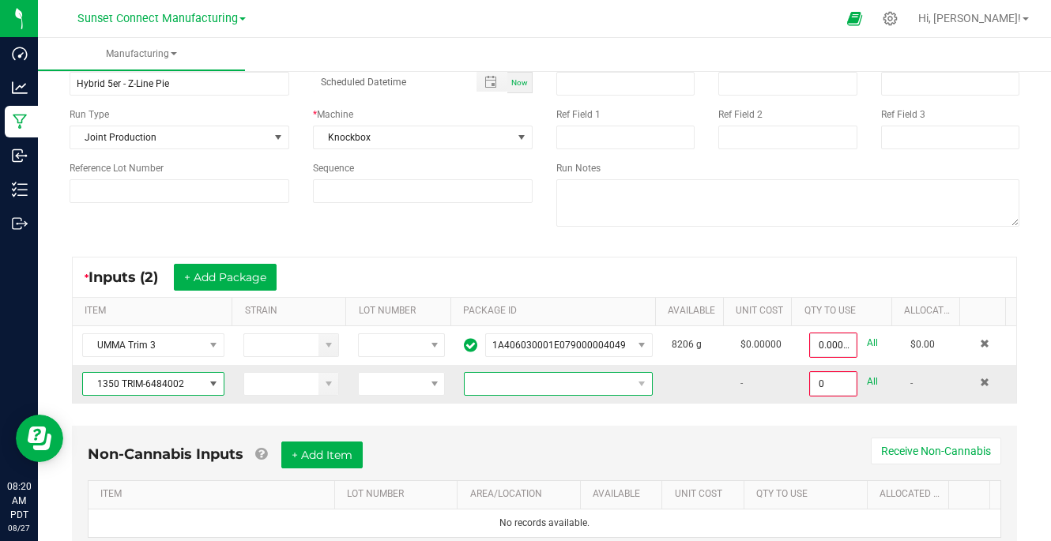
click at [586, 391] on span "NO DATA FOUND" at bounding box center [548, 384] width 167 height 22
click at [172, 392] on span "1350 TRIM-6484002" at bounding box center [143, 384] width 121 height 22
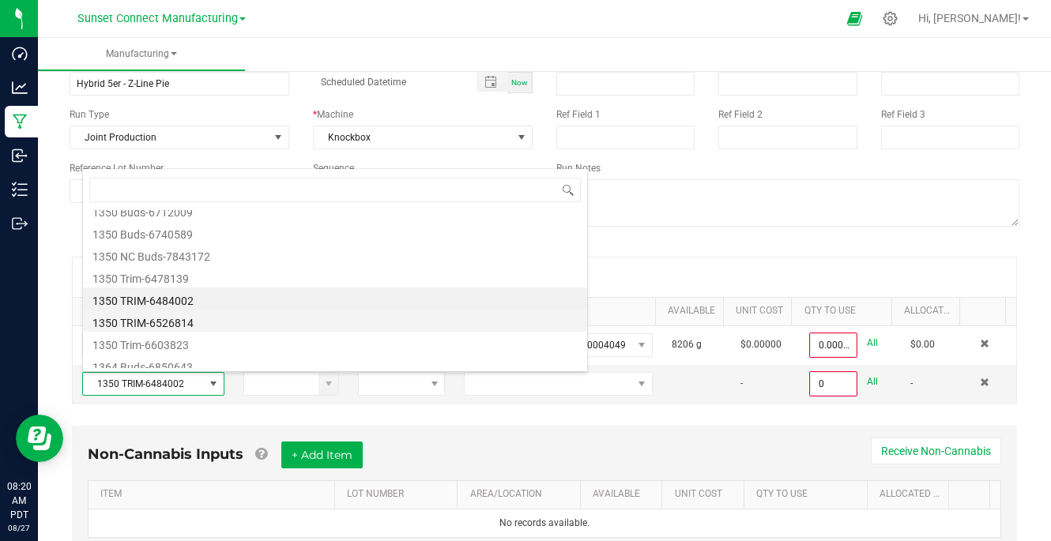
click at [179, 322] on li "1350 TRIM-6526814" at bounding box center [335, 321] width 504 height 22
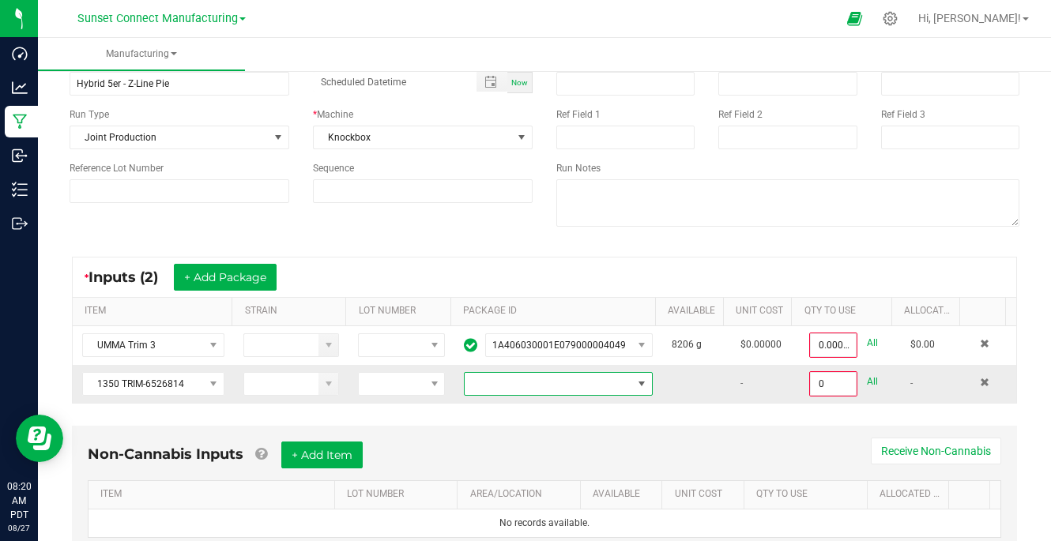
click at [541, 376] on span at bounding box center [548, 384] width 167 height 22
click at [527, 450] on li "1A4060300054985000002178" at bounding box center [546, 451] width 182 height 27
type input "0.0000 g"
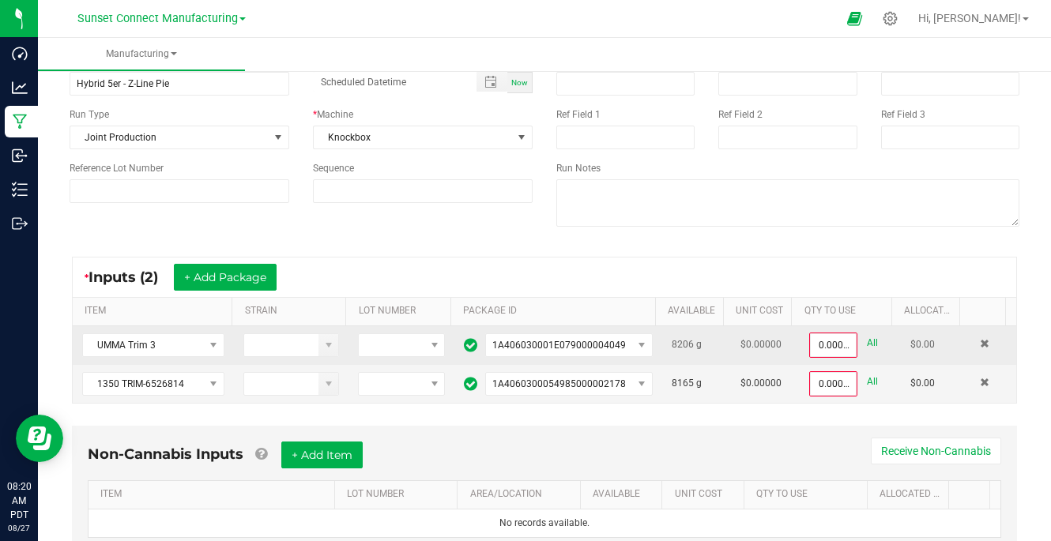
click at [867, 344] on link "All" at bounding box center [872, 343] width 11 height 21
type input "8206.0000 g"
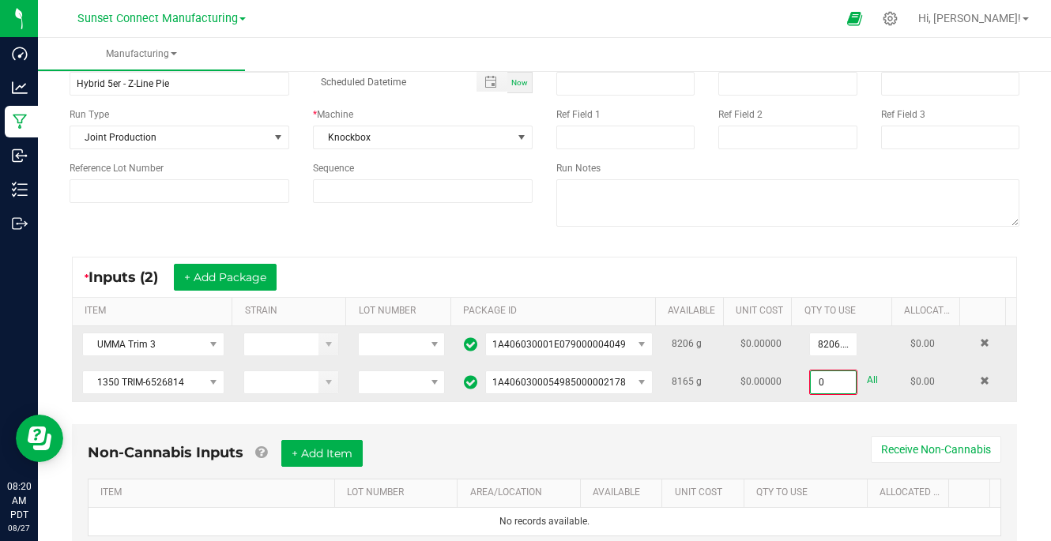
click at [817, 382] on input "0" at bounding box center [833, 382] width 45 height 22
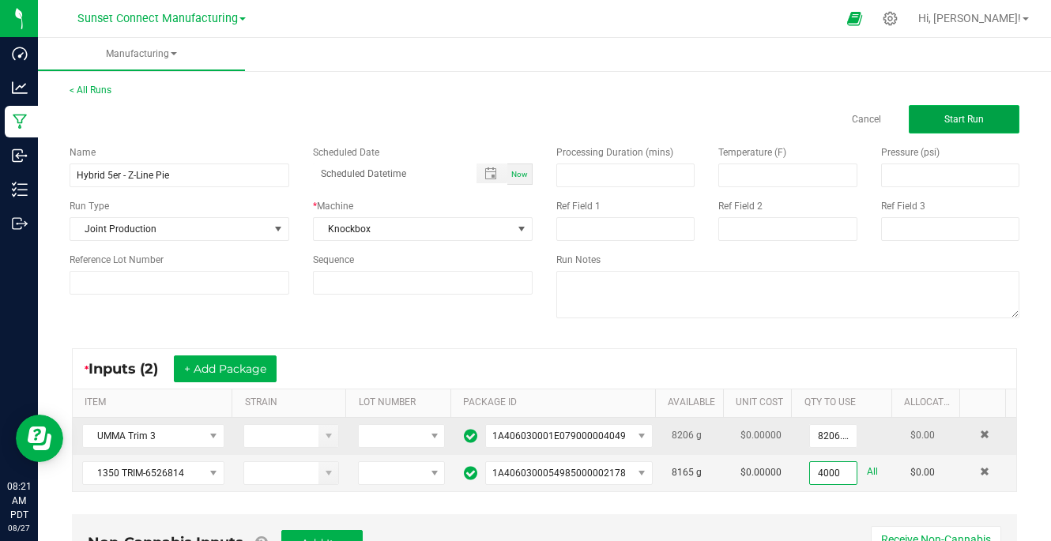
type input "4000.0000 g"
click at [954, 119] on span "Start Run" at bounding box center [964, 119] width 40 height 11
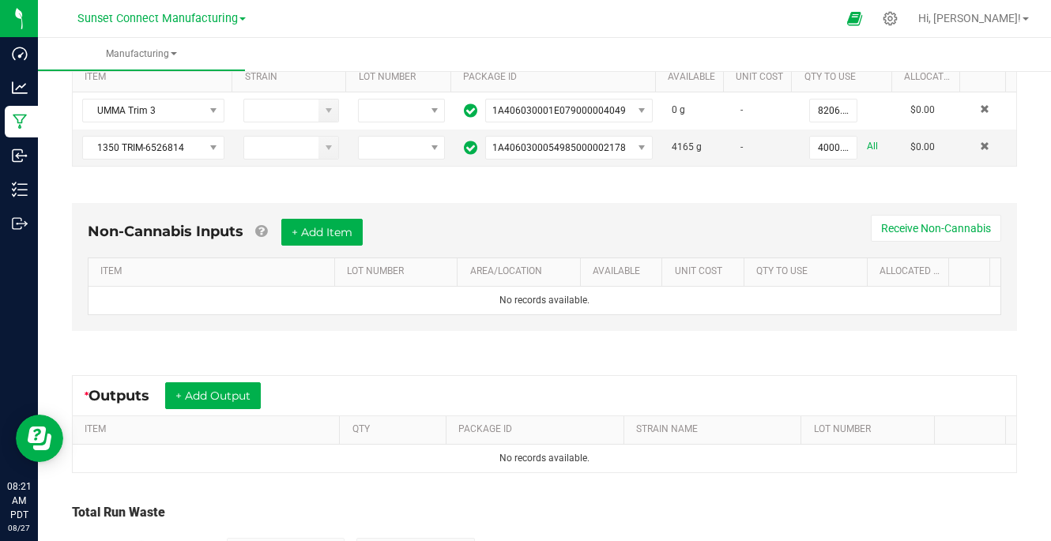
scroll to position [382, 0]
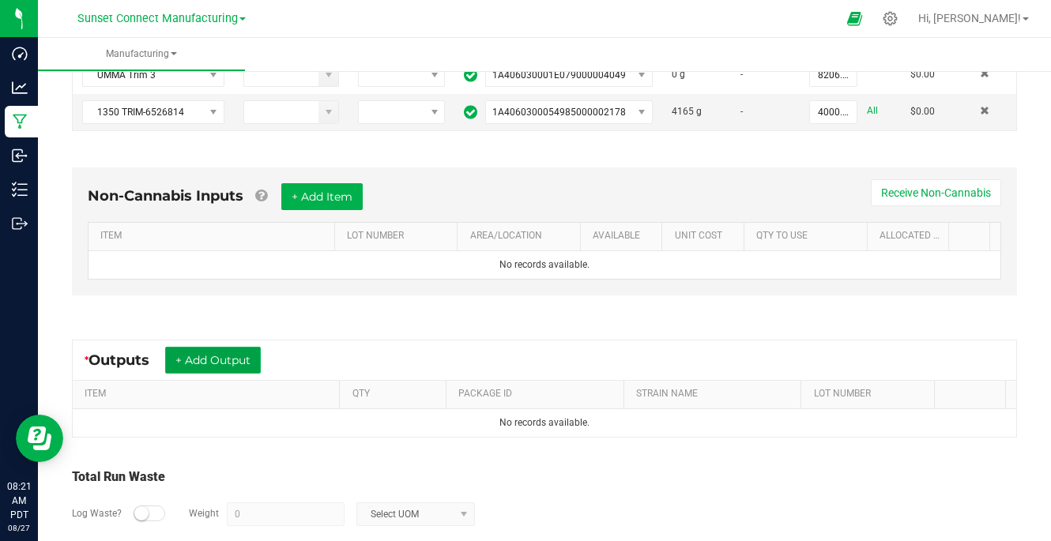
click at [244, 359] on button "+ Add Output" at bounding box center [213, 360] width 96 height 27
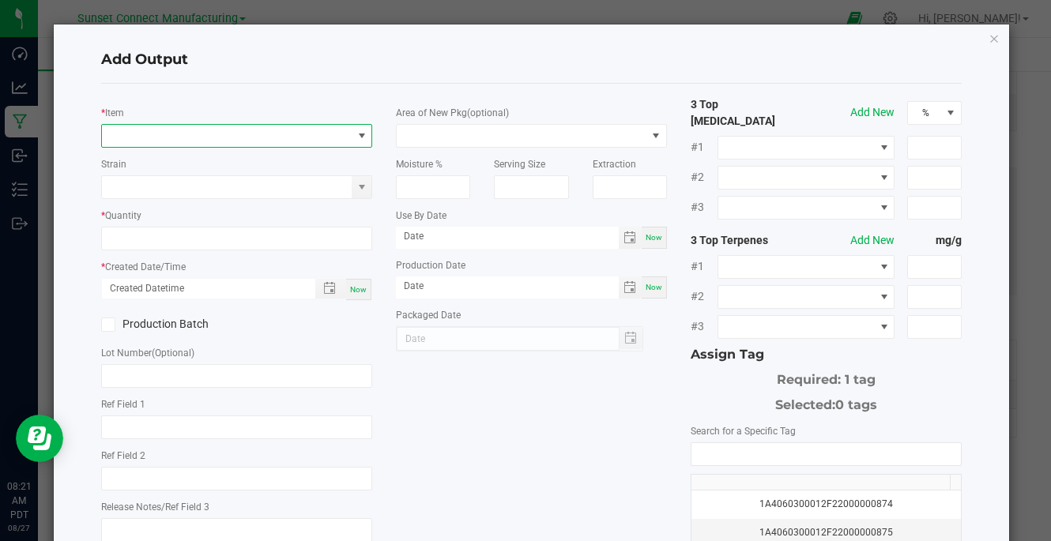
click at [248, 132] on span "NO DATA FOUND" at bounding box center [227, 136] width 250 height 22
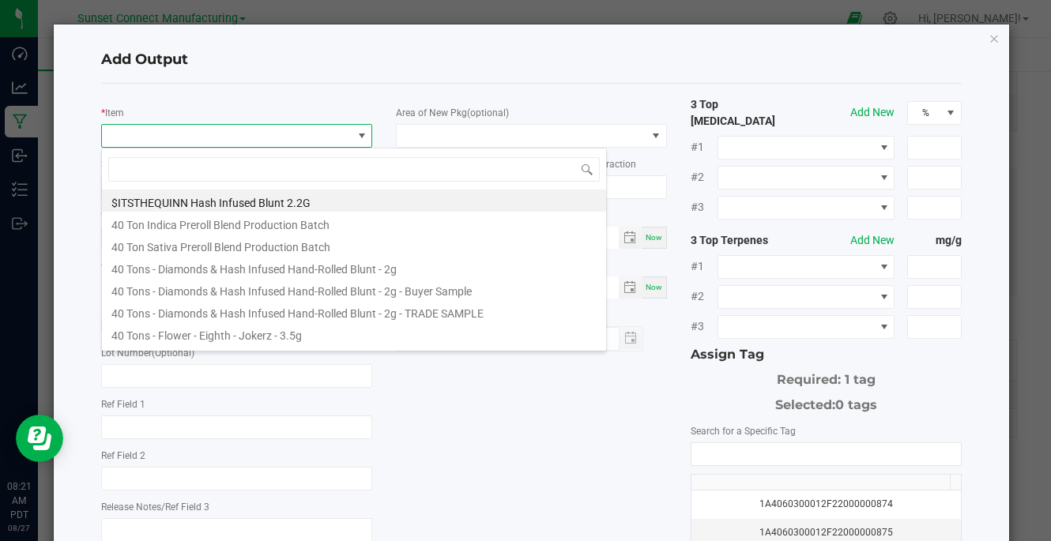
scroll to position [24, 267]
type input "z-line pie"
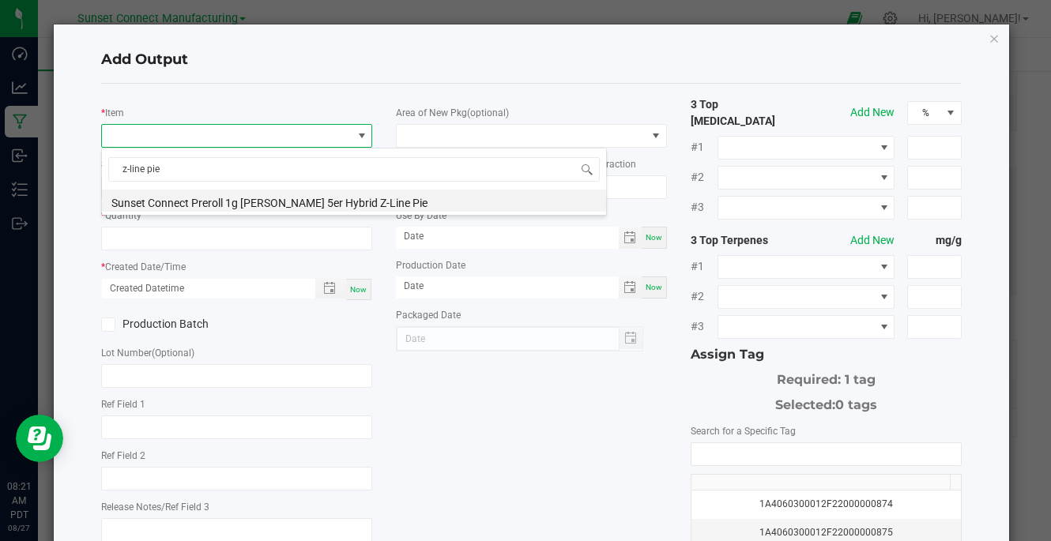
click at [270, 195] on li "Sunset Connect Preroll 1g [PERSON_NAME] 5er Hybrid Z-Line Pie" at bounding box center [354, 201] width 504 height 22
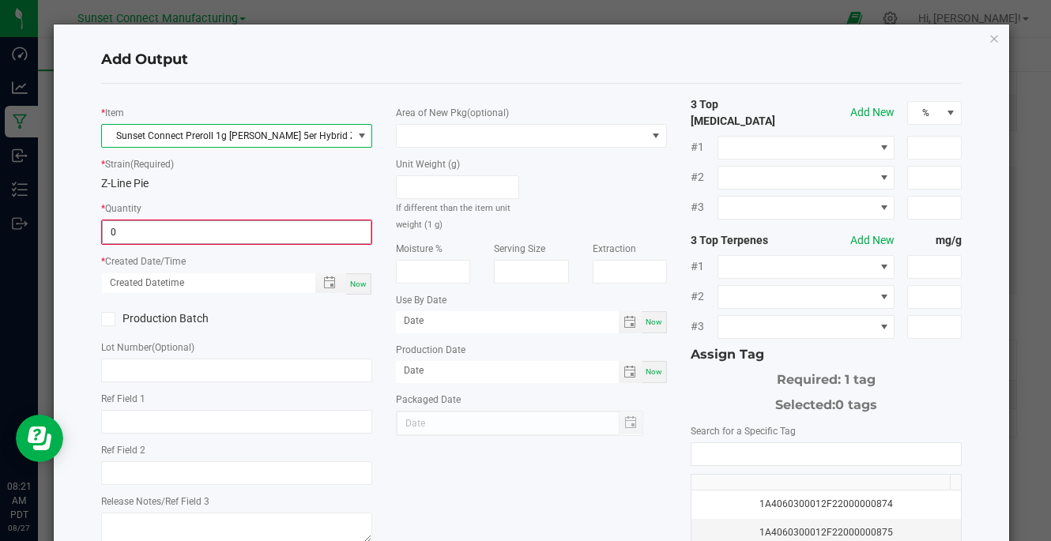
click at [253, 227] on input "0" at bounding box center [237, 232] width 268 height 22
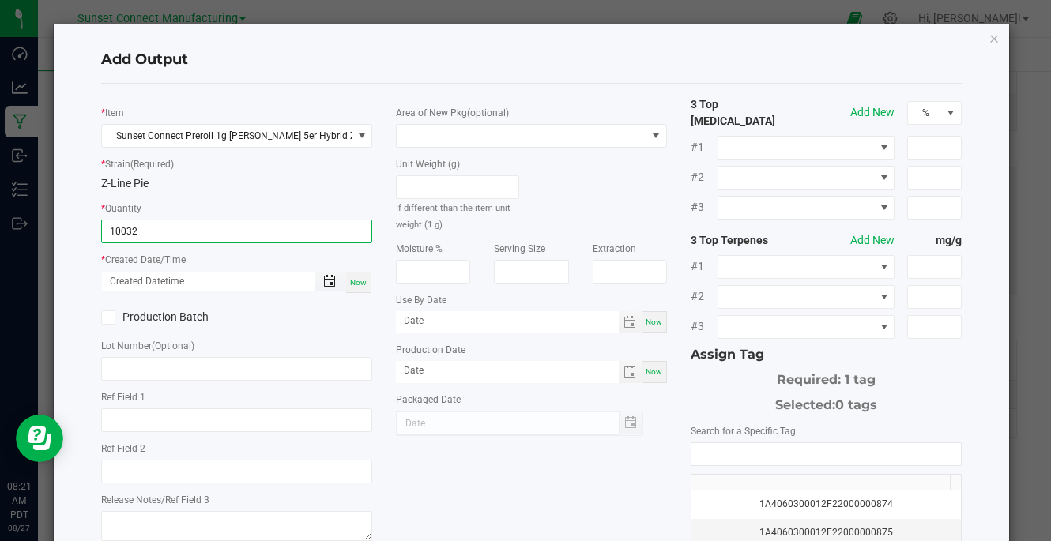
click at [325, 282] on span "Toggle popup" at bounding box center [329, 281] width 13 height 13
type input "10032 ea"
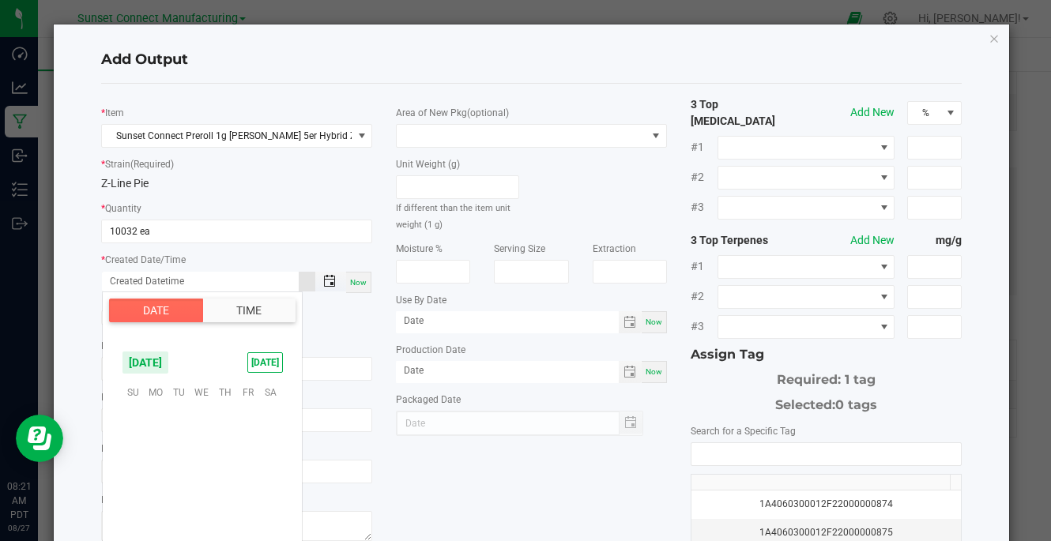
scroll to position [256202, 0]
click at [179, 518] on span "26" at bounding box center [179, 514] width 23 height 25
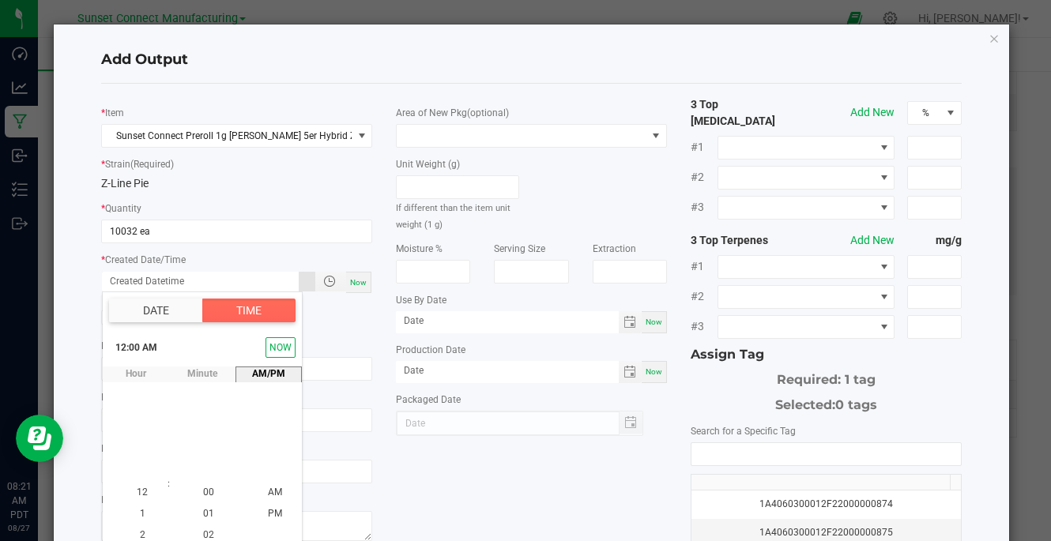
scroll to position [31, 0]
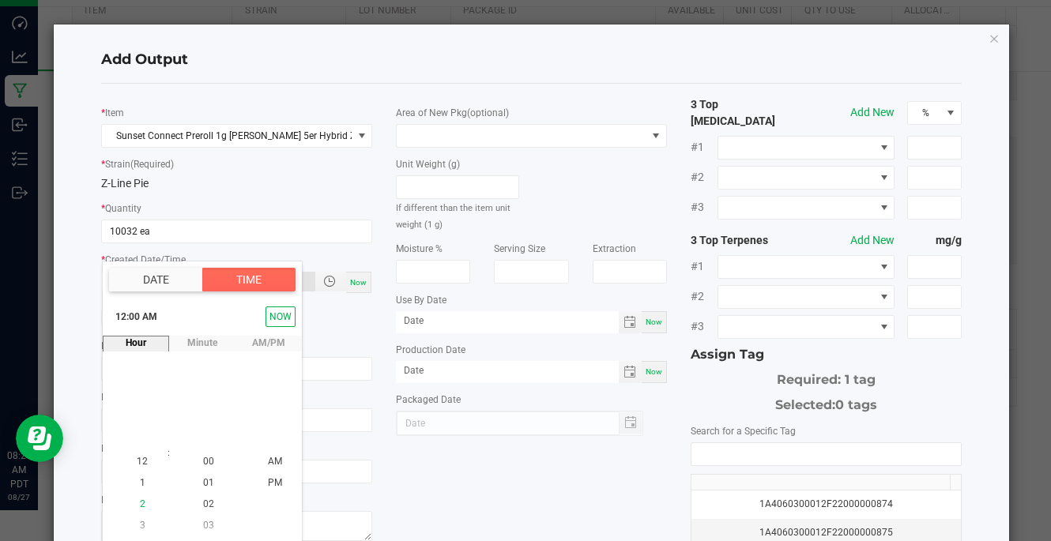
click at [150, 511] on li "2" at bounding box center [142, 505] width 38 height 21
click at [268, 483] on span "PM" at bounding box center [275, 482] width 14 height 11
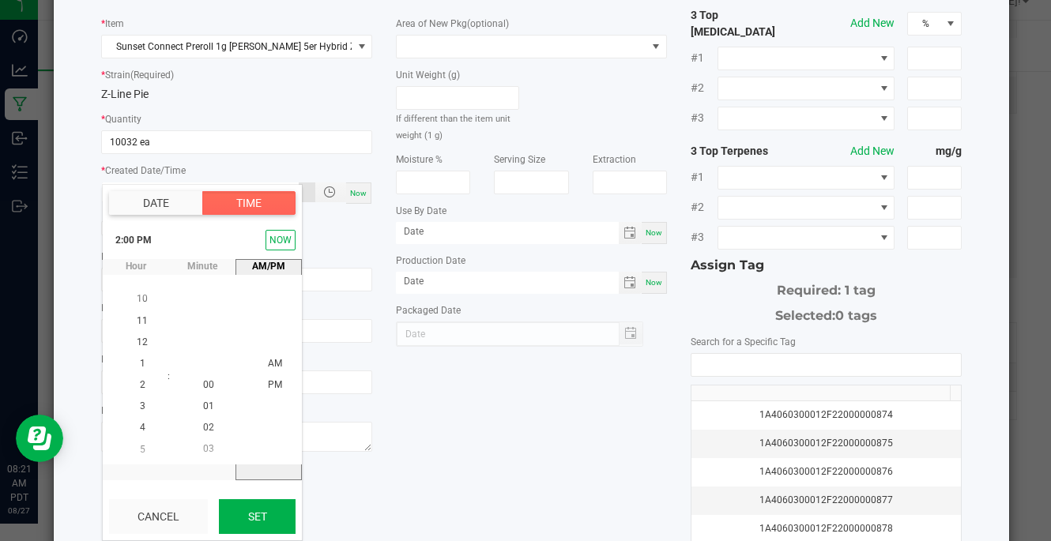
scroll to position [90, 0]
click at [266, 507] on button "Set" at bounding box center [257, 516] width 77 height 35
type input "[DATE] 2:00 PM"
type input "[DATE]"
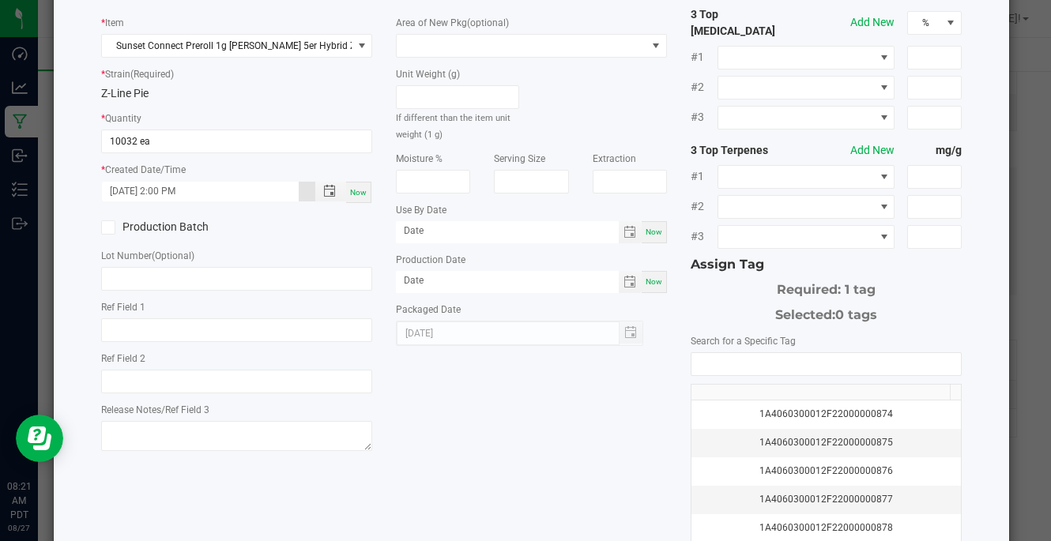
scroll to position [0, 0]
click at [818, 407] on div "1A4060300012F22000000874" at bounding box center [826, 414] width 251 height 15
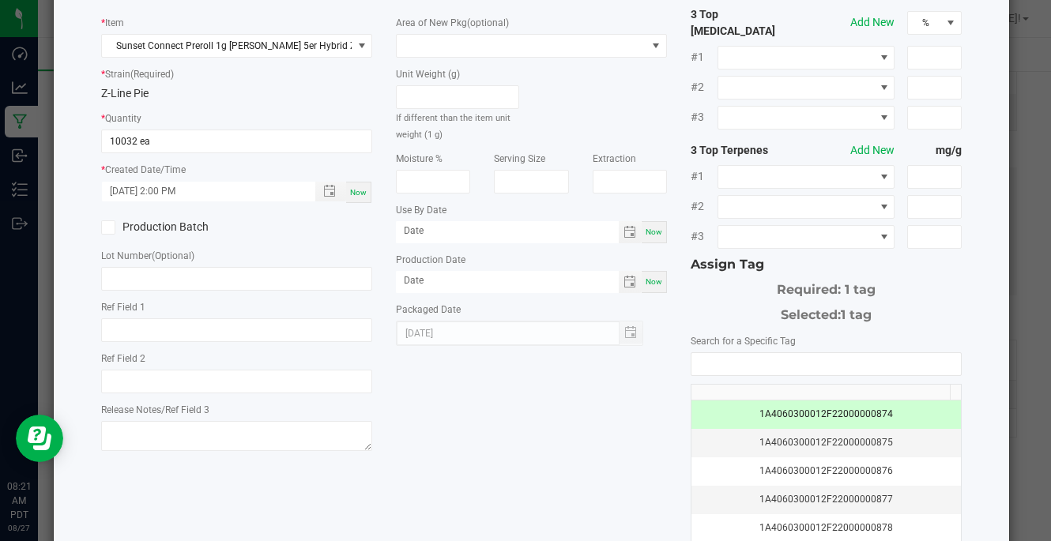
click at [588, 450] on div "* Item Sunset Connect Preroll 1g [PERSON_NAME] 5er Hybrid Z-Line Pie * Strain (…" at bounding box center [531, 294] width 884 height 576
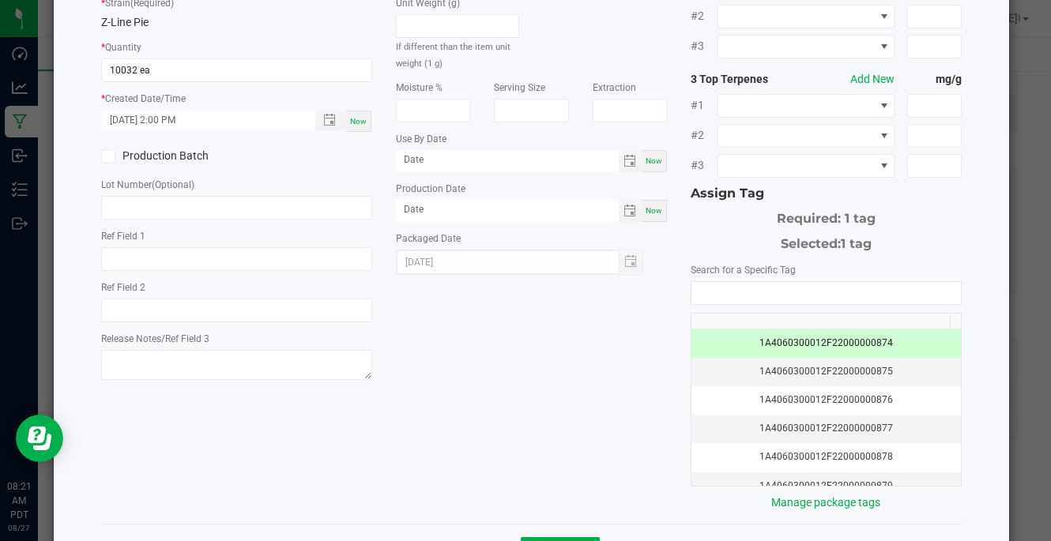
scroll to position [213, 0]
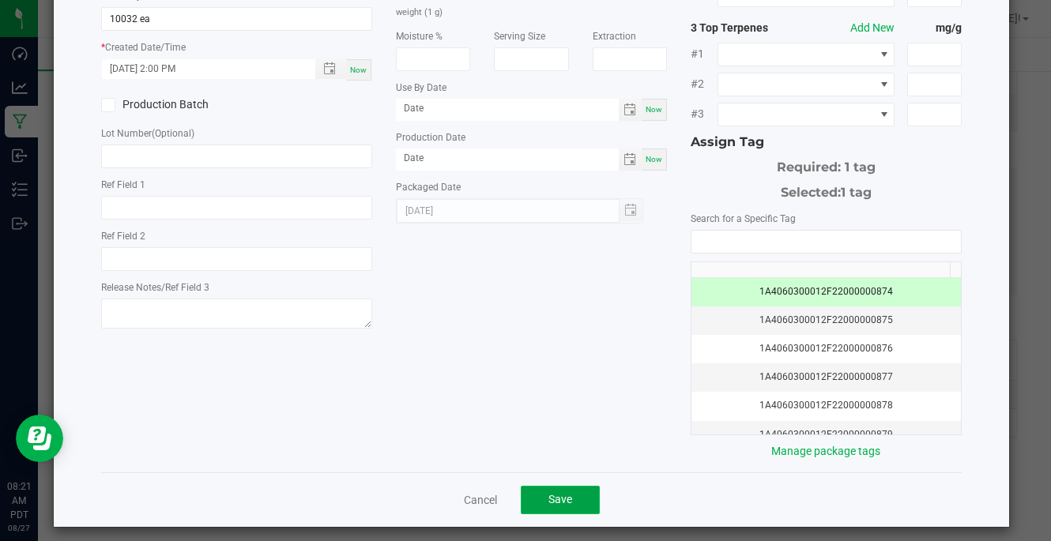
click at [560, 486] on button "Save" at bounding box center [560, 500] width 79 height 28
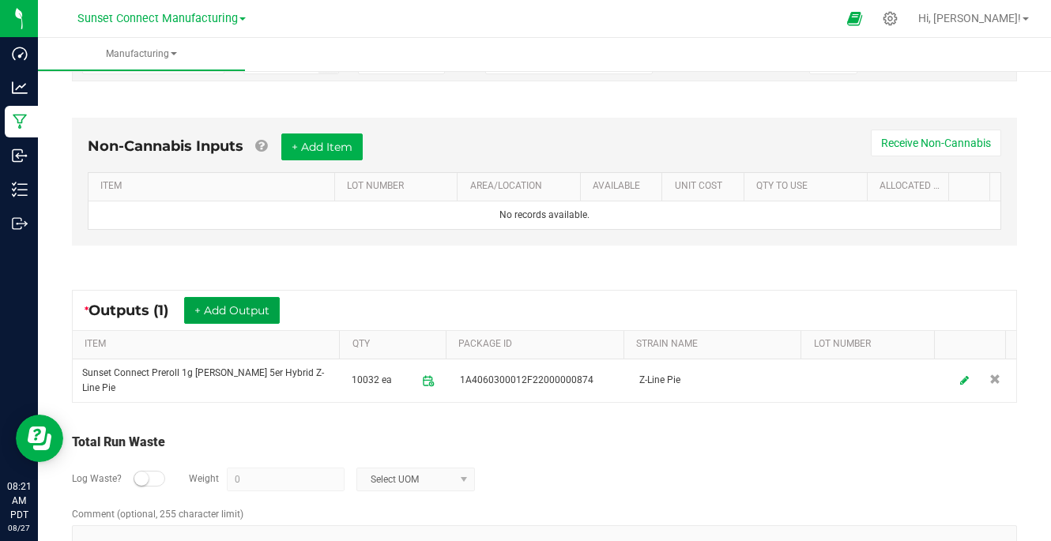
scroll to position [455, 0]
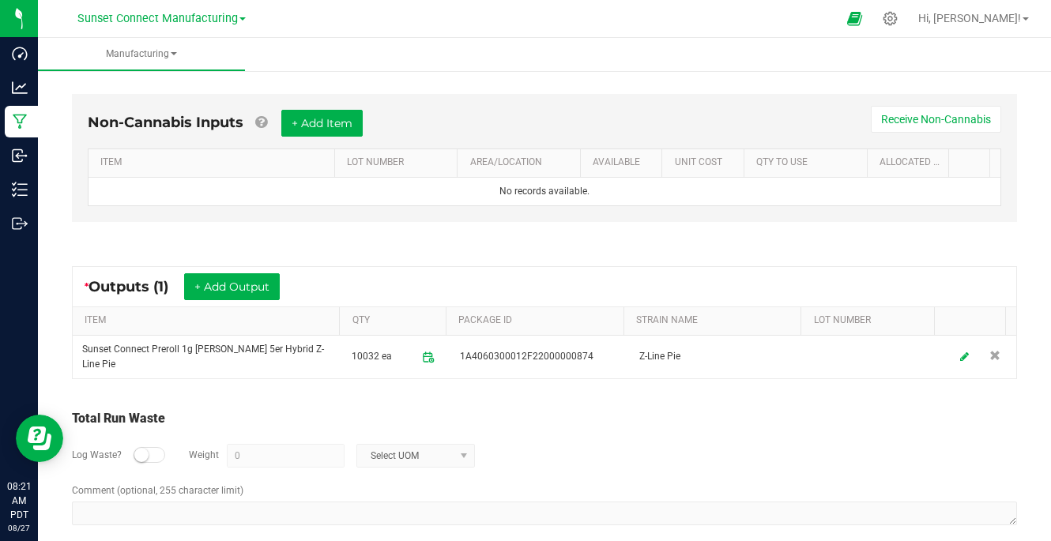
click at [149, 453] on div at bounding box center [150, 455] width 32 height 16
click at [258, 457] on input "0" at bounding box center [286, 456] width 116 height 22
click at [405, 445] on span "Select UOM" at bounding box center [405, 456] width 97 height 22
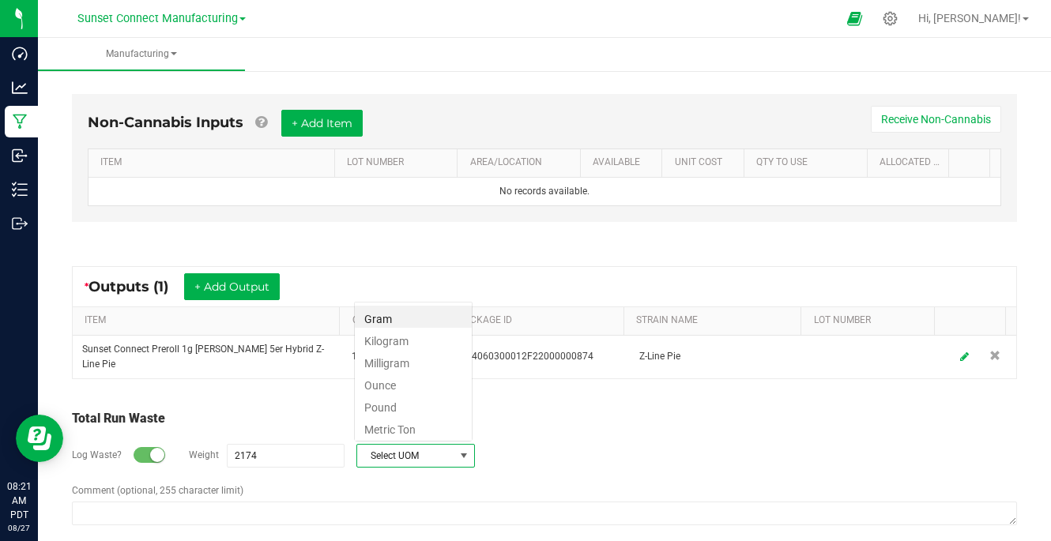
scroll to position [24, 119]
click at [412, 318] on li "Gram" at bounding box center [413, 317] width 117 height 22
type input "2174 g"
click at [570, 447] on div "Log Waste? Weight 2174 g Gram" at bounding box center [544, 455] width 945 height 55
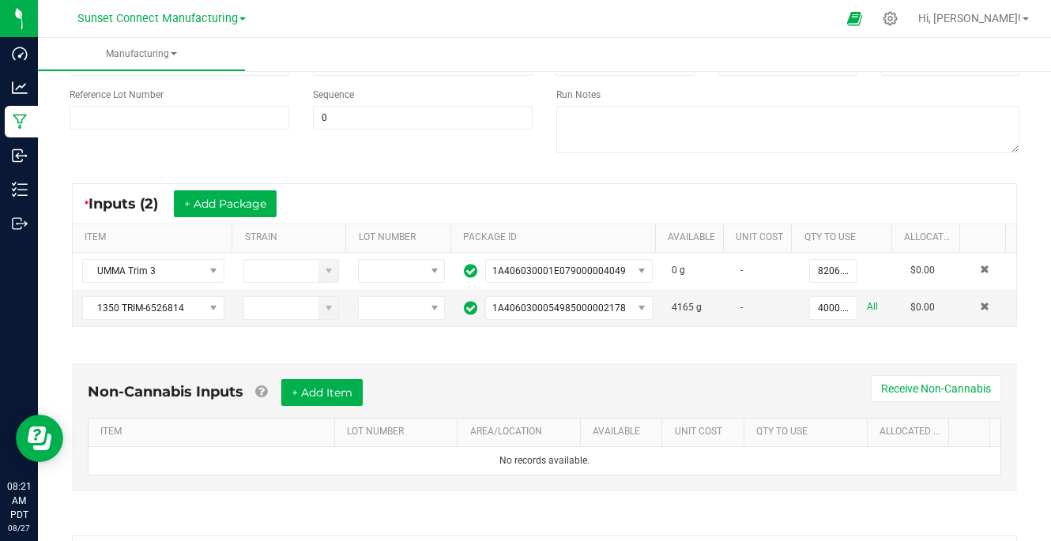
scroll to position [0, 0]
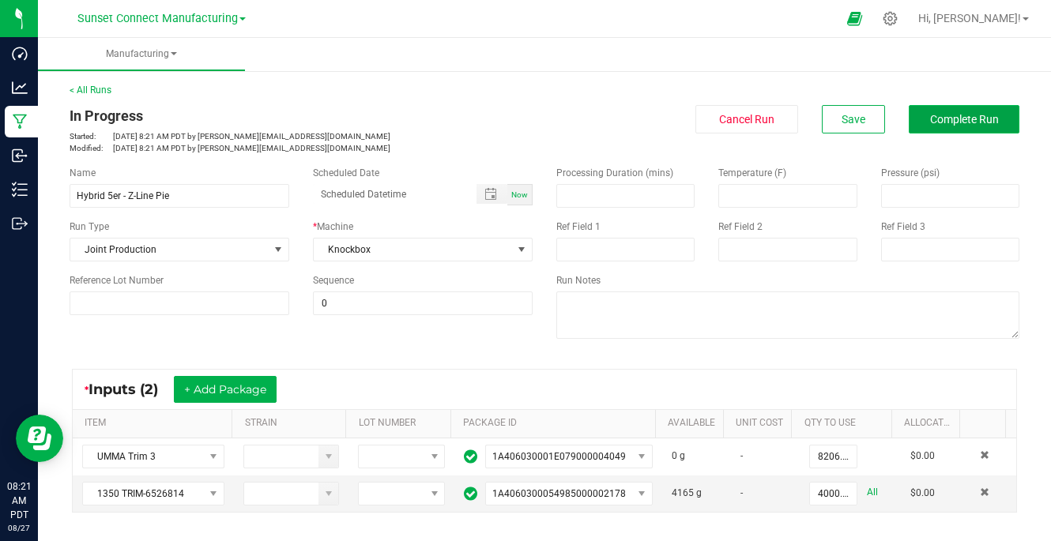
click at [909, 115] on button "Complete Run" at bounding box center [964, 119] width 111 height 28
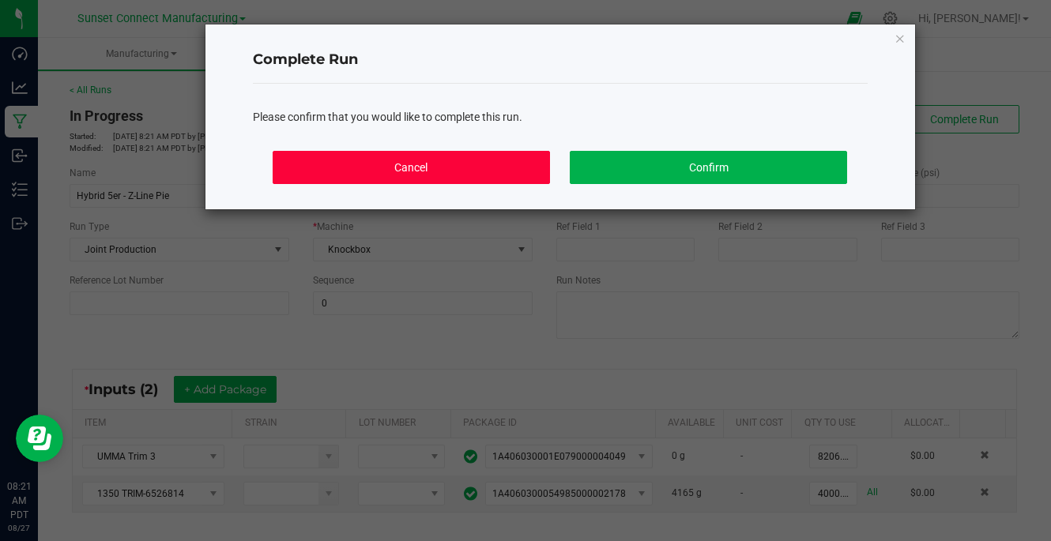
click at [499, 164] on button "Cancel" at bounding box center [411, 167] width 277 height 33
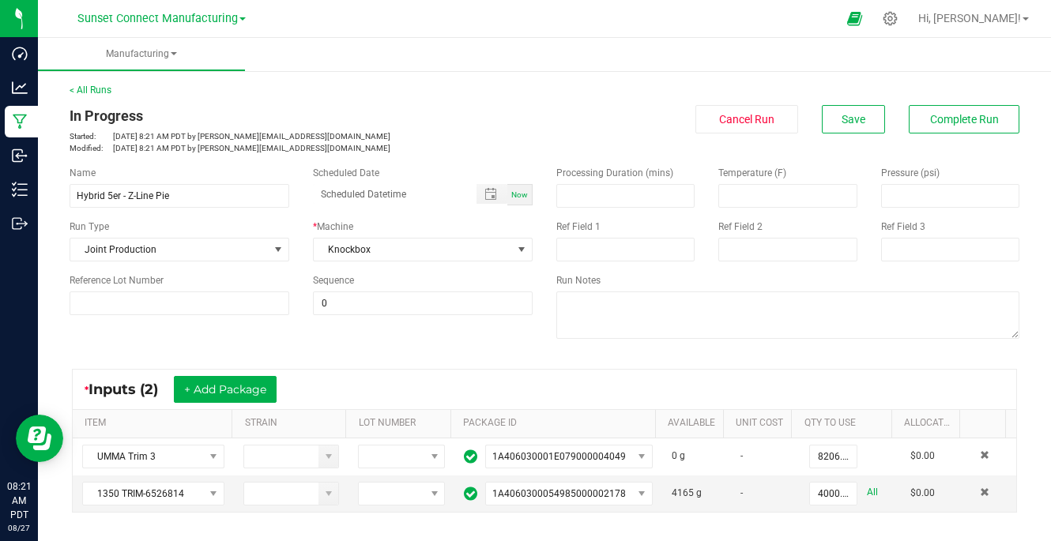
click at [247, 181] on div "Name Hybrid 5er - Z-Line Pie" at bounding box center [179, 187] width 243 height 42
click at [244, 200] on input "Hybrid 5er - Z-Line Pie" at bounding box center [180, 196] width 220 height 24
click at [262, 193] on input "Hybrid 5er - Z-Line Pie" at bounding box center [180, 196] width 220 height 24
type input "Hybrid 5er - Z-Line Pie 08"
click at [439, 102] on div "< All Runs In Progress Started: [DATE] 8:21 AM PDT by [PERSON_NAME][EMAIL_ADDRE…" at bounding box center [545, 118] width 950 height 71
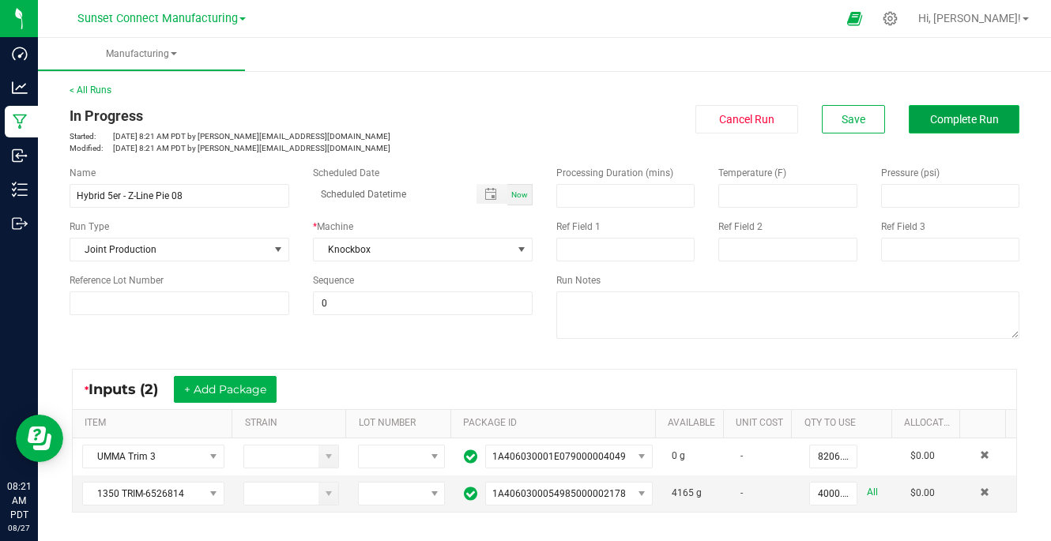
click at [910, 110] on button "Complete Run" at bounding box center [964, 119] width 111 height 28
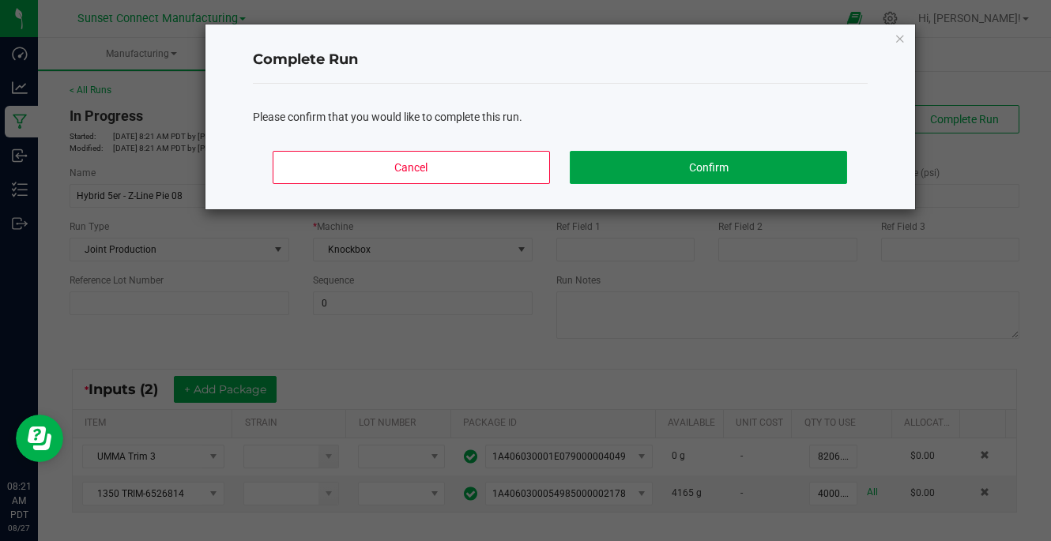
click at [638, 176] on button "Confirm" at bounding box center [708, 167] width 277 height 33
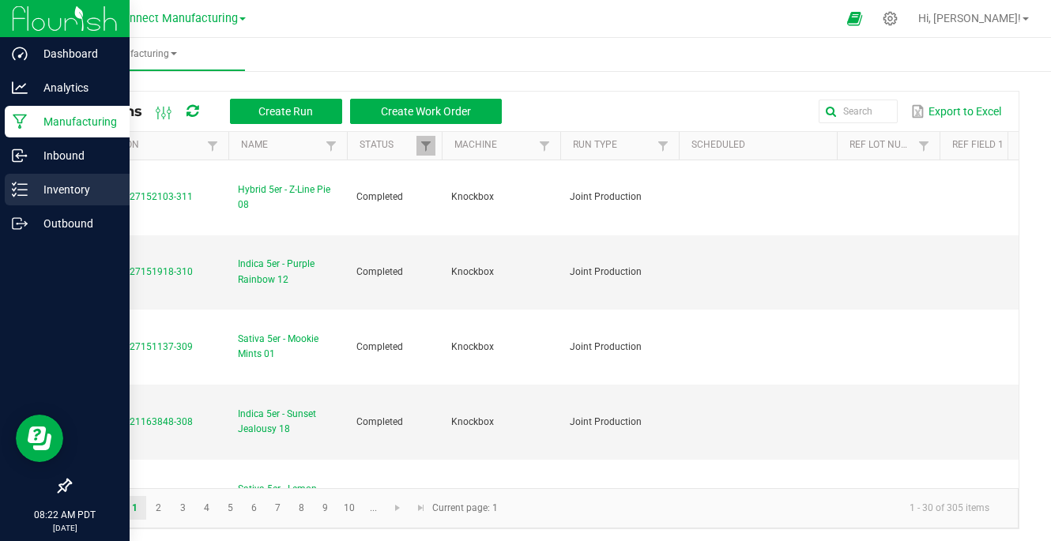
click at [27, 188] on icon at bounding box center [20, 190] width 16 height 16
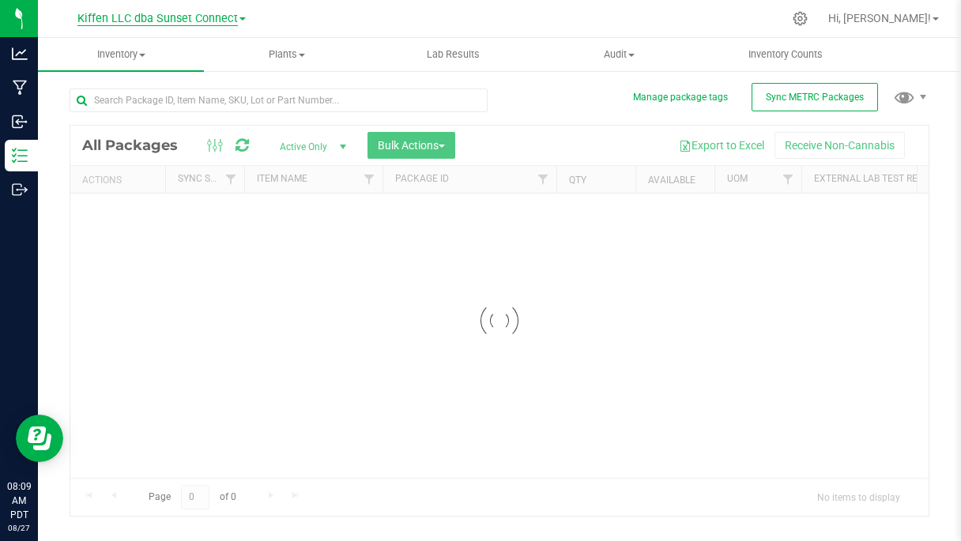
click at [149, 21] on span "Kiffen LLC dba Sunset Connect" at bounding box center [157, 19] width 160 height 14
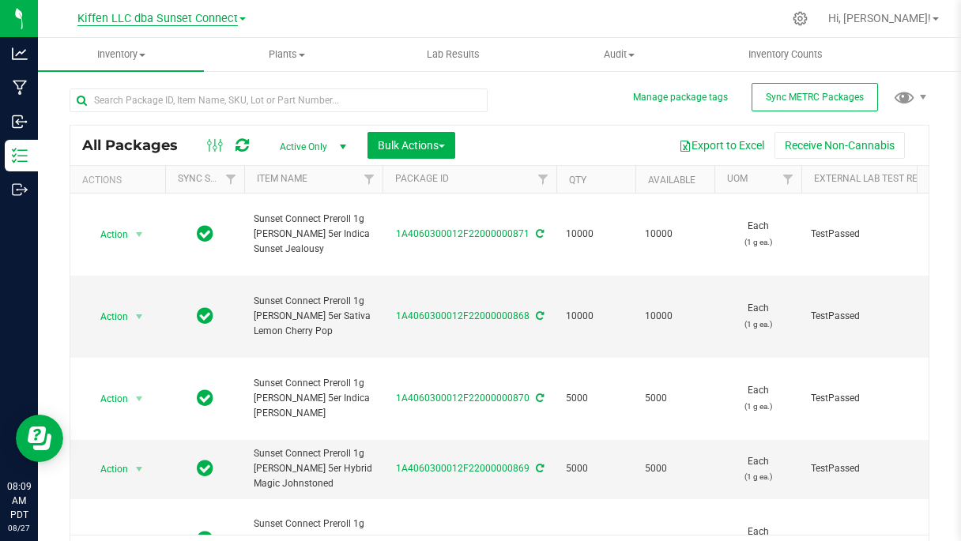
click at [156, 21] on span "Kiffen LLC dba Sunset Connect" at bounding box center [157, 19] width 160 height 14
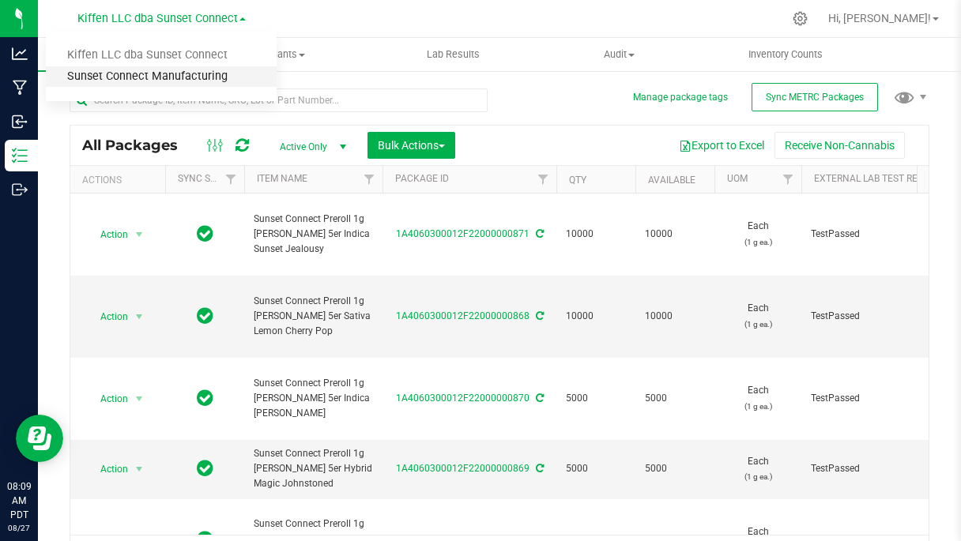
click at [155, 75] on link "Sunset Connect Manufacturing" at bounding box center [161, 76] width 231 height 21
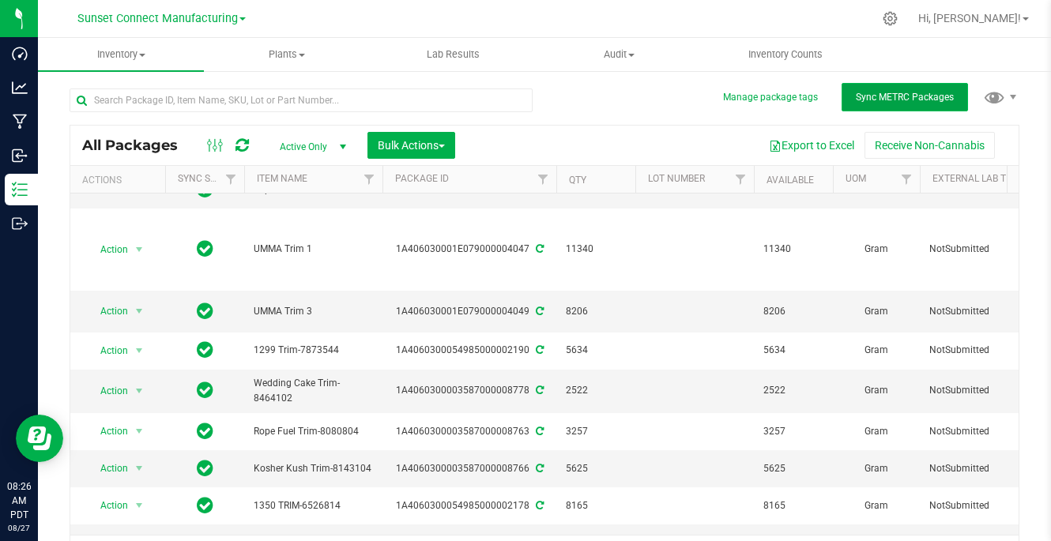
click at [866, 92] on span "Sync METRC Packages" at bounding box center [905, 97] width 98 height 11
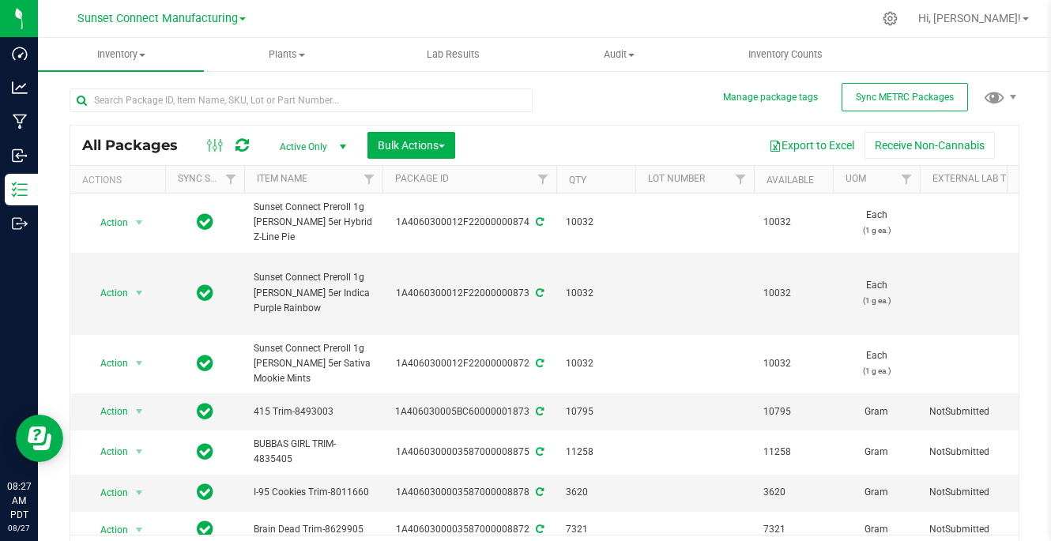
click at [169, 28] on div "Sunset Connect Manufacturing Kiffen LLC dba Sunset Connect Sunset Connect Manuf…" at bounding box center [161, 18] width 231 height 25
click at [172, 17] on span "Sunset Connect Manufacturing" at bounding box center [157, 19] width 160 height 14
click at [379, 24] on div at bounding box center [578, 18] width 590 height 31
click at [206, 20] on span "Sunset Connect Manufacturing" at bounding box center [157, 19] width 160 height 14
click at [193, 59] on link "Kiffen LLC dba Sunset Connect" at bounding box center [161, 55] width 231 height 21
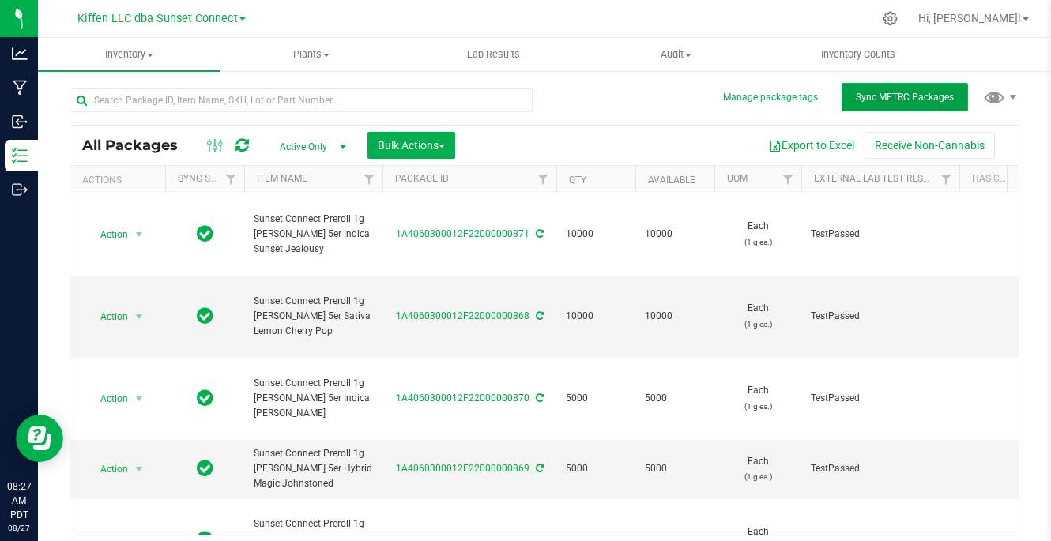
click at [869, 100] on span "Sync METRC Packages" at bounding box center [905, 97] width 98 height 11
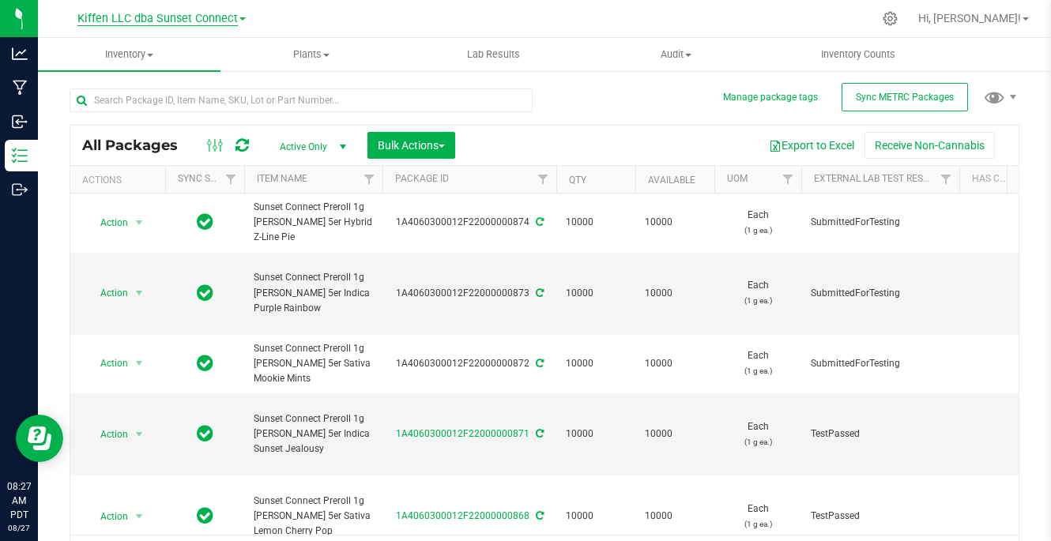
click at [160, 22] on span "Kiffen LLC dba Sunset Connect" at bounding box center [157, 19] width 160 height 14
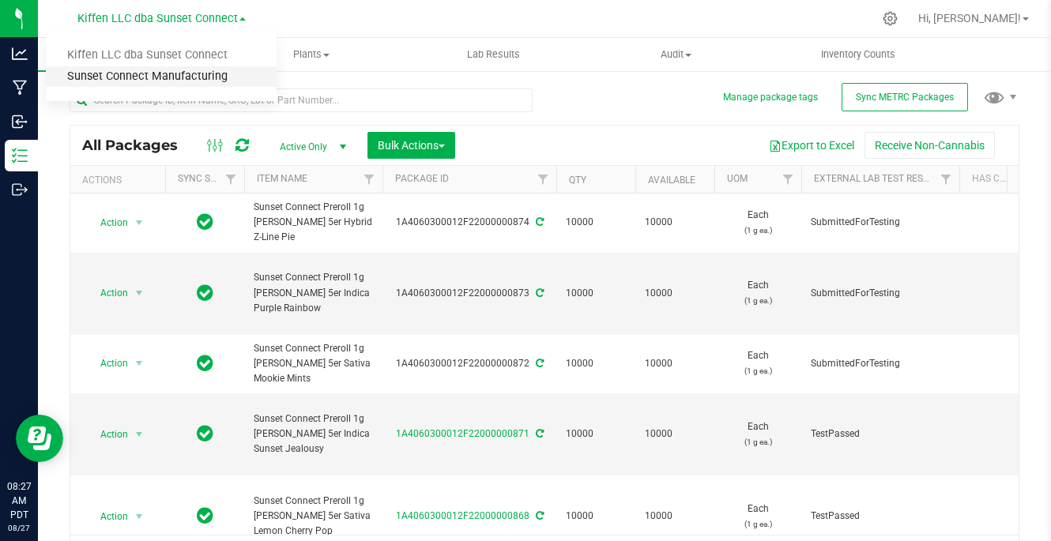
click at [153, 73] on link "Sunset Connect Manufacturing" at bounding box center [161, 76] width 231 height 21
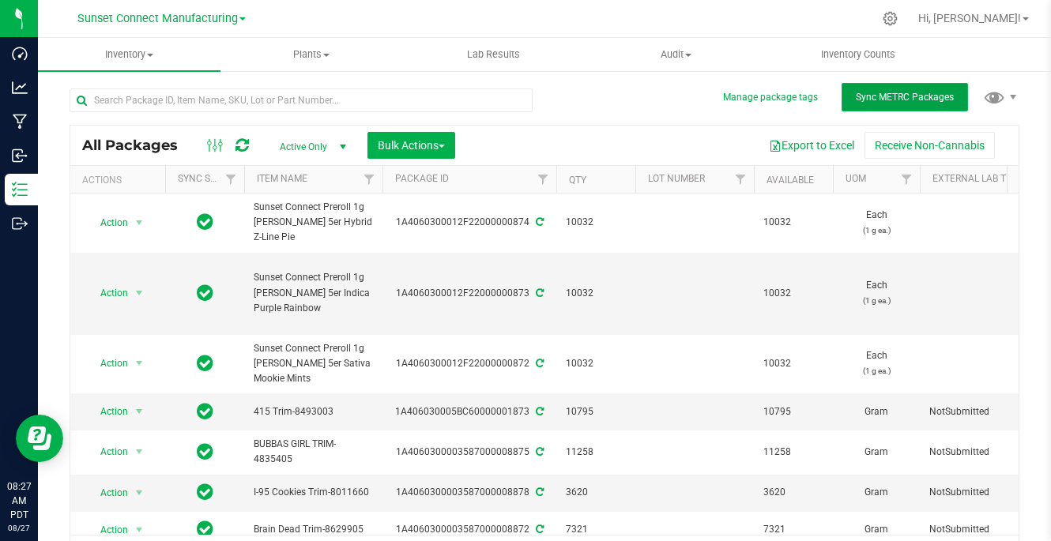
click at [857, 103] on button "Sync METRC Packages" at bounding box center [905, 97] width 126 height 28
click at [861, 93] on span "Sync METRC Packages" at bounding box center [905, 97] width 98 height 11
